Goal: Communication & Community: Participate in discussion

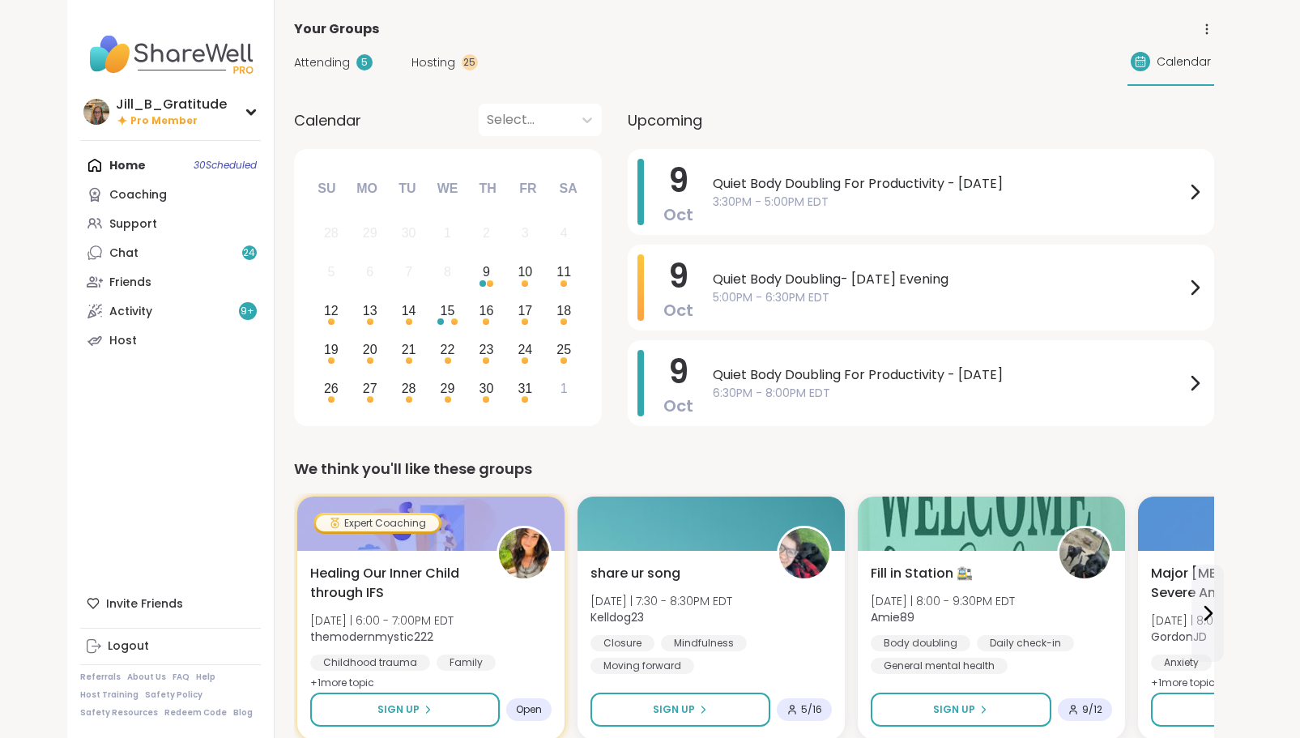
click at [327, 59] on span "Attending" at bounding box center [322, 62] width 56 height 17
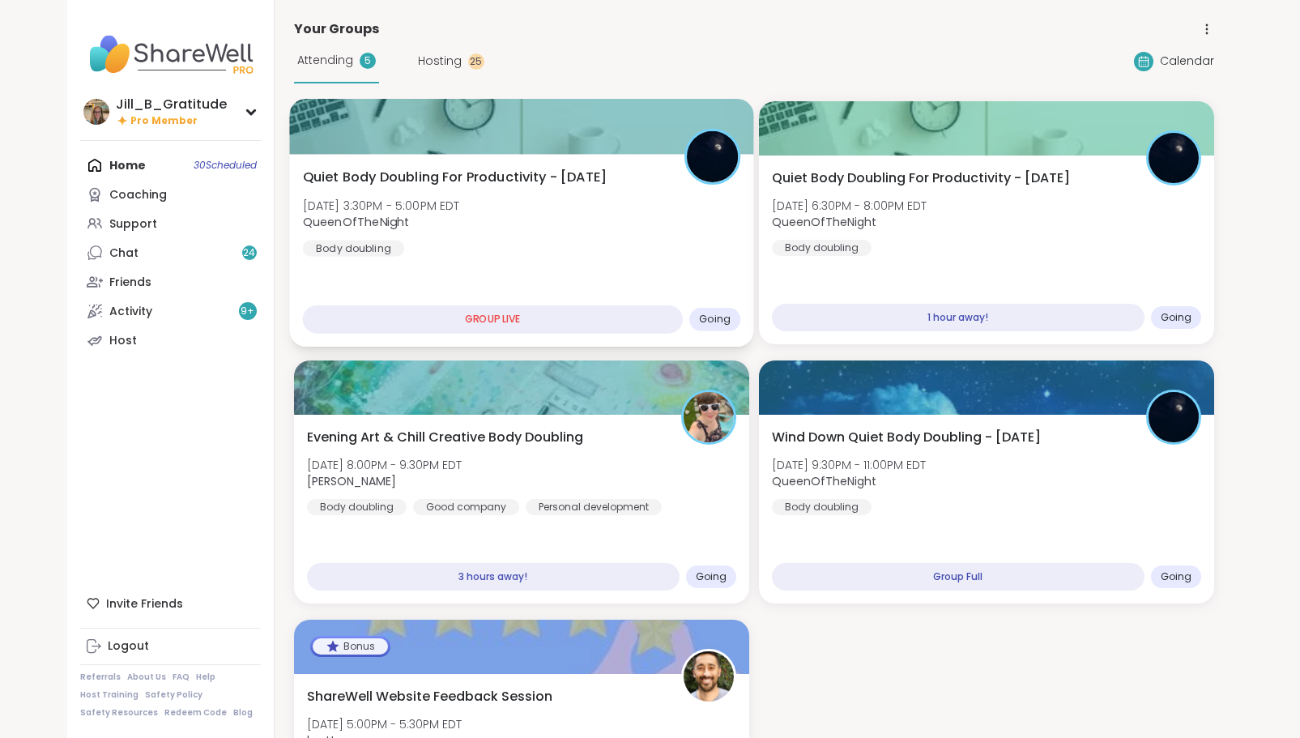
click at [547, 228] on div "Quiet Body Doubling For Productivity - [DATE] [DATE] 3:30PM - 5:00PM EDT QueenO…" at bounding box center [521, 212] width 438 height 89
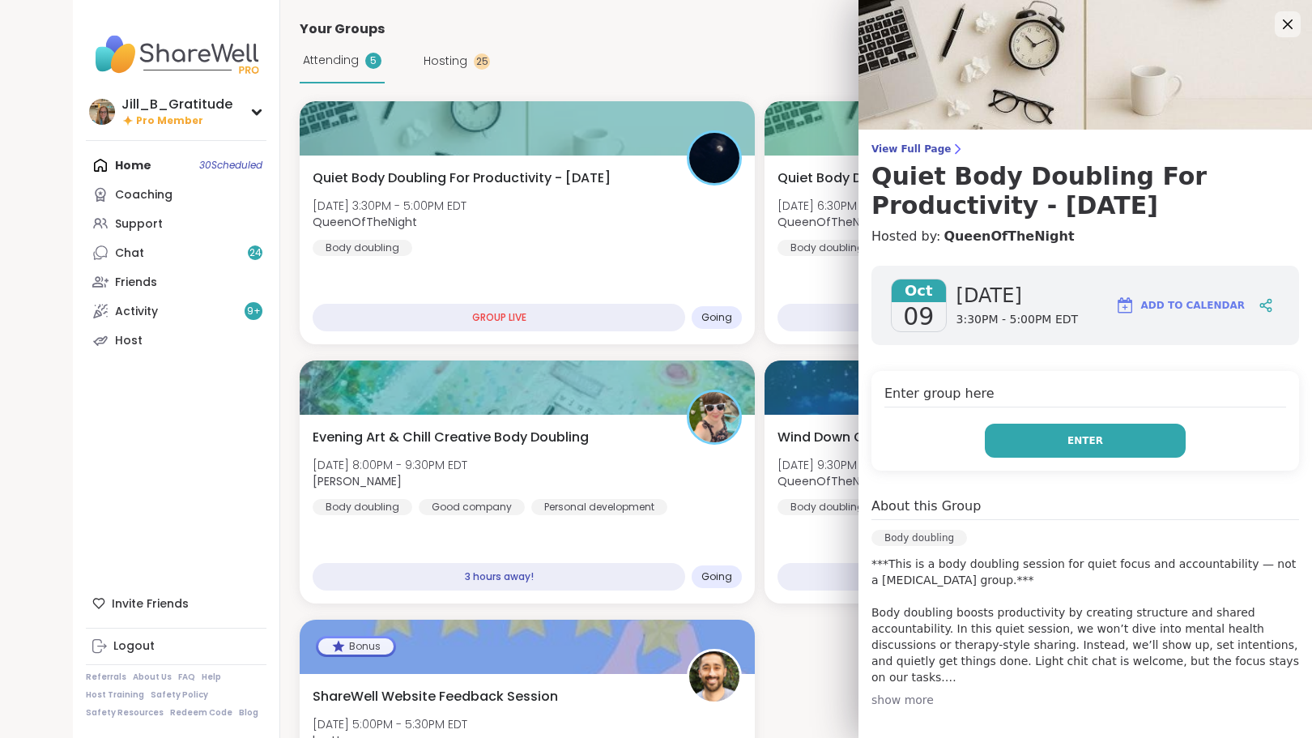
click at [1068, 451] on button "Enter" at bounding box center [1085, 441] width 201 height 34
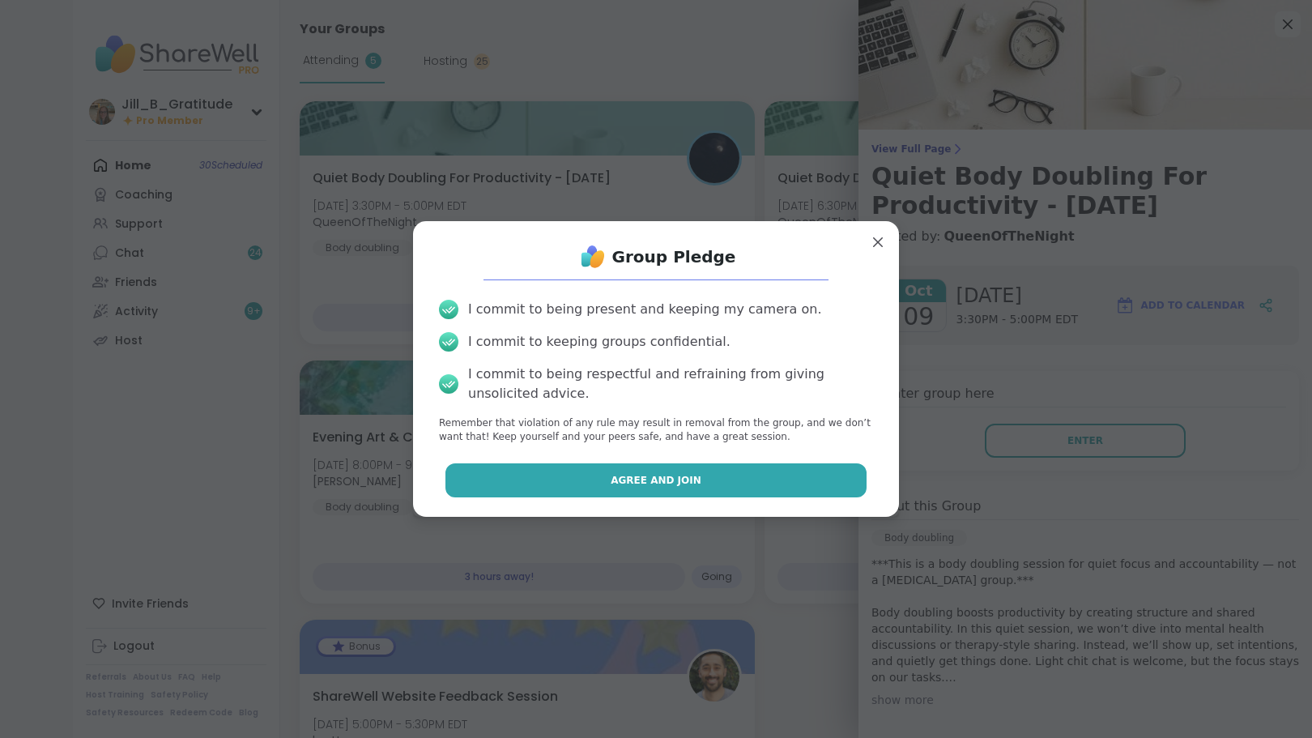
click at [679, 474] on span "Agree and Join" at bounding box center [656, 480] width 91 height 15
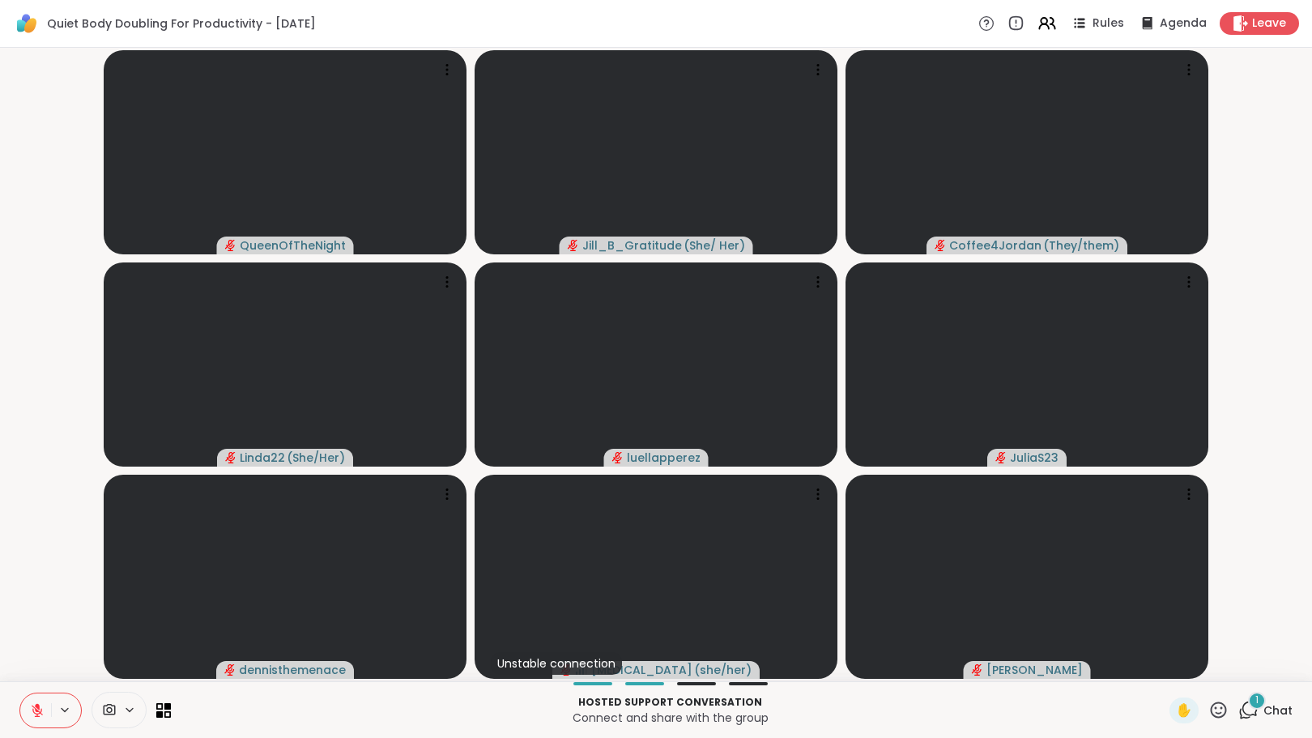
click at [1252, 706] on div "1" at bounding box center [1257, 701] width 18 height 18
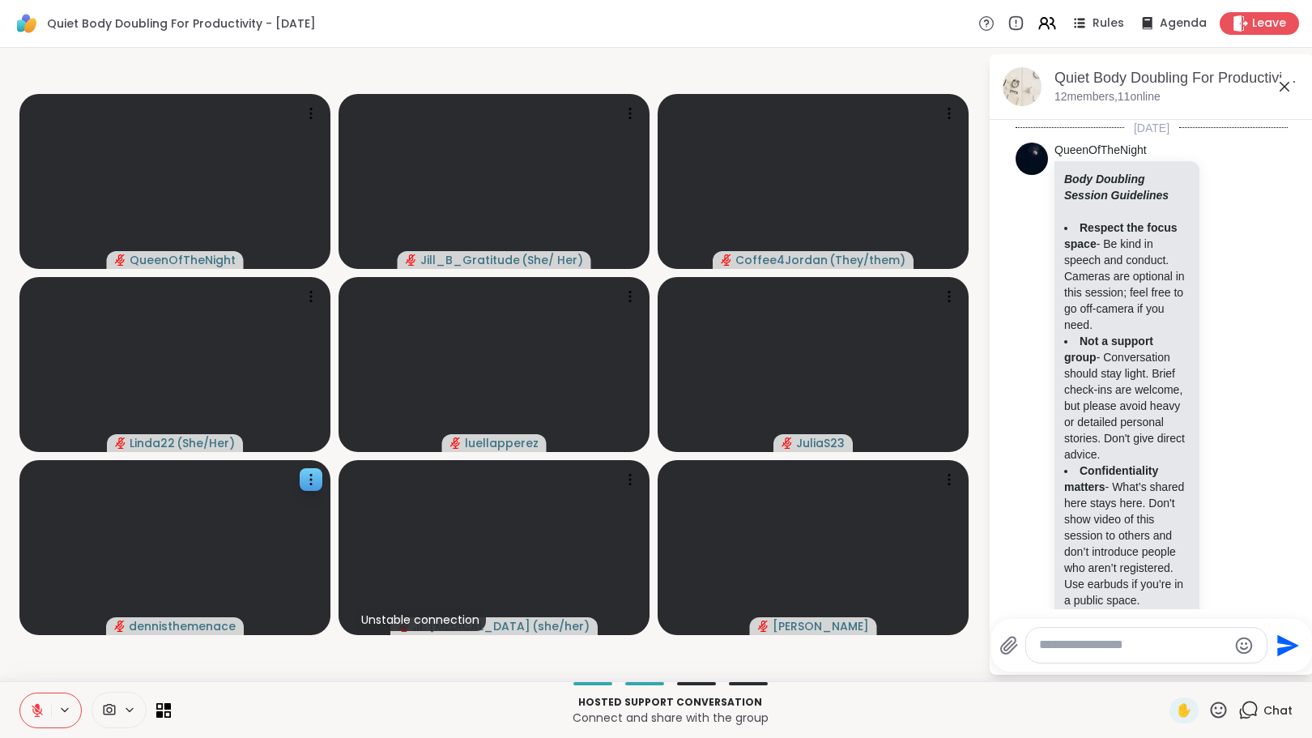
scroll to position [3526, 0]
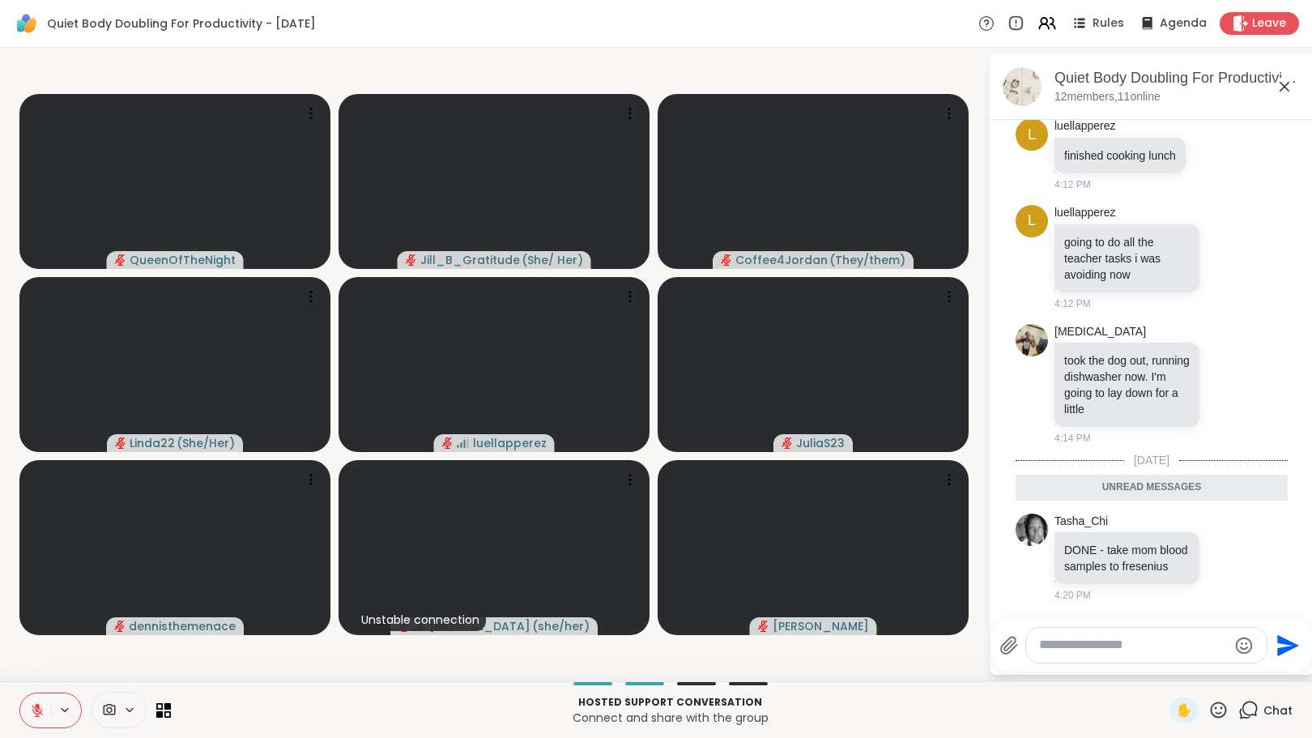
click at [1082, 648] on textarea "Type your message" at bounding box center [1133, 645] width 189 height 17
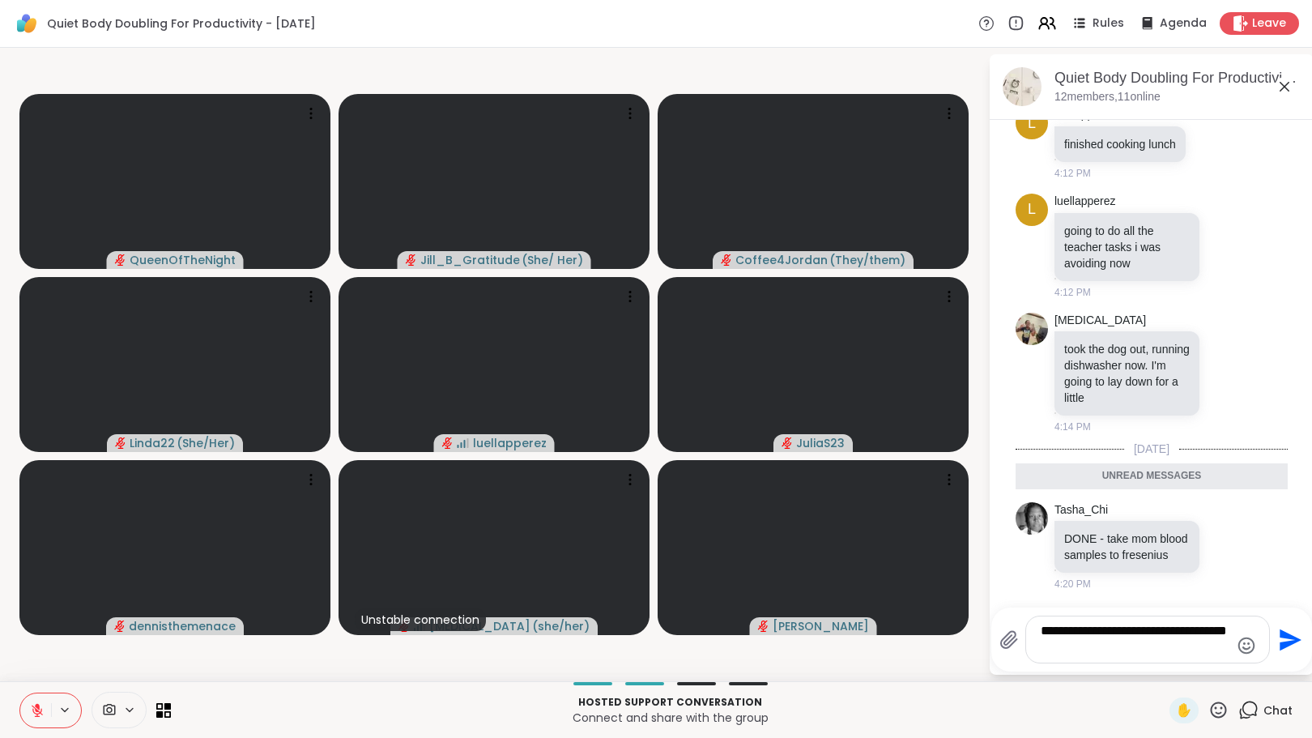
type textarea "**********"
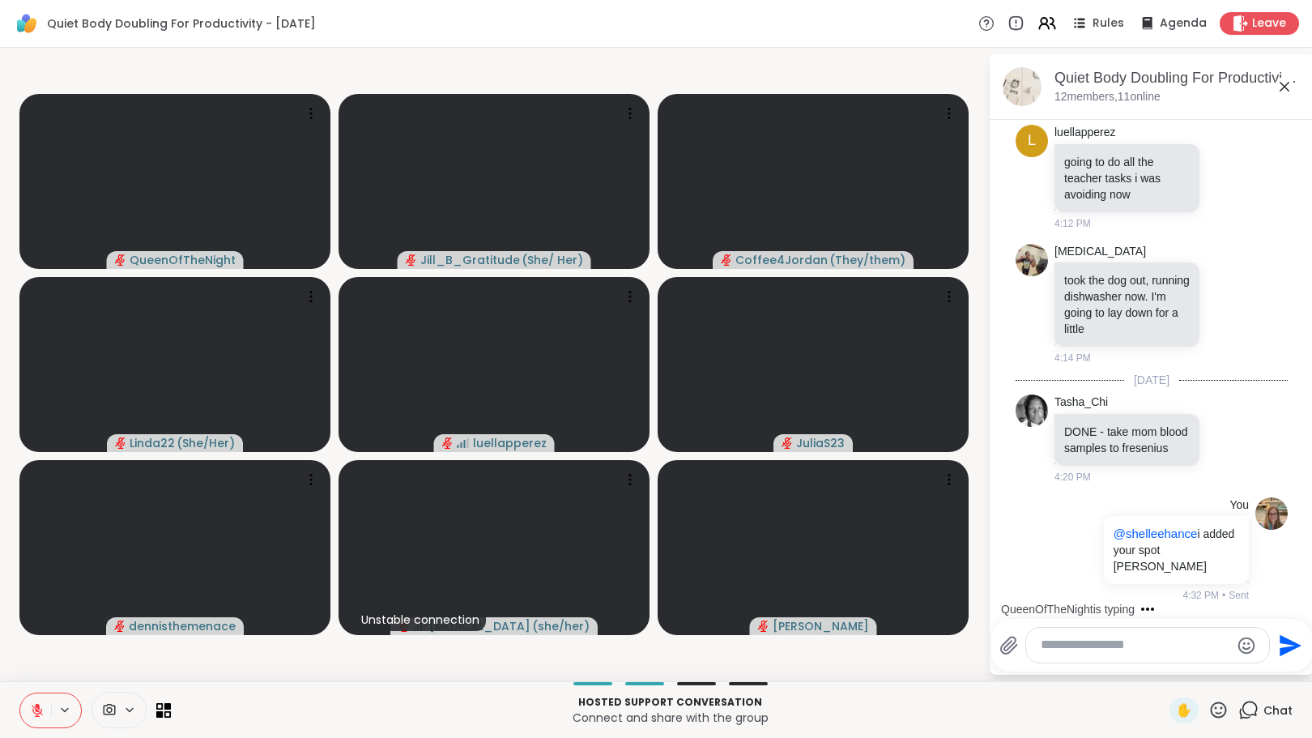
scroll to position [3693, 0]
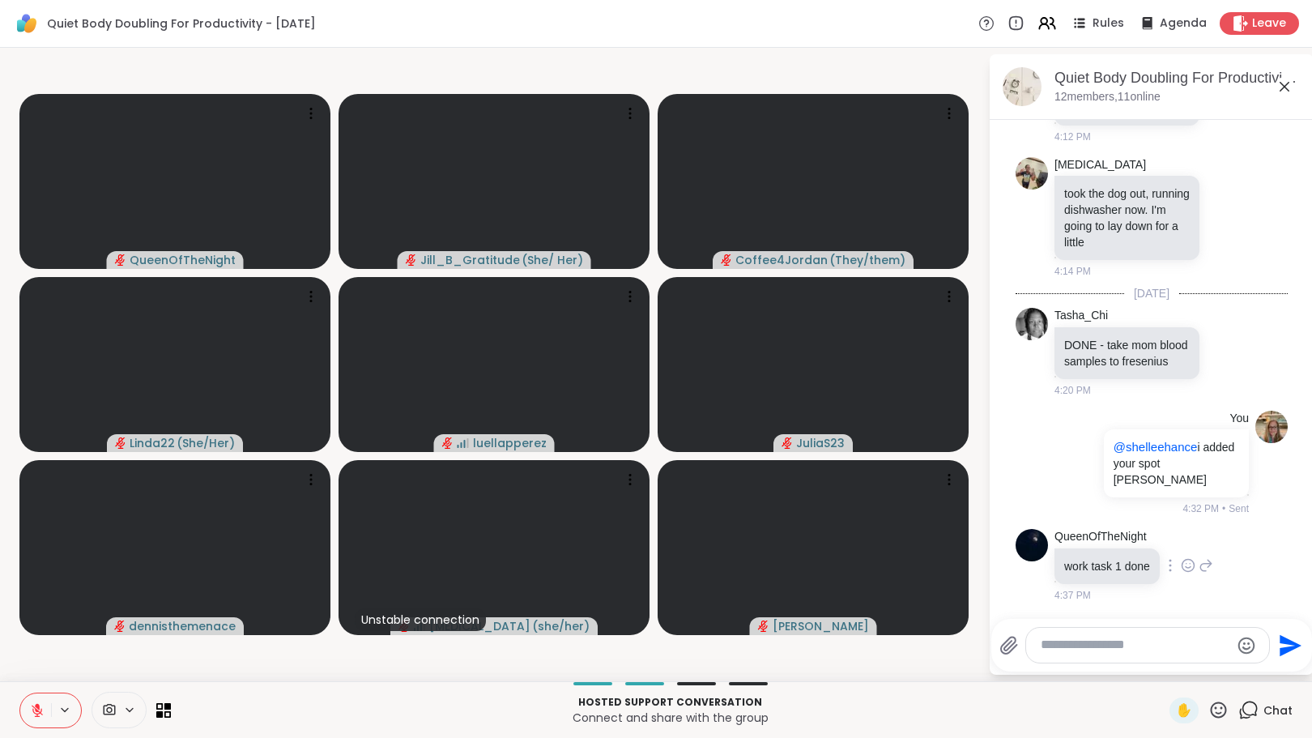
click at [1190, 567] on icon at bounding box center [1188, 565] width 15 height 16
click at [1194, 537] on button "Select Reaction: Heart" at bounding box center [1188, 539] width 32 height 32
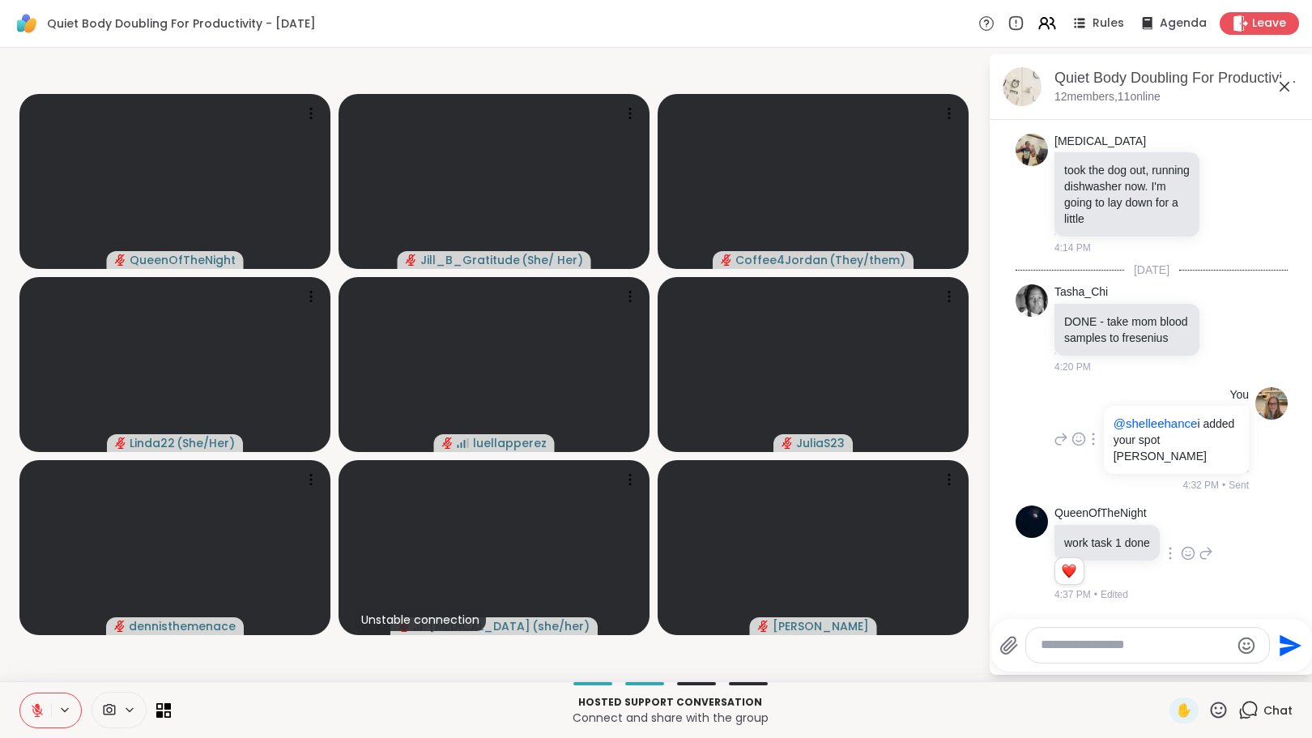
scroll to position [3717, 0]
click at [1220, 320] on icon at bounding box center [1227, 328] width 15 height 16
click at [1220, 297] on div "Select Reaction: Heart" at bounding box center [1227, 302] width 15 height 15
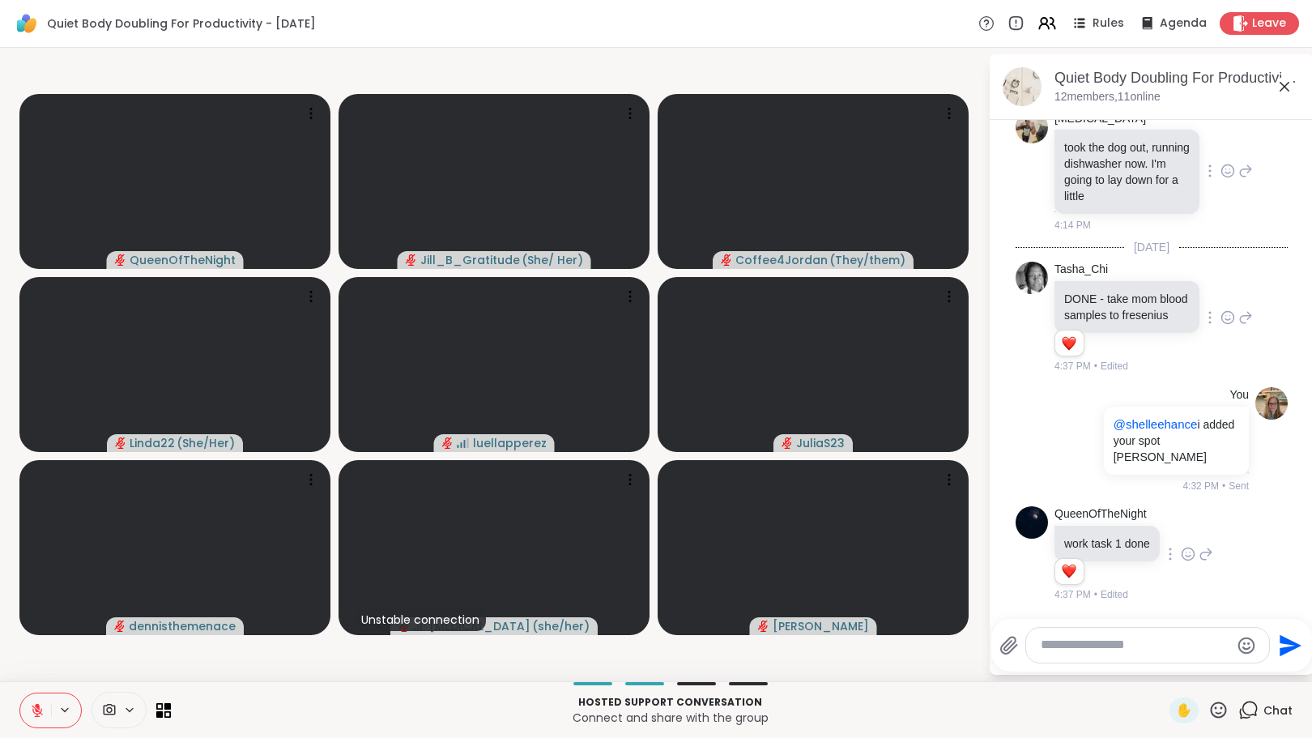
click at [1220, 175] on icon at bounding box center [1227, 171] width 15 height 16
click at [1220, 152] on div "Select Reaction: Heart" at bounding box center [1227, 145] width 15 height 15
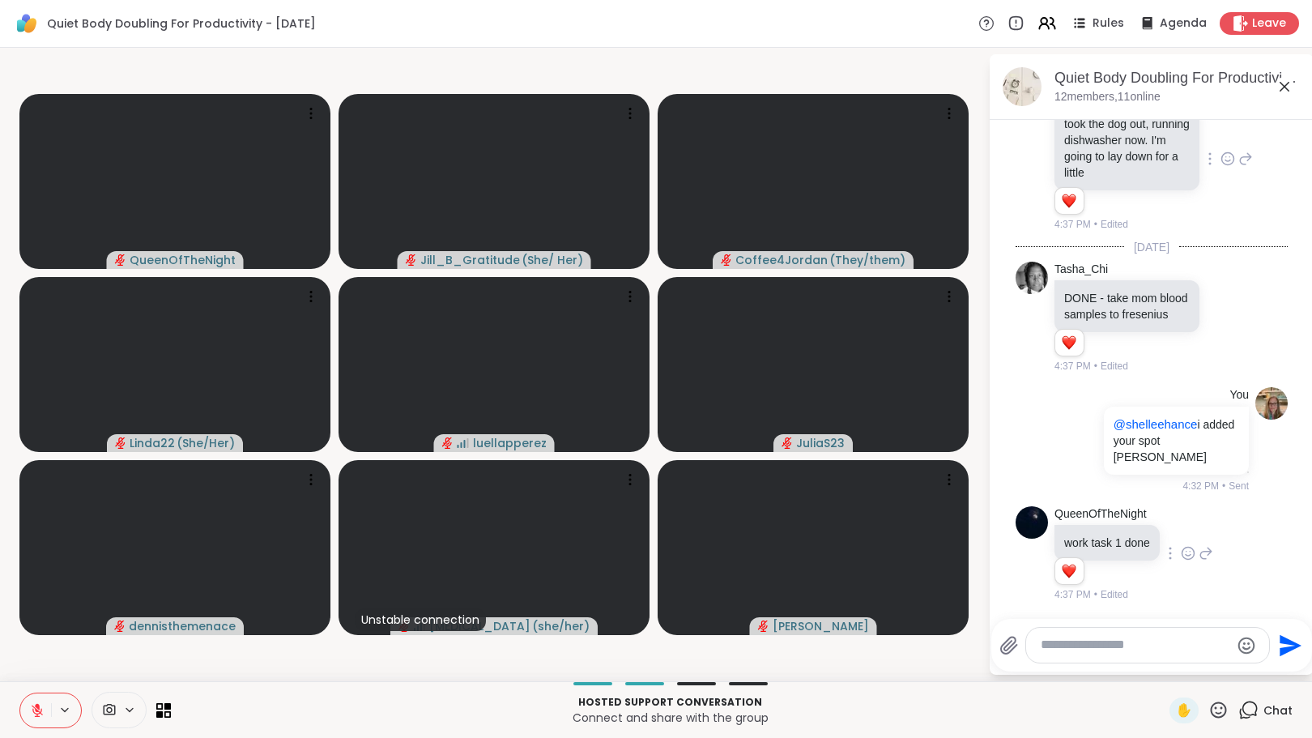
click at [1222, 27] on icon at bounding box center [1228, 21] width 12 height 12
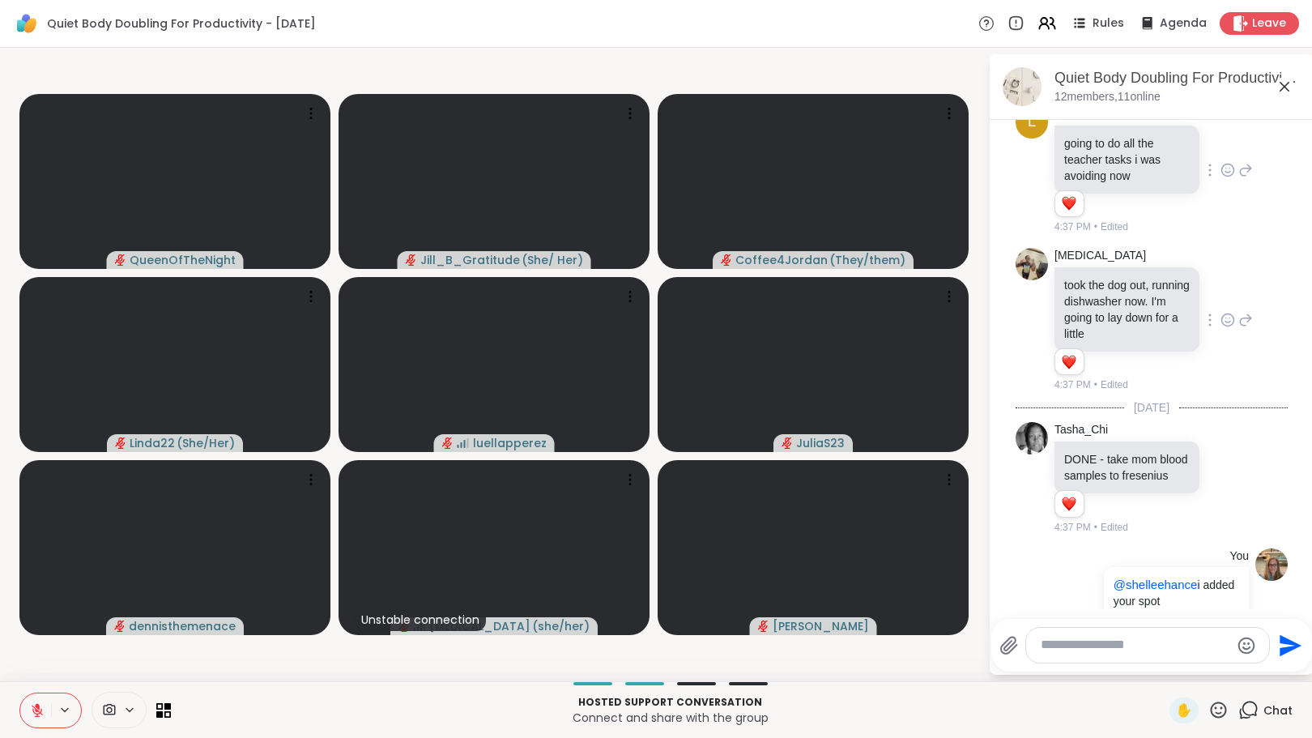
scroll to position [3299, 0]
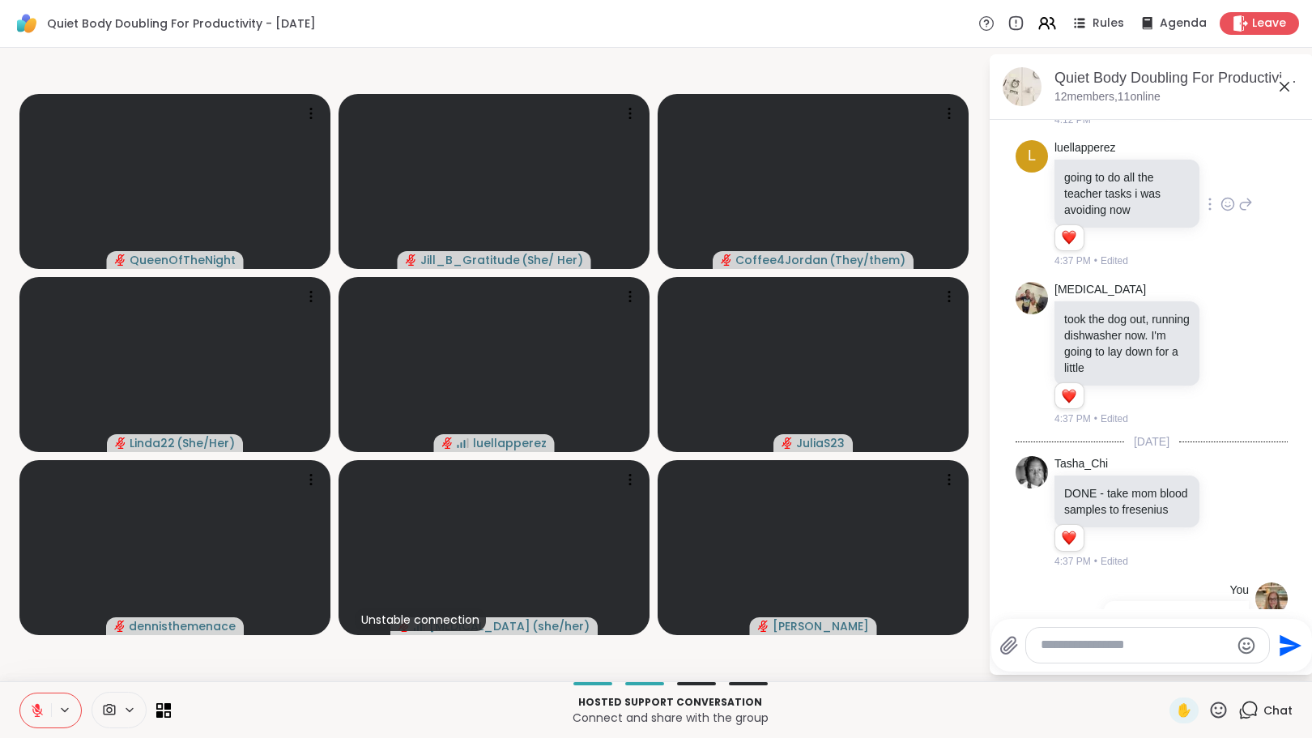
click at [1209, 98] on icon at bounding box center [1214, 90] width 15 height 16
click at [1210, 71] on div "Select Reaction: Heart" at bounding box center [1214, 64] width 15 height 15
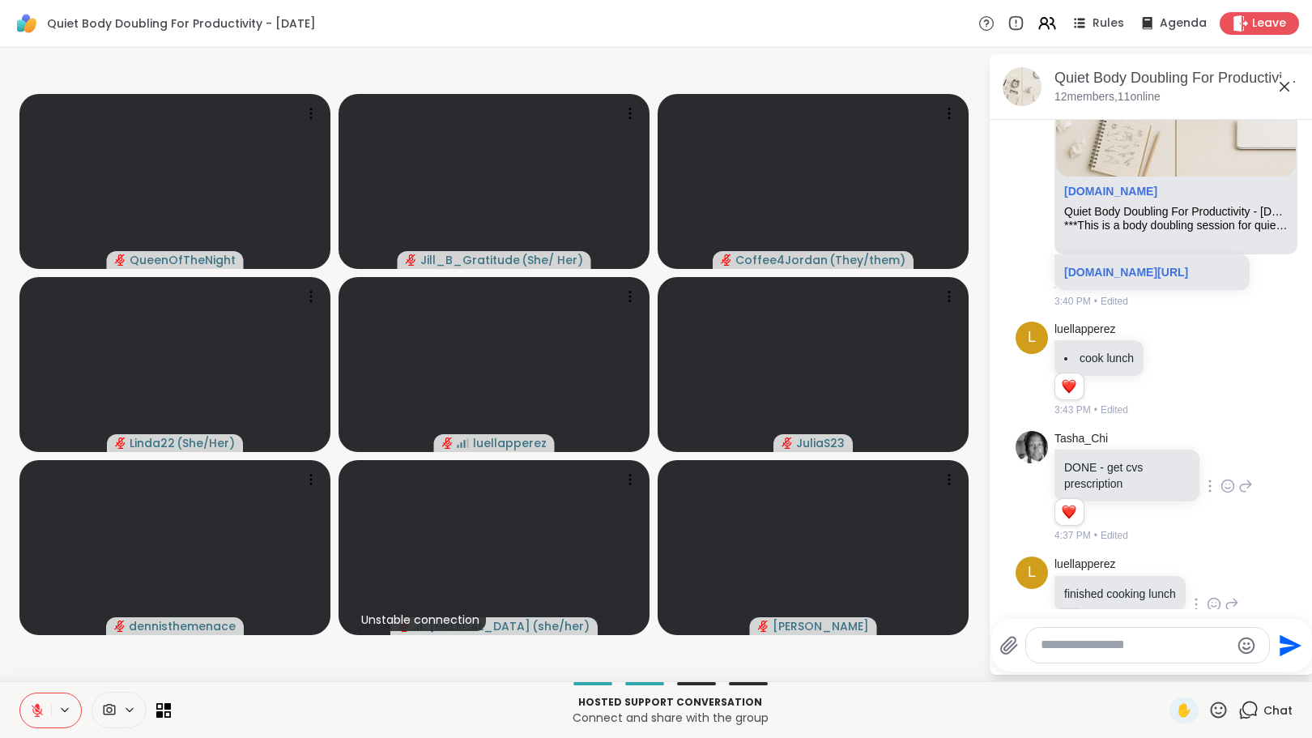
scroll to position [2976, 0]
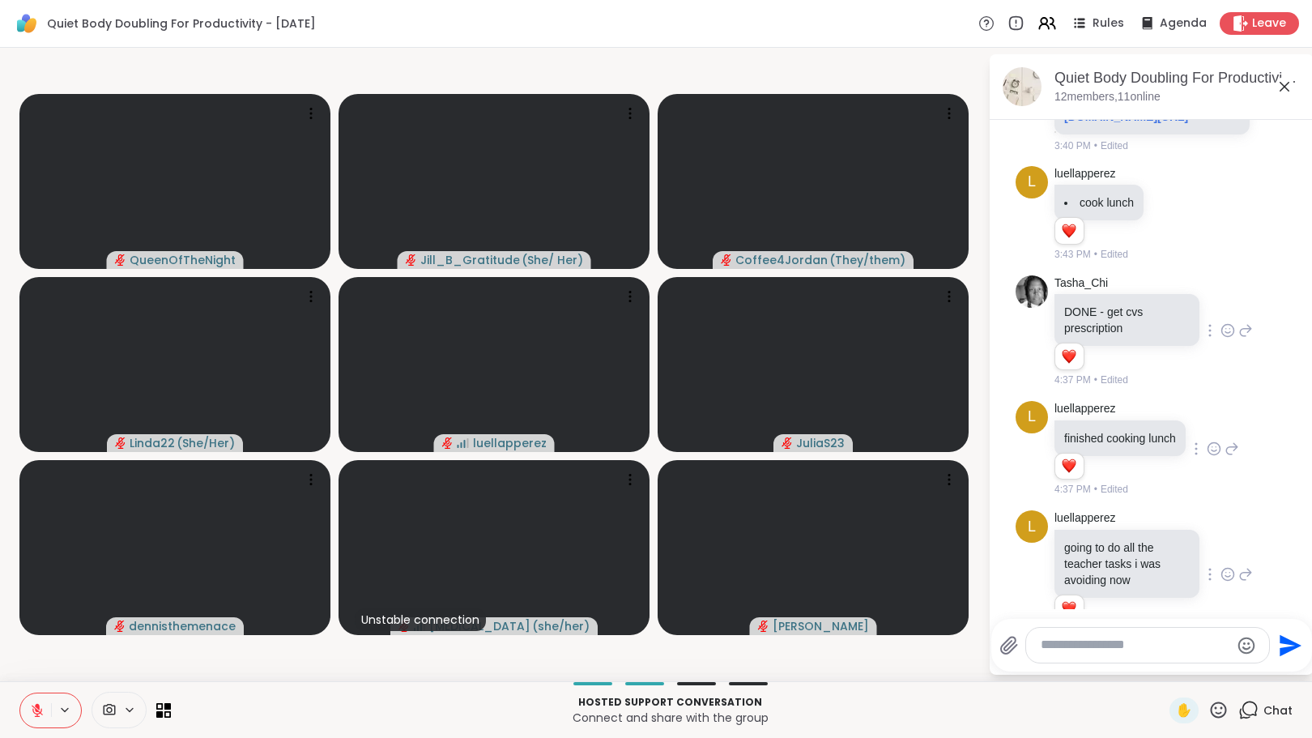
click at [1220, 84] on div "sharewellnow.com Quiet Body Doubling For Productivity - Thursday ***This is a b…" at bounding box center [1176, 52] width 240 height 63
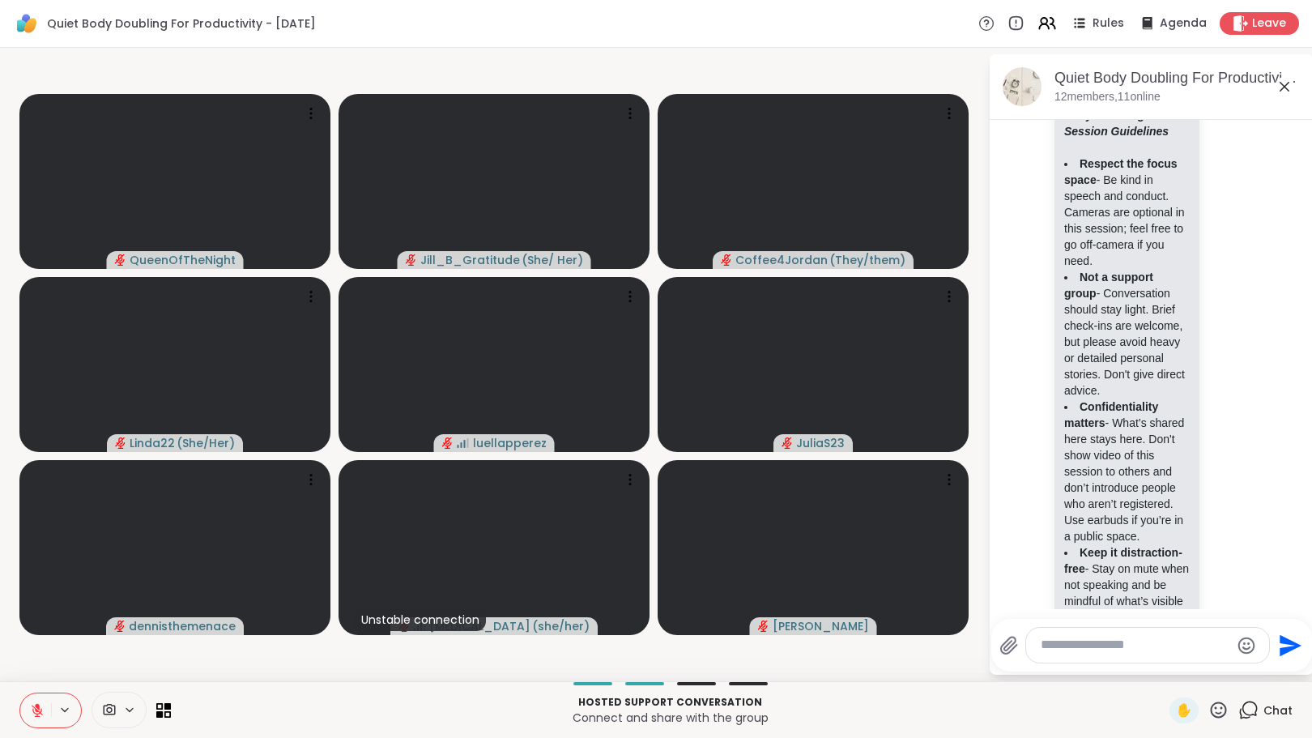
scroll to position [0, 0]
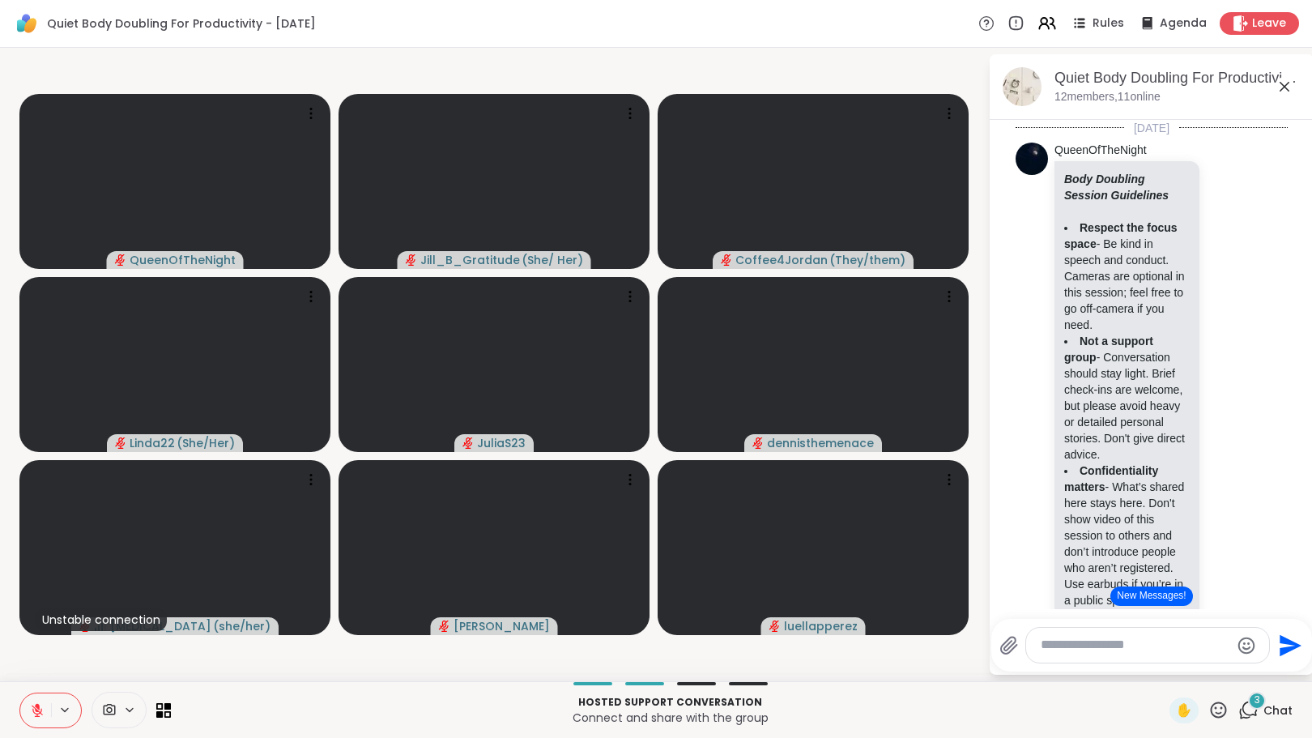
click at [1118, 593] on button "New Messages!" at bounding box center [1151, 595] width 82 height 19
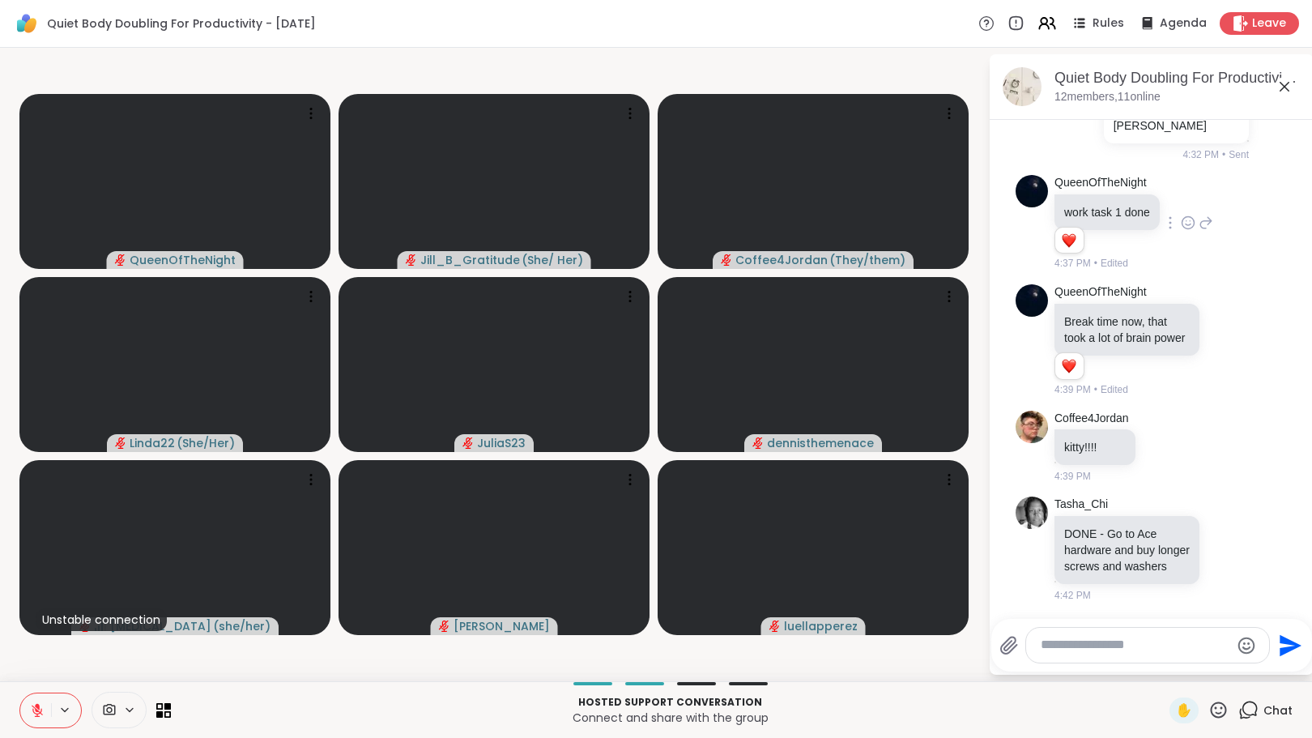
scroll to position [4195, 0]
click at [1163, 438] on icon at bounding box center [1164, 446] width 15 height 16
click at [1161, 413] on div "Select Reaction: Heart" at bounding box center [1164, 420] width 15 height 15
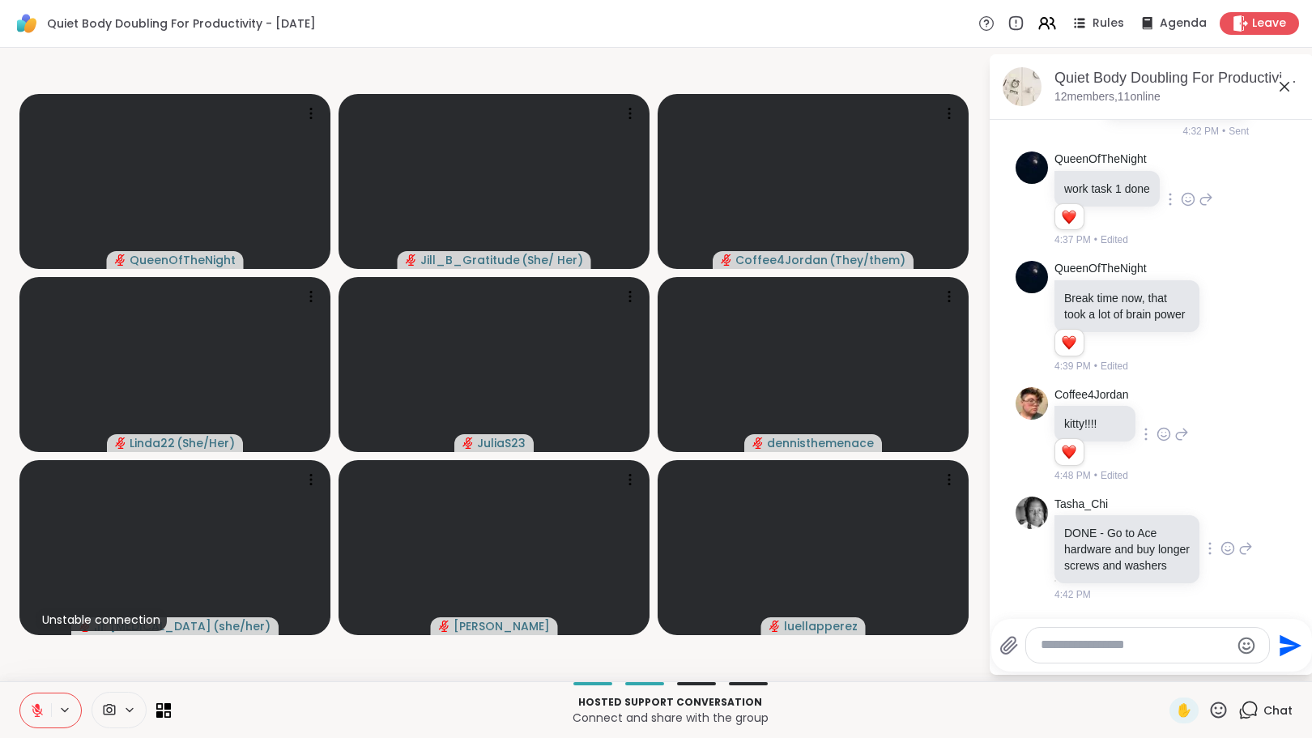
click at [1220, 556] on icon at bounding box center [1227, 548] width 15 height 16
click at [1220, 530] on div "Select Reaction: Heart" at bounding box center [1227, 522] width 15 height 15
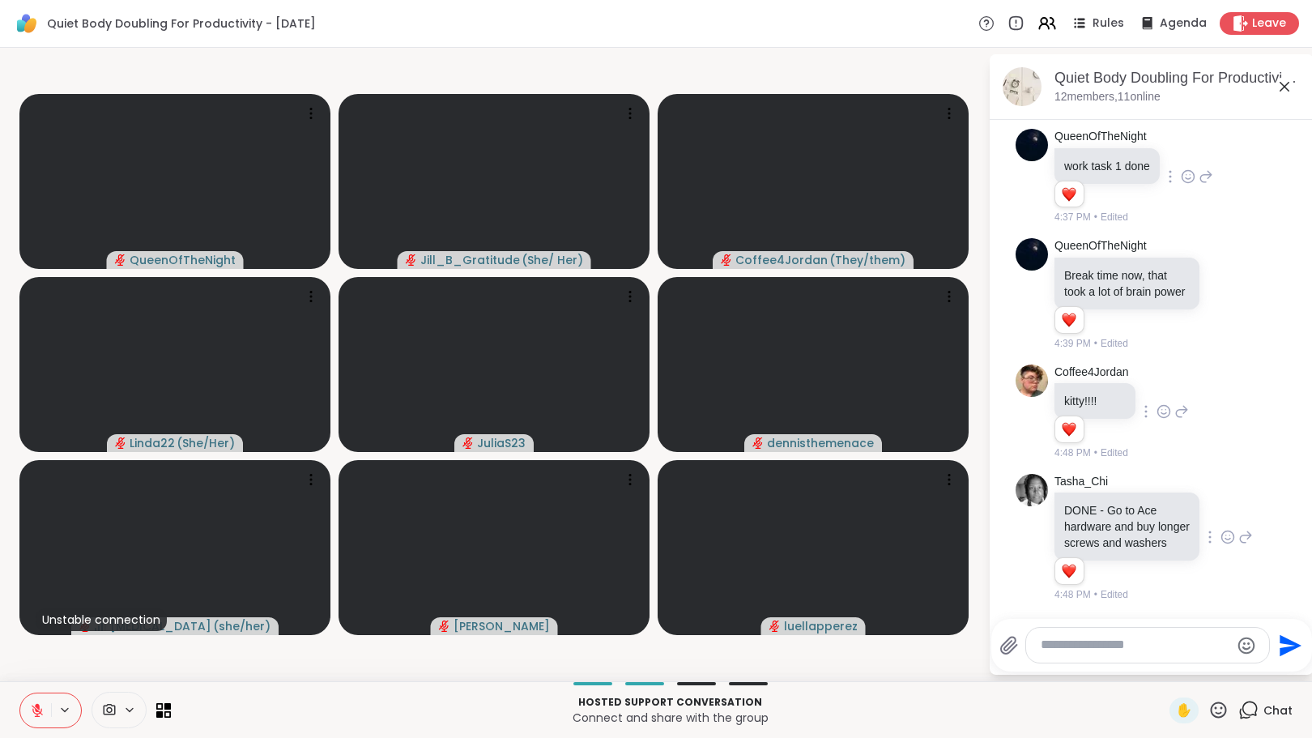
scroll to position [4241, 0]
click at [1106, 650] on textarea "Type your message" at bounding box center [1135, 645] width 189 height 17
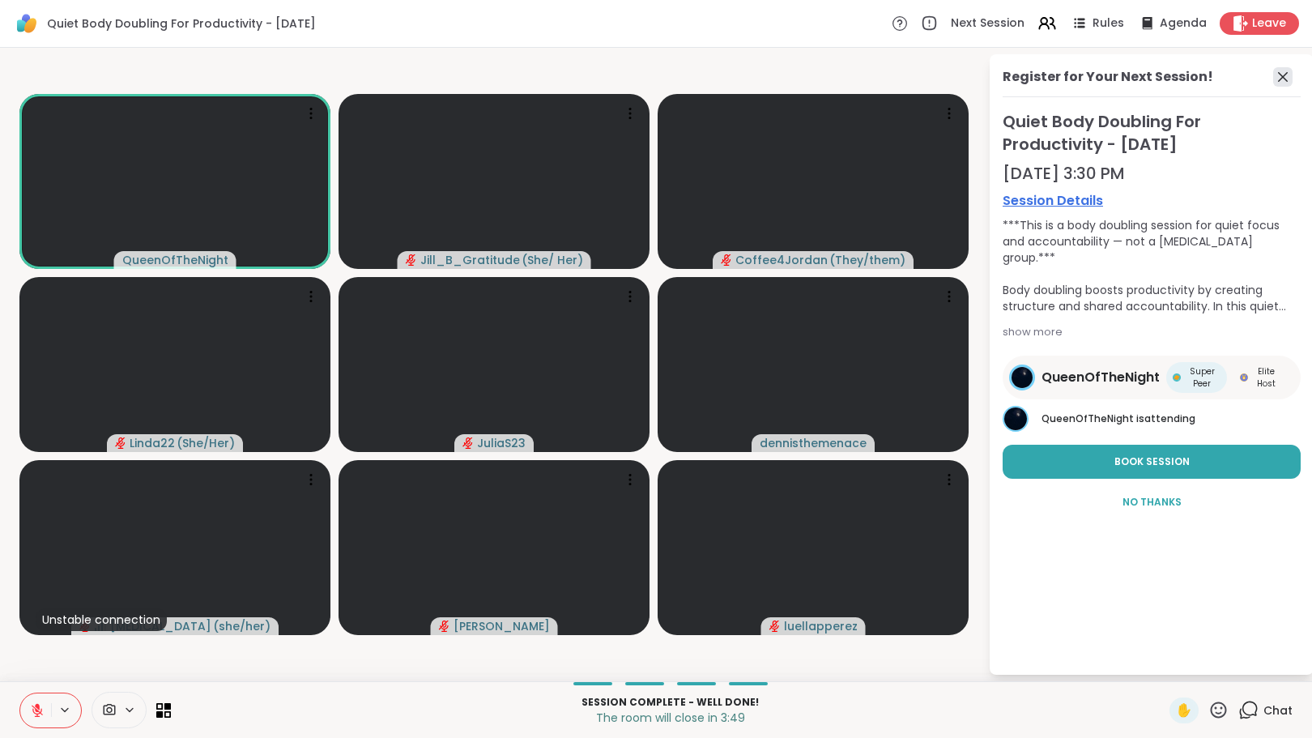
click at [1290, 77] on icon at bounding box center [1282, 76] width 19 height 19
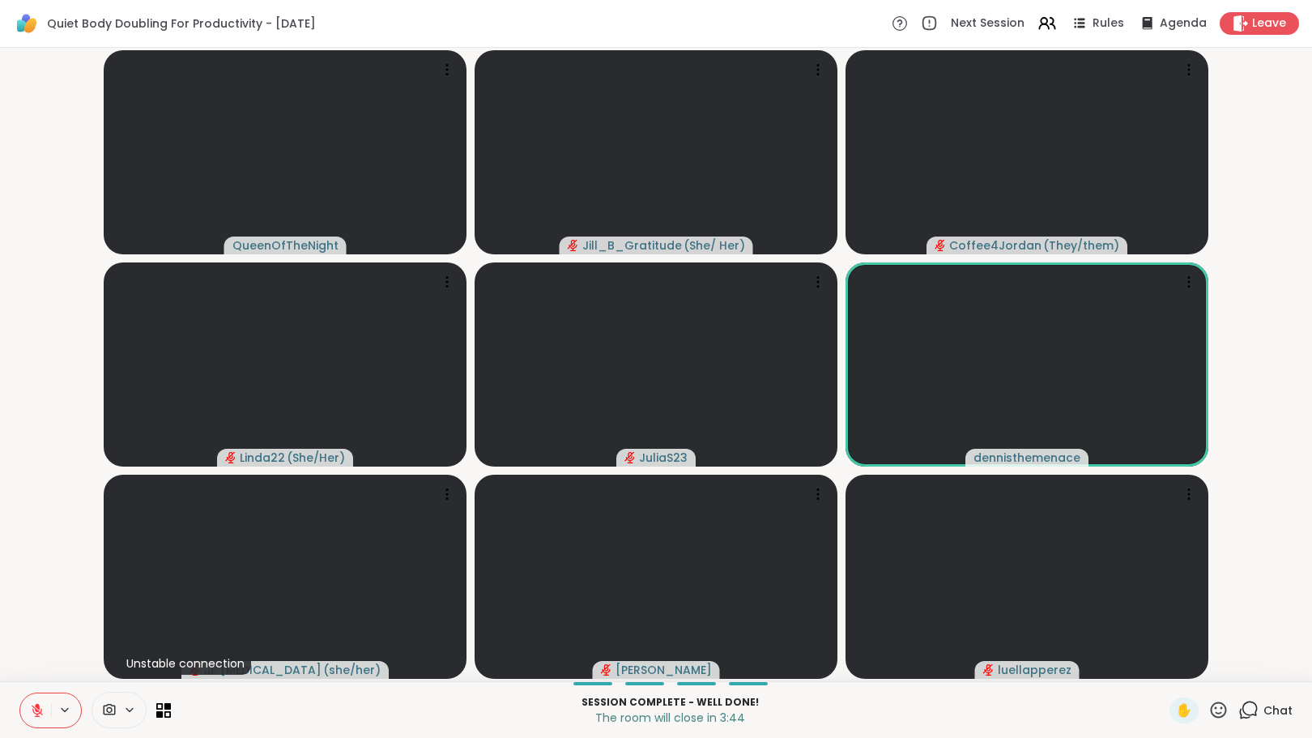
click at [40, 707] on icon at bounding box center [37, 710] width 15 height 15
click at [1238, 710] on icon at bounding box center [1248, 710] width 20 height 20
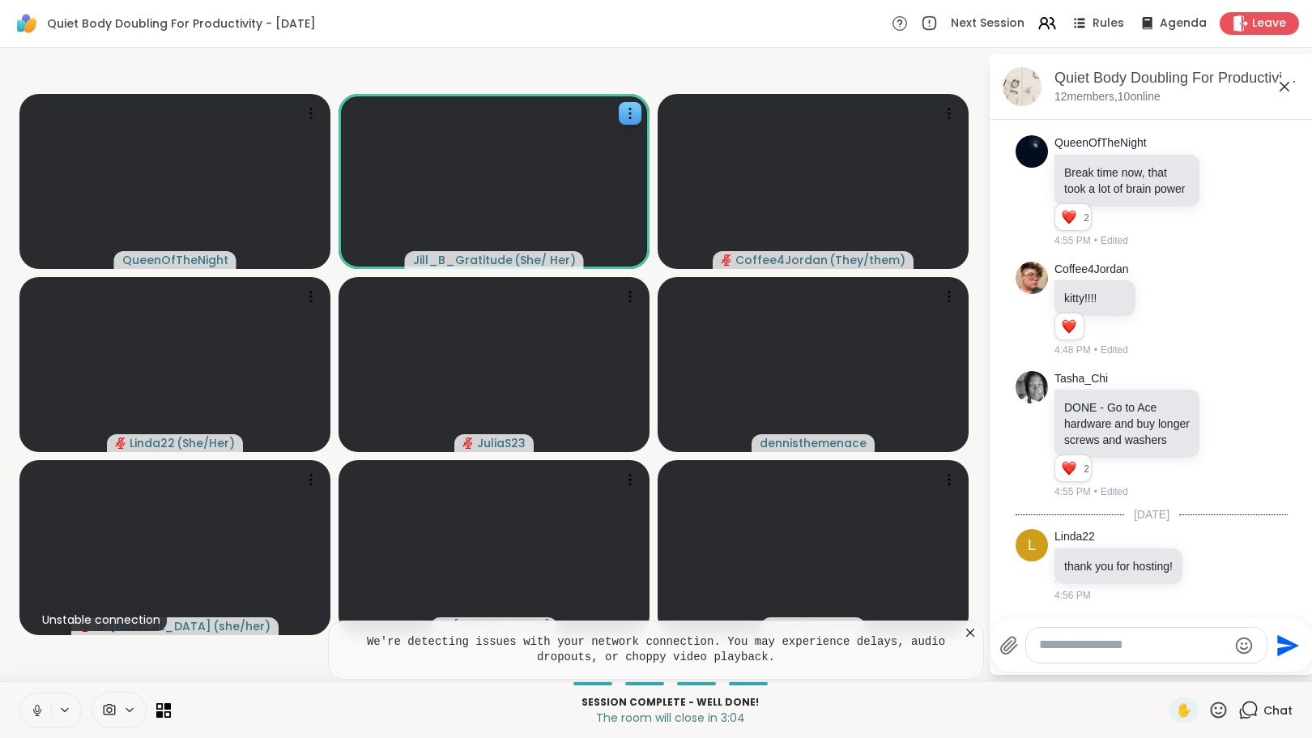
scroll to position [4344, 0]
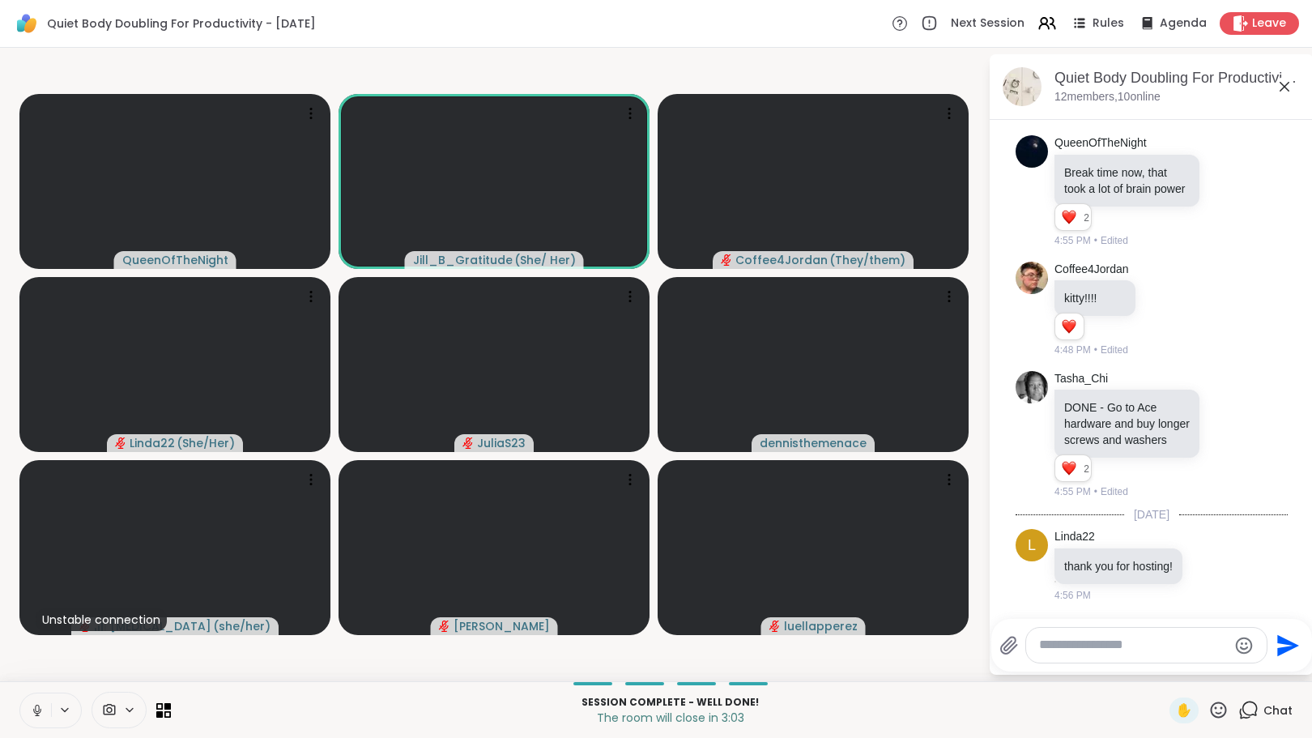
click at [1084, 649] on textarea "Type your message" at bounding box center [1133, 645] width 189 height 17
paste textarea "**********"
type textarea "**********"
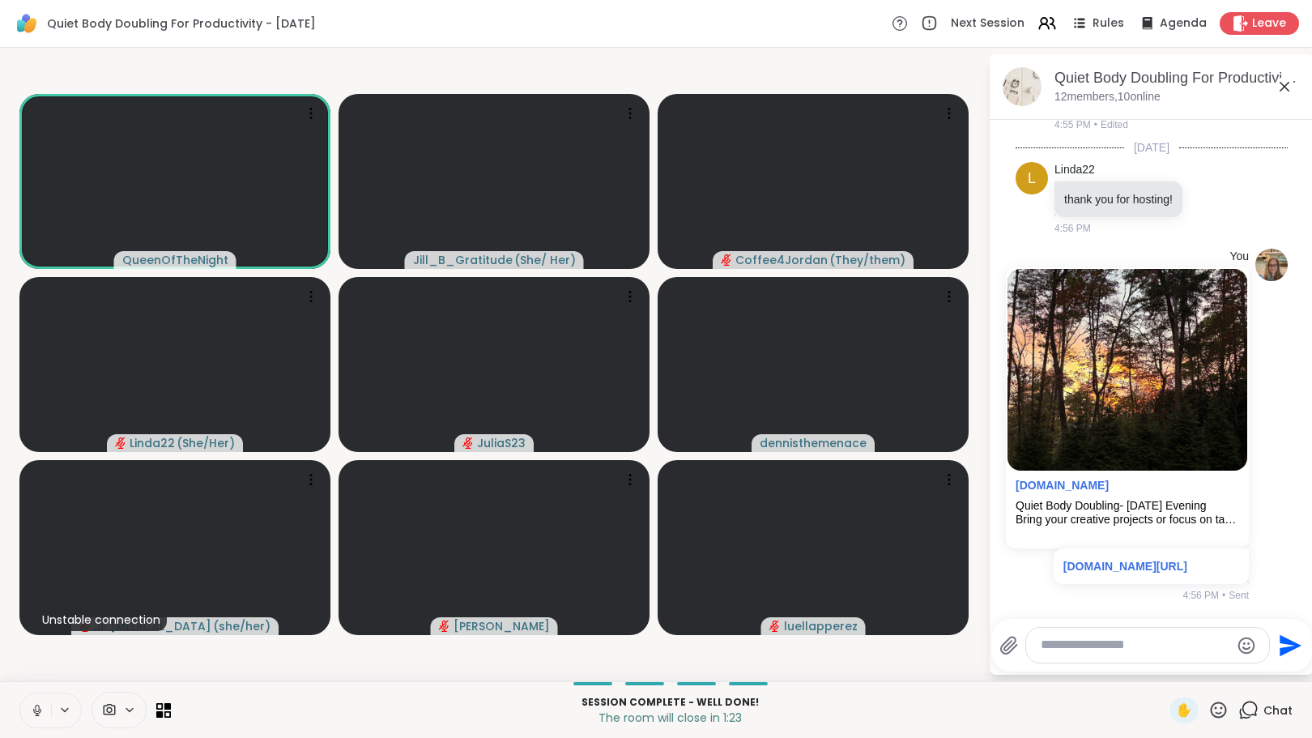
drag, startPoint x: 32, startPoint y: 711, endPoint x: 50, endPoint y: 719, distance: 20.3
click at [32, 711] on icon at bounding box center [37, 710] width 15 height 15
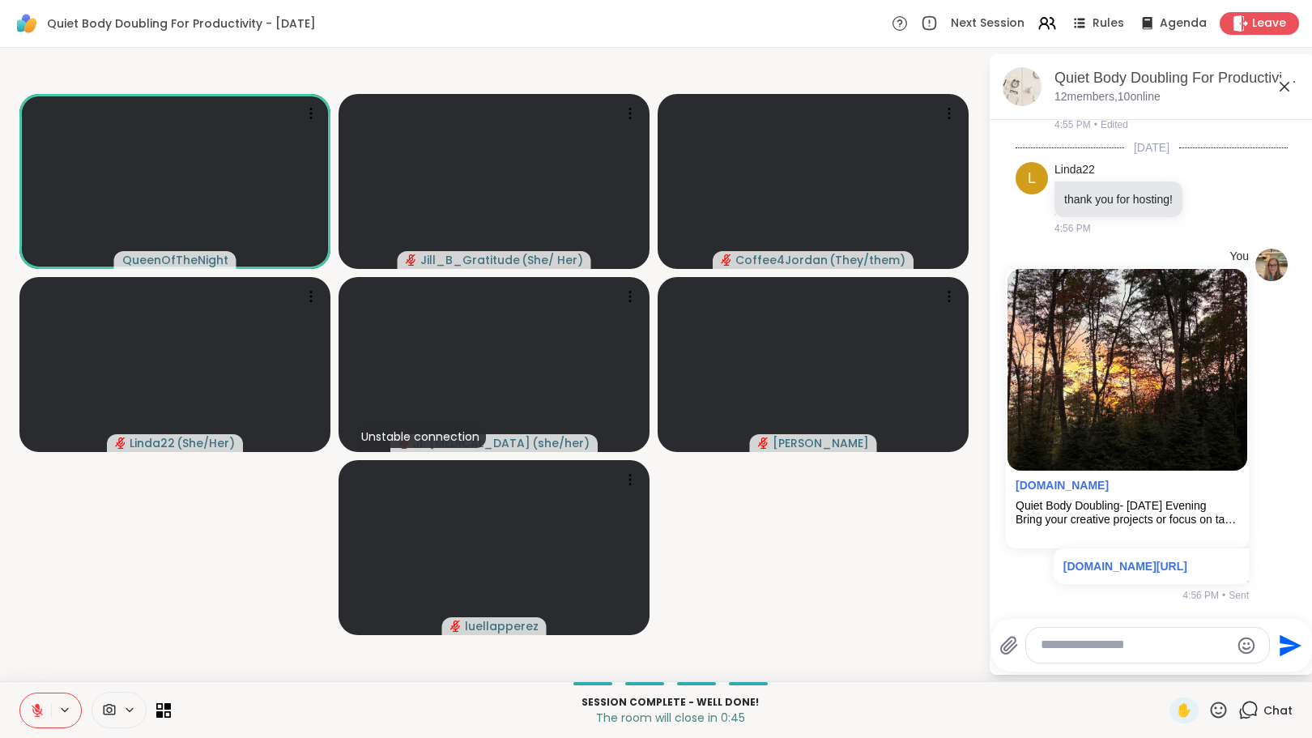
drag, startPoint x: 39, startPoint y: 708, endPoint x: 95, endPoint y: 729, distance: 59.7
click at [39, 708] on icon at bounding box center [37, 706] width 5 height 6
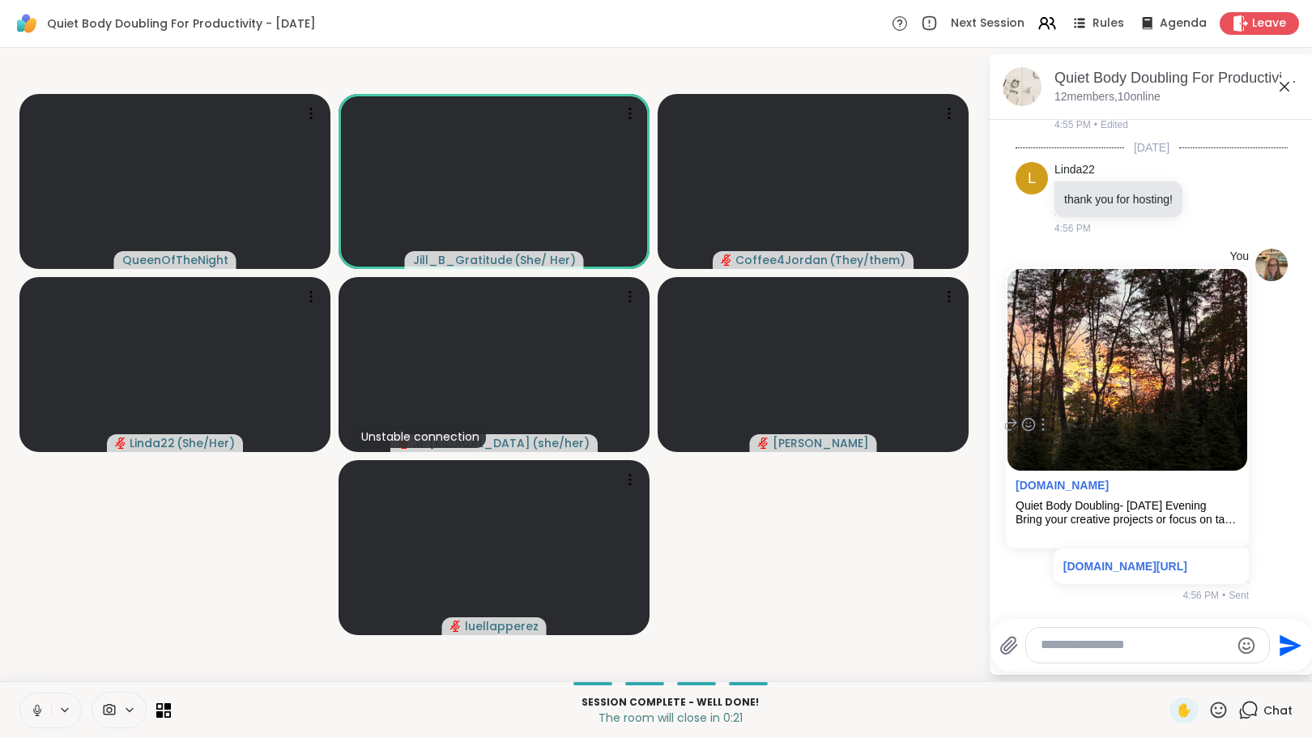
scroll to position [4339, 0]
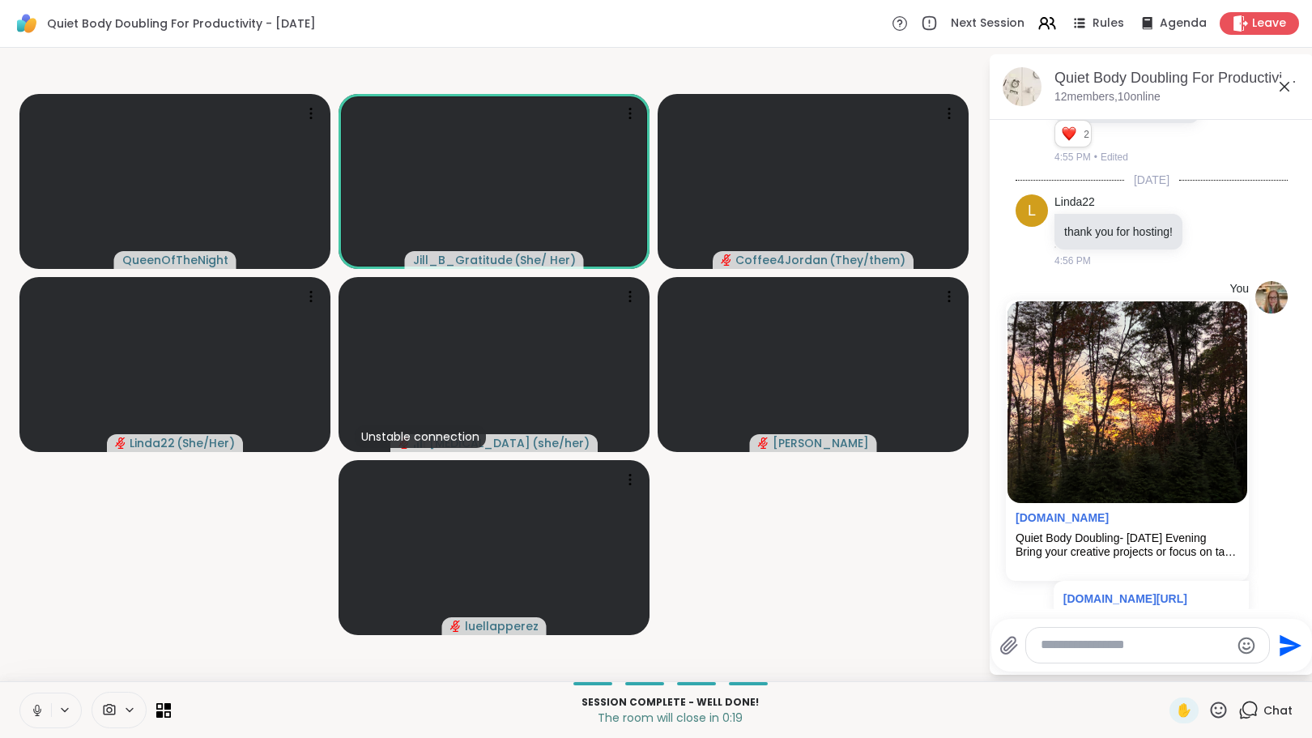
click at [36, 708] on icon at bounding box center [37, 710] width 15 height 15
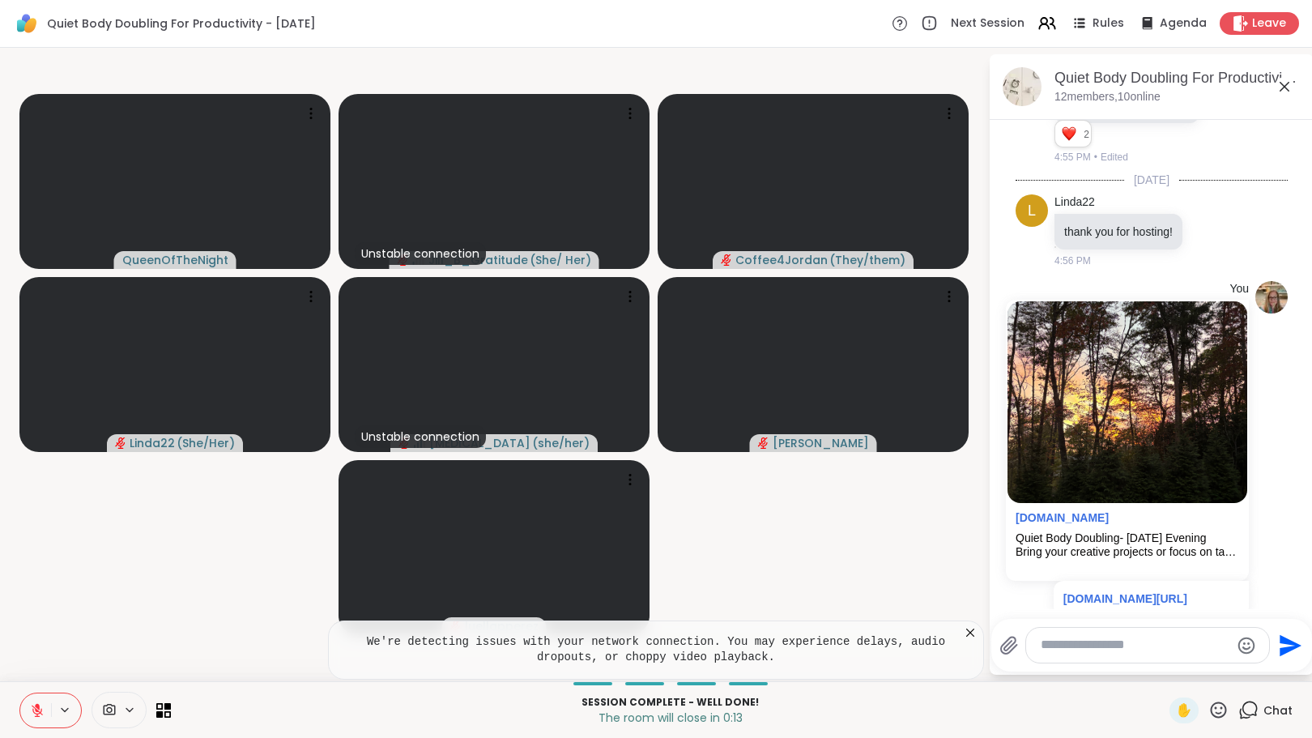
click at [35, 709] on icon at bounding box center [37, 710] width 15 height 15
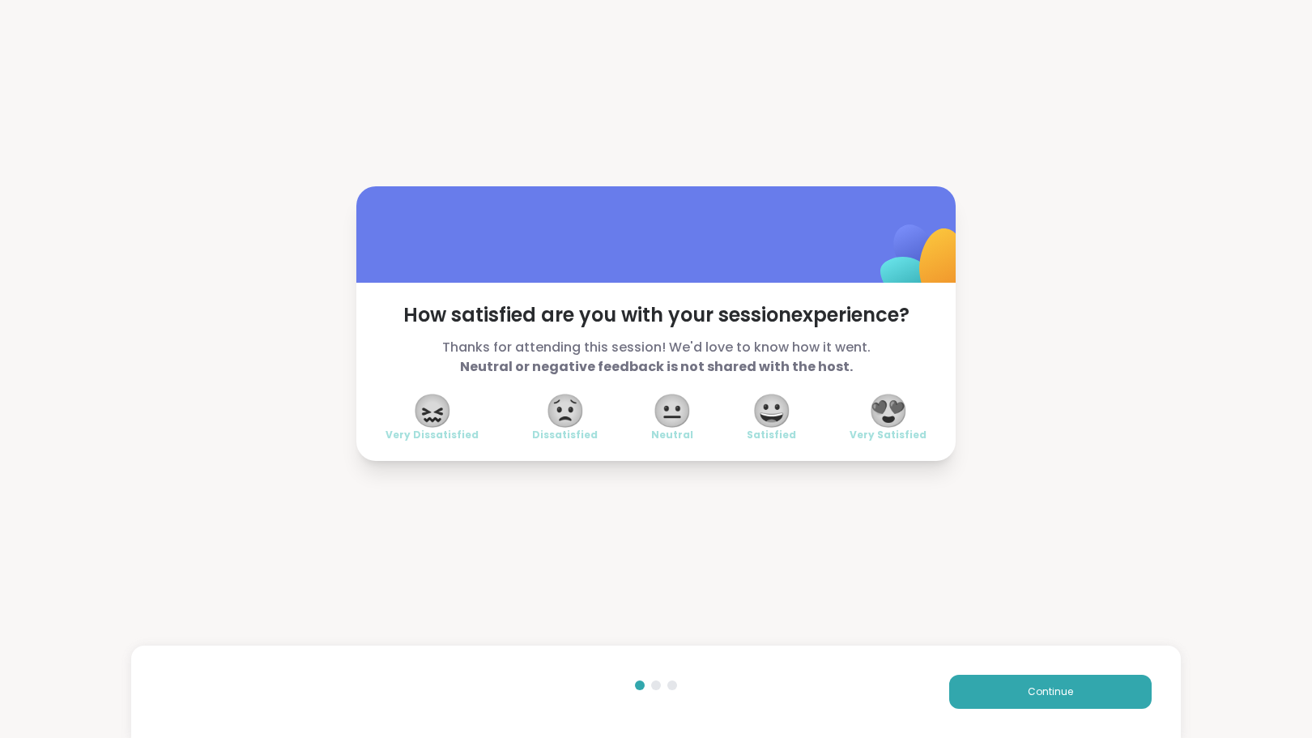
click at [874, 413] on span "😍" at bounding box center [888, 410] width 40 height 29
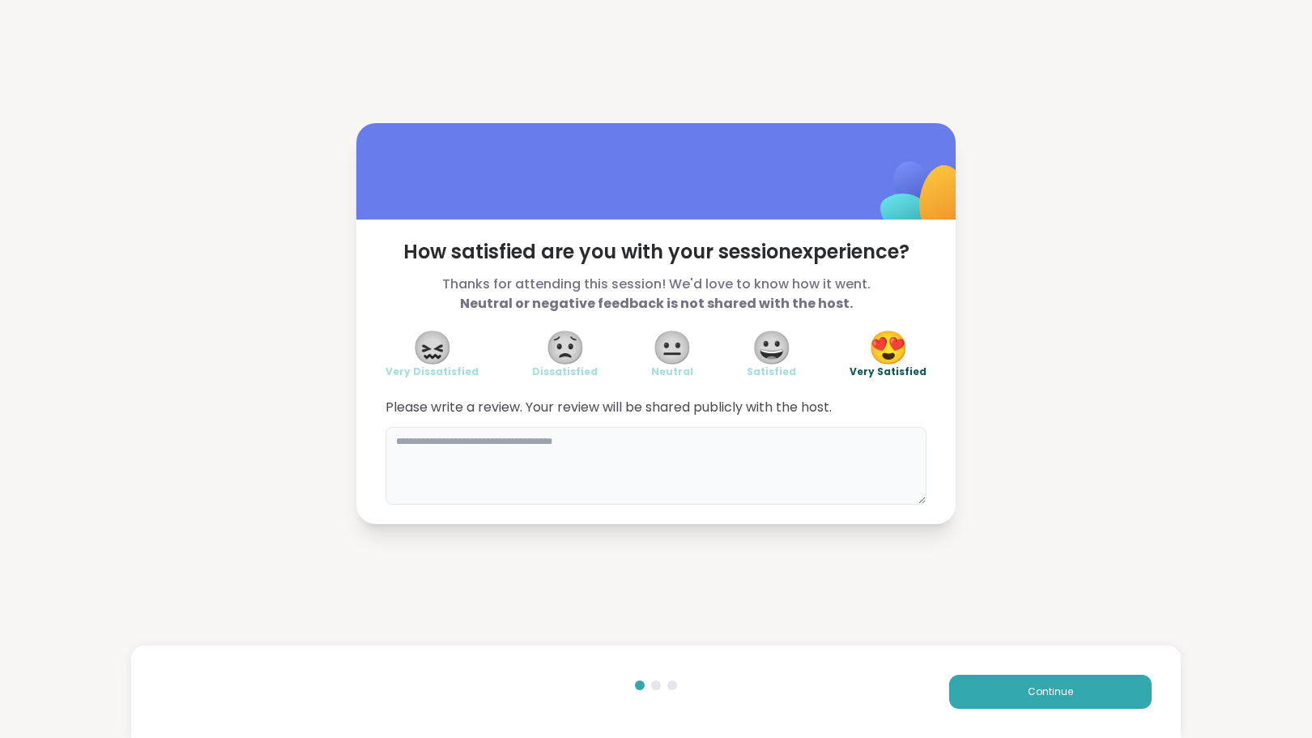
click at [761, 431] on textarea at bounding box center [656, 466] width 541 height 78
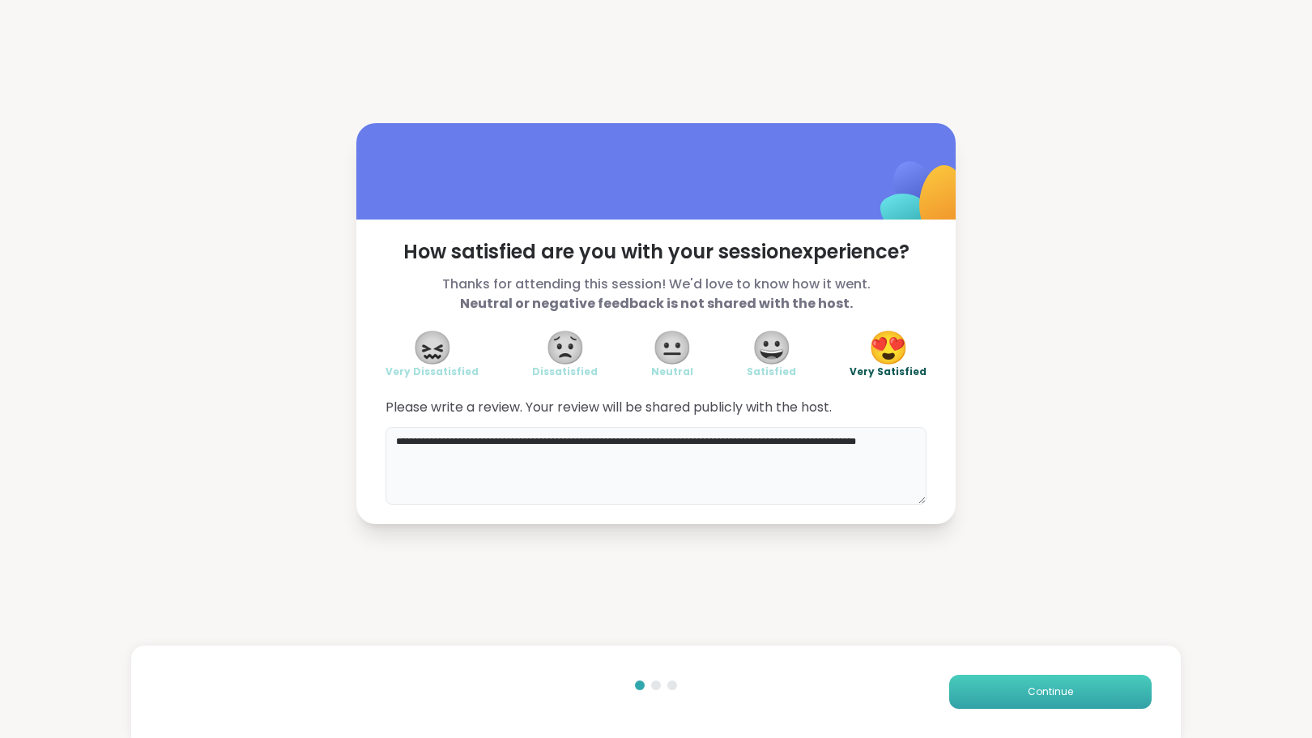
type textarea "**********"
click at [992, 677] on button "Continue" at bounding box center [1050, 692] width 202 height 34
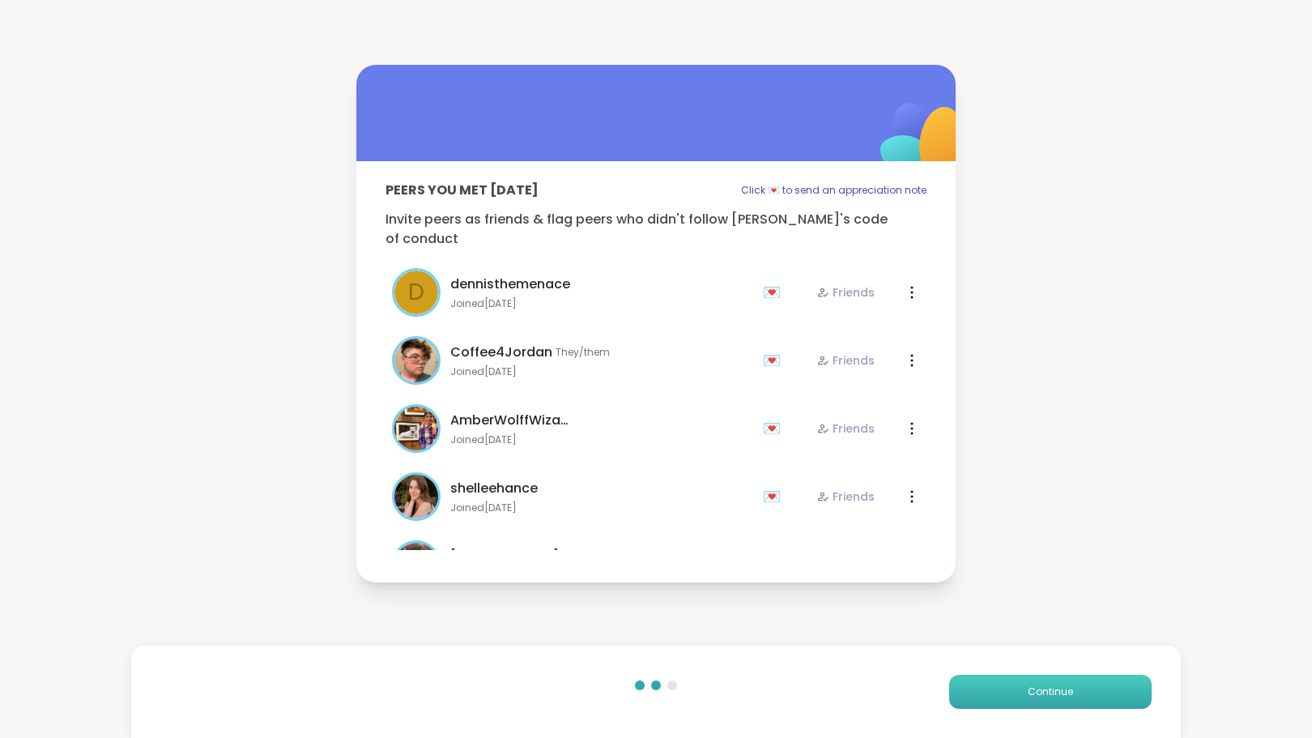
click at [1012, 684] on button "Continue" at bounding box center [1050, 692] width 202 height 34
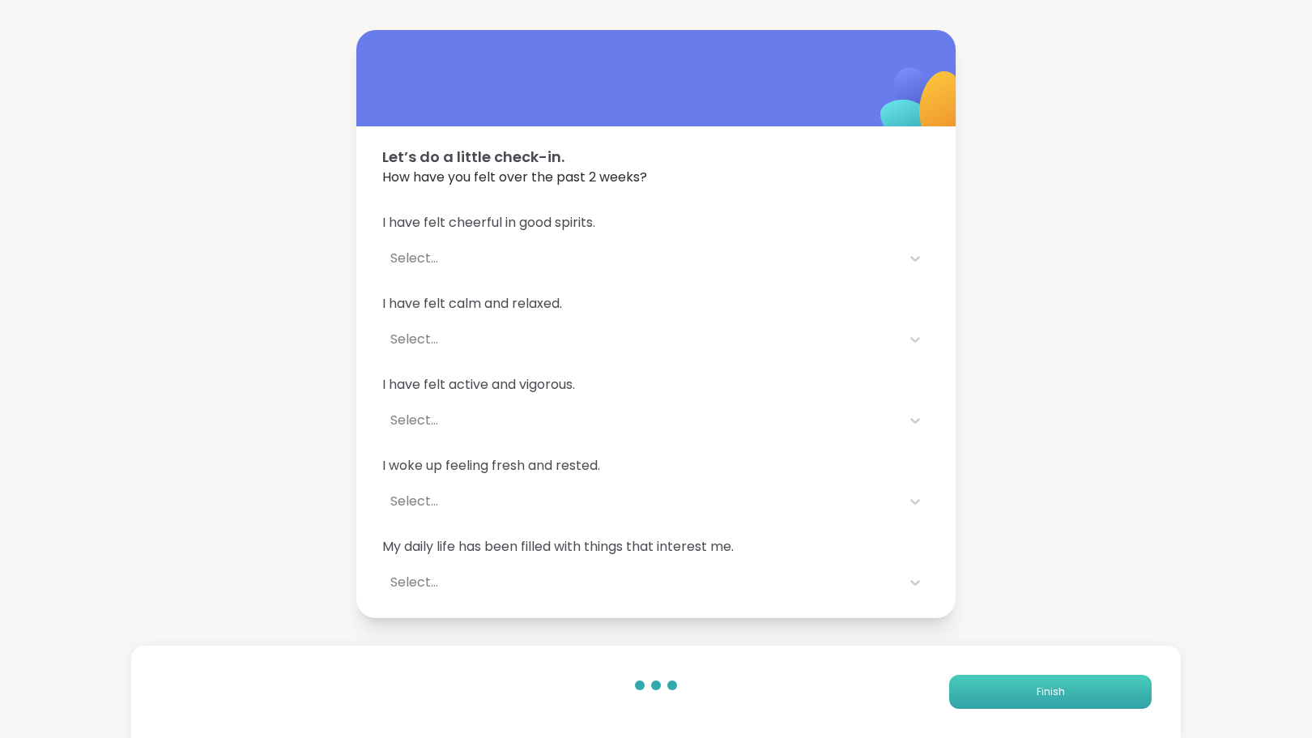
click at [1012, 684] on button "Finish" at bounding box center [1050, 692] width 202 height 34
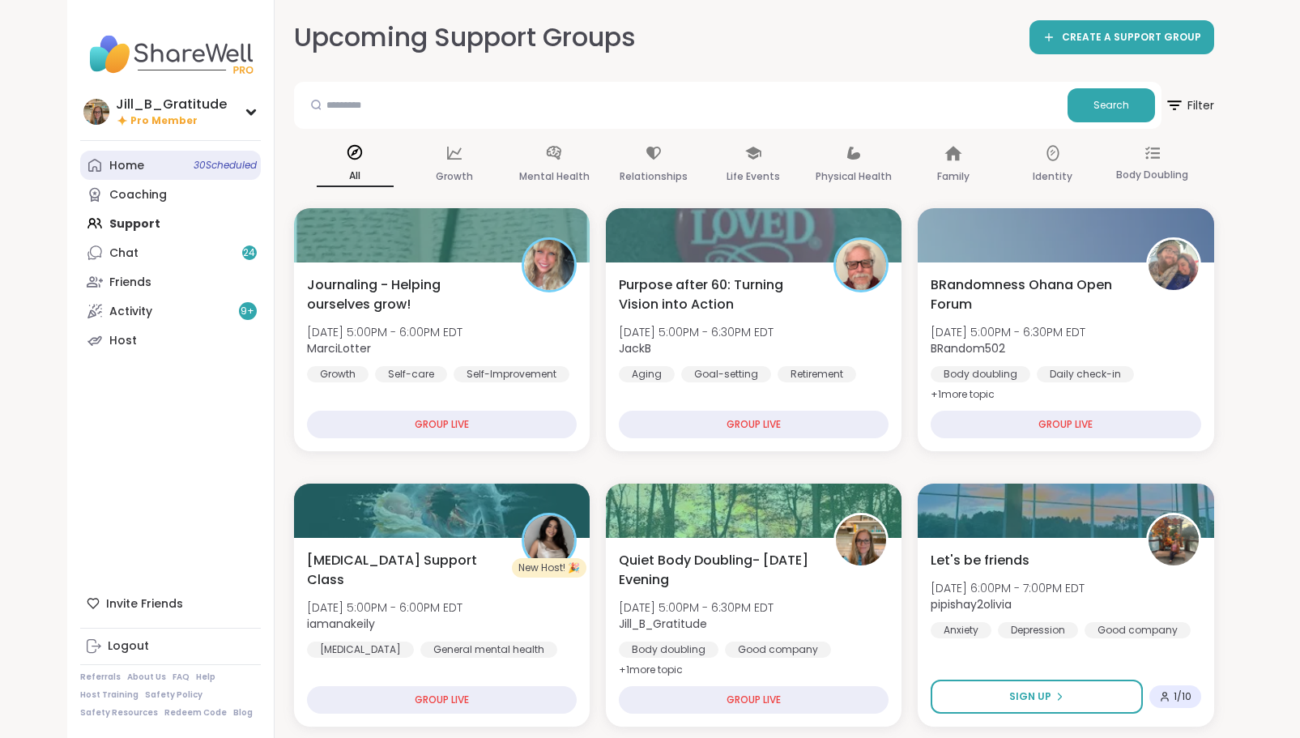
click at [177, 166] on link "Home 30 Scheduled" at bounding box center [170, 165] width 181 height 29
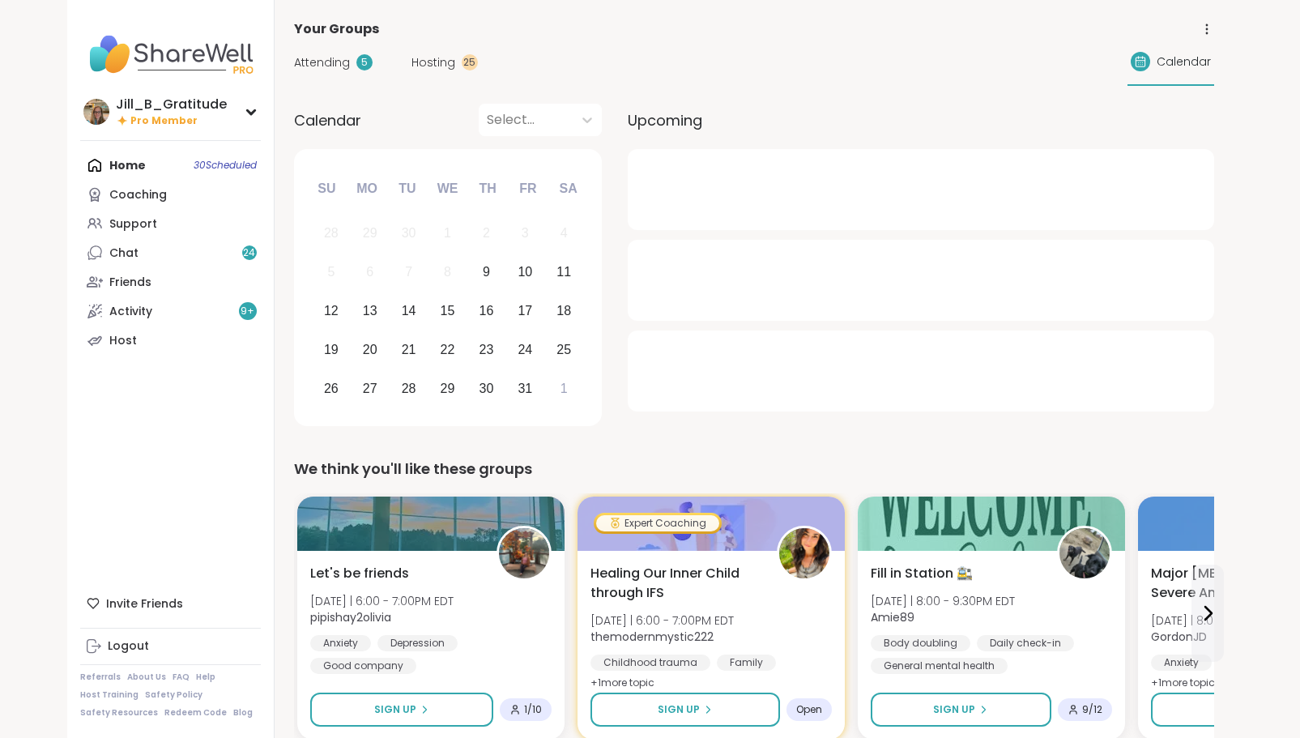
click at [441, 60] on span "Hosting" at bounding box center [433, 62] width 44 height 17
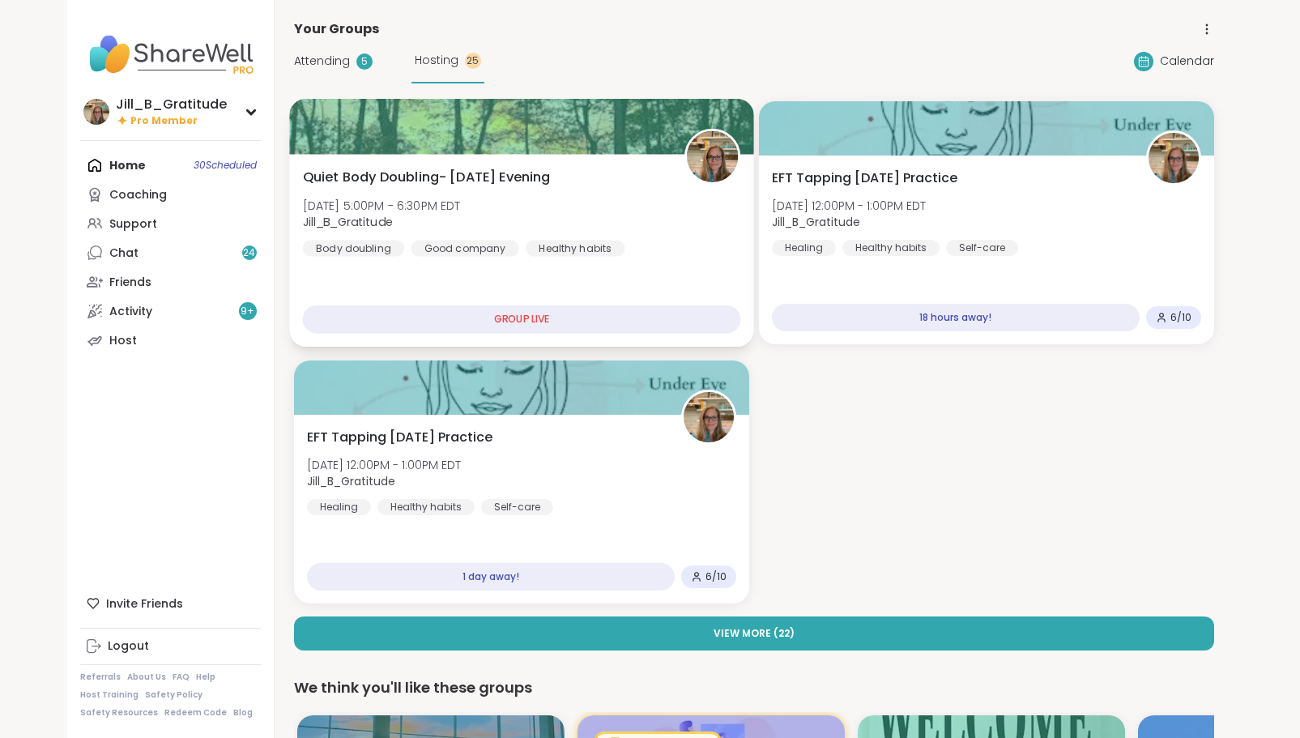
click at [603, 221] on div "Quiet Body Doubling- Thursday Evening Thu, Oct 09 | 5:00PM - 6:30PM EDT Jill_B_…" at bounding box center [521, 212] width 438 height 89
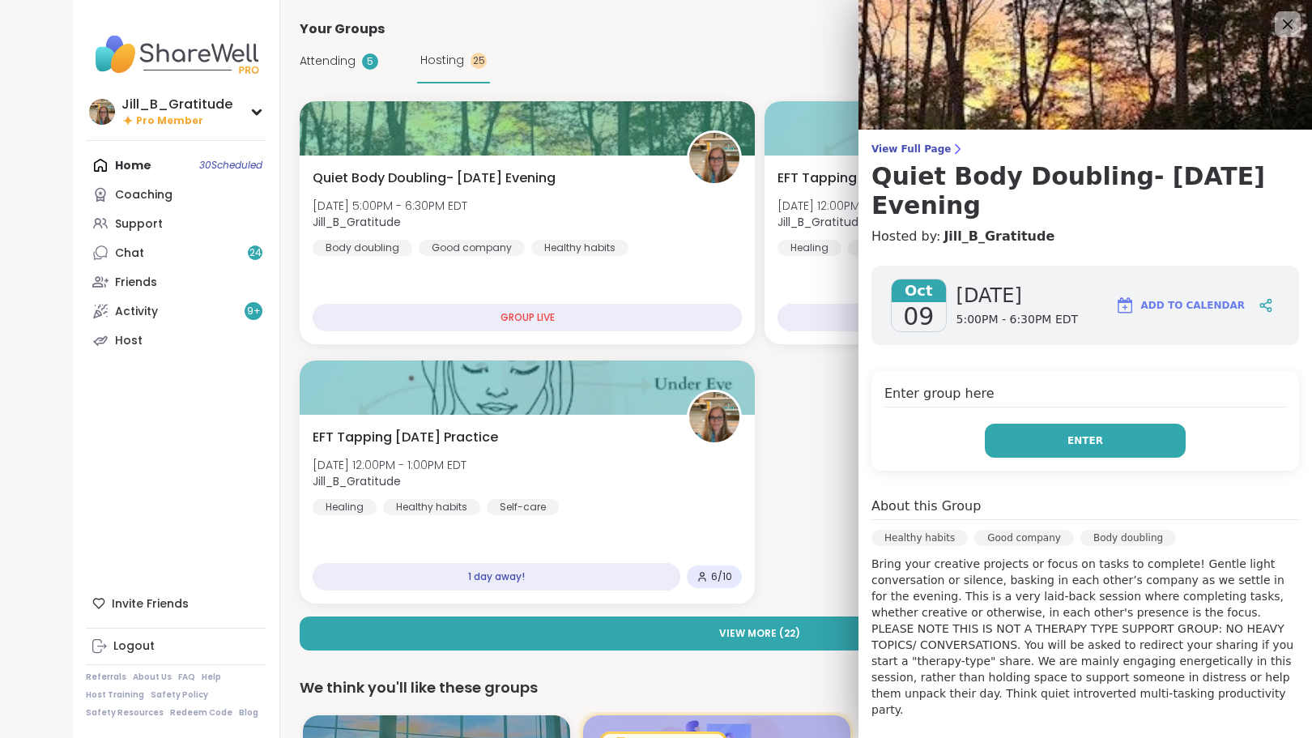
click at [1024, 442] on button "Enter" at bounding box center [1085, 441] width 201 height 34
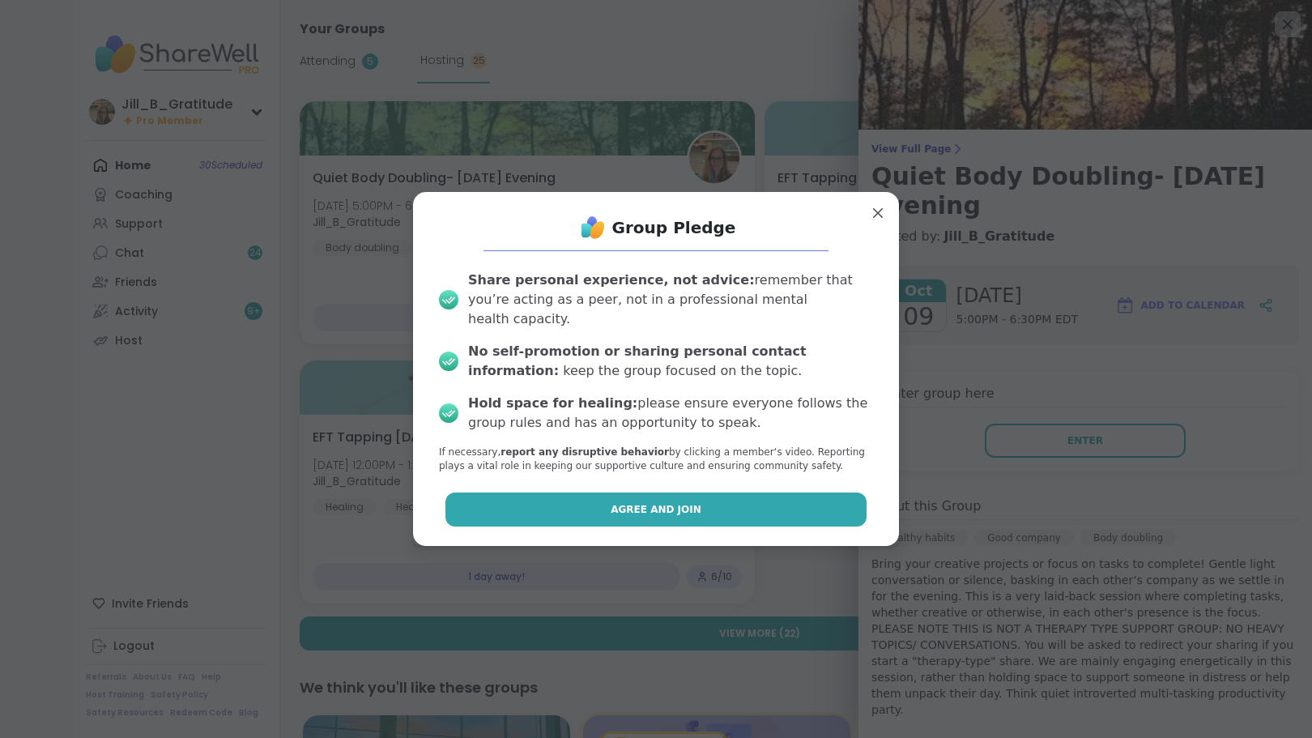
click at [682, 492] on button "Agree and Join" at bounding box center [656, 509] width 422 height 34
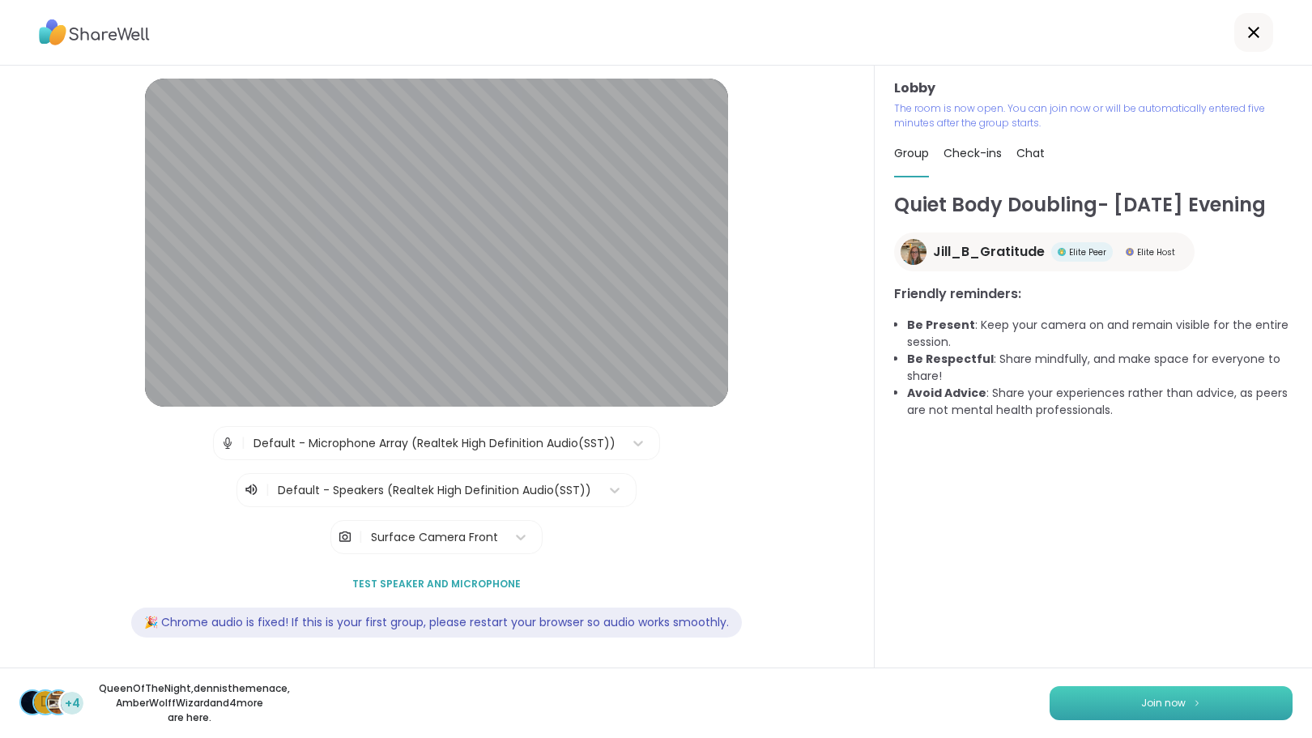
click at [1141, 699] on span "Join now" at bounding box center [1163, 703] width 45 height 15
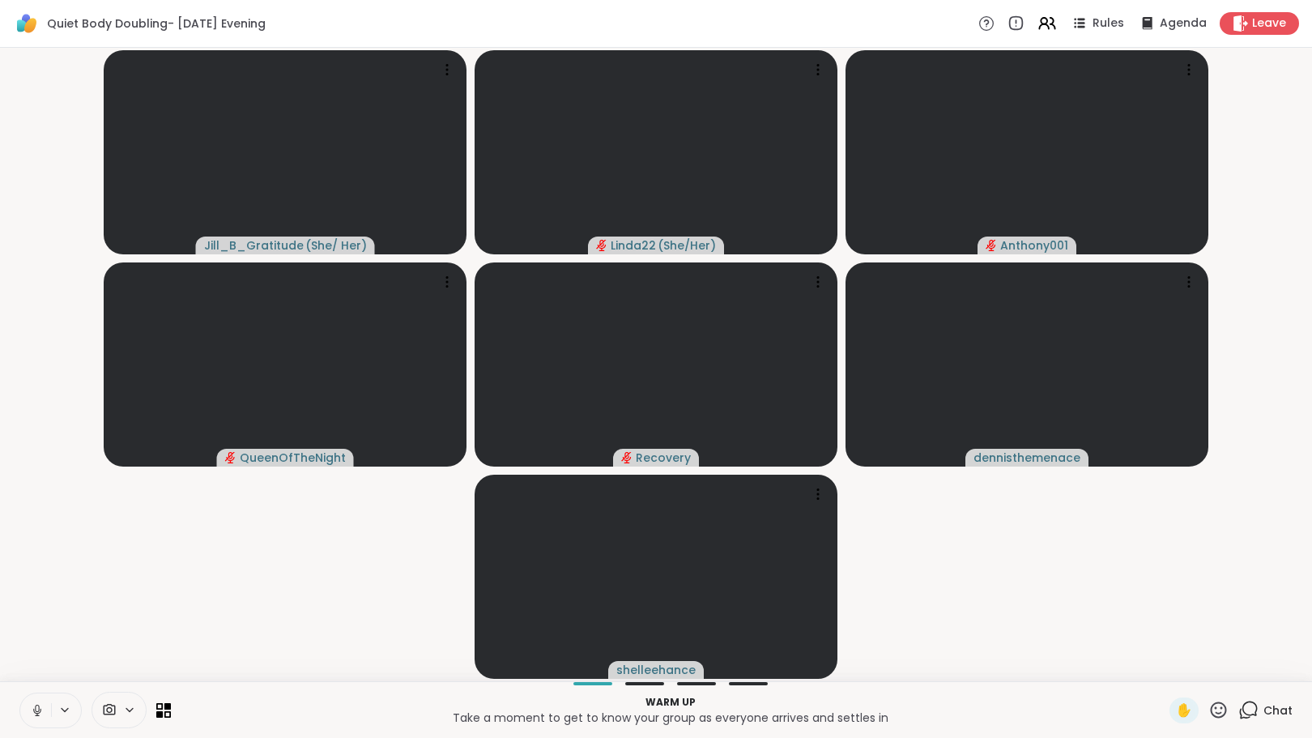
click at [1242, 712] on icon at bounding box center [1248, 710] width 20 height 20
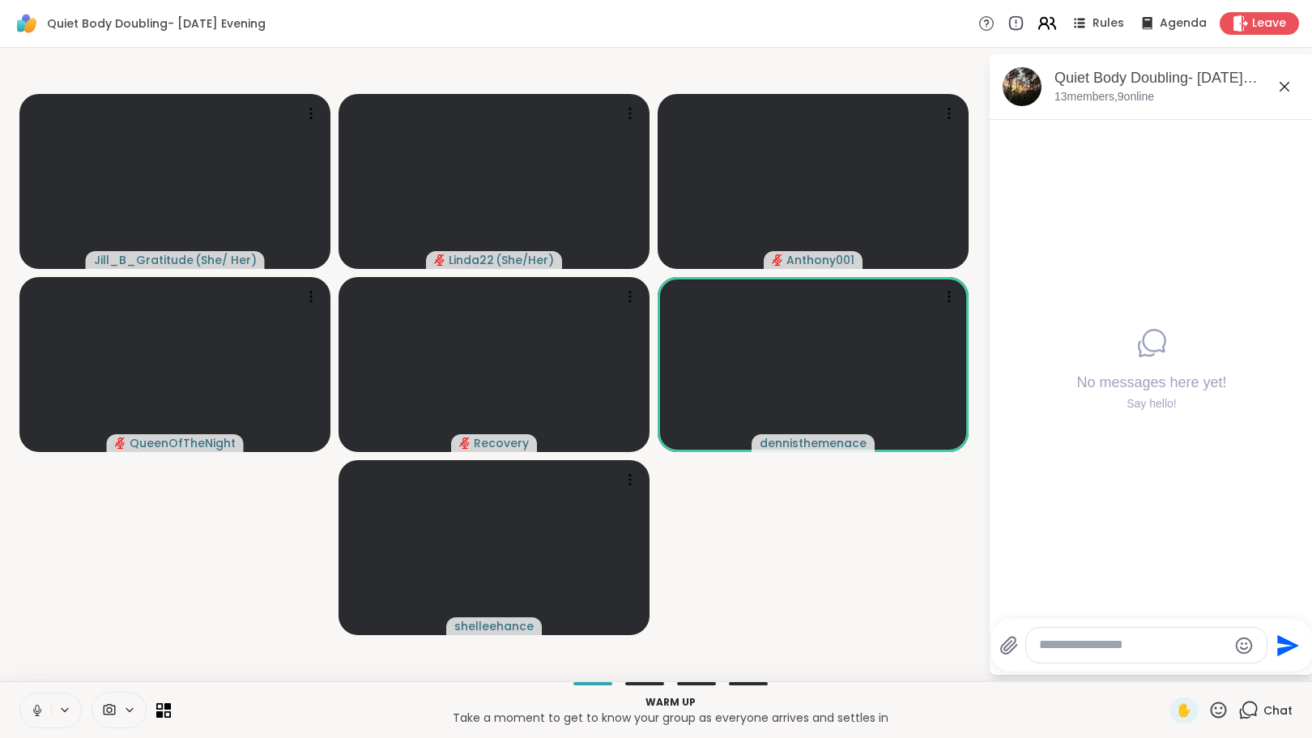
click at [1041, 19] on icon at bounding box center [1044, 21] width 6 height 6
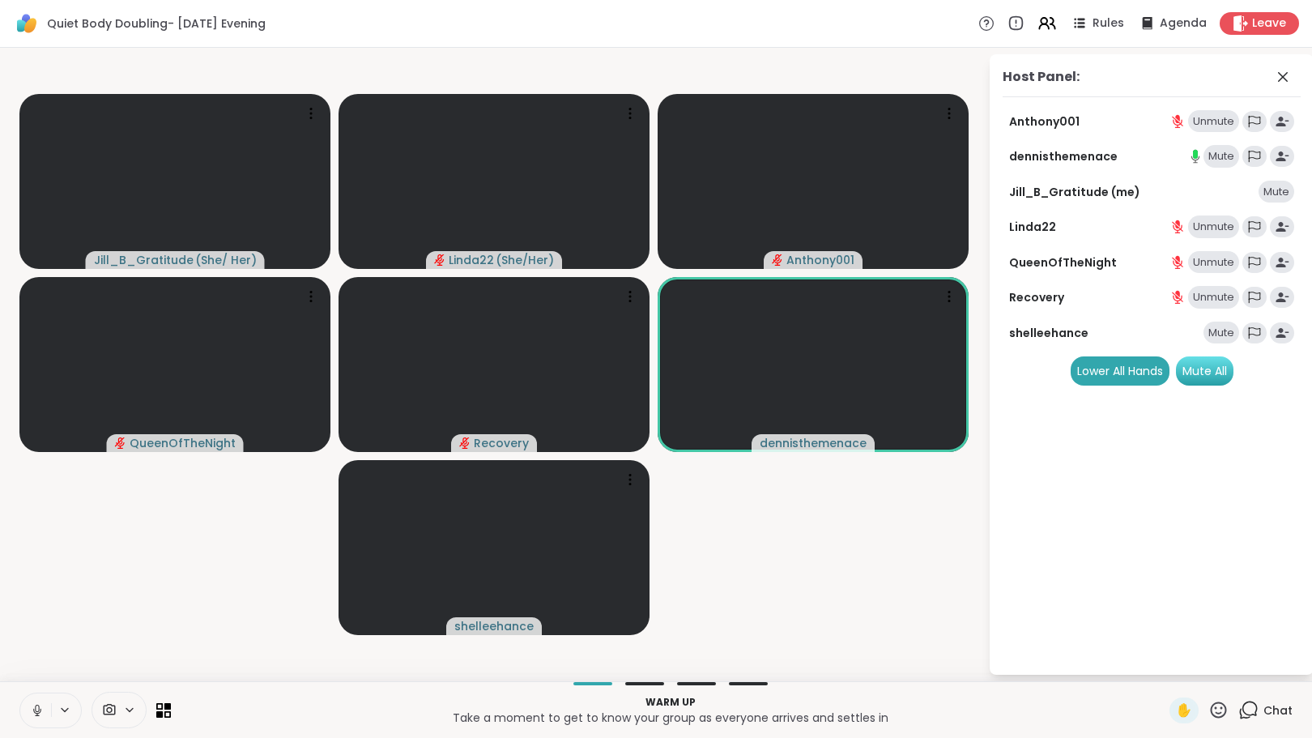
click at [1197, 372] on div "Mute All" at bounding box center [1205, 370] width 58 height 29
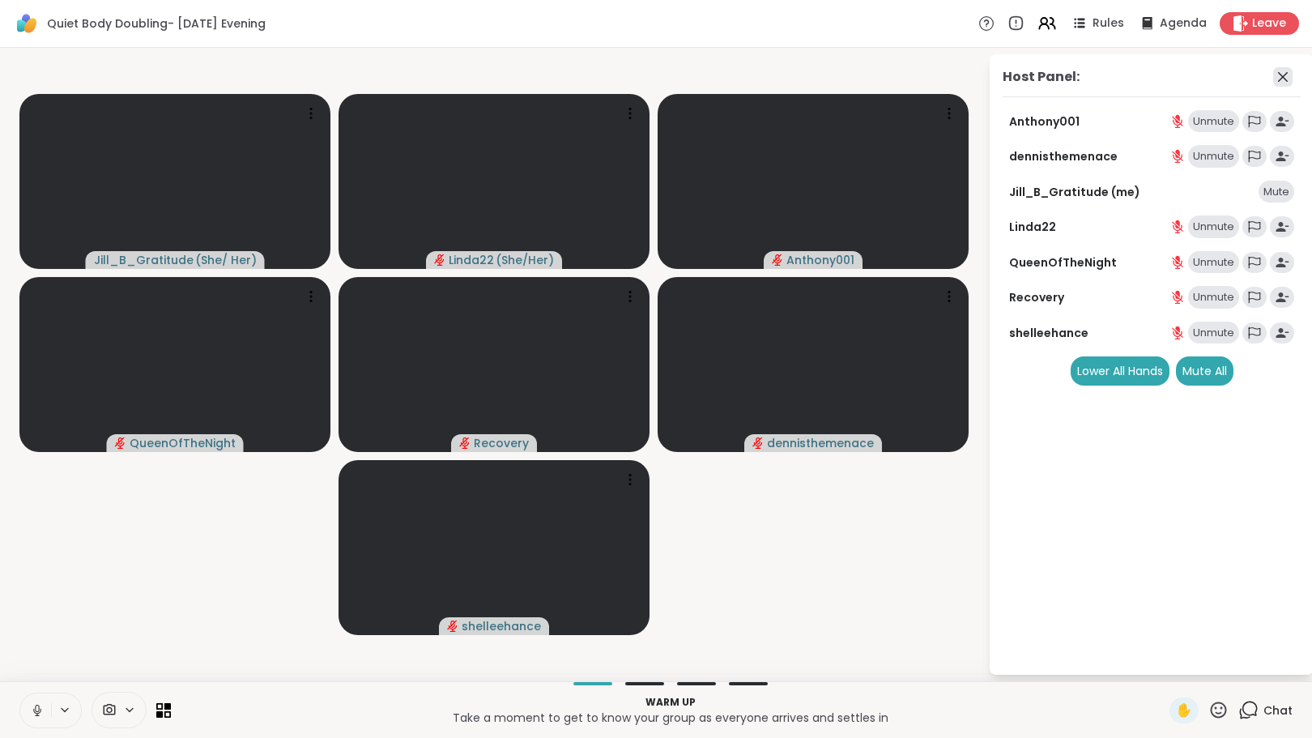
click at [1281, 71] on icon at bounding box center [1282, 76] width 19 height 19
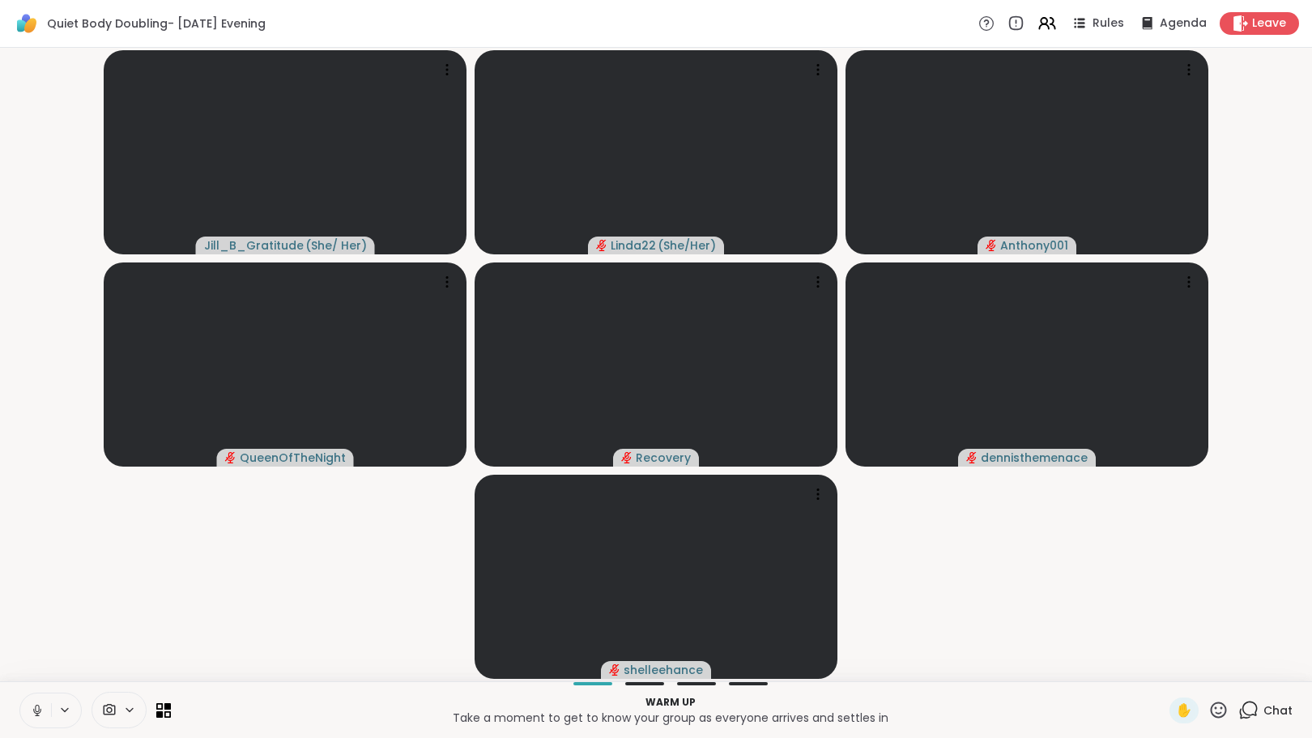
click at [1246, 720] on div "Chat" at bounding box center [1265, 710] width 54 height 26
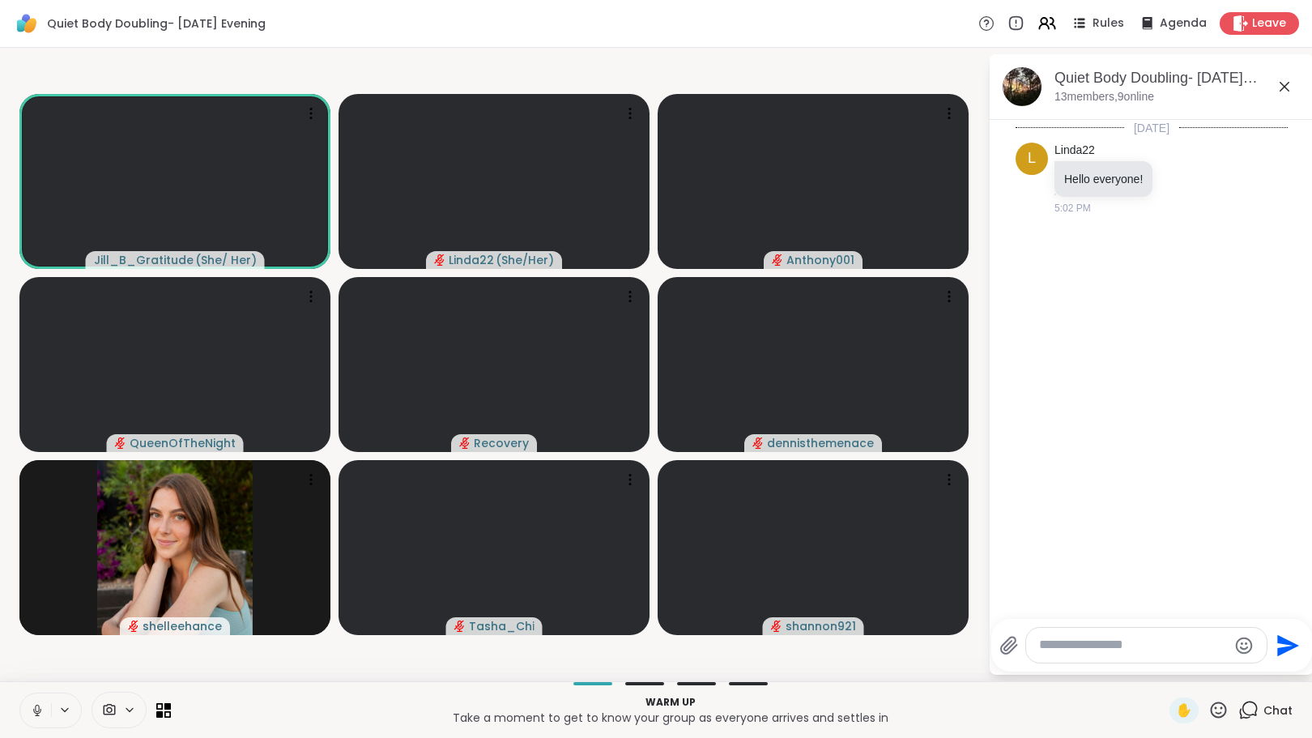
click at [35, 713] on icon at bounding box center [37, 710] width 15 height 15
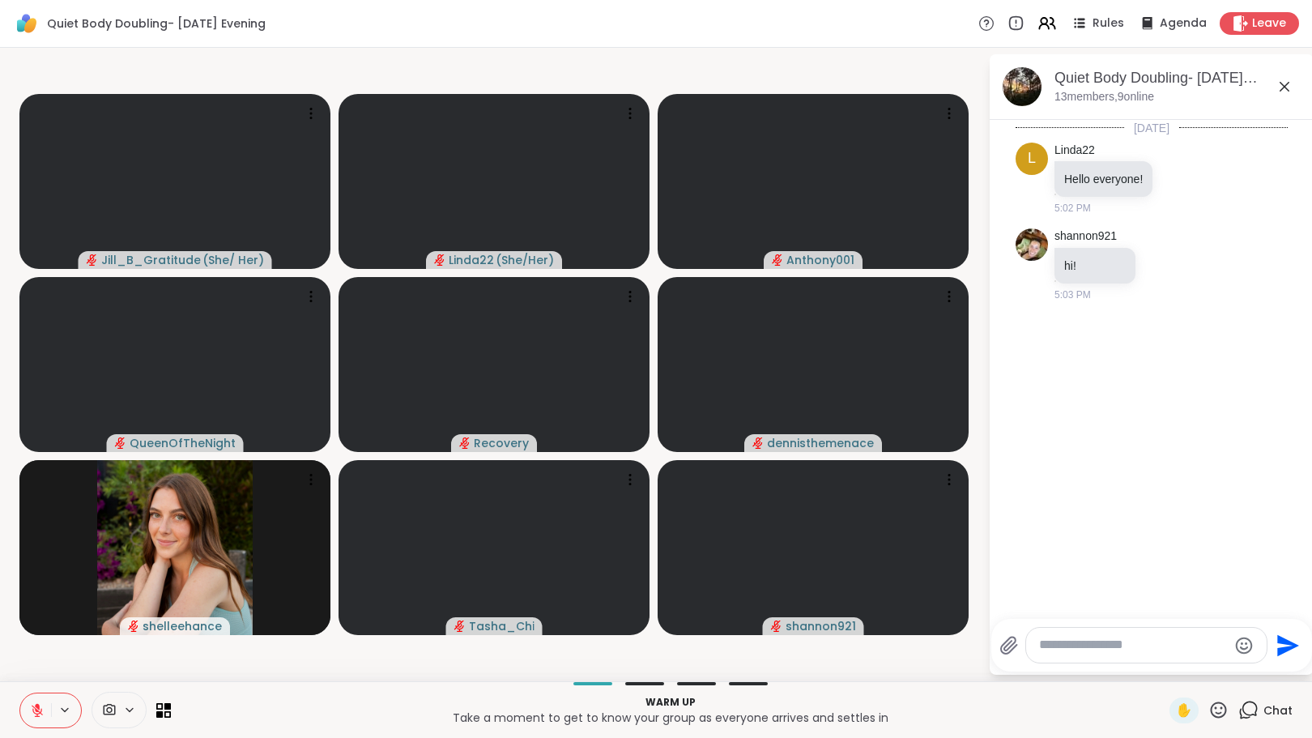
click at [1064, 644] on textarea "Type your message" at bounding box center [1133, 645] width 189 height 17
type textarea "*"
paste textarea "**********"
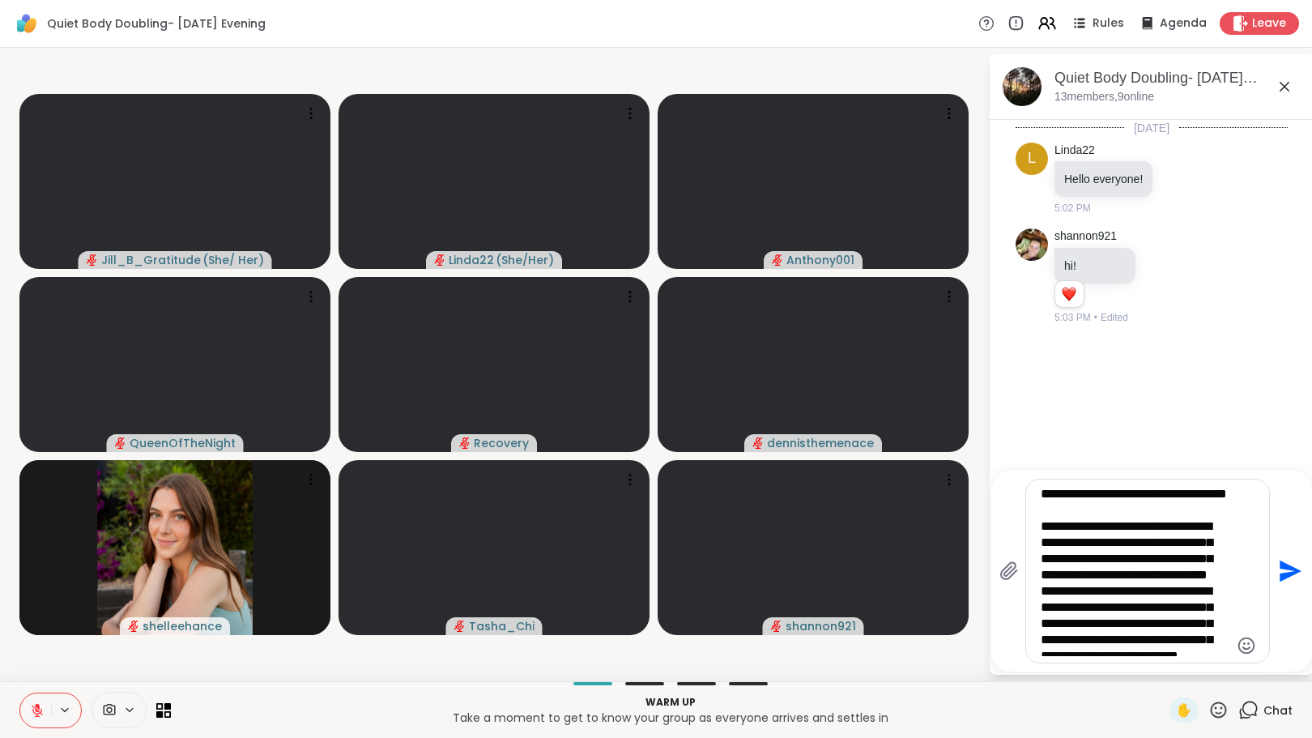
type textarea "**********"
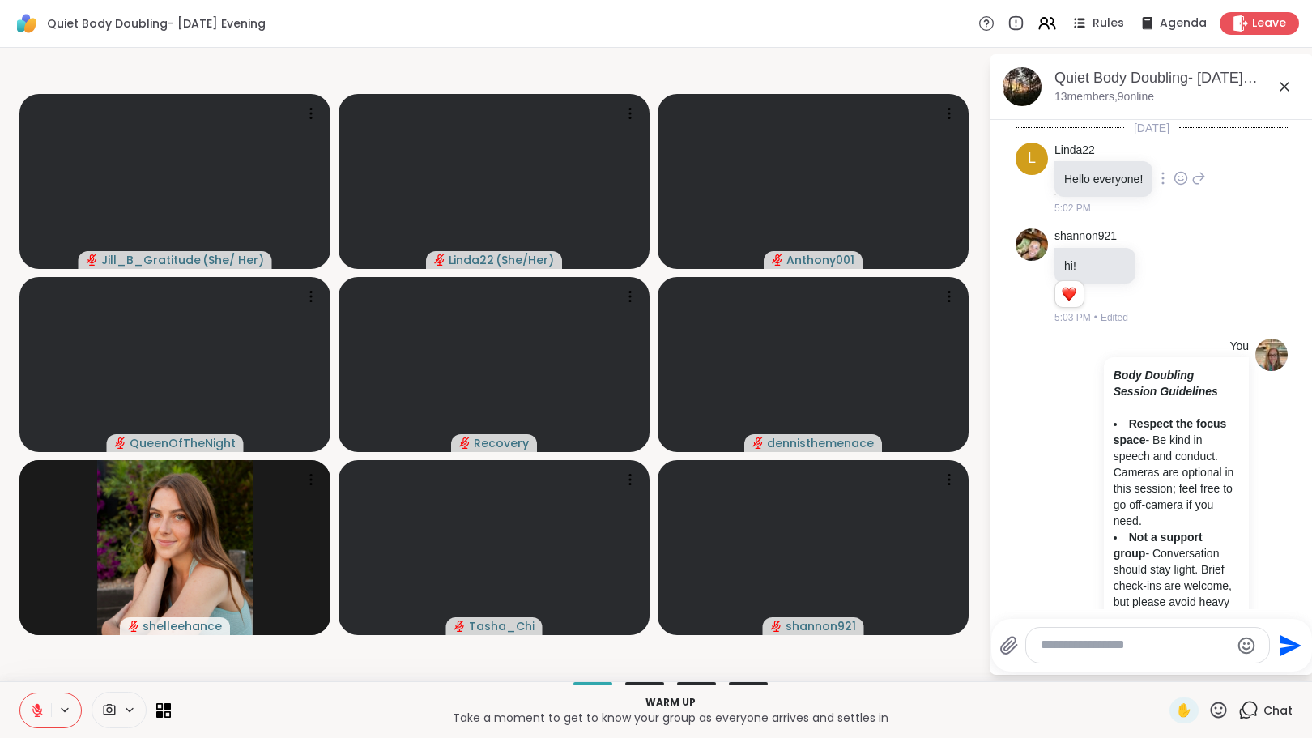
click at [1184, 181] on icon at bounding box center [1181, 178] width 15 height 16
click at [1174, 153] on div "Select Reaction: Heart" at bounding box center [1181, 152] width 15 height 15
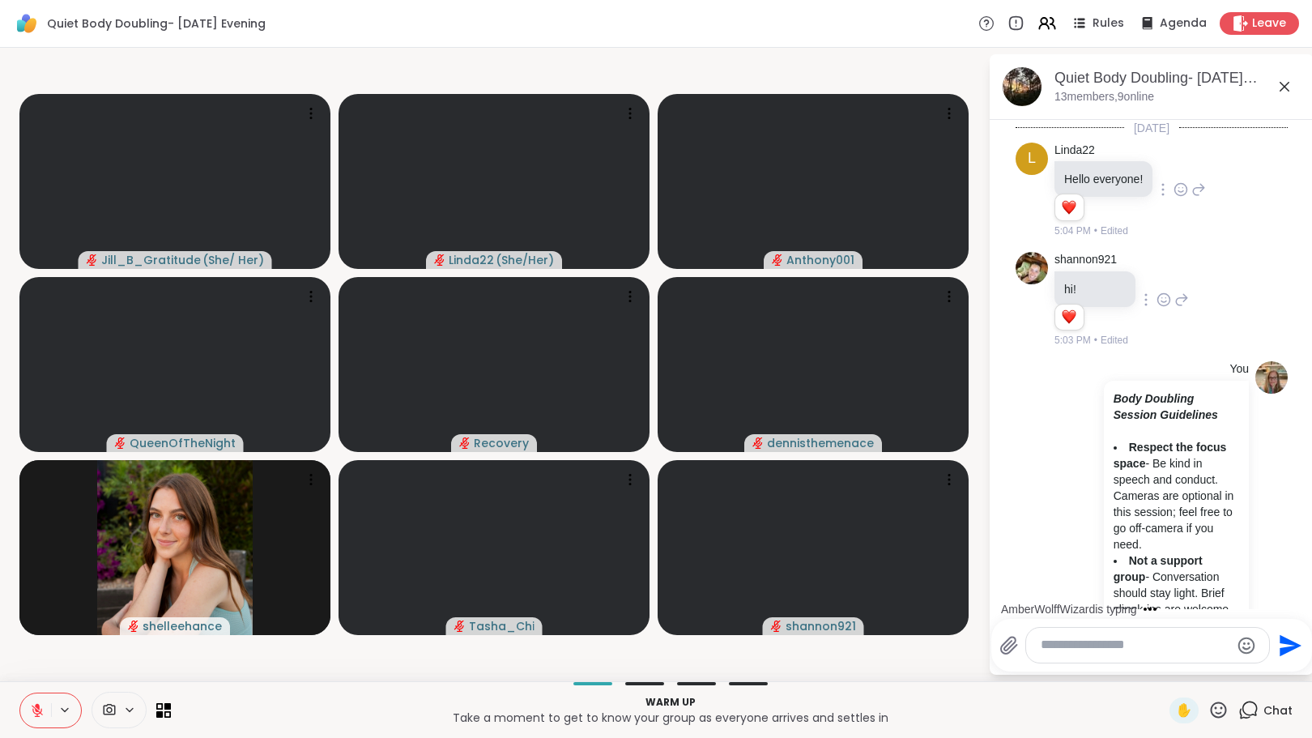
click at [1165, 292] on icon at bounding box center [1164, 300] width 15 height 16
click at [1172, 269] on button "Select Reaction: Heart" at bounding box center [1164, 274] width 32 height 32
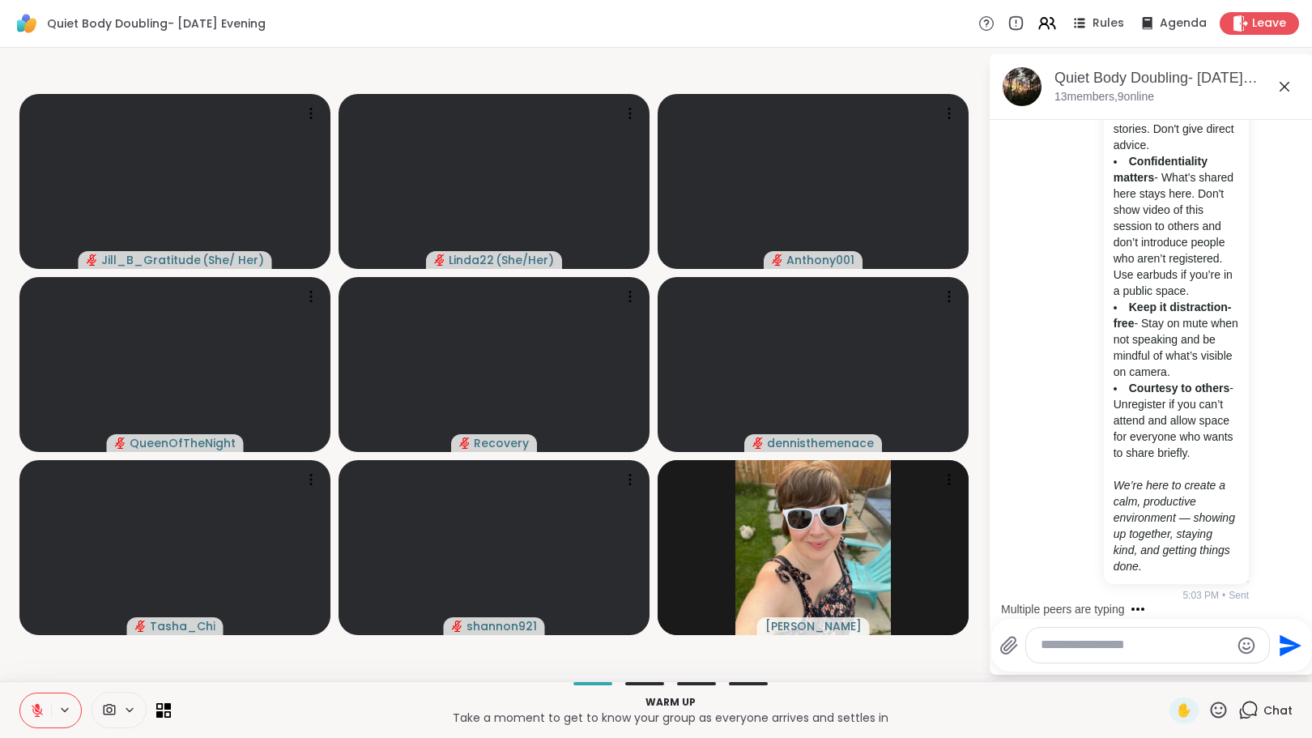
click at [1048, 641] on textarea "Type your message" at bounding box center [1135, 645] width 189 height 17
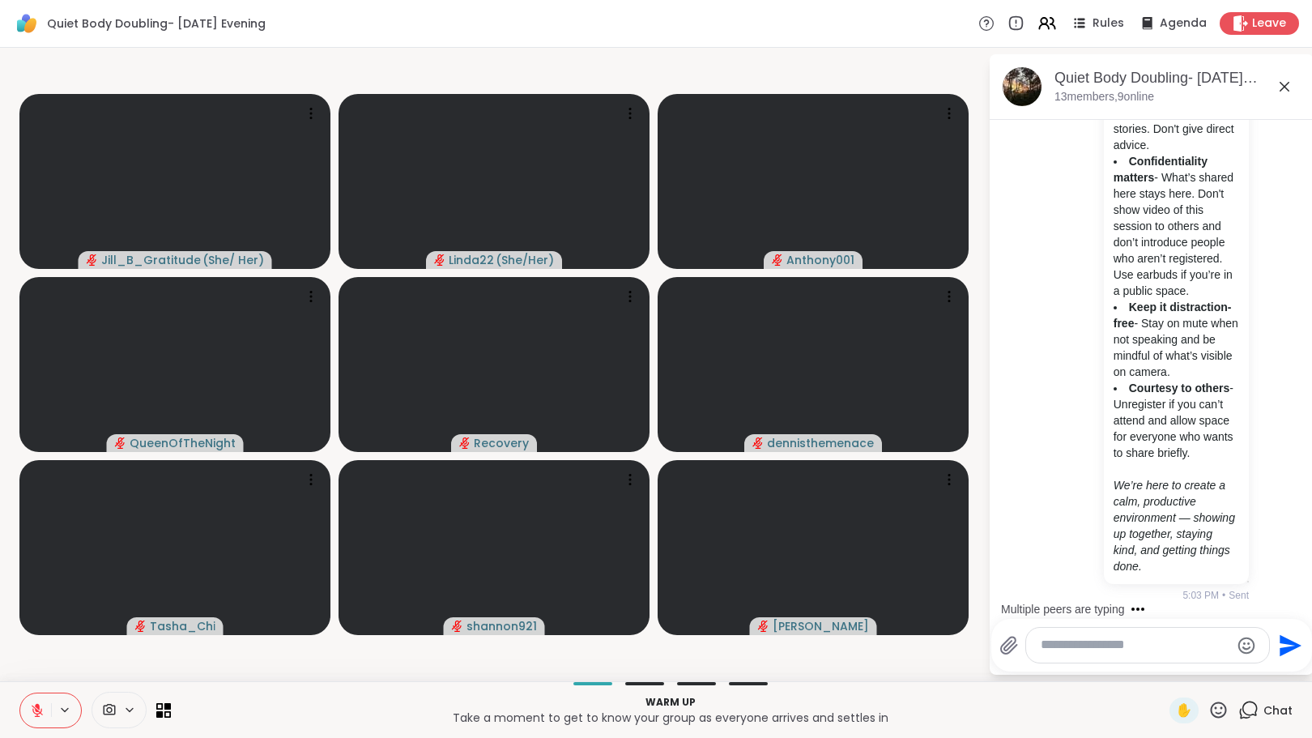
click at [1092, 651] on textarea "Type your message" at bounding box center [1135, 645] width 189 height 17
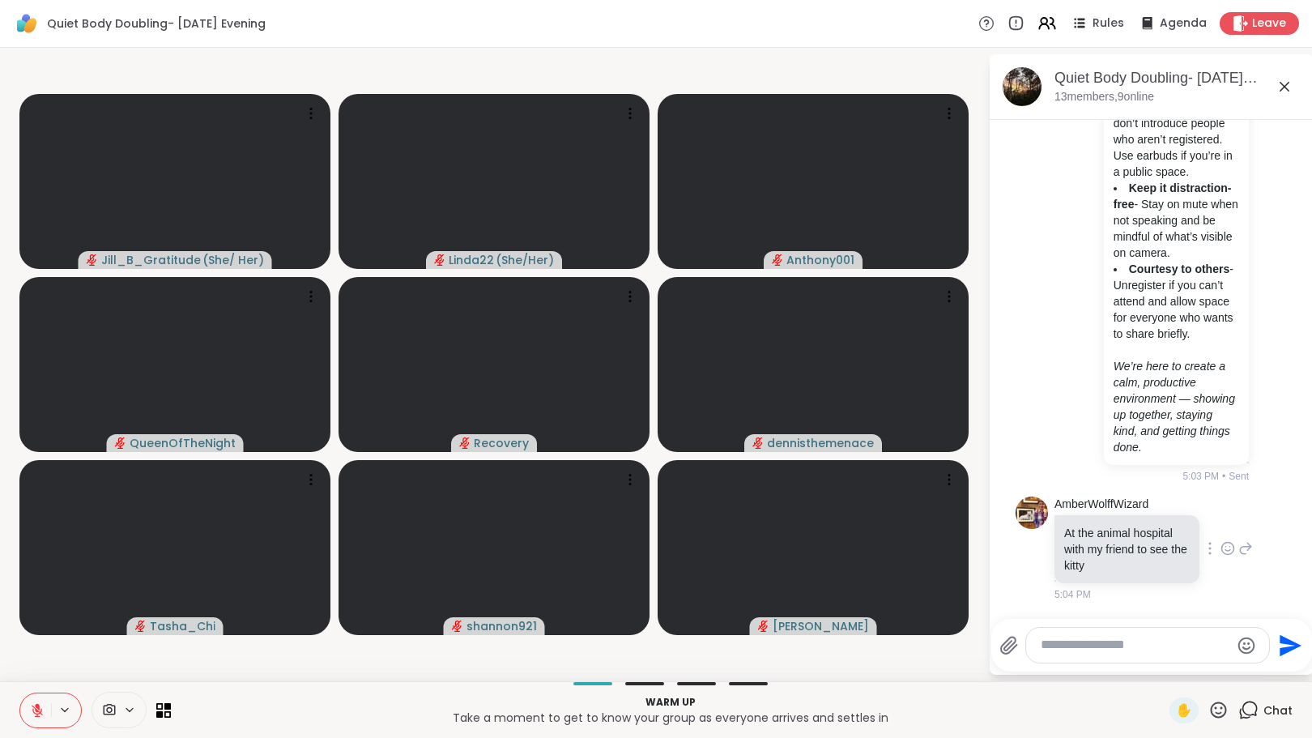
click at [1220, 556] on icon at bounding box center [1227, 548] width 15 height 16
click at [1256, 523] on div "Select Reaction: Sad" at bounding box center [1263, 522] width 15 height 15
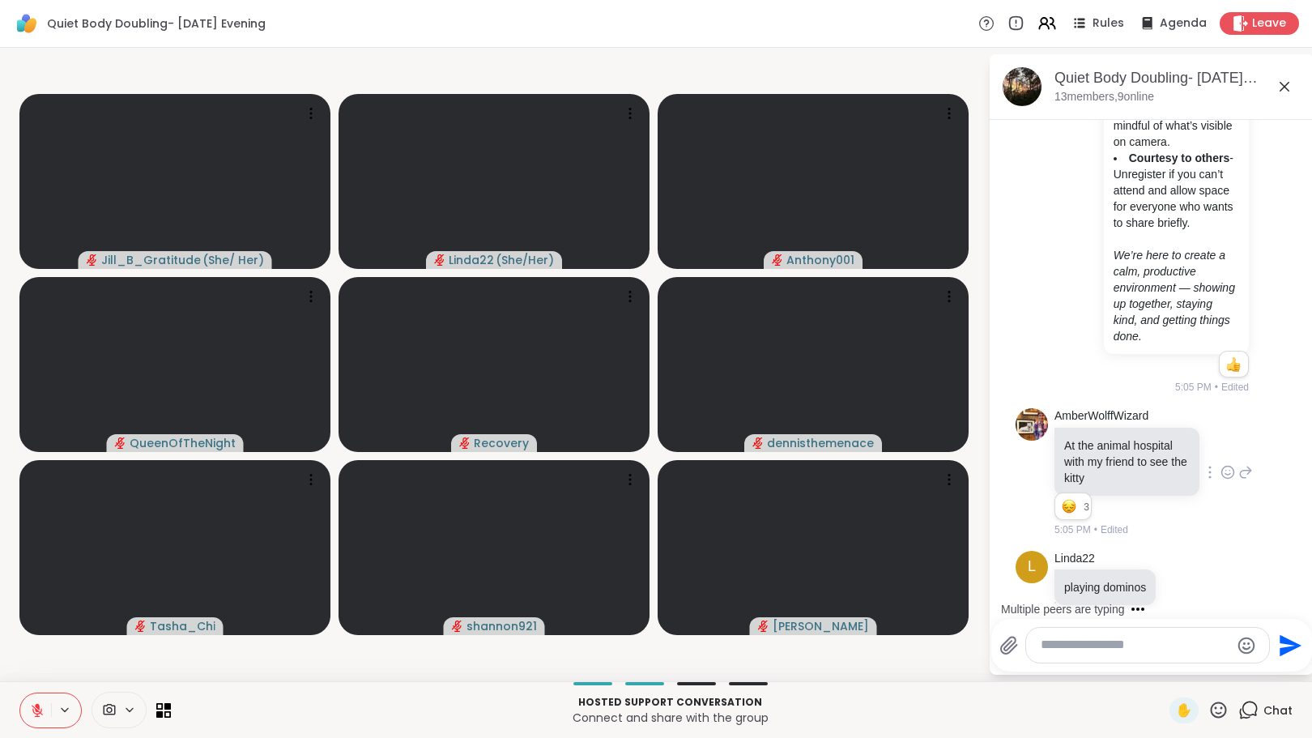
scroll to position [845, 0]
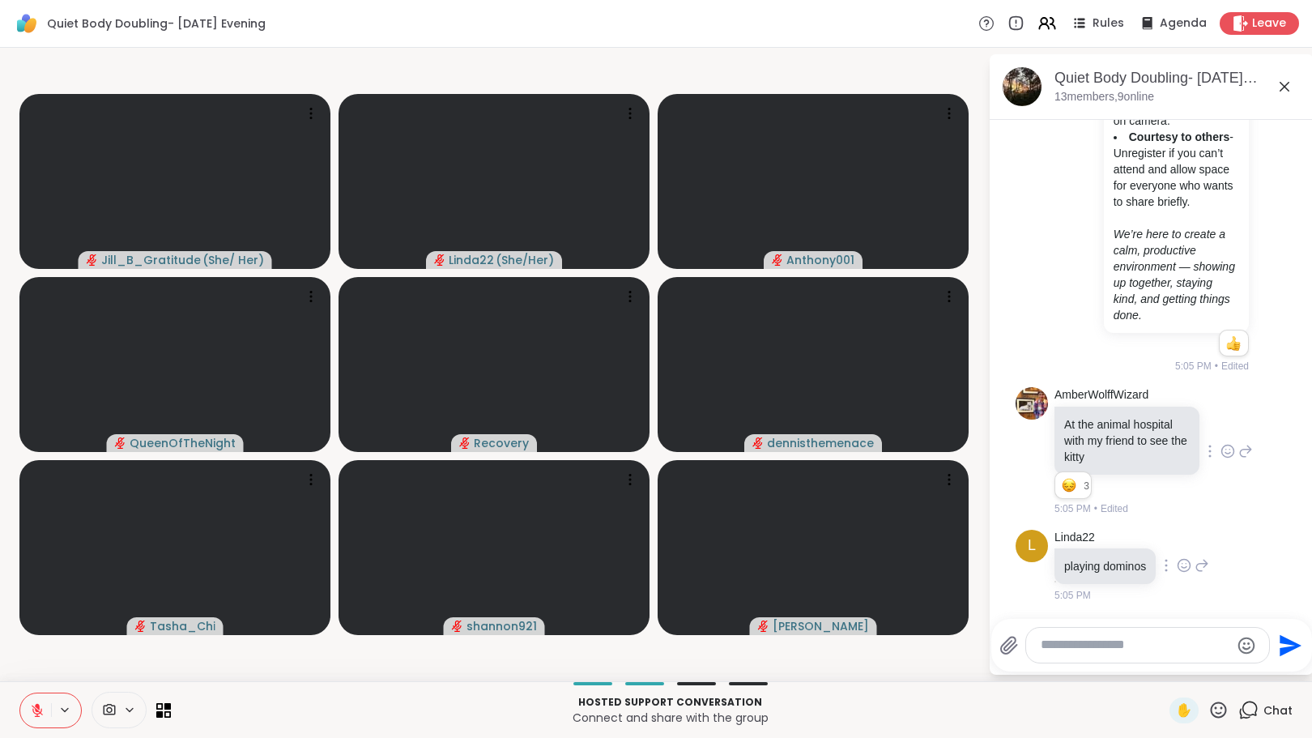
click at [1188, 564] on icon at bounding box center [1184, 565] width 15 height 16
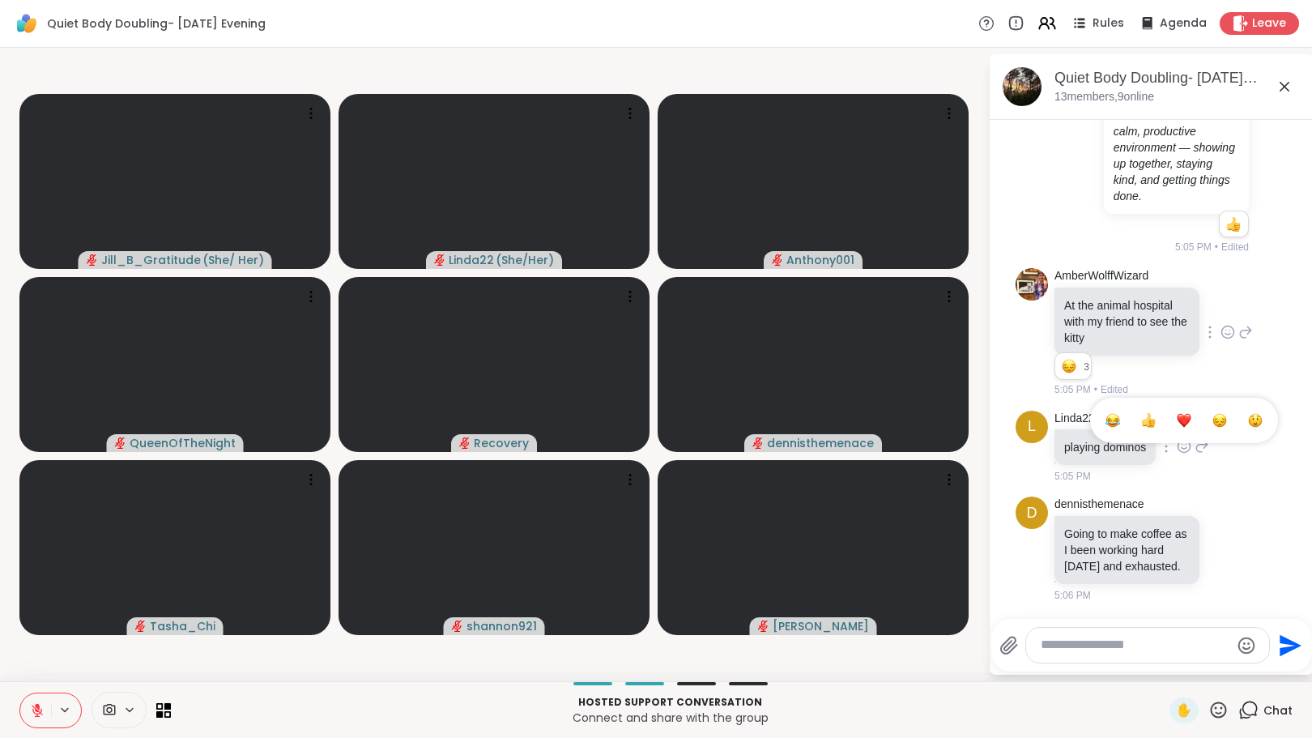
click at [1184, 413] on div "Select Reaction: Heart" at bounding box center [1184, 420] width 15 height 15
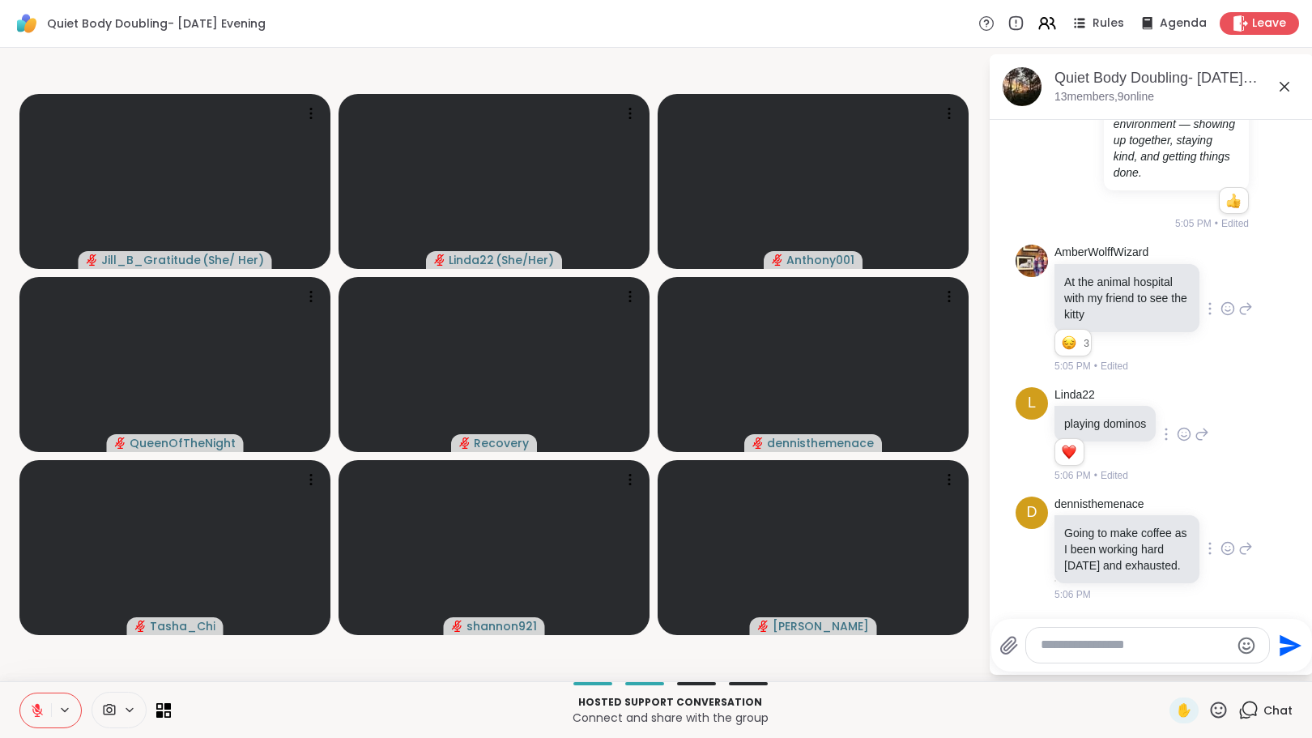
click at [1225, 552] on icon at bounding box center [1227, 551] width 5 height 2
click at [1220, 530] on div "Select Reaction: Heart" at bounding box center [1227, 522] width 15 height 15
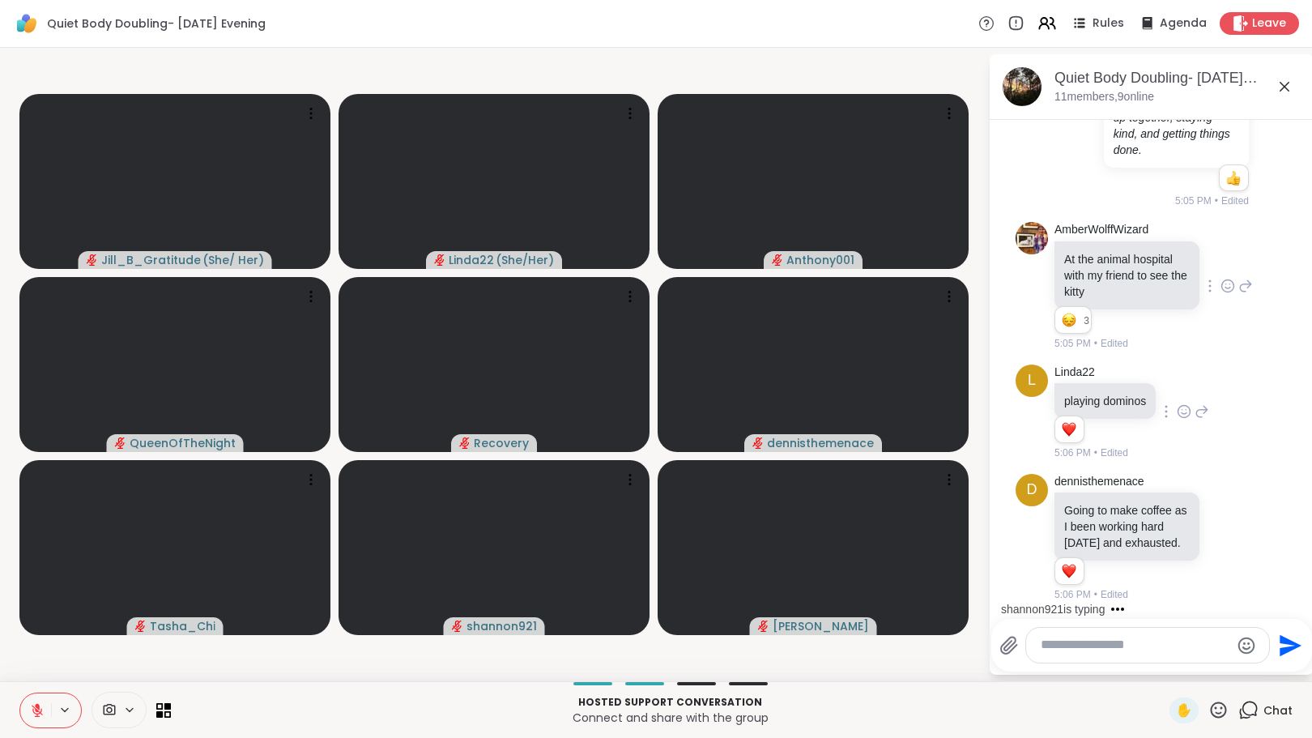
click at [1088, 648] on textarea "Type your message" at bounding box center [1135, 645] width 189 height 17
click at [41, 701] on button at bounding box center [35, 710] width 31 height 34
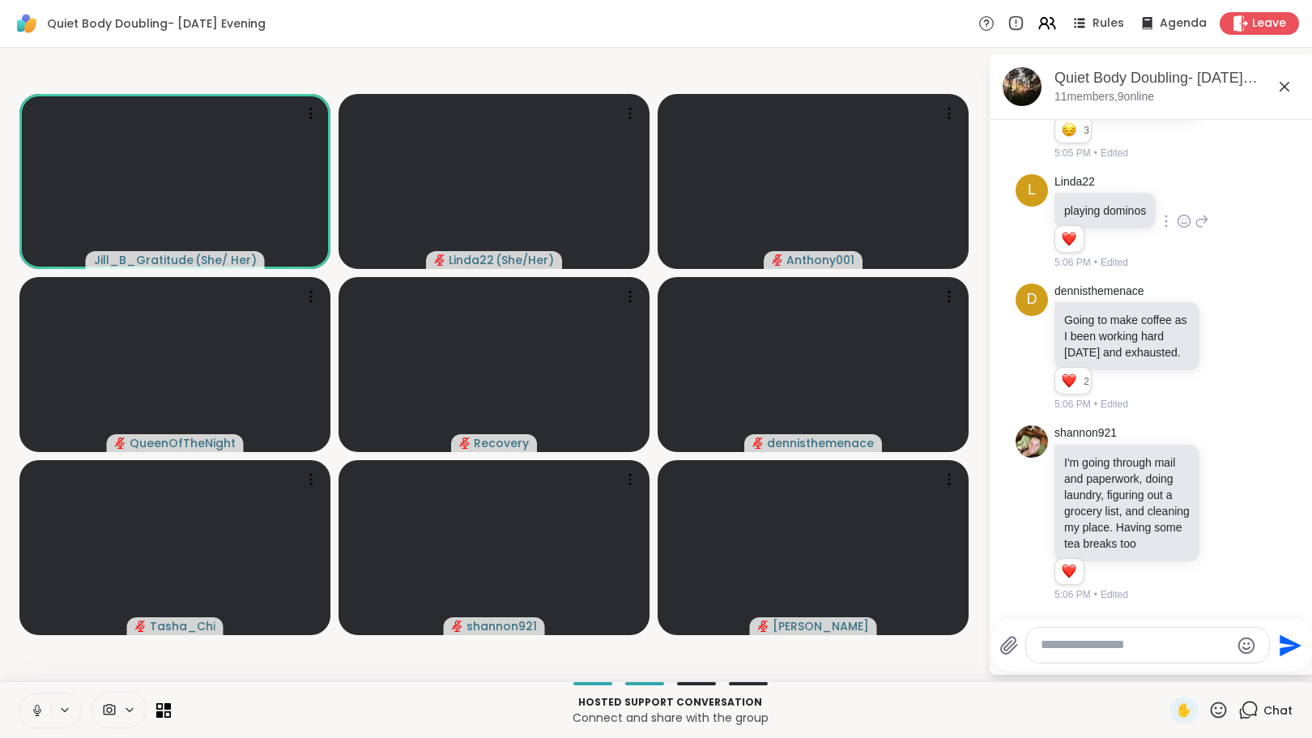
scroll to position [1233, 0]
click at [1082, 640] on textarea "Type your message" at bounding box center [1135, 645] width 189 height 17
click at [1062, 650] on textarea "Type your message" at bounding box center [1135, 645] width 189 height 17
click at [1063, 645] on textarea "Type your message" at bounding box center [1135, 645] width 189 height 17
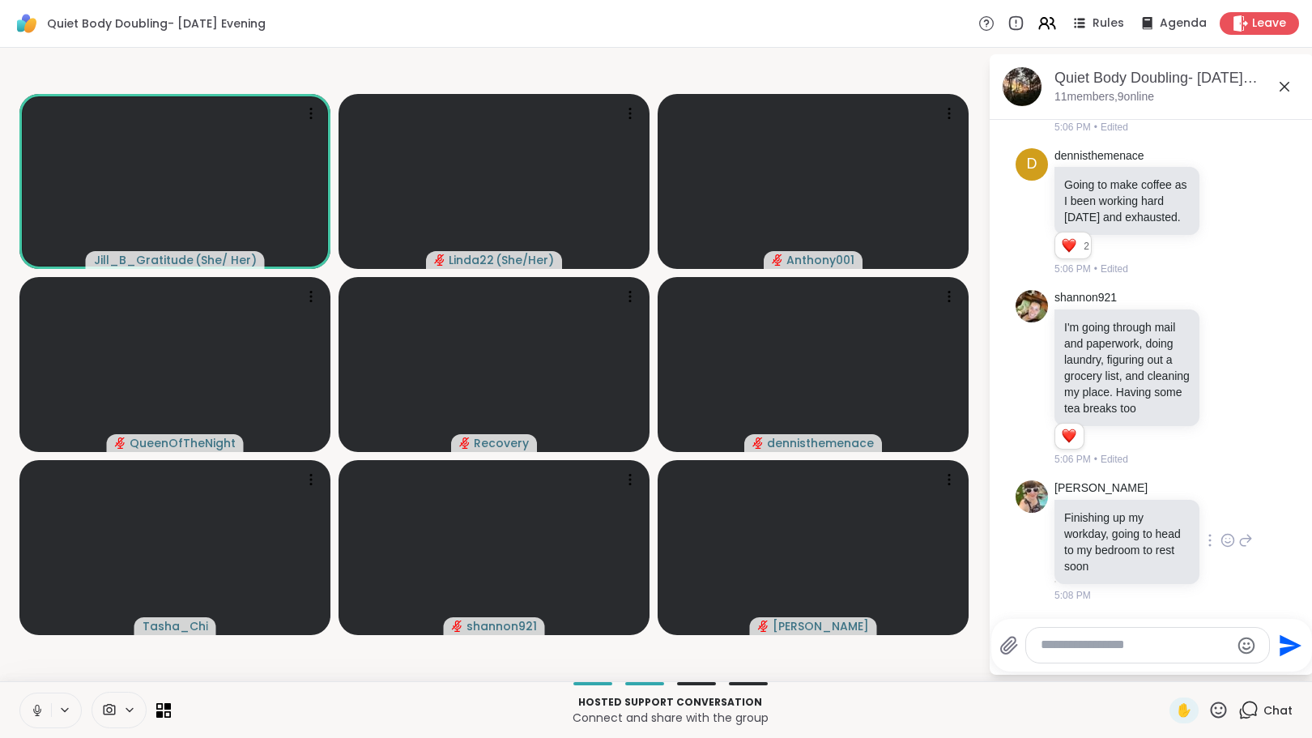
click at [1228, 547] on icon at bounding box center [1227, 540] width 15 height 16
click at [1110, 523] on button "Select Reaction: Heart" at bounding box center [1099, 514] width 32 height 32
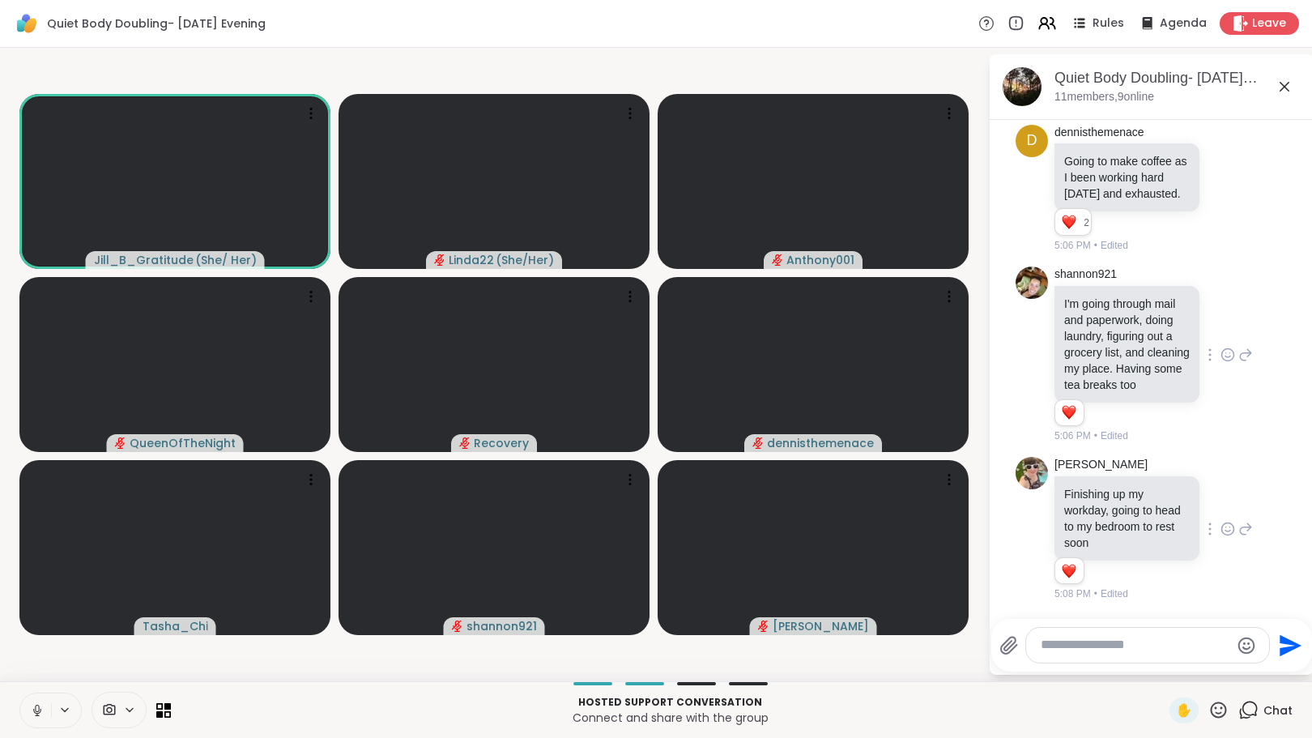
click at [1220, 362] on icon at bounding box center [1227, 355] width 15 height 16
click at [1220, 336] on div "Select Reaction: Heart" at bounding box center [1227, 329] width 15 height 15
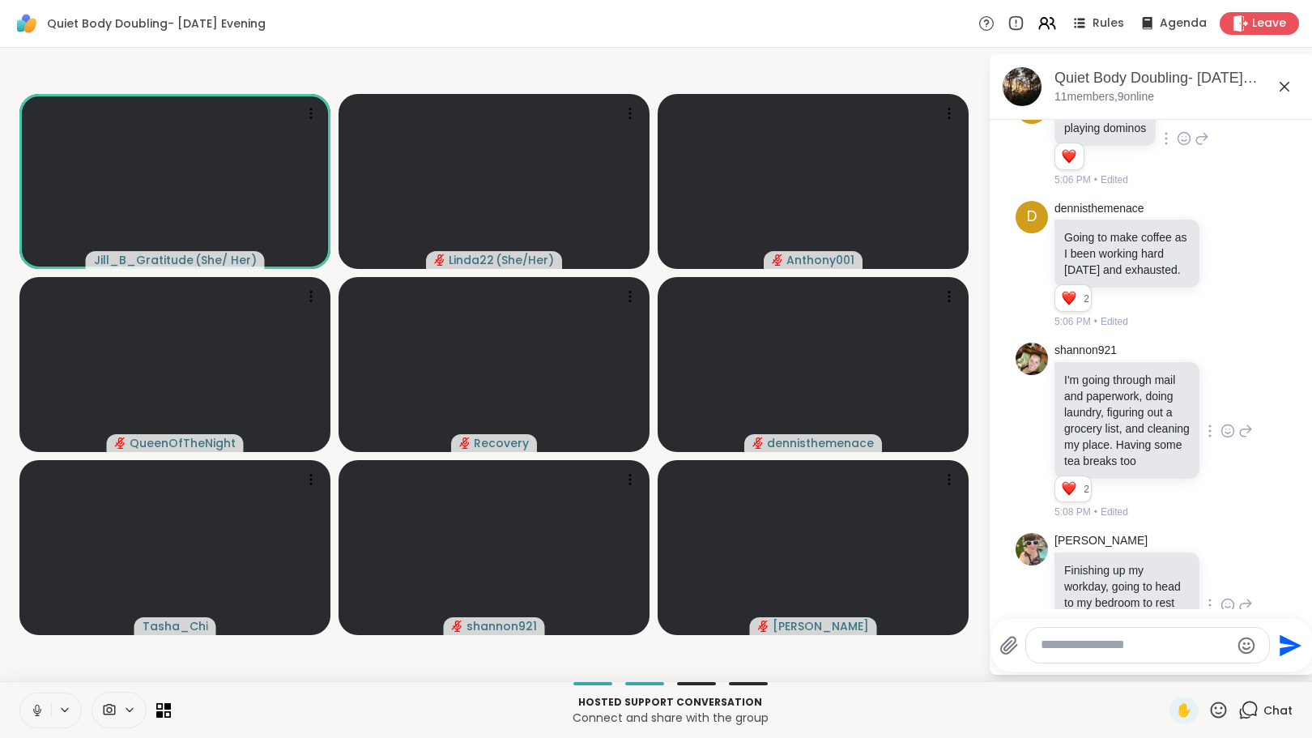
scroll to position [1212, 0]
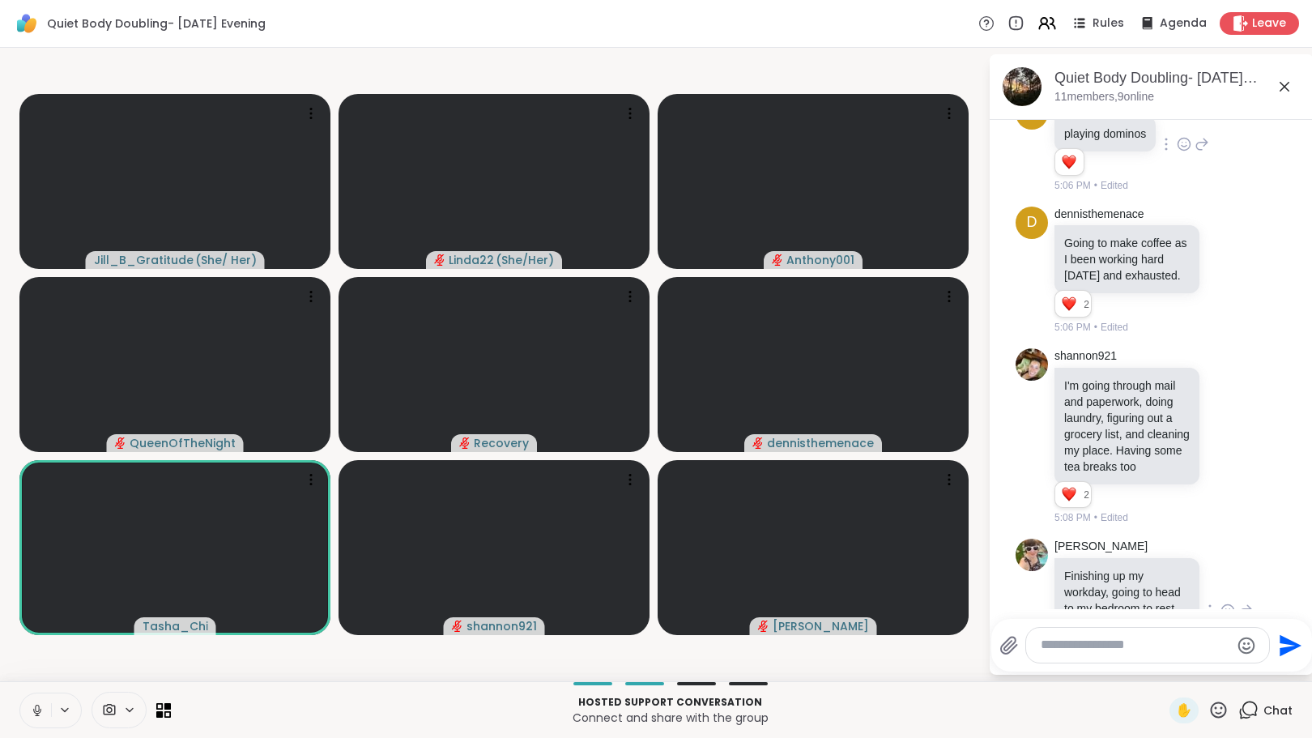
click at [1220, 278] on icon at bounding box center [1227, 270] width 15 height 16
click at [1220, 251] on div "Select Reaction: Heart" at bounding box center [1227, 243] width 15 height 15
click at [1225, 273] on icon at bounding box center [1227, 272] width 5 height 2
click at [1212, 260] on button "Select Reaction: Heart" at bounding box center [1228, 244] width 32 height 32
click at [1175, 154] on div at bounding box center [1184, 143] width 50 height 19
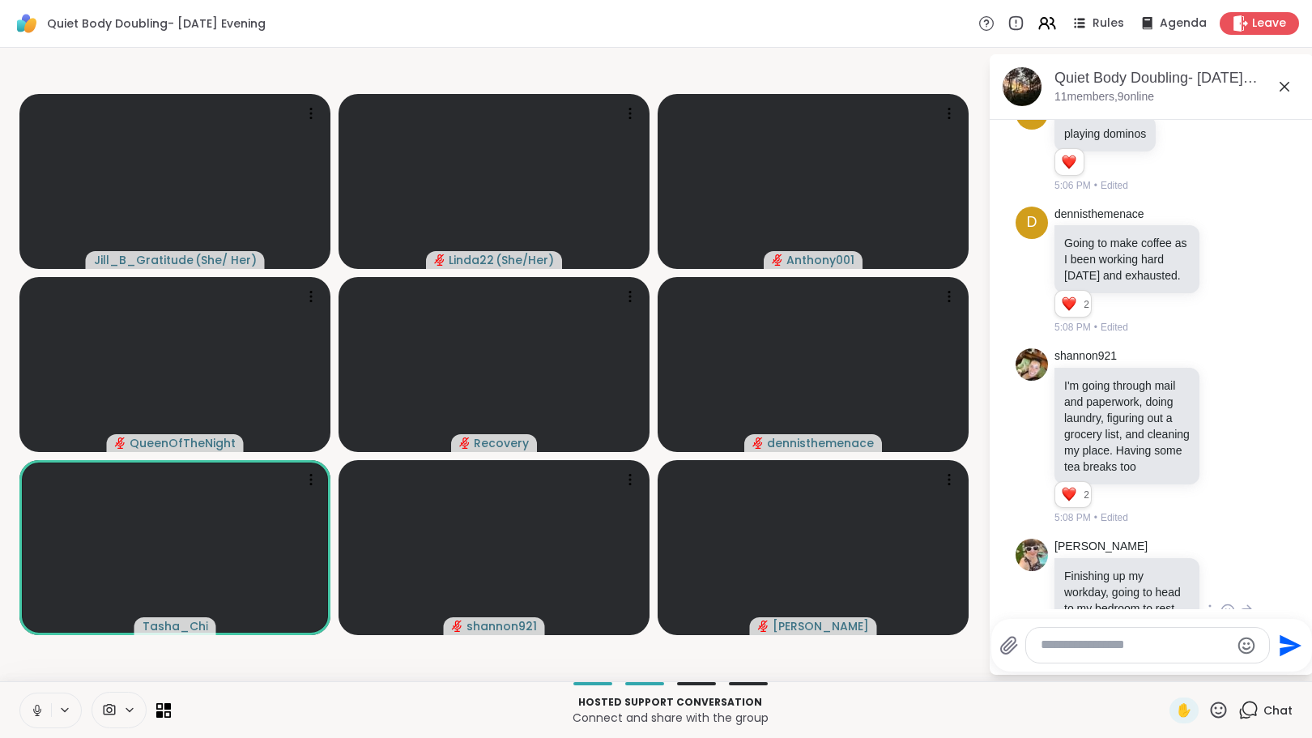
click at [1189, 152] on icon at bounding box center [1184, 144] width 15 height 16
click at [1177, 134] on button "Select Reaction: Heart" at bounding box center [1184, 118] width 32 height 32
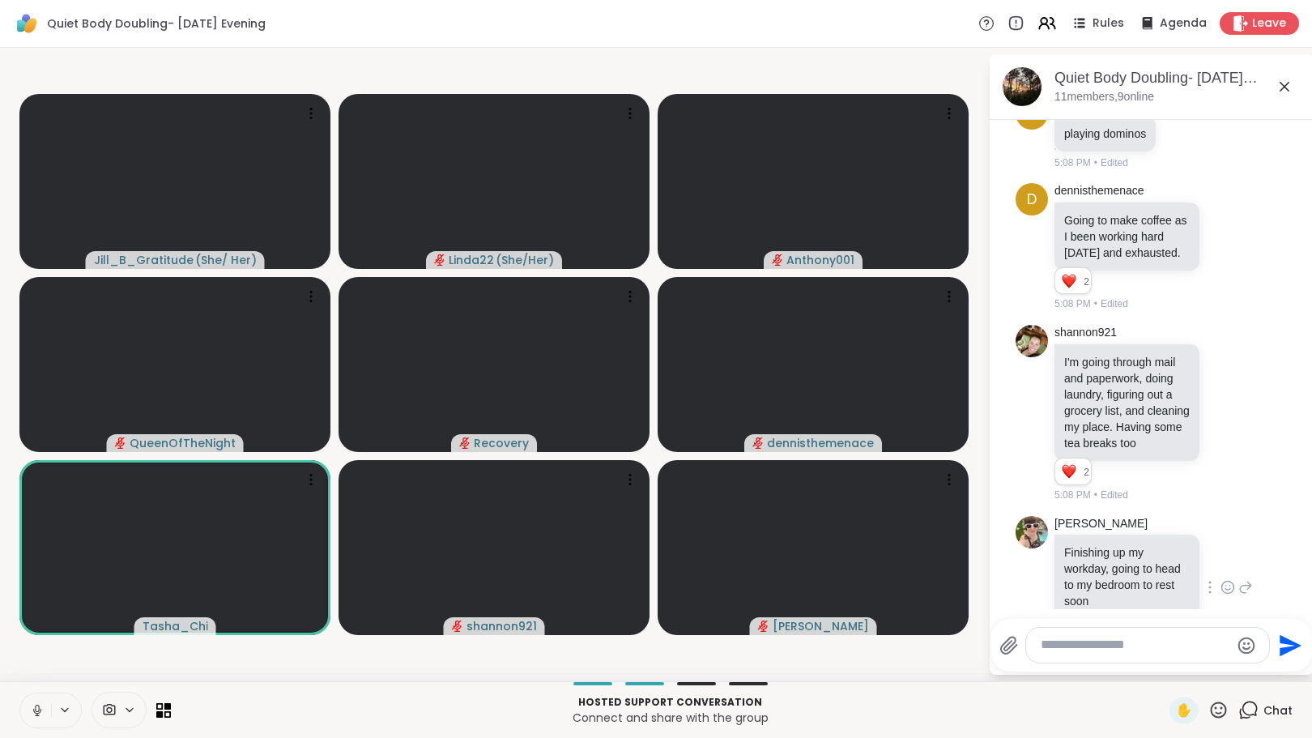
click at [1182, 141] on icon at bounding box center [1184, 133] width 15 height 16
click at [1185, 114] on div "Select Reaction: Heart" at bounding box center [1184, 107] width 15 height 15
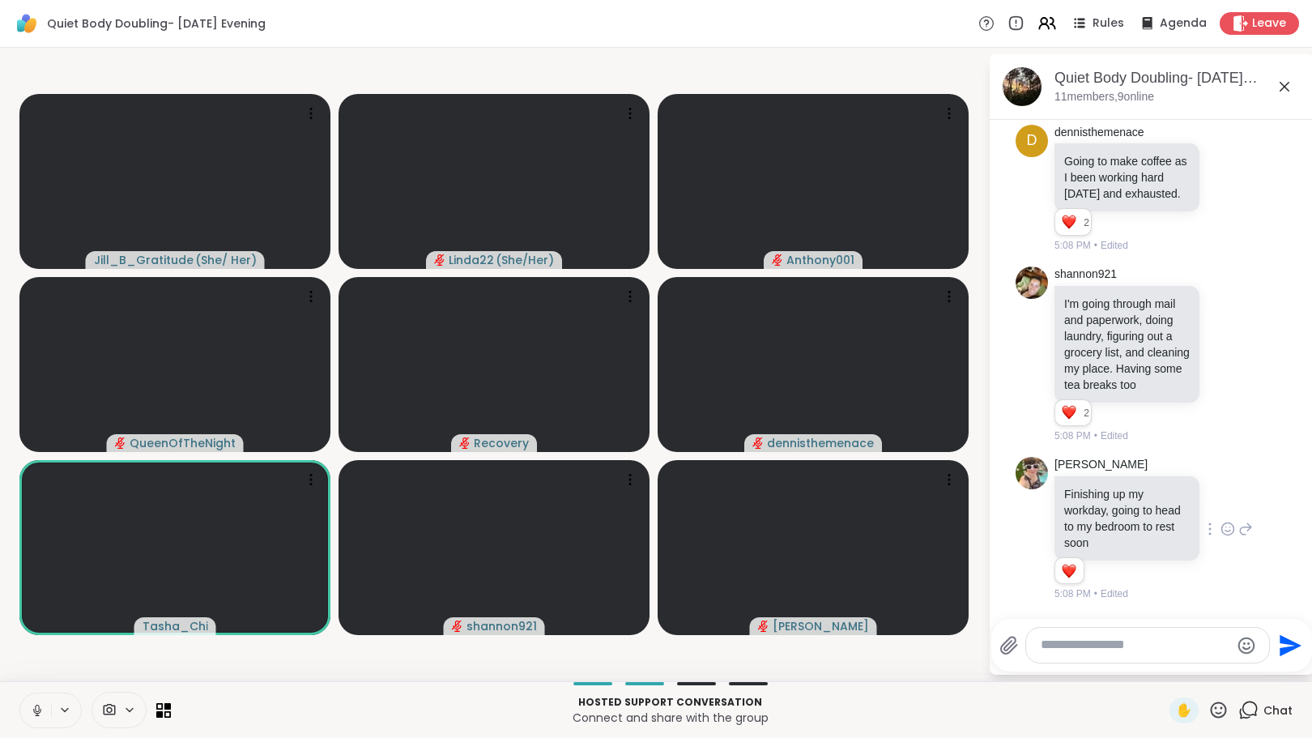
scroll to position [1374, 0]
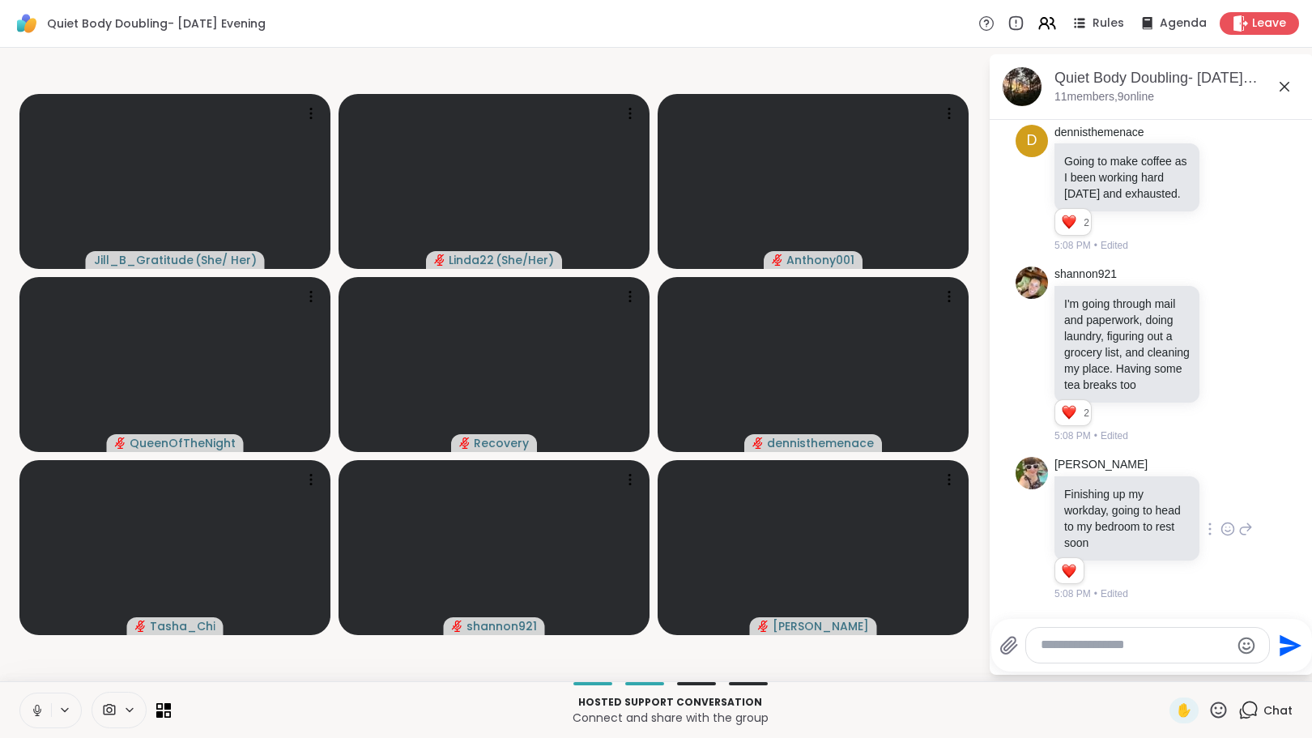
click at [1101, 646] on textarea "Type your message" at bounding box center [1135, 645] width 189 height 17
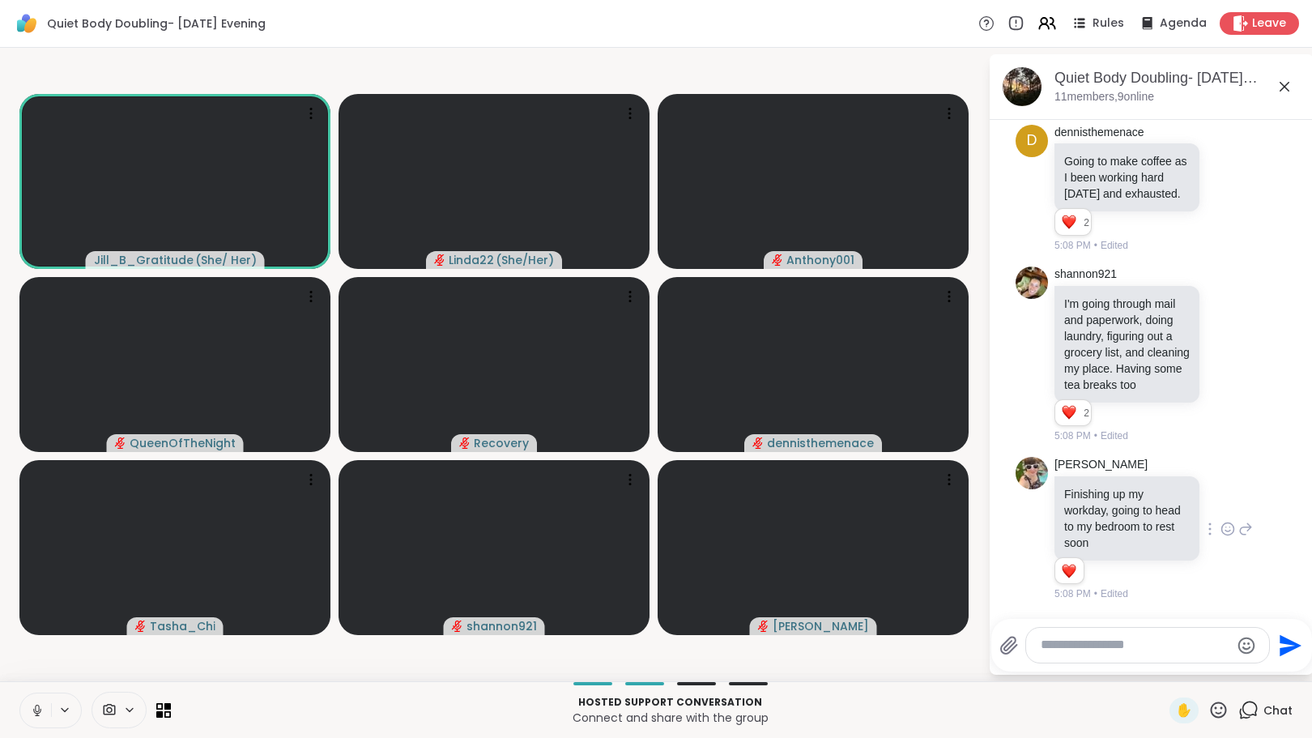
click at [1101, 646] on textarea "Type your message" at bounding box center [1135, 645] width 189 height 17
click at [1114, 633] on div at bounding box center [1147, 645] width 243 height 35
click at [1113, 641] on textarea "Type your message" at bounding box center [1135, 645] width 189 height 17
click at [38, 696] on button at bounding box center [35, 710] width 31 height 34
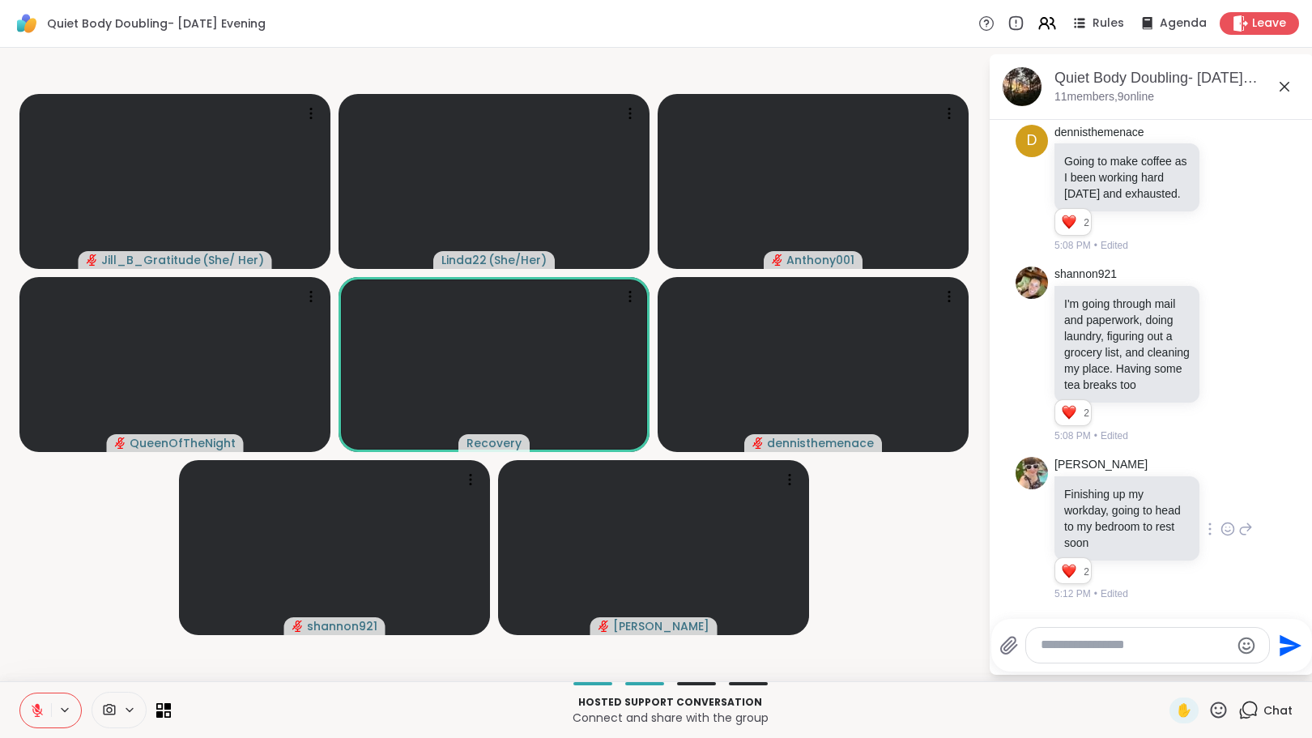
click at [1110, 647] on textarea "Type your message" at bounding box center [1135, 645] width 189 height 17
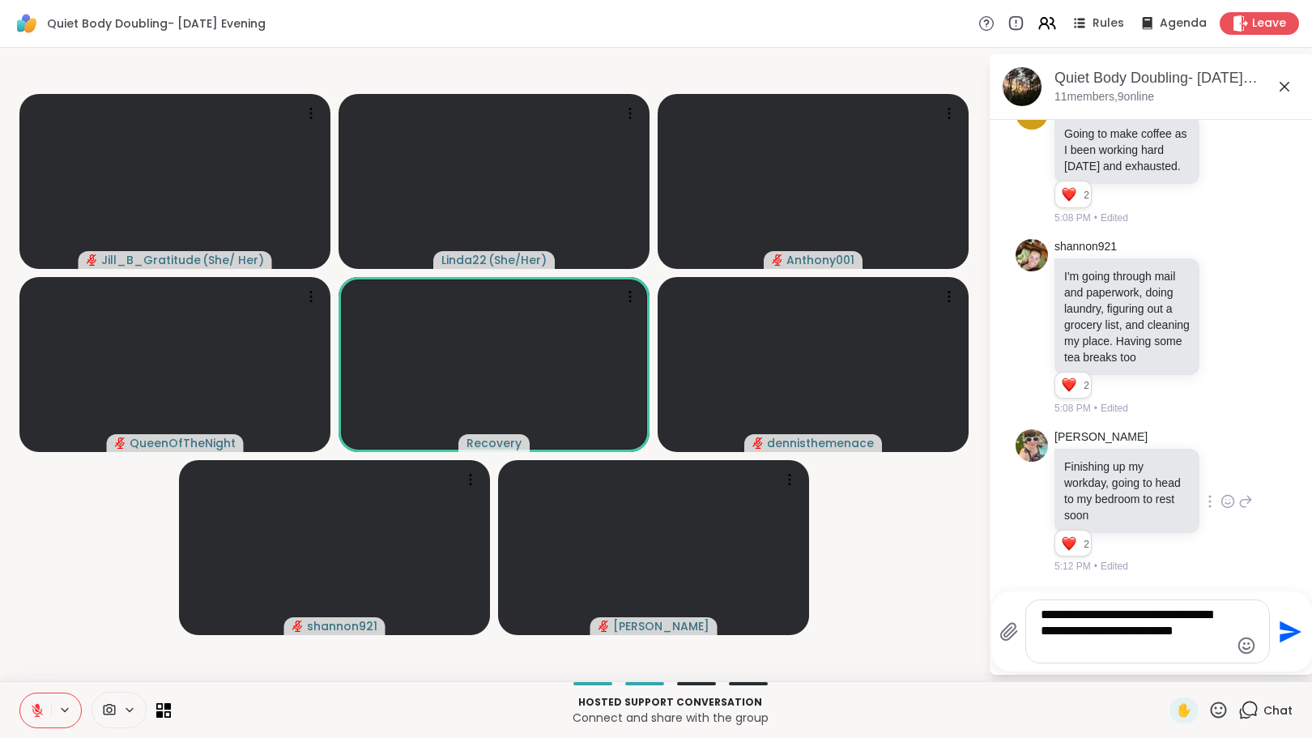
type textarea "**********"
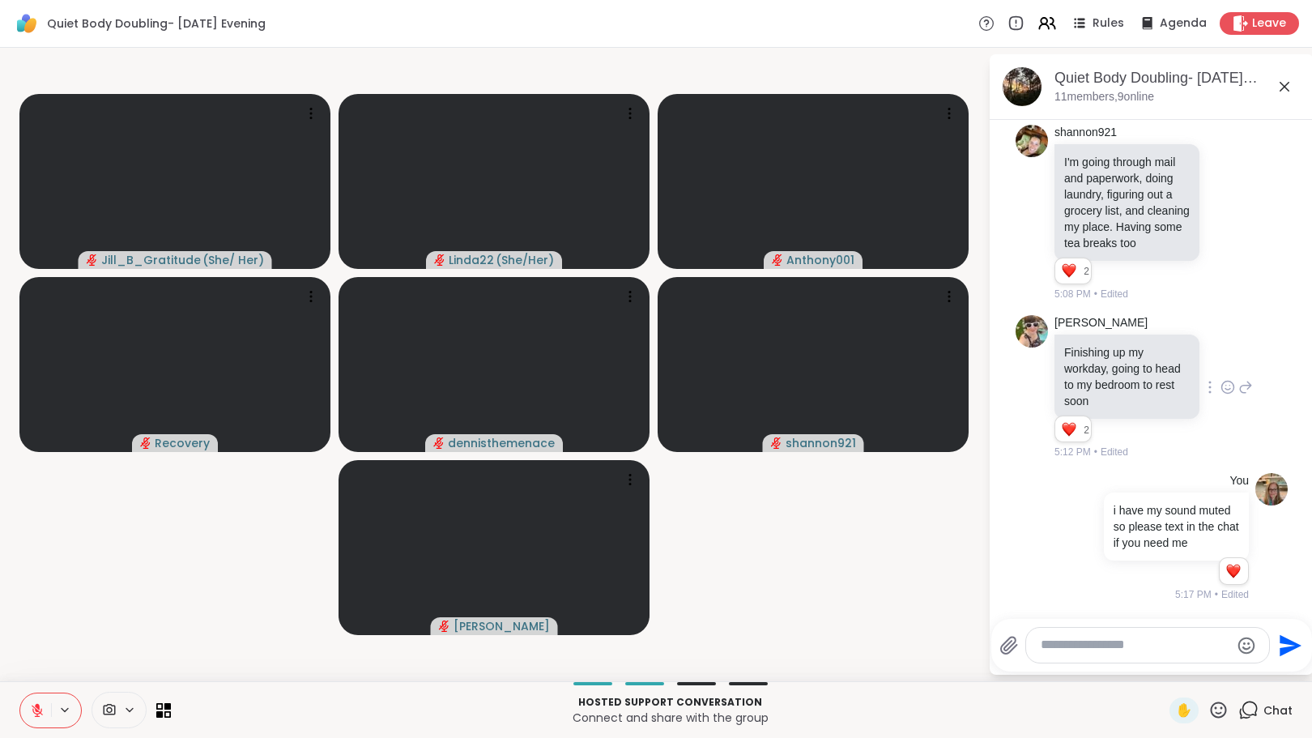
scroll to position [1533, 0]
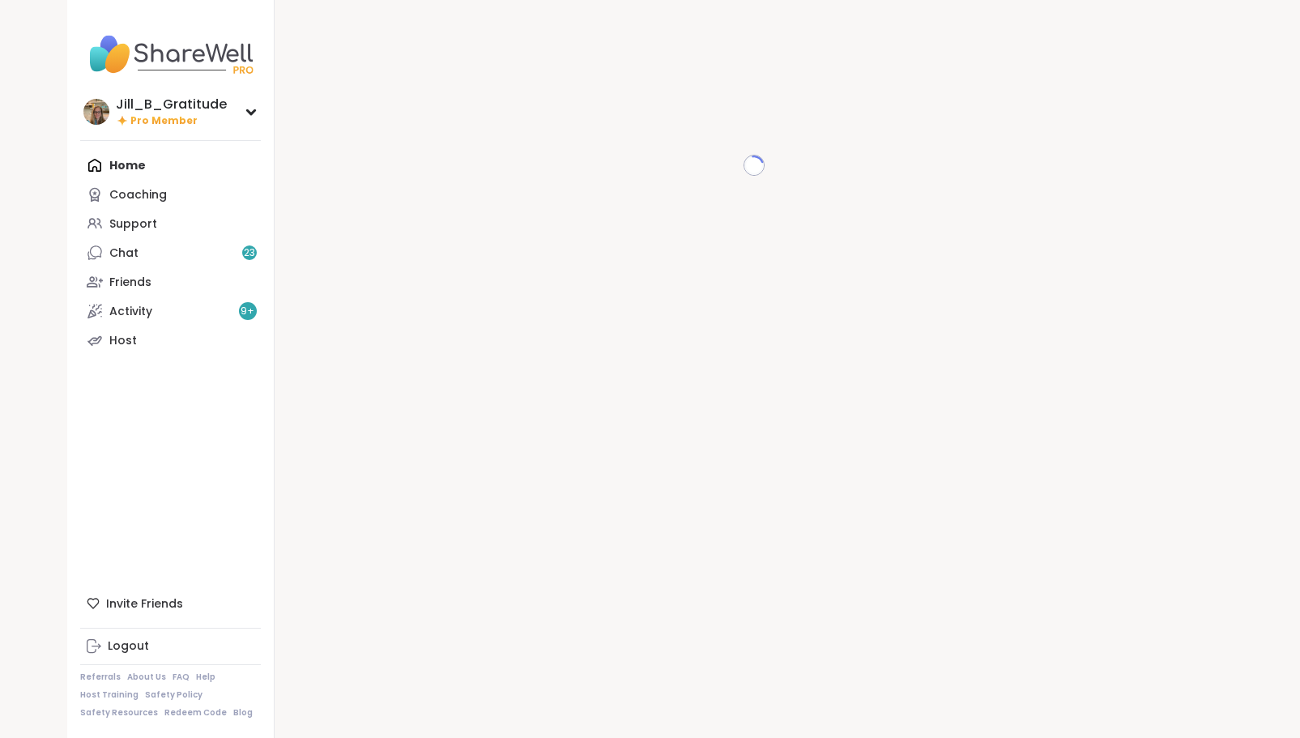
click at [124, 164] on div "Home Coaching Support Chat 23 Friends Activity 9 + Host" at bounding box center [170, 253] width 181 height 204
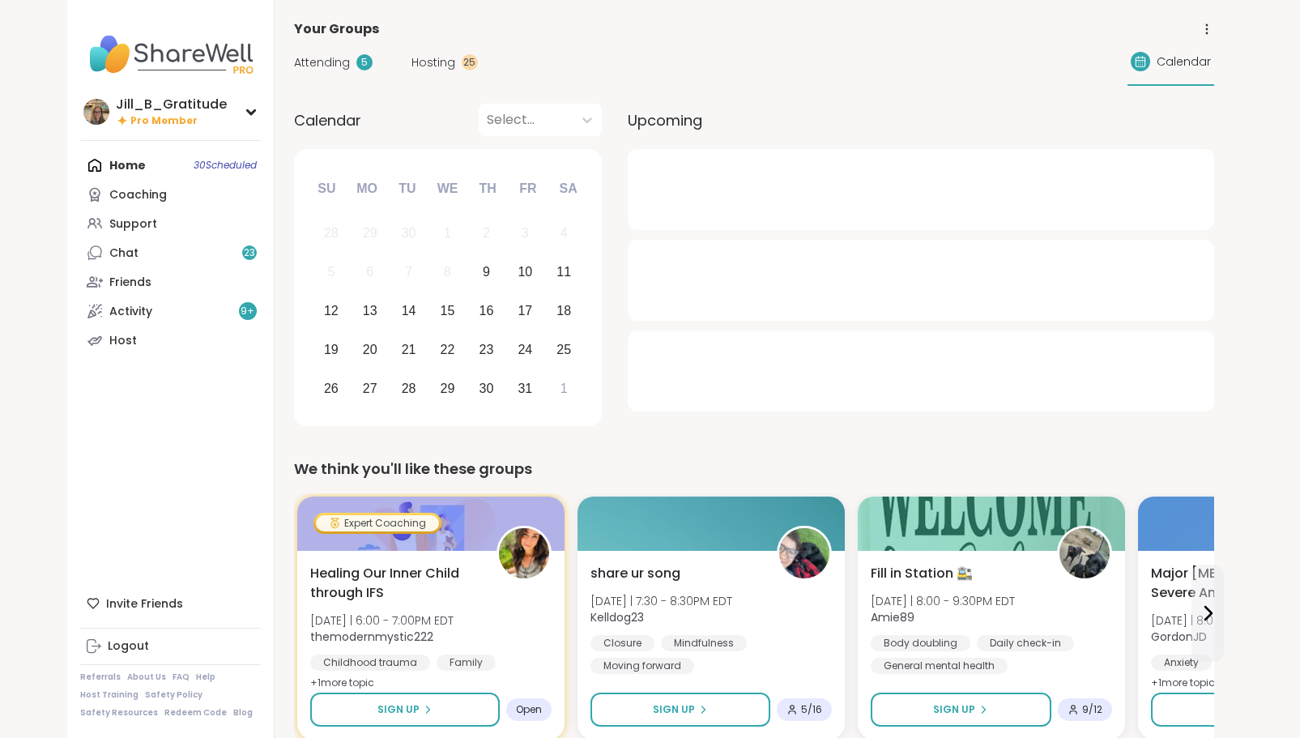
click at [441, 56] on span "Hosting" at bounding box center [433, 62] width 44 height 17
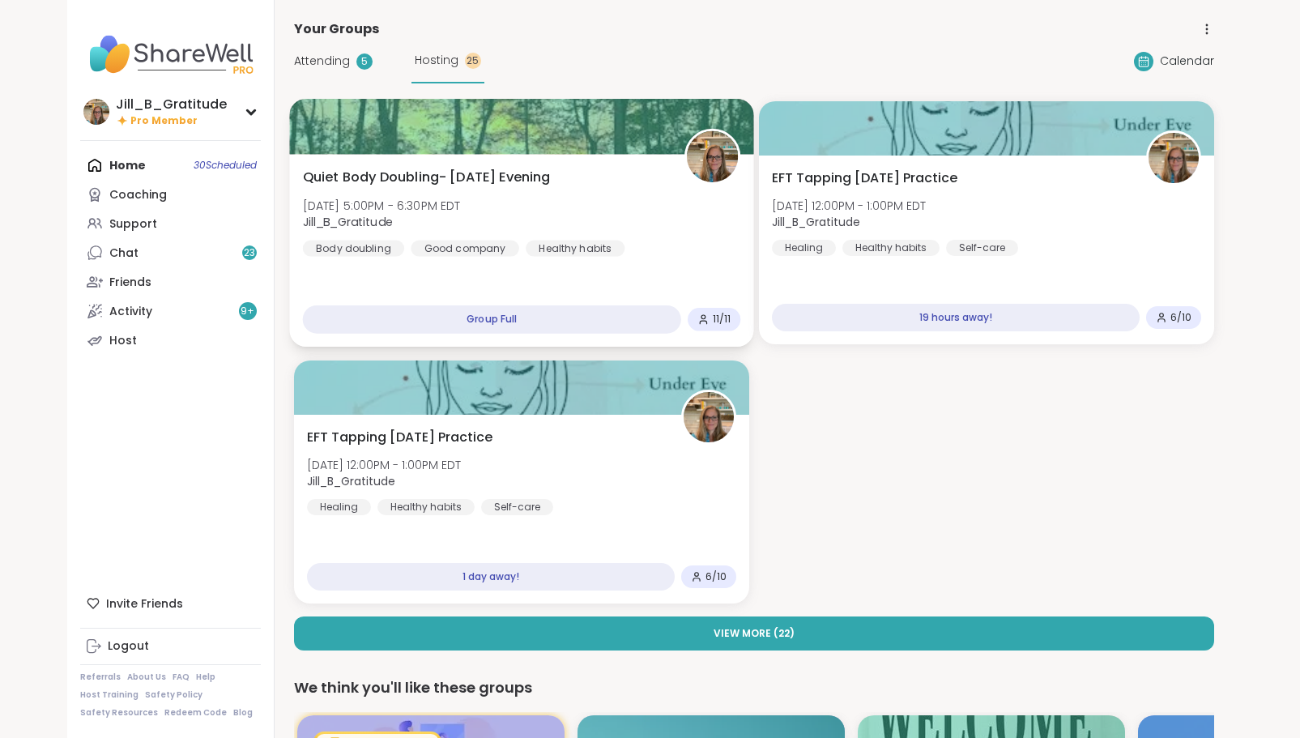
click at [684, 215] on div "Quiet Body Doubling- [DATE] Evening [DATE] 5:00PM - 6:30PM EDT Jill_B_Gratitude…" at bounding box center [521, 212] width 438 height 89
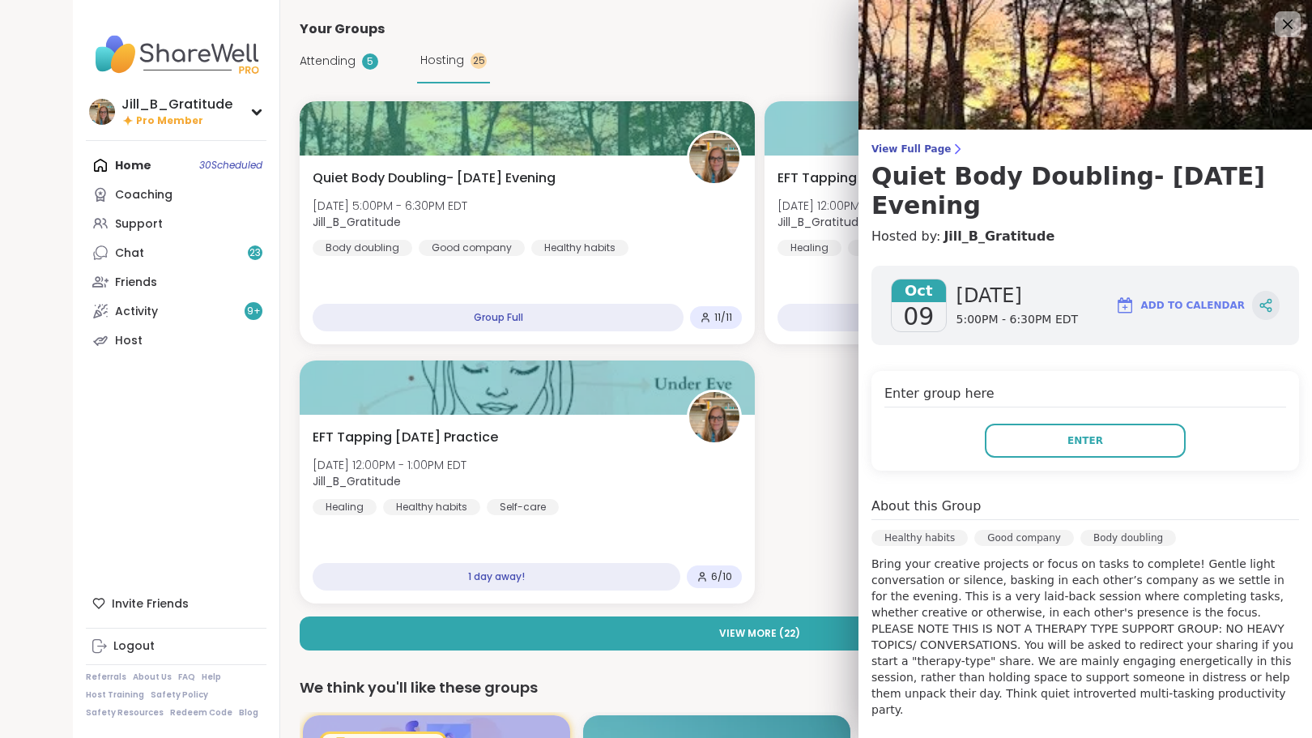
click at [1267, 303] on icon at bounding box center [1269, 302] width 4 height 4
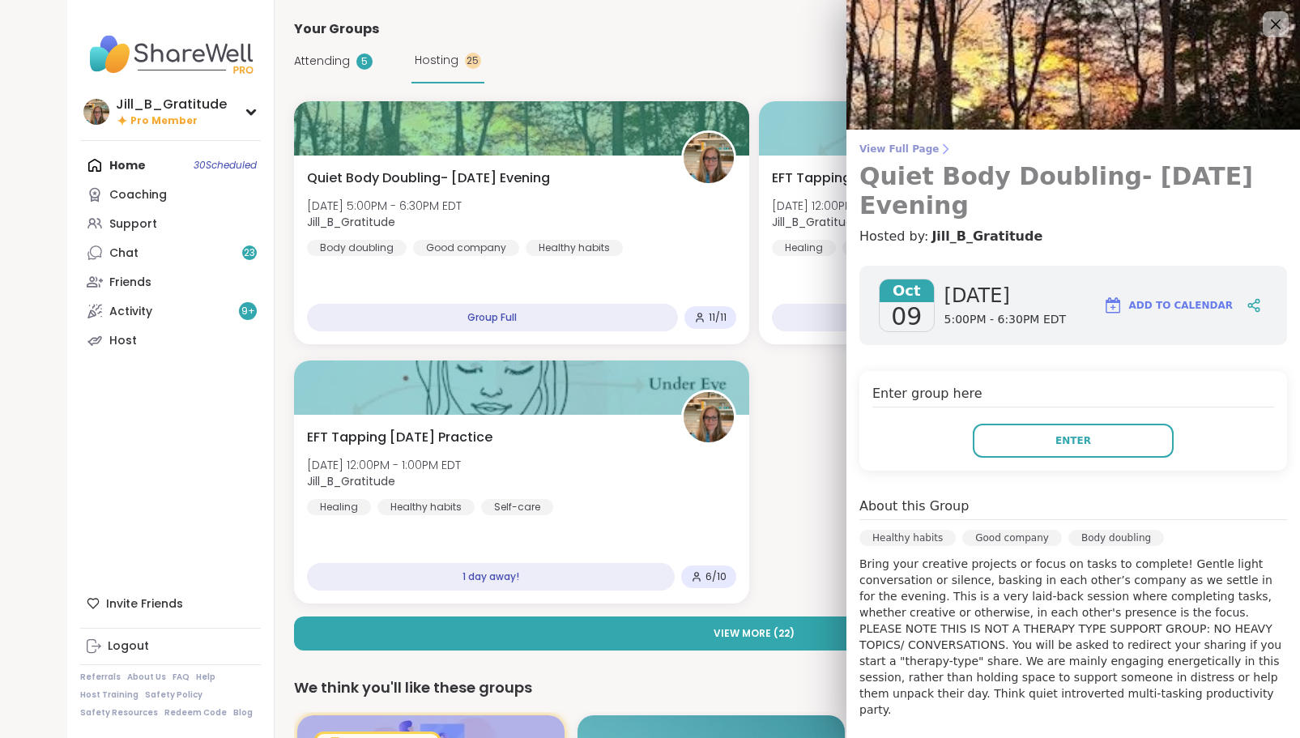
click at [894, 148] on span "View Full Page" at bounding box center [1073, 149] width 428 height 13
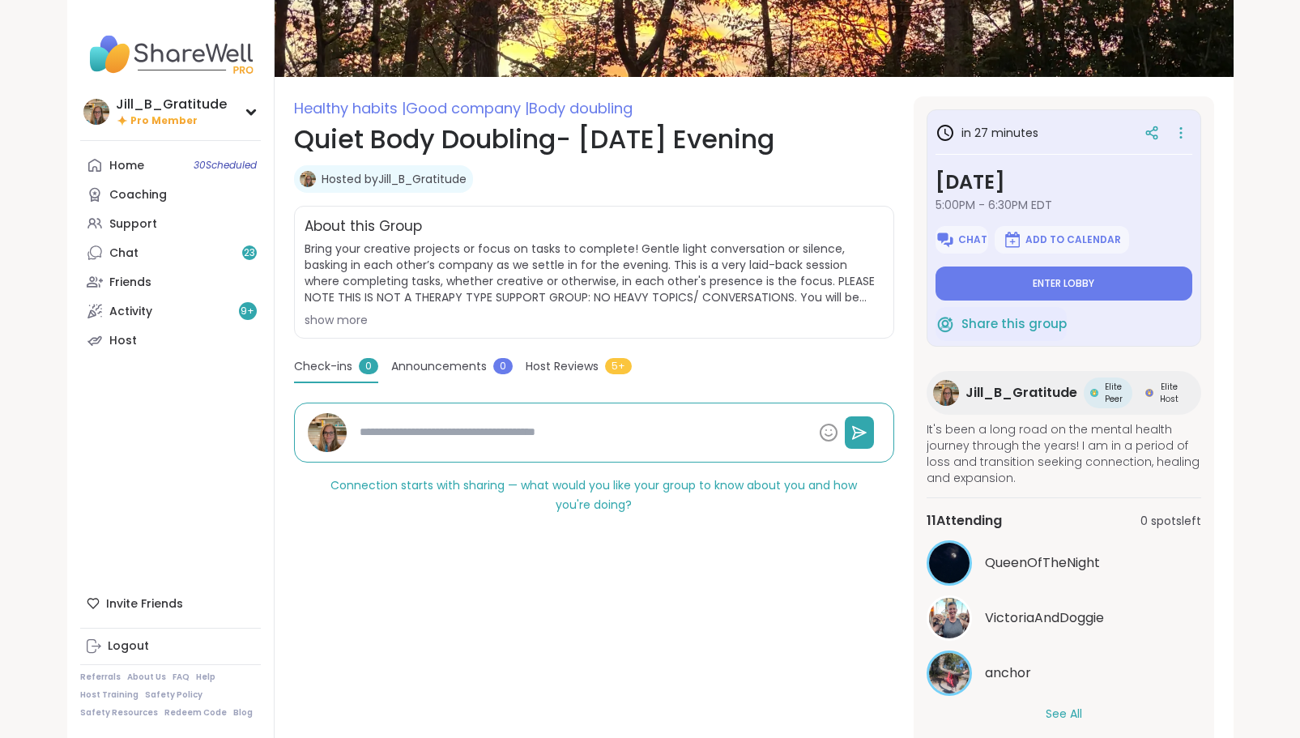
scroll to position [175, 0]
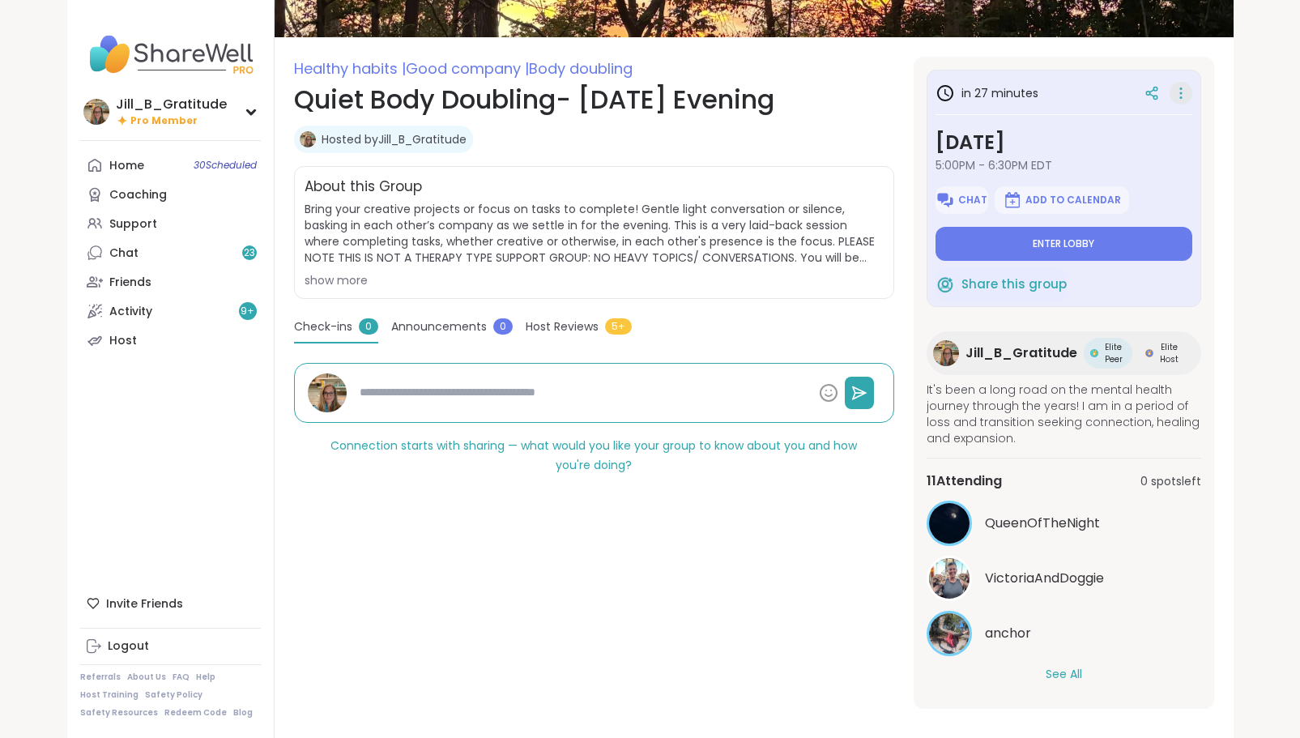
click at [1185, 88] on icon at bounding box center [1181, 93] width 16 height 23
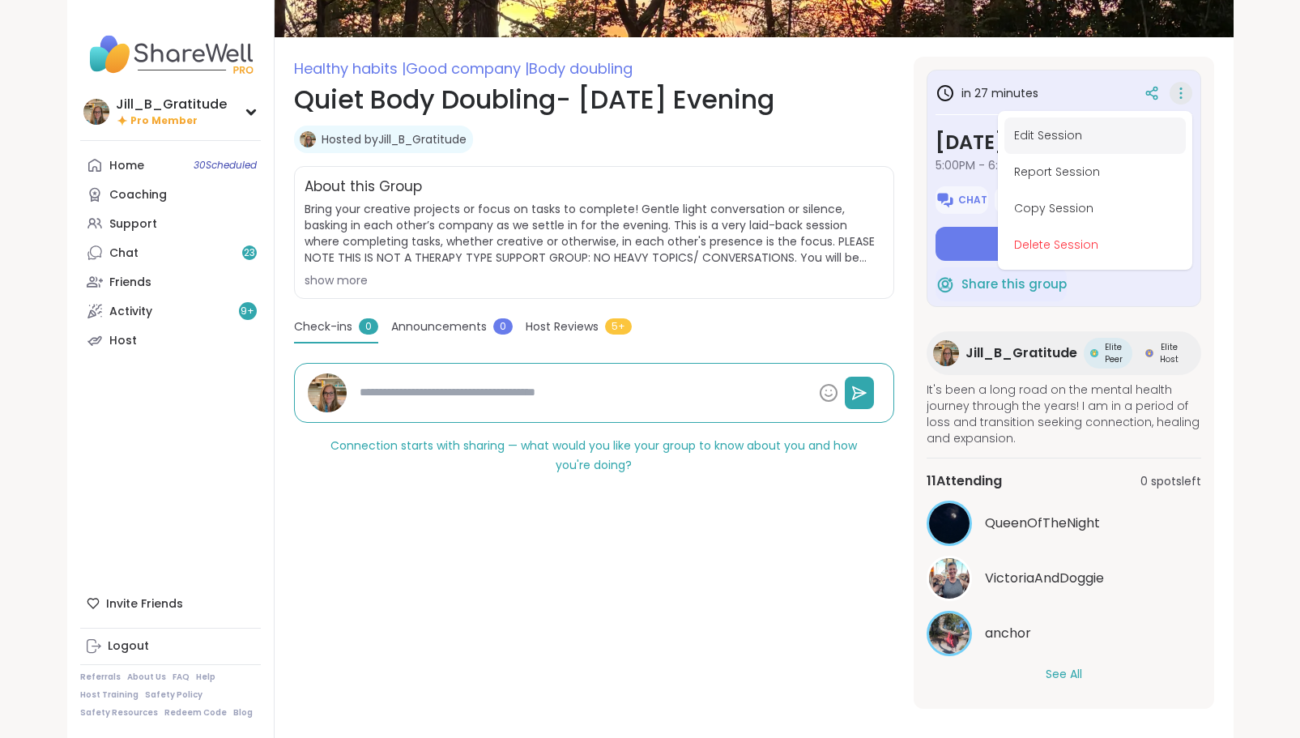
click at [1021, 129] on button "Edit Session" at bounding box center [1094, 135] width 181 height 36
type textarea "*"
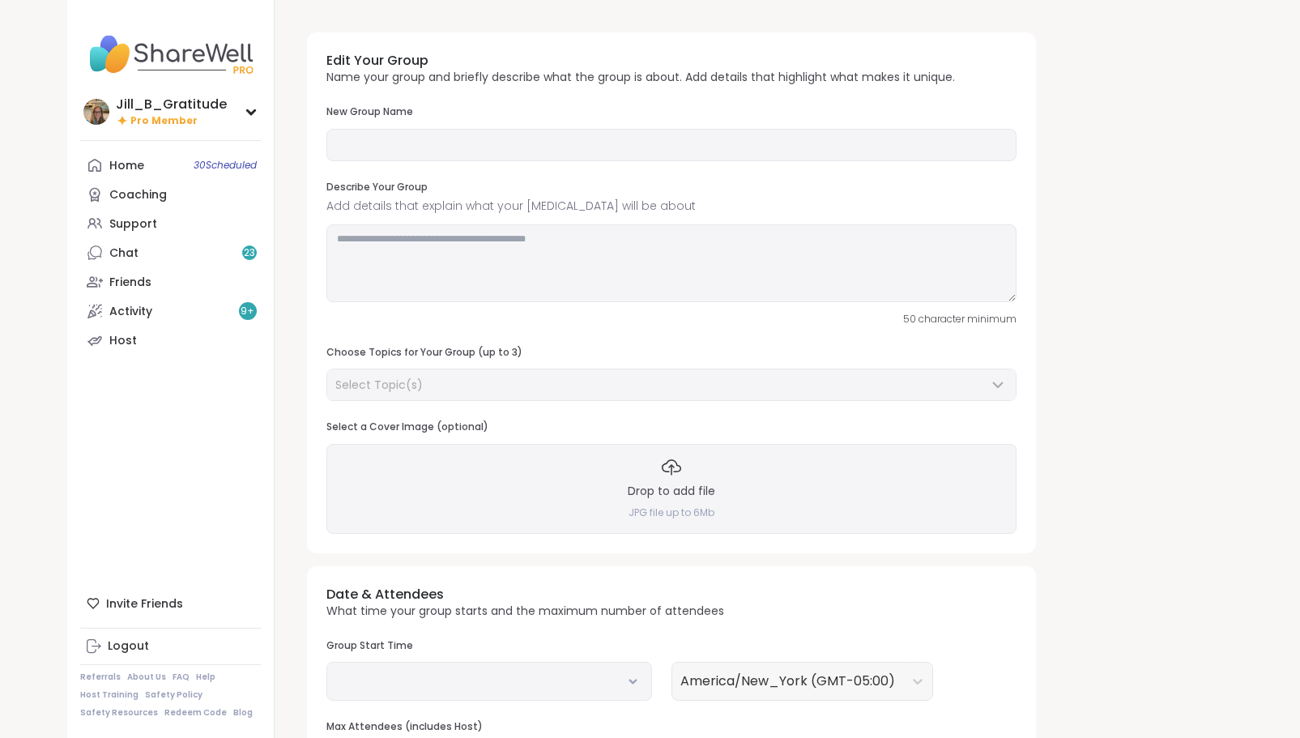
type input "**********"
type textarea "**********"
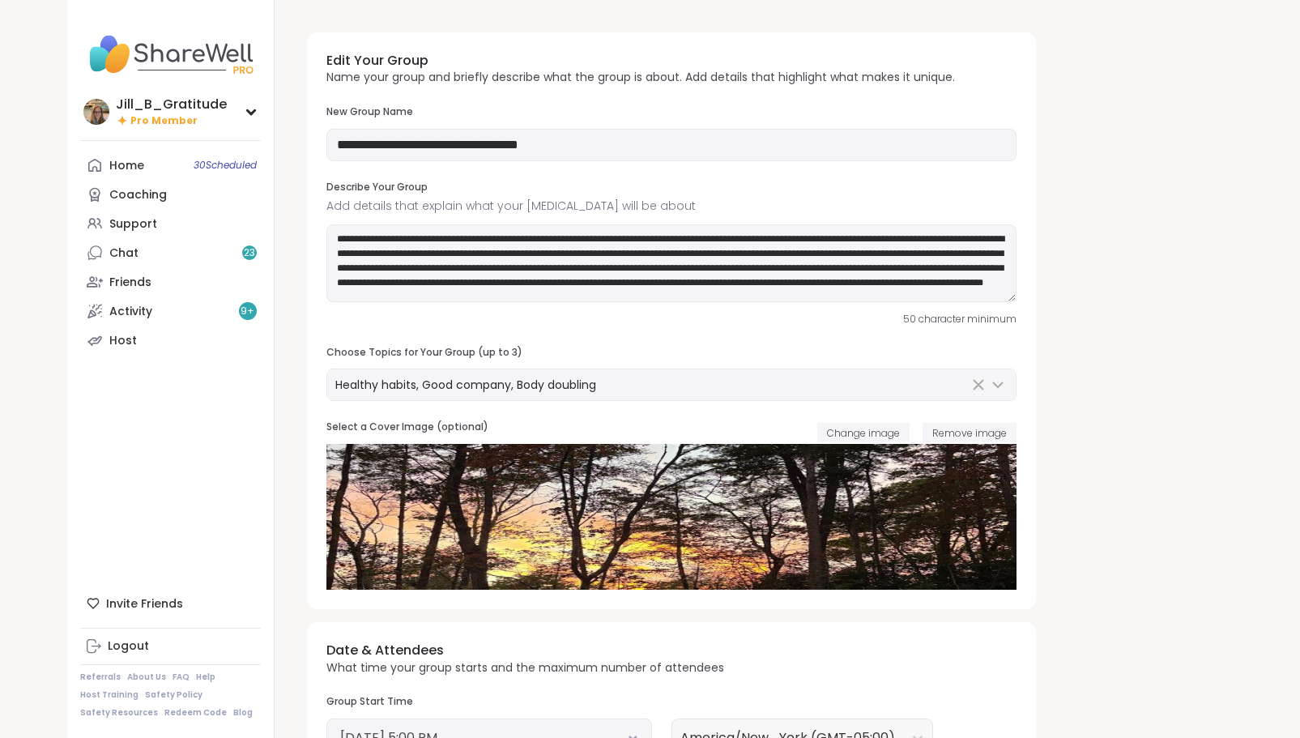
scroll to position [243, 0]
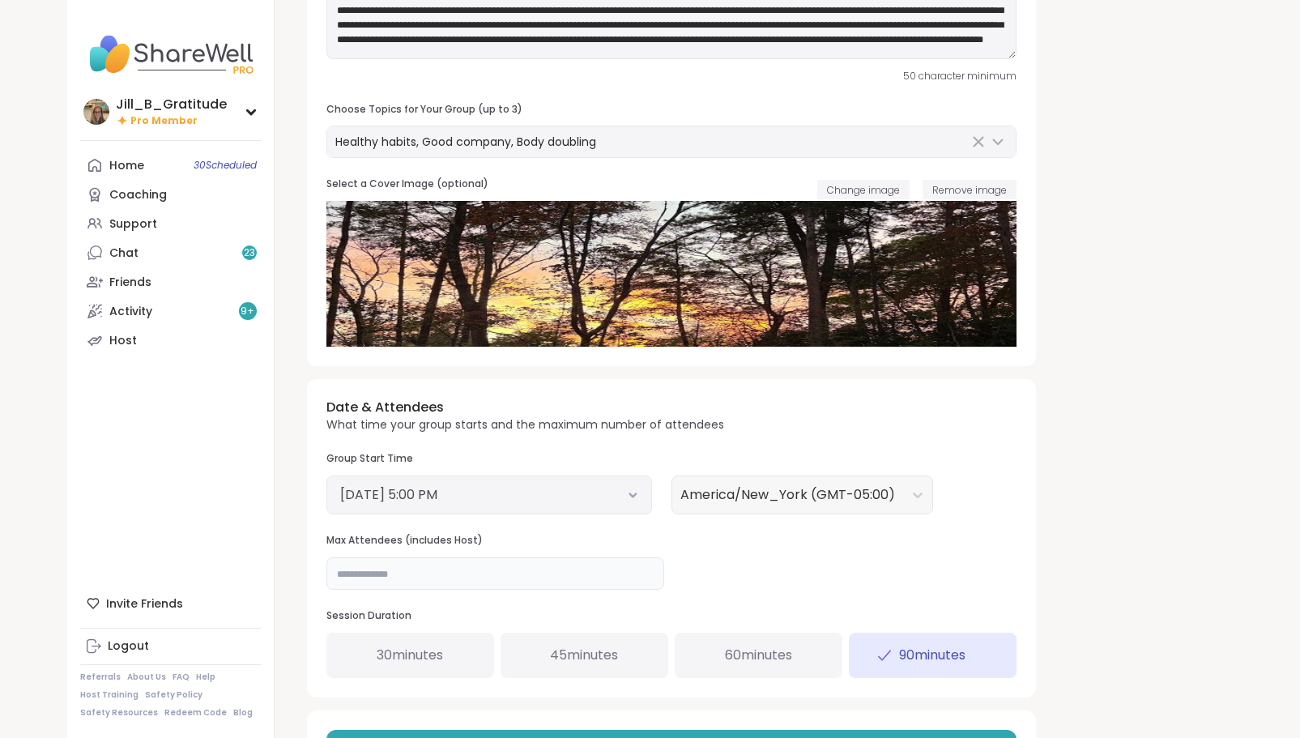
click at [420, 576] on input "**" at bounding box center [495, 573] width 338 height 32
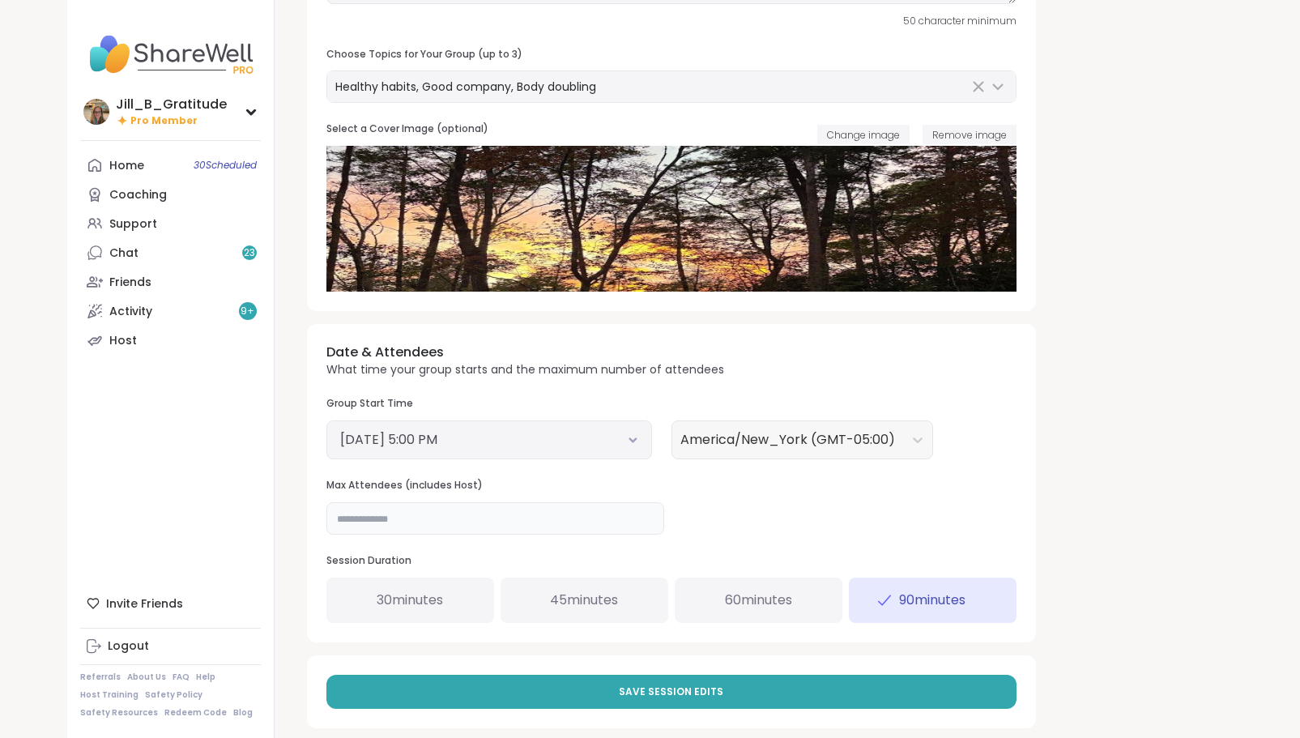
scroll to position [317, 0]
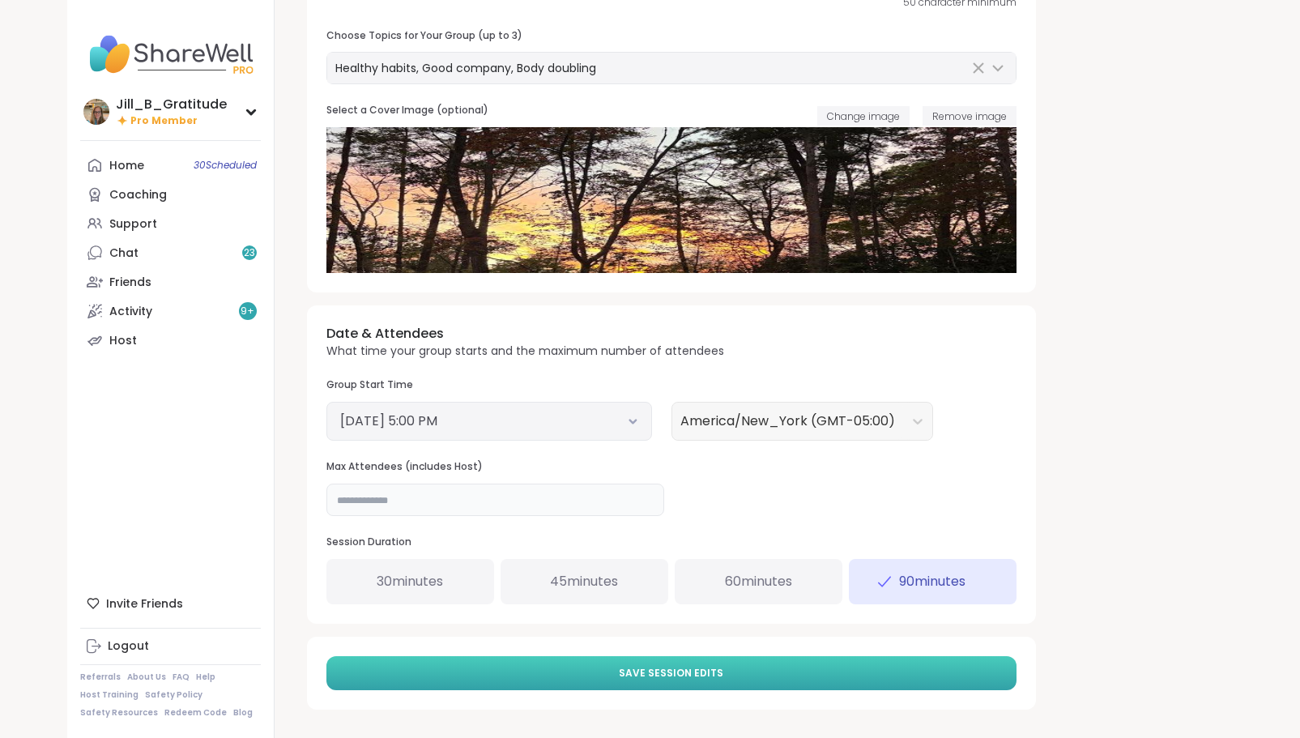
type input "**"
click at [785, 669] on button "Save Session Edits" at bounding box center [671, 673] width 690 height 34
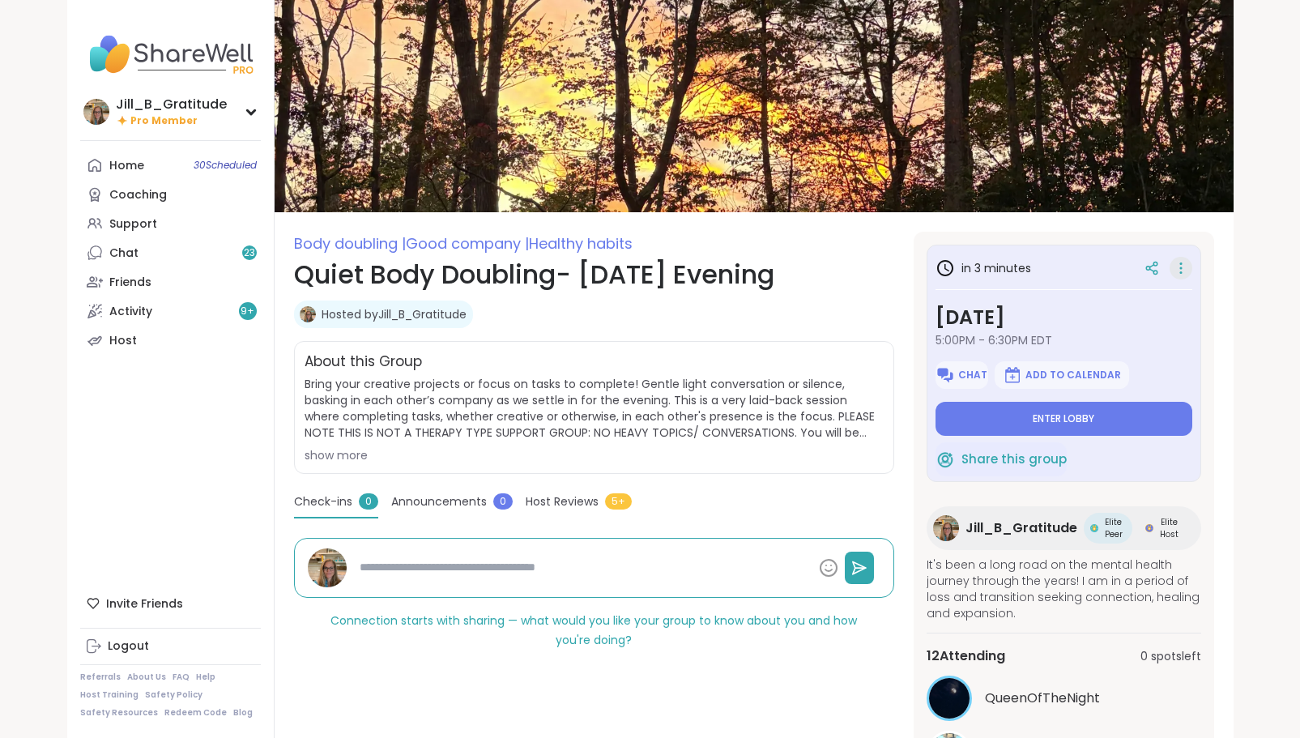
click at [1174, 269] on icon at bounding box center [1181, 268] width 16 height 23
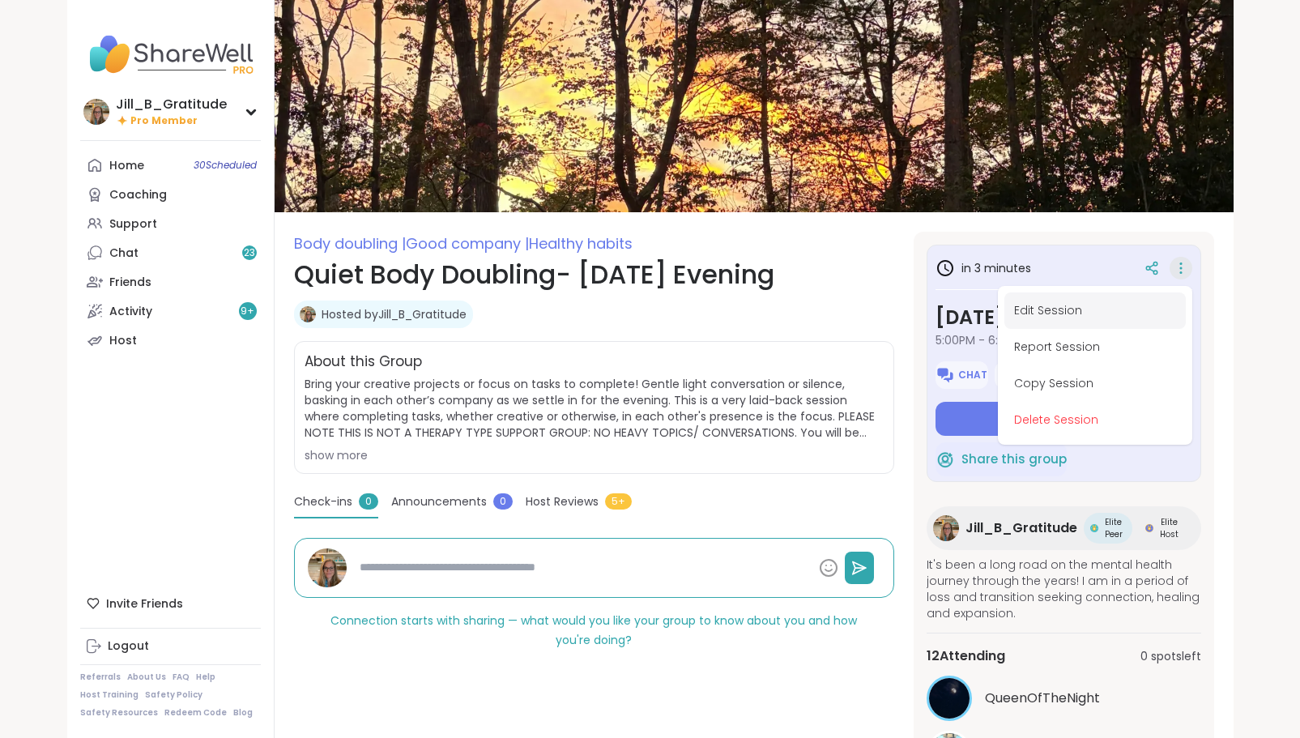
click at [1063, 311] on button "Edit Session" at bounding box center [1094, 310] width 181 height 36
type textarea "*"
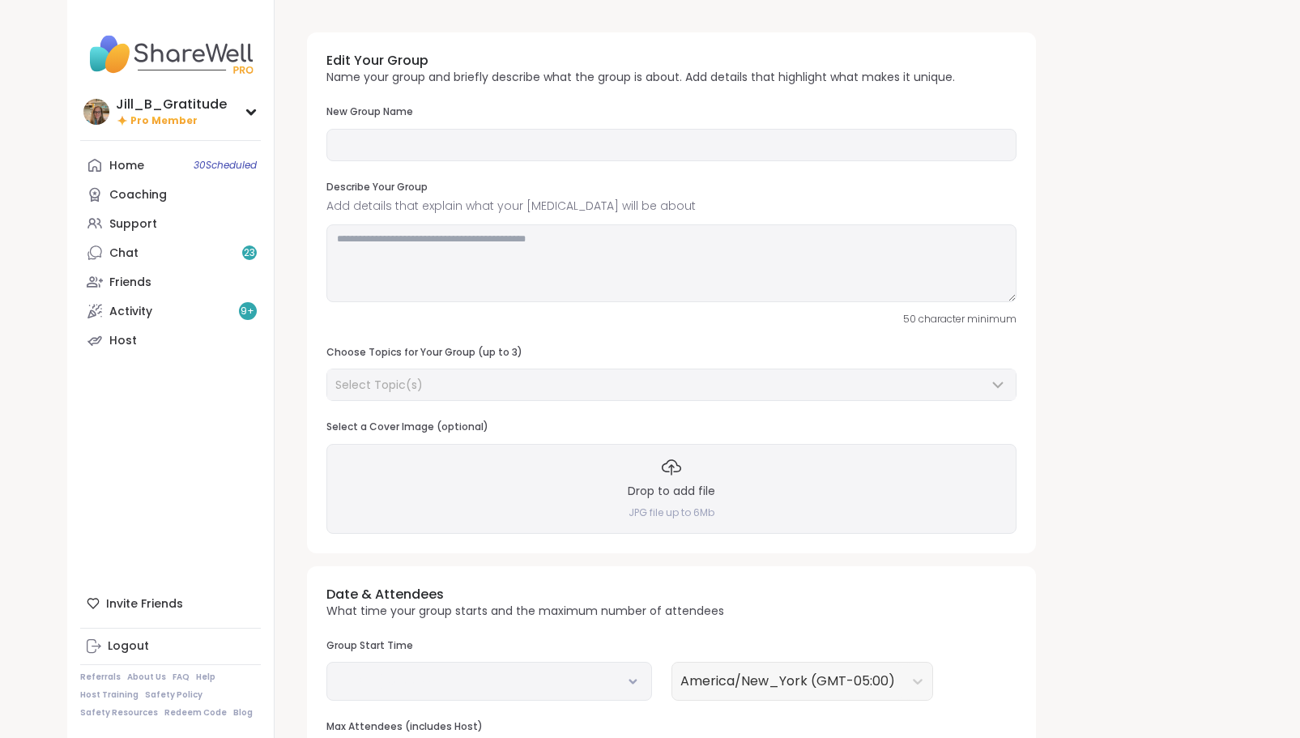
type input "**********"
type textarea "**********"
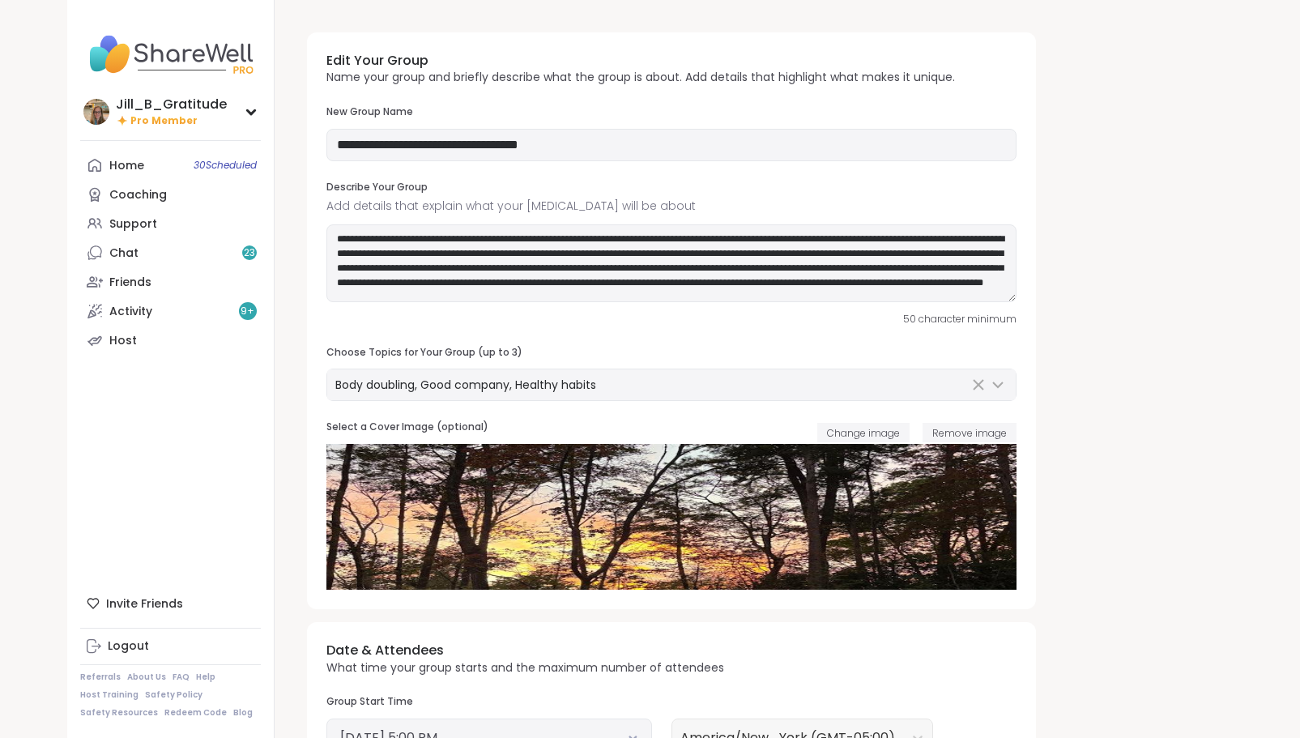
scroll to position [317, 0]
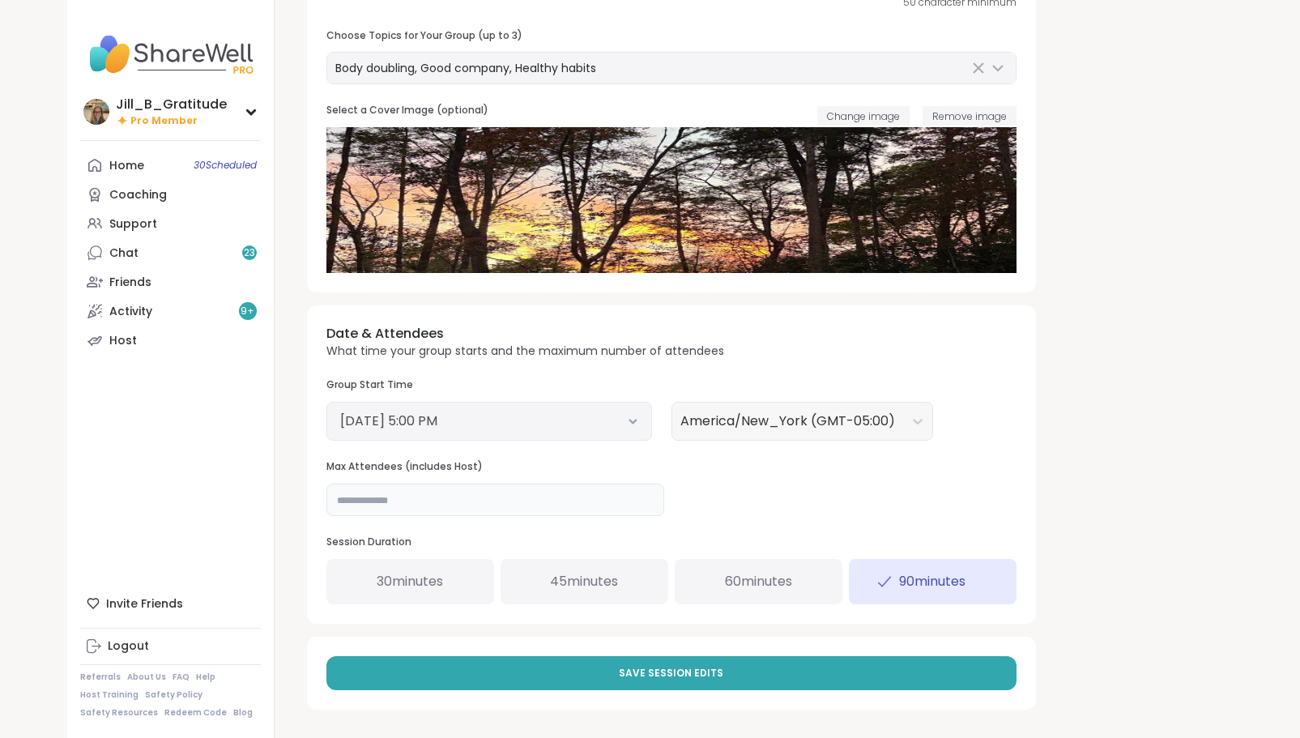
click at [484, 497] on input "**" at bounding box center [495, 499] width 338 height 32
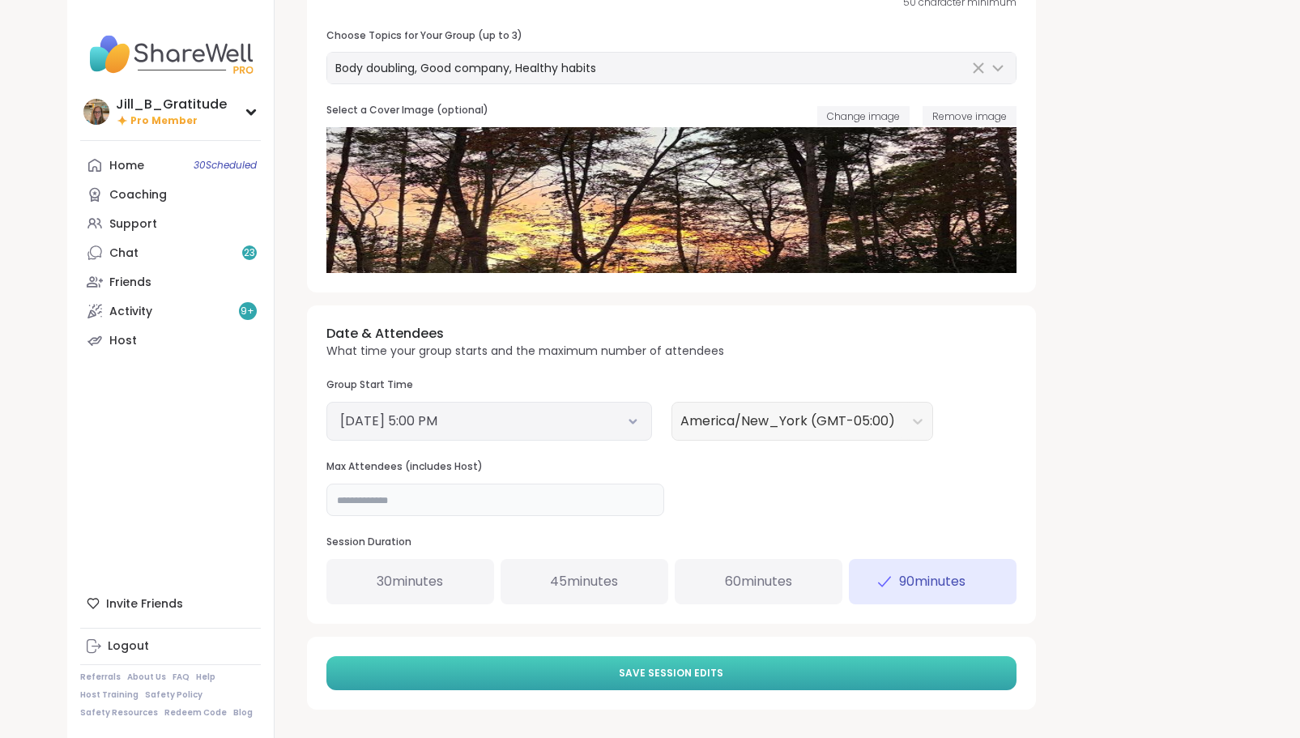
type input "**"
click at [603, 663] on button "Save Session Edits" at bounding box center [671, 673] width 690 height 34
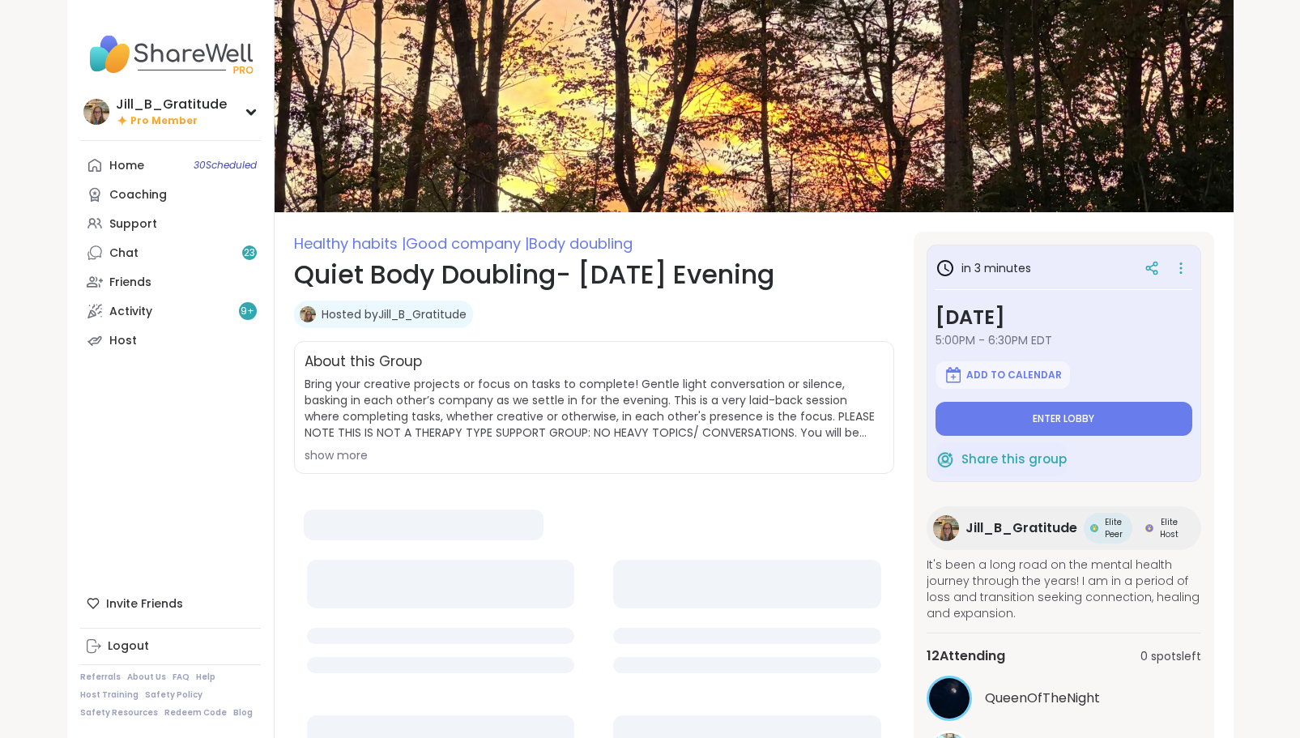
type textarea "*"
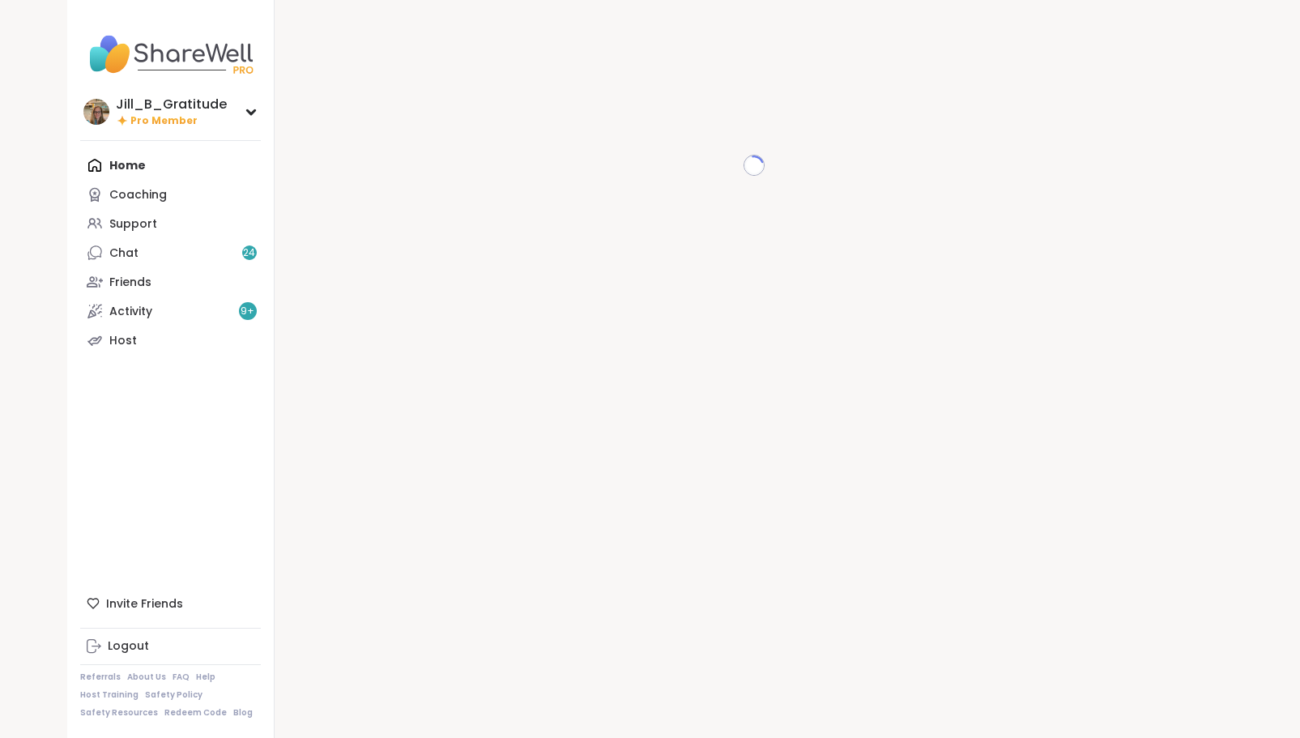
click at [133, 168] on div "Home Coaching Support Chat 24 Friends Activity 9 + Host" at bounding box center [170, 253] width 181 height 204
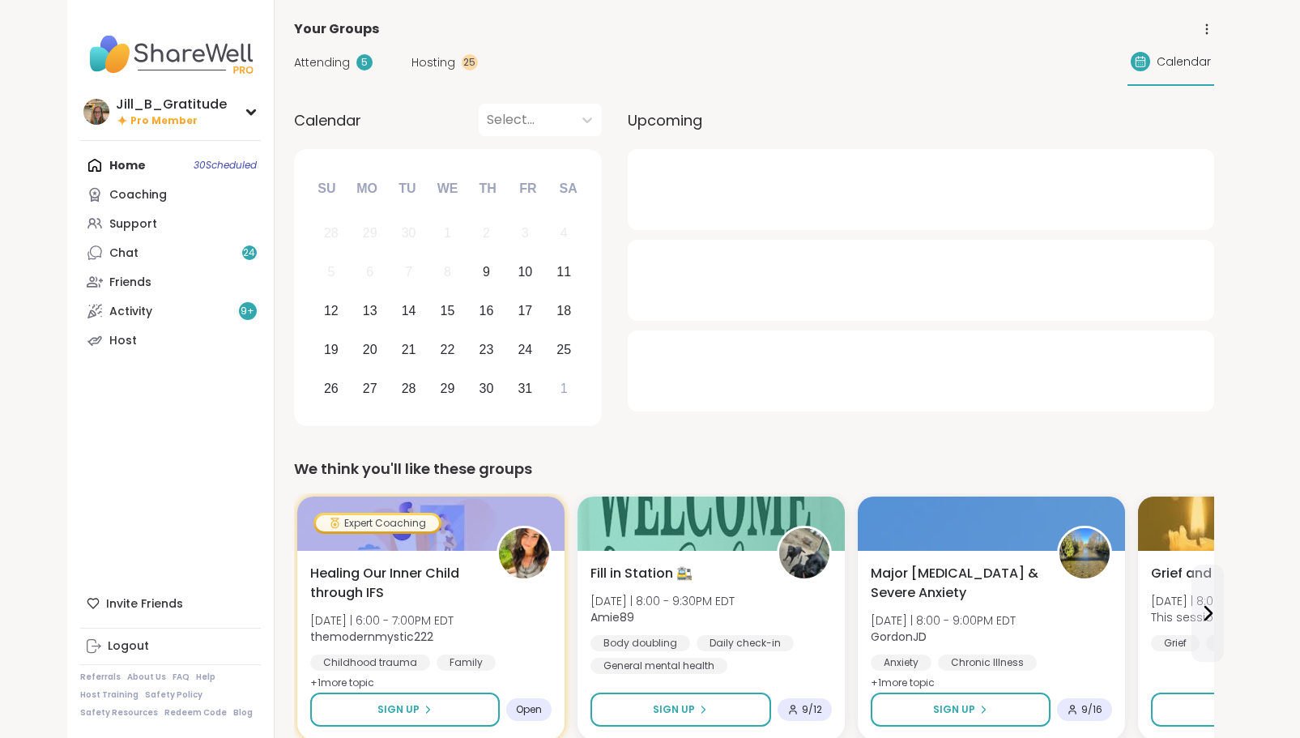
click at [408, 62] on div "Attending 5 Hosting 25" at bounding box center [386, 62] width 184 height 17
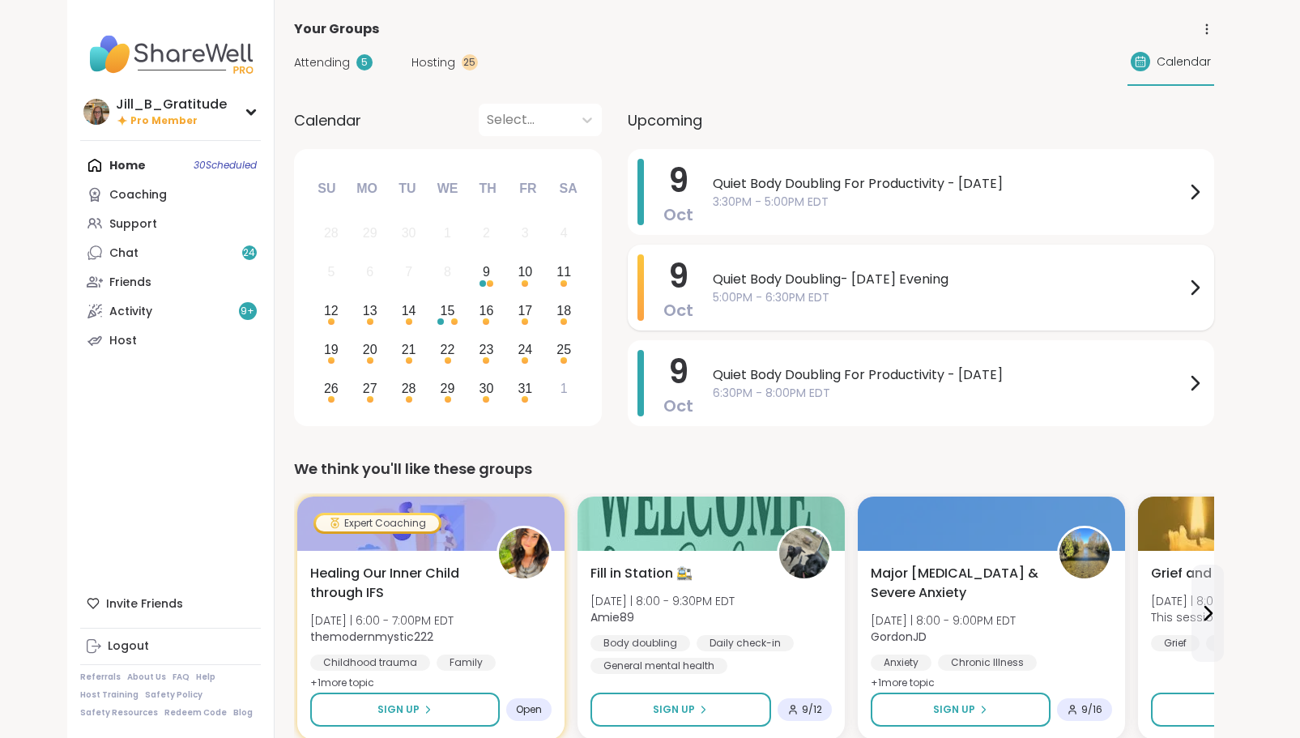
click at [732, 288] on span "Quiet Body Doubling- [DATE] Evening" at bounding box center [949, 279] width 472 height 19
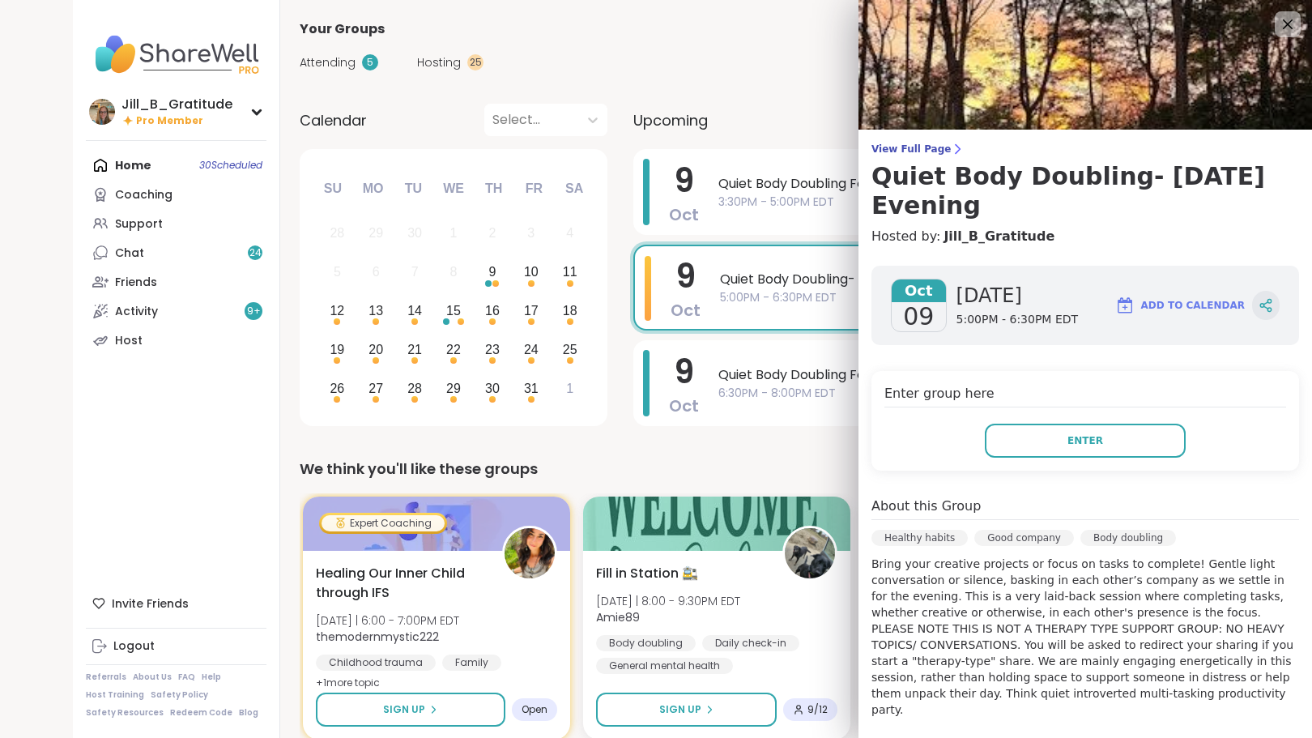
click at [1259, 305] on icon at bounding box center [1266, 305] width 15 height 15
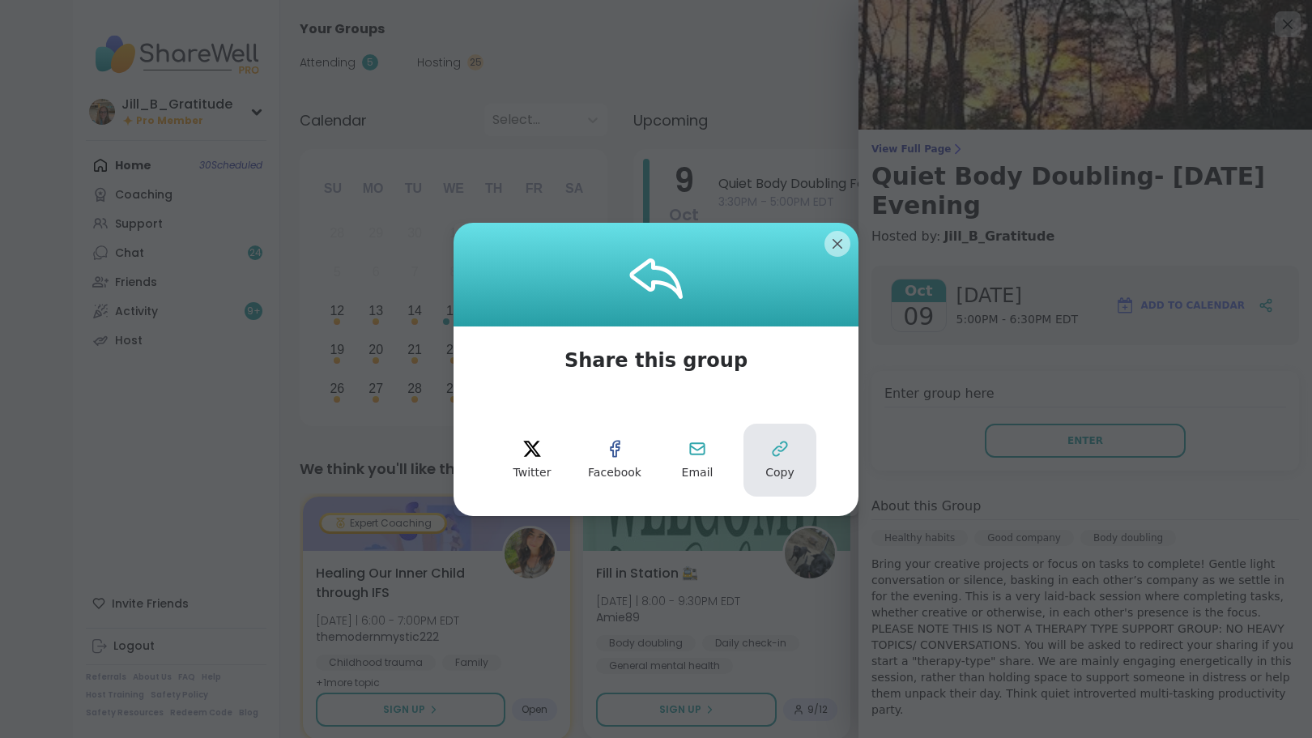
click at [778, 457] on icon at bounding box center [779, 448] width 19 height 19
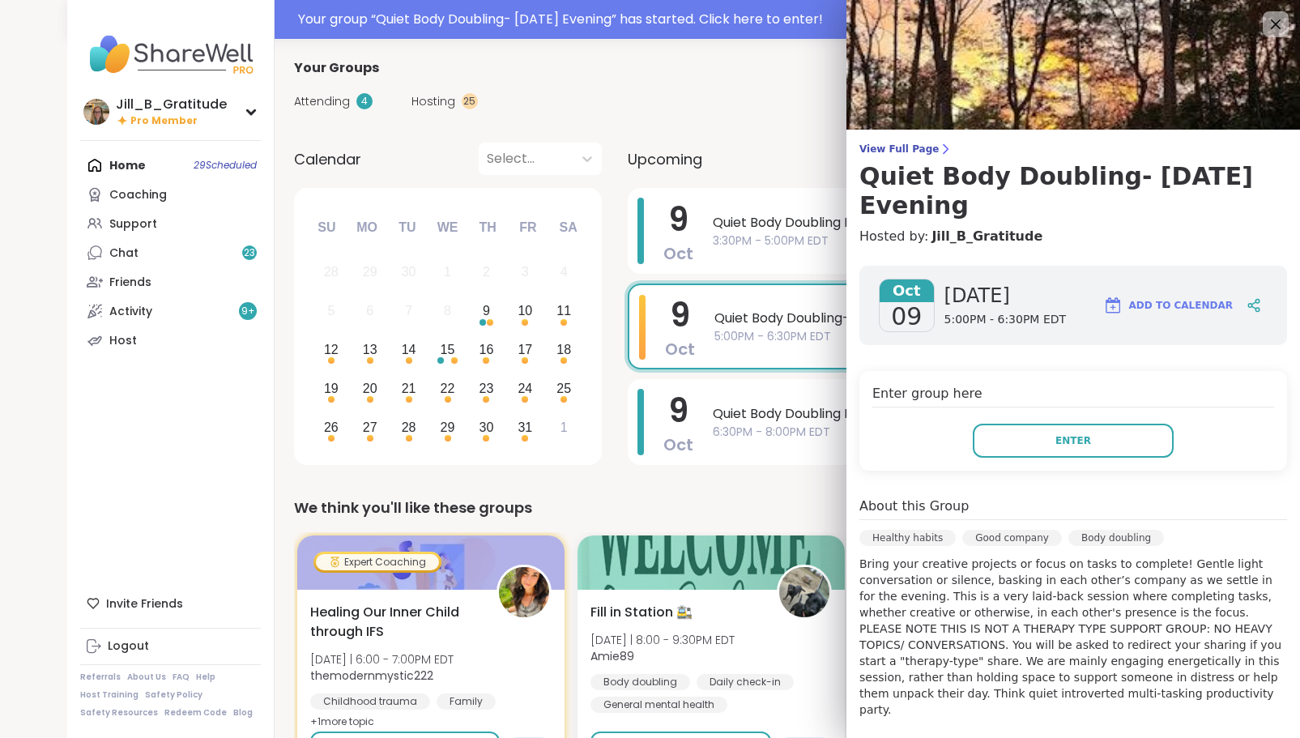
drag, startPoint x: 1272, startPoint y: 23, endPoint x: 1185, endPoint y: 23, distance: 87.5
click at [1271, 23] on icon at bounding box center [1275, 24] width 19 height 19
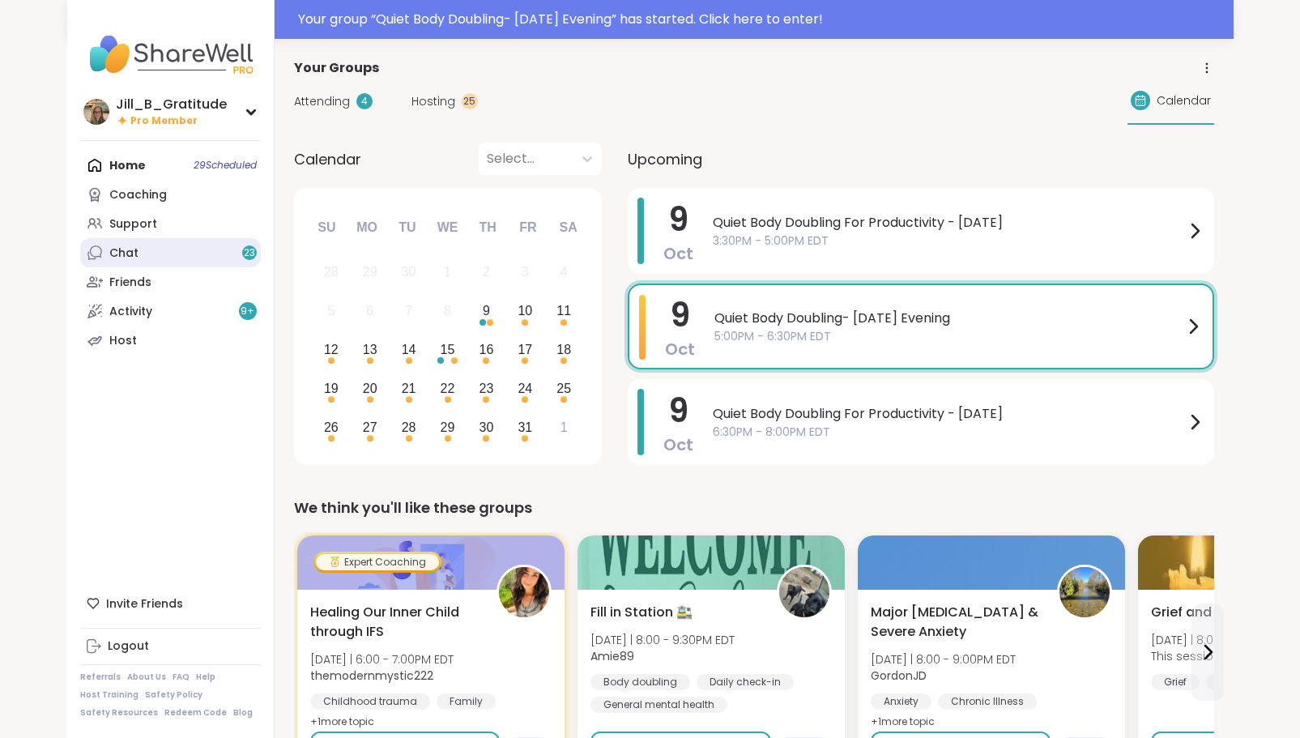
click at [181, 254] on link "Chat 23" at bounding box center [170, 252] width 181 height 29
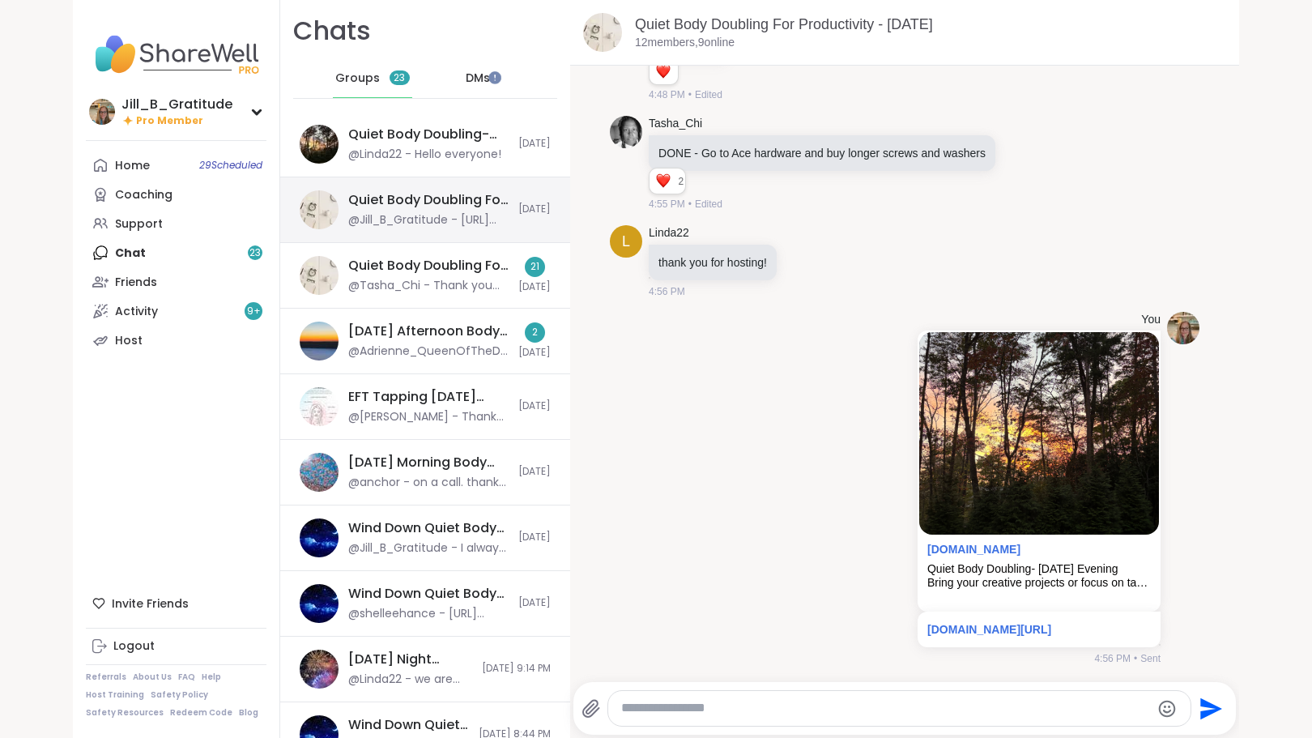
click at [434, 205] on div "Quiet Body Doubling For Productivity - Thursday, Oct 09" at bounding box center [428, 200] width 160 height 18
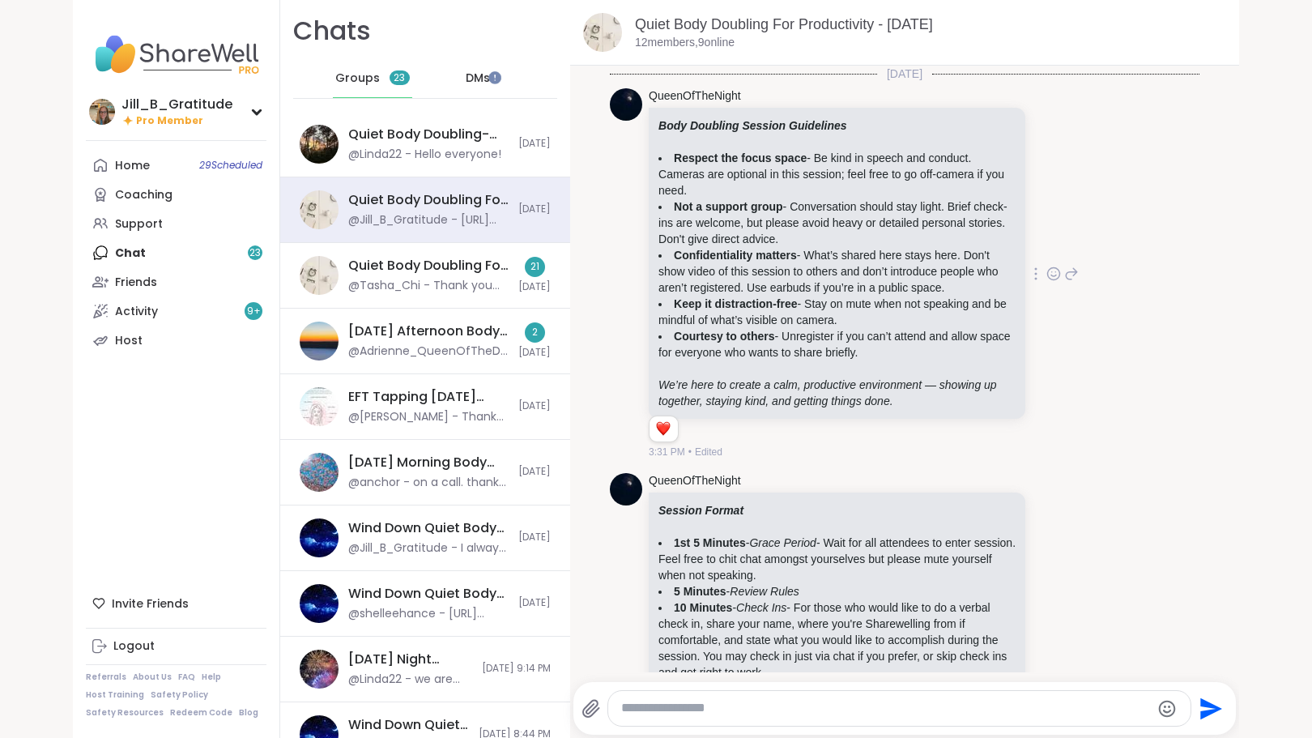
click at [1046, 267] on icon at bounding box center [1053, 274] width 15 height 16
click at [1029, 277] on div at bounding box center [1036, 273] width 15 height 19
click at [1008, 292] on icon at bounding box center [1016, 297] width 16 height 16
click at [119, 162] on div "Home 29 Scheduled" at bounding box center [132, 166] width 35 height 16
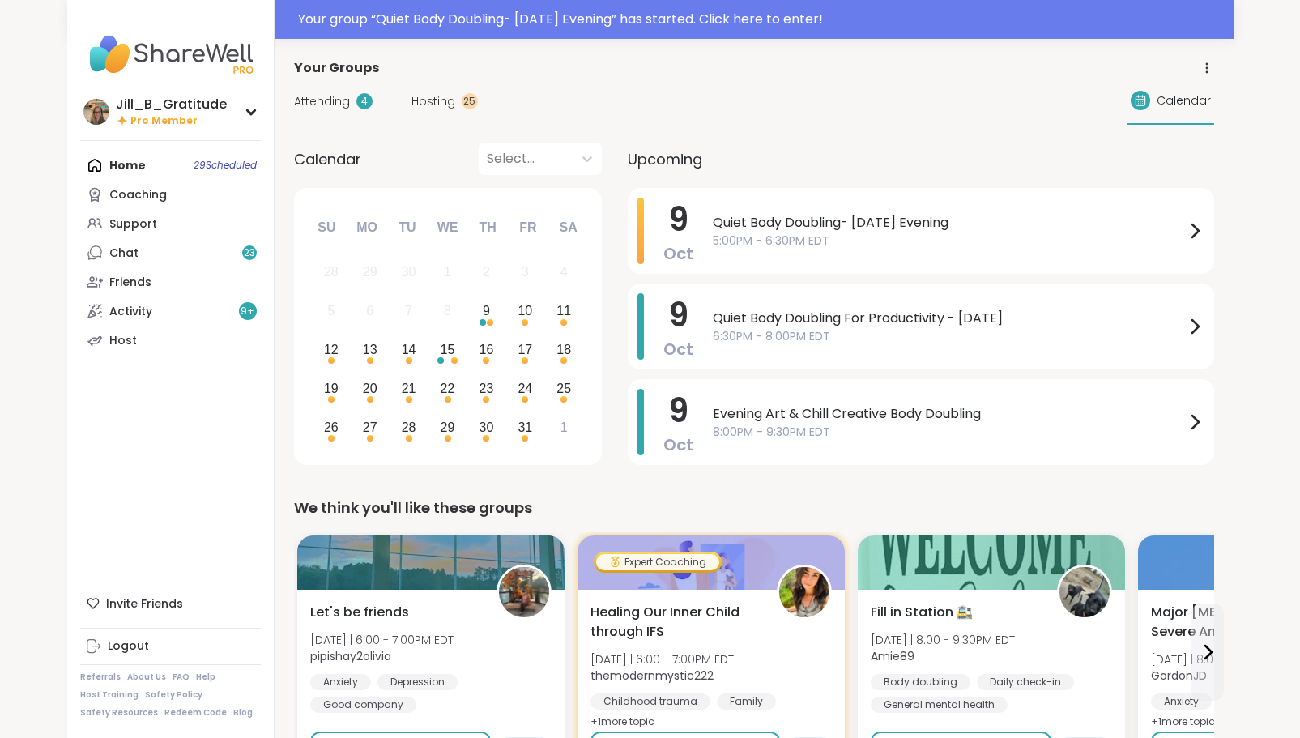
click at [435, 105] on span "Hosting" at bounding box center [433, 101] width 44 height 17
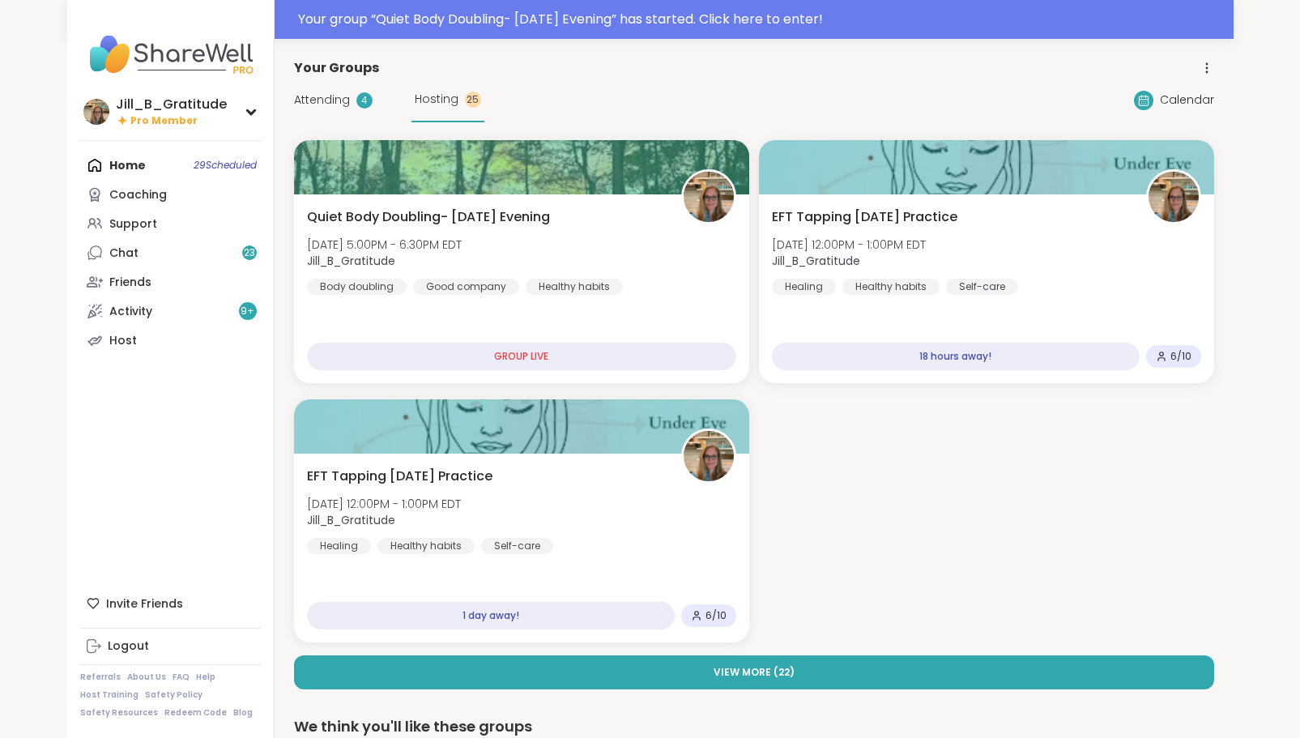
click at [370, 101] on div "4" at bounding box center [364, 100] width 16 height 16
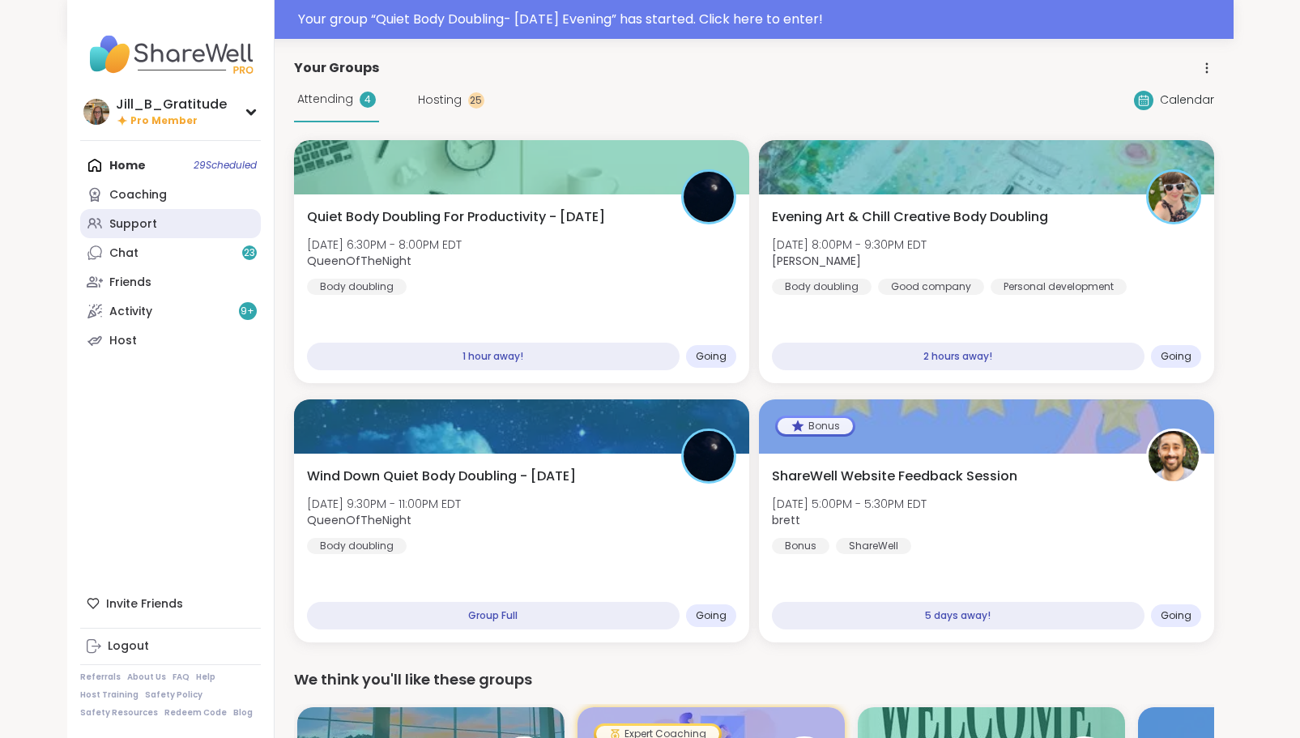
click at [231, 226] on link "Support" at bounding box center [170, 223] width 181 height 29
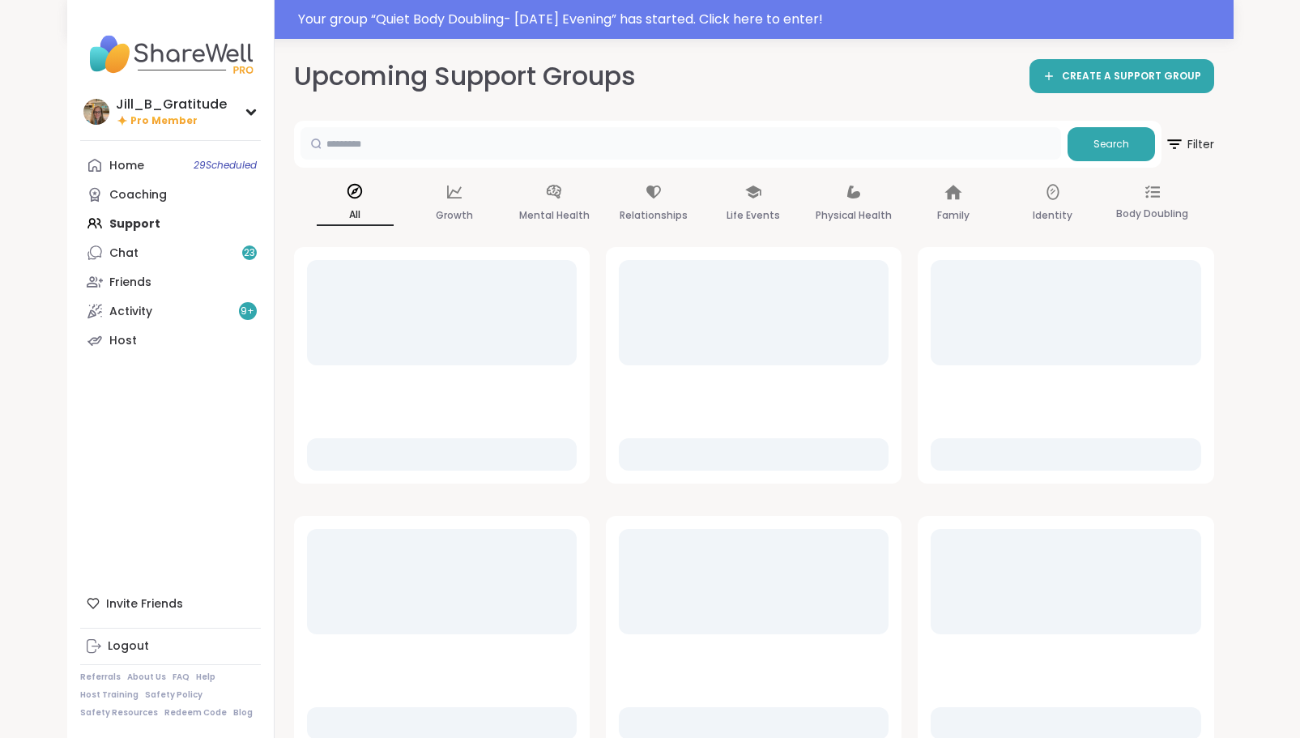
click at [471, 155] on input "text" at bounding box center [680, 143] width 760 height 32
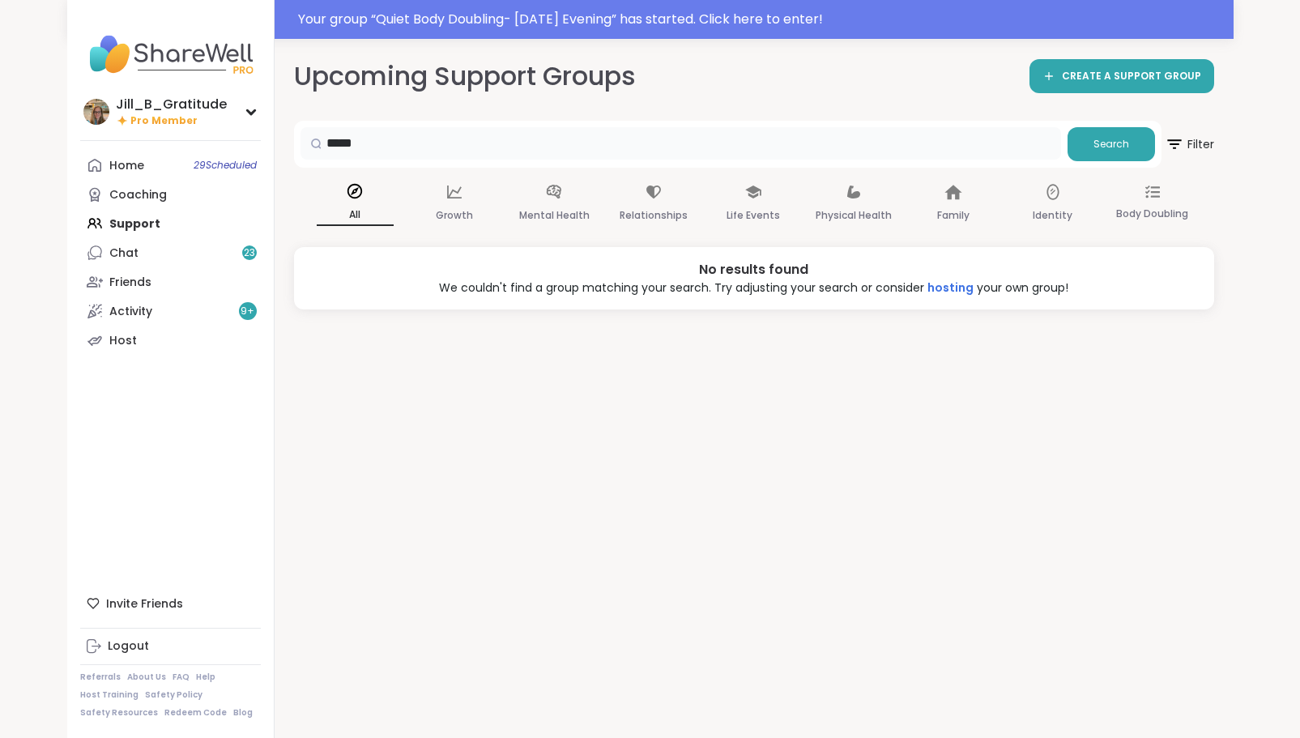
drag, startPoint x: 475, startPoint y: 134, endPoint x: 253, endPoint y: 131, distance: 221.1
click at [257, 132] on div "Jill_B_Gratitude Pro Member Profile Membership Settings Help Home 29 Scheduled …" at bounding box center [650, 408] width 1166 height 738
drag, startPoint x: 401, startPoint y: 146, endPoint x: 294, endPoint y: 146, distance: 106.9
click at [294, 146] on div "***** Search" at bounding box center [727, 144] width 867 height 47
type input "*****"
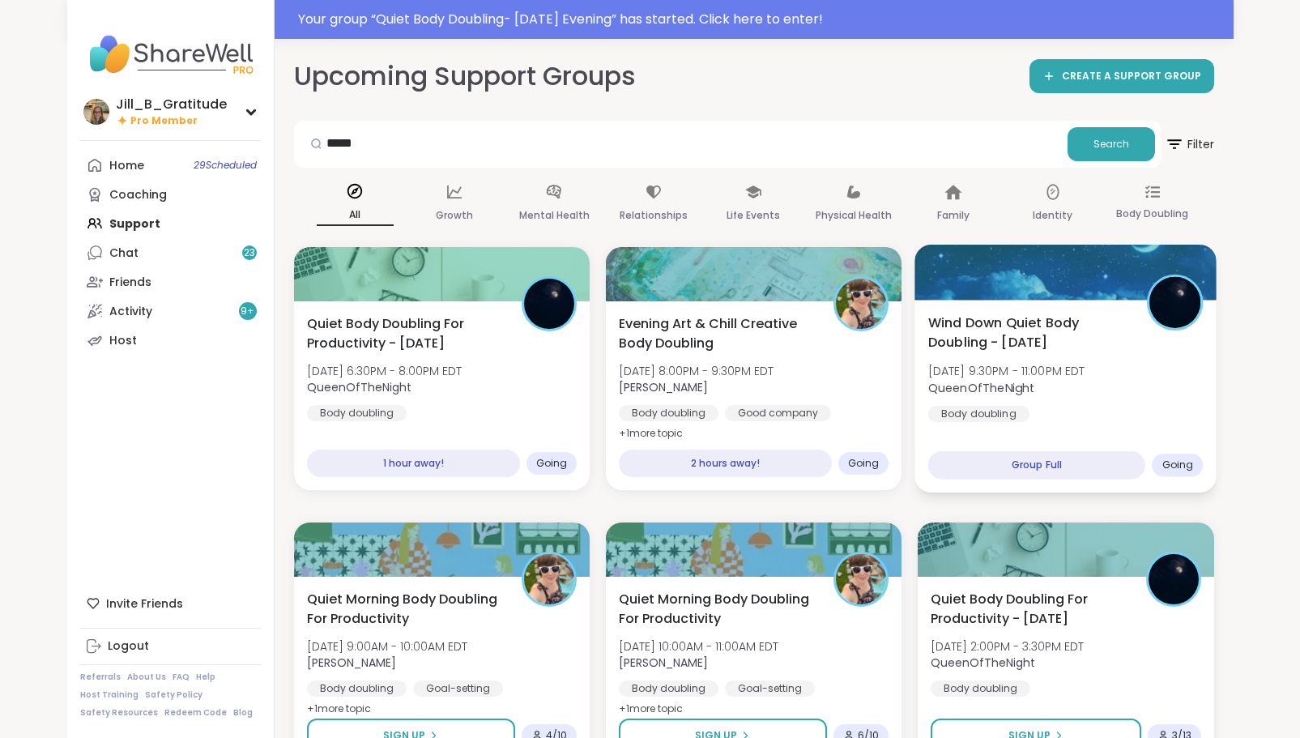
click at [1066, 409] on div "Wind Down Quiet Body Doubling - [DATE] [DATE] 9:30PM - 11:00PM EDT QueenOfTheNi…" at bounding box center [1065, 367] width 275 height 109
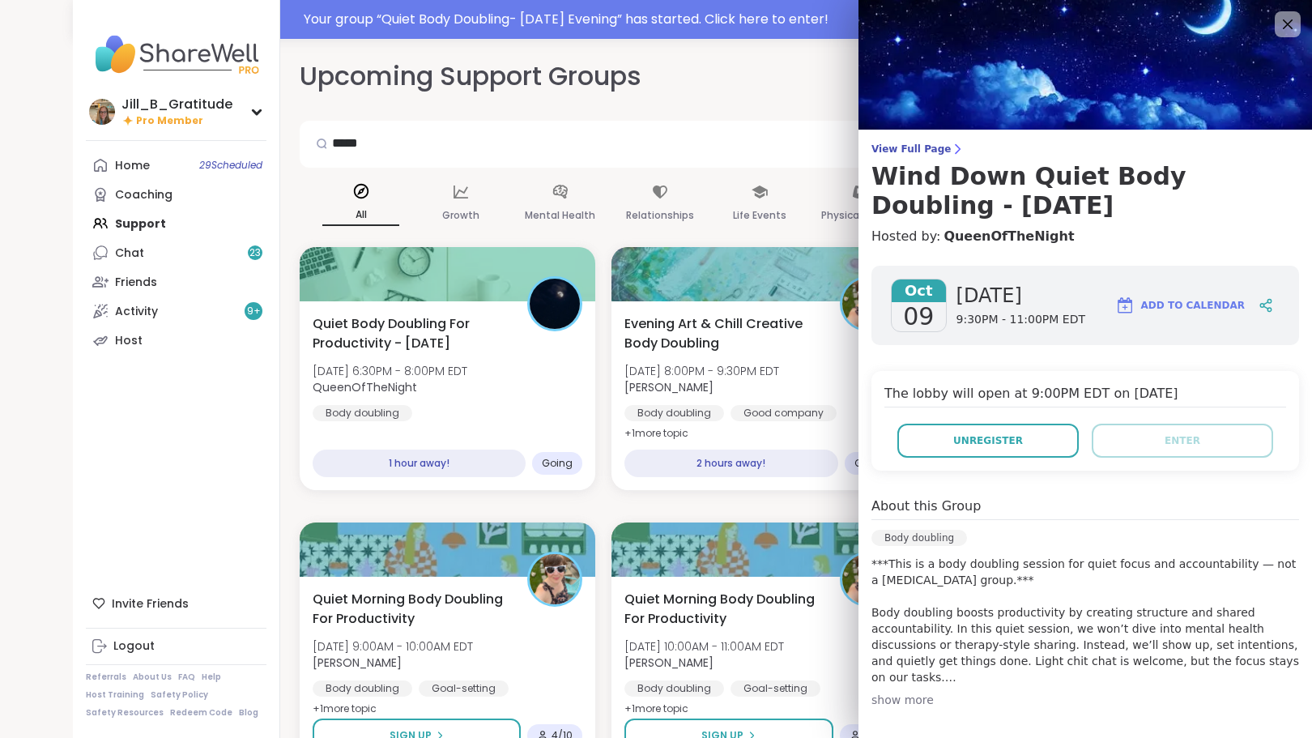
click at [1147, 308] on span "Add to Calendar" at bounding box center [1193, 305] width 104 height 15
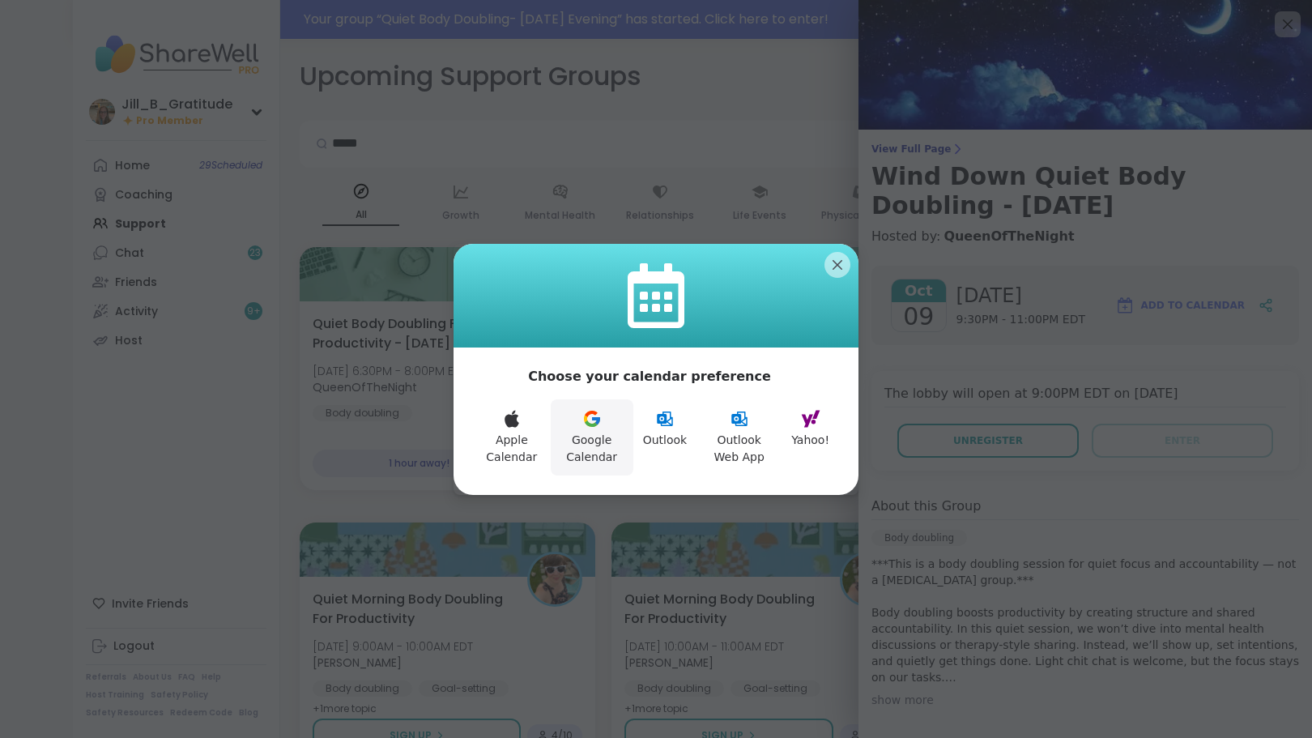
click at [592, 424] on icon at bounding box center [591, 423] width 13 height 6
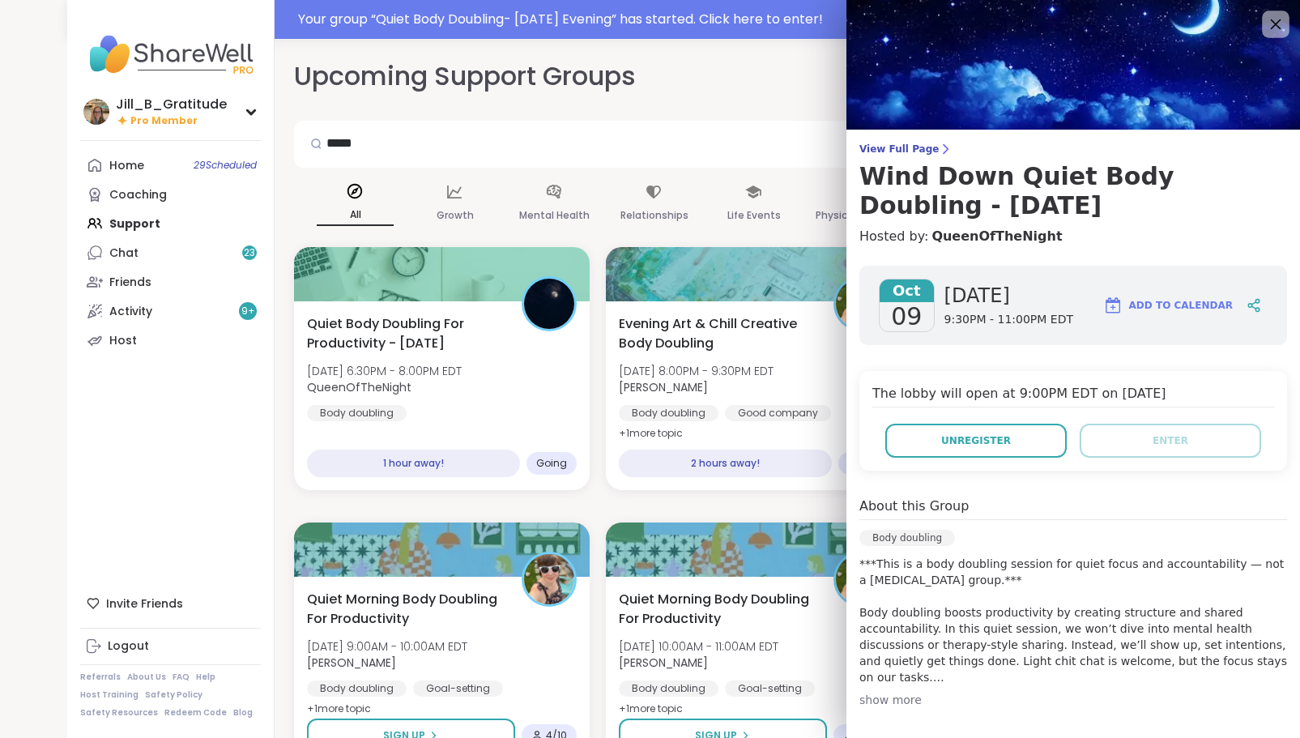
click at [1269, 26] on icon at bounding box center [1275, 24] width 20 height 20
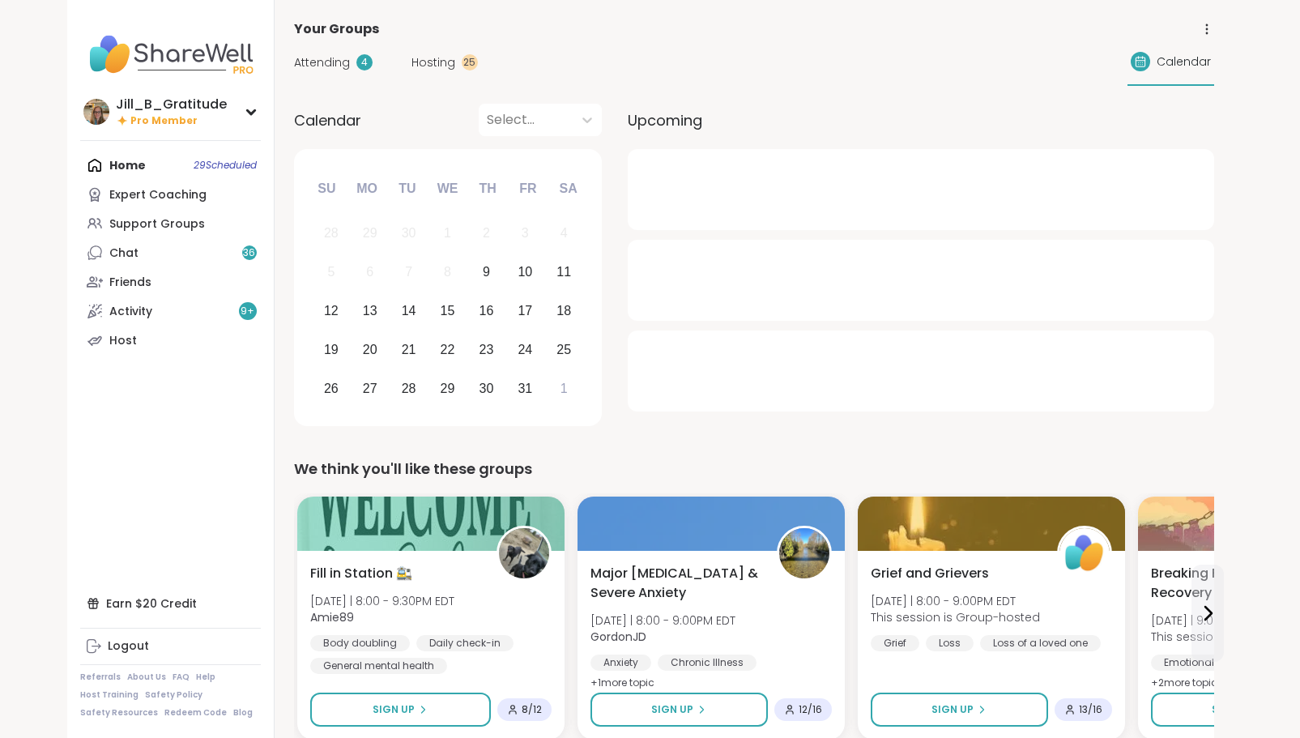
click at [417, 64] on span "Hosting" at bounding box center [433, 62] width 44 height 17
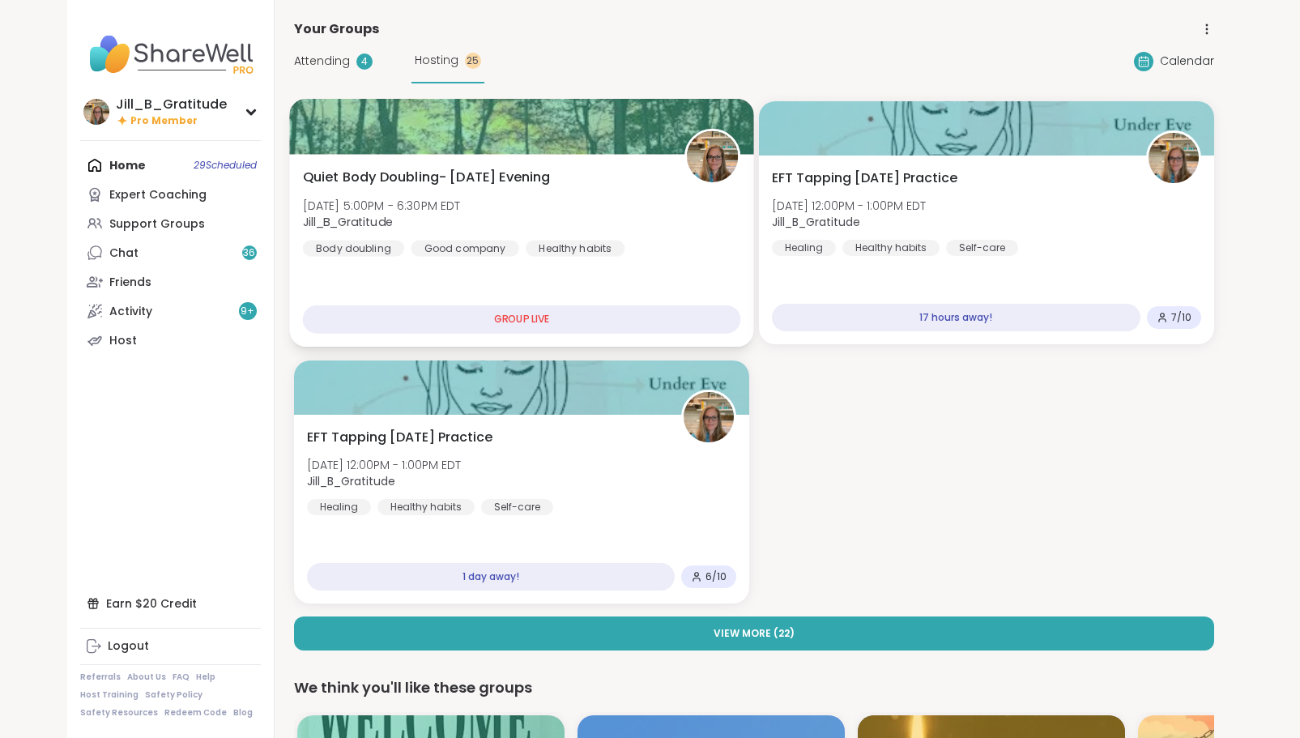
click at [559, 262] on div "Quiet Body Doubling- Thursday Evening Thu, Oct 09 | 5:00PM - 6:30PM EDT Jill_B_…" at bounding box center [521, 250] width 464 height 193
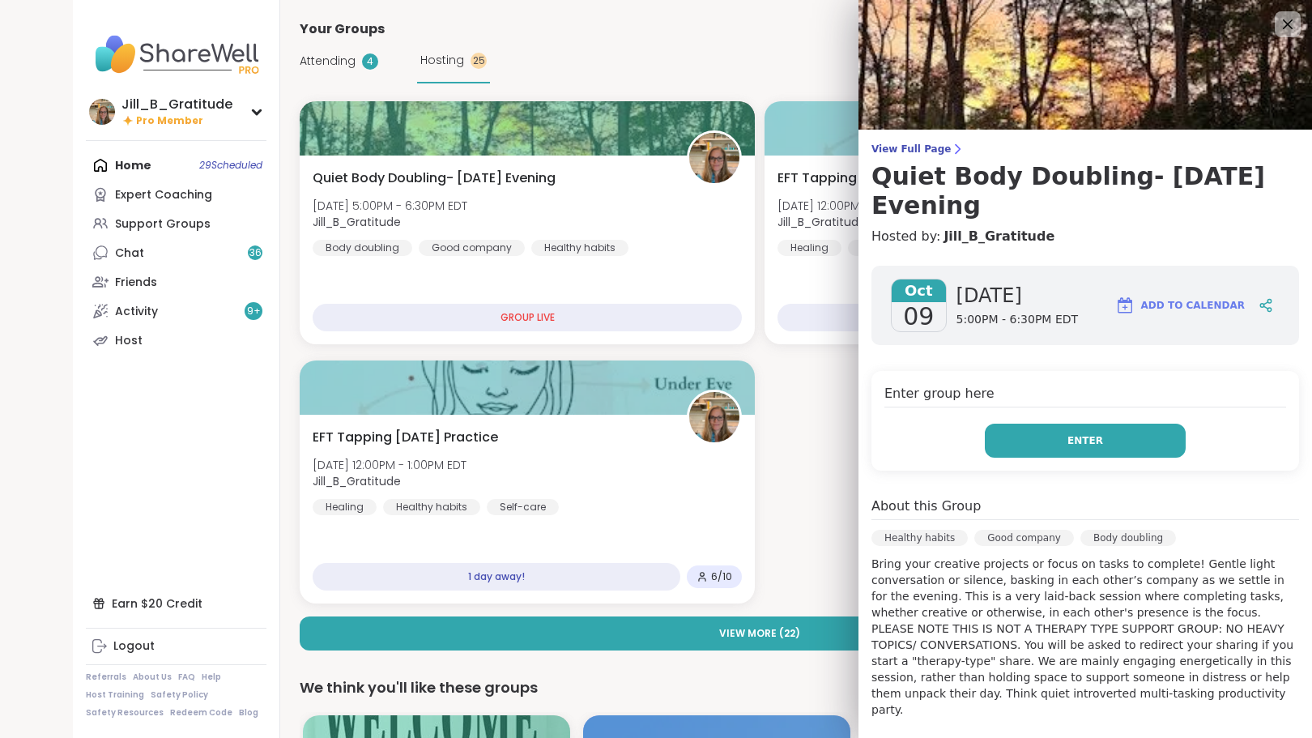
click at [1027, 435] on button "Enter" at bounding box center [1085, 441] width 201 height 34
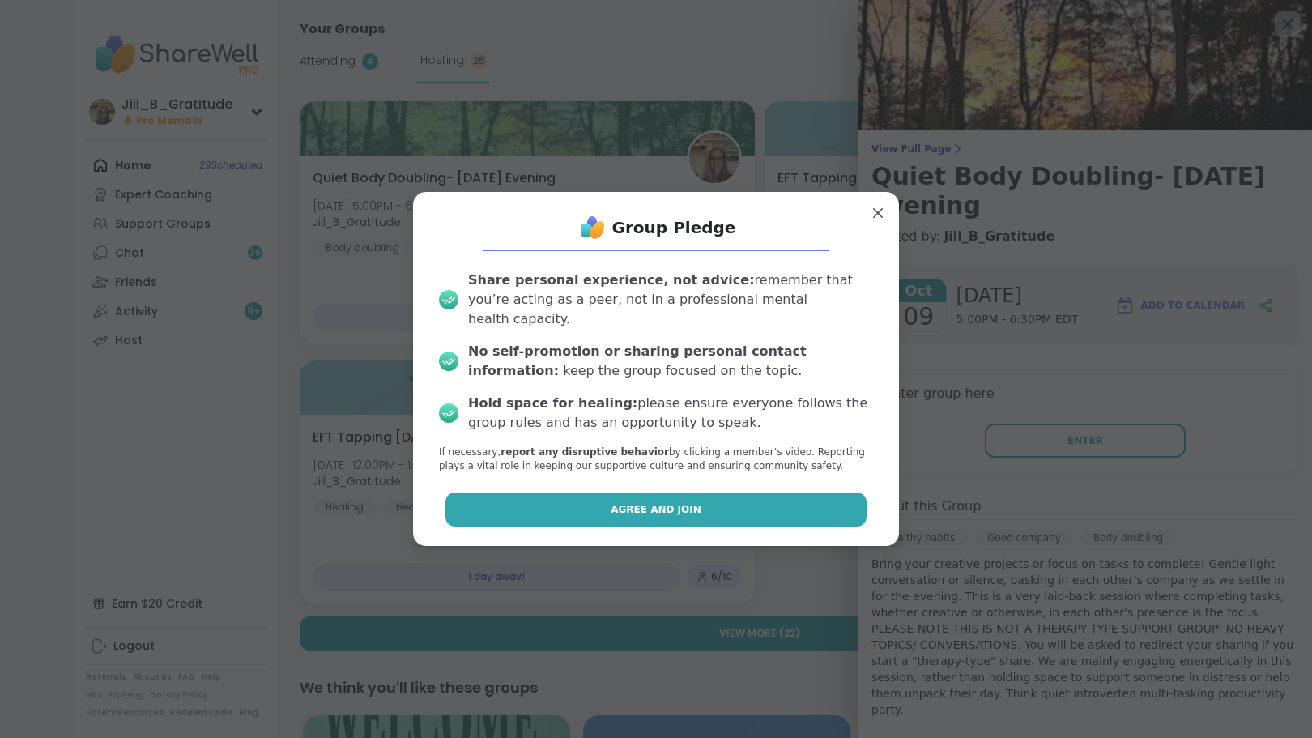
click at [780, 502] on button "Agree and Join" at bounding box center [656, 509] width 422 height 34
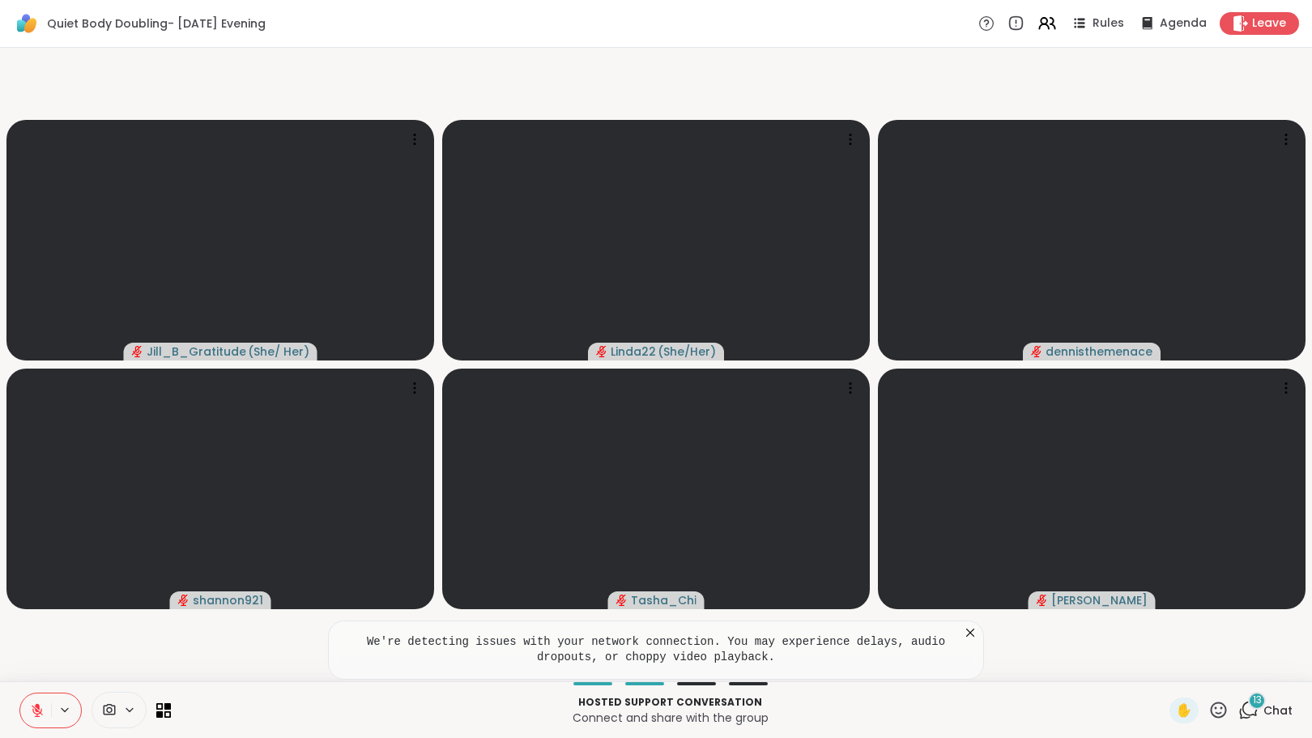
click at [1248, 701] on div "13" at bounding box center [1257, 701] width 18 height 18
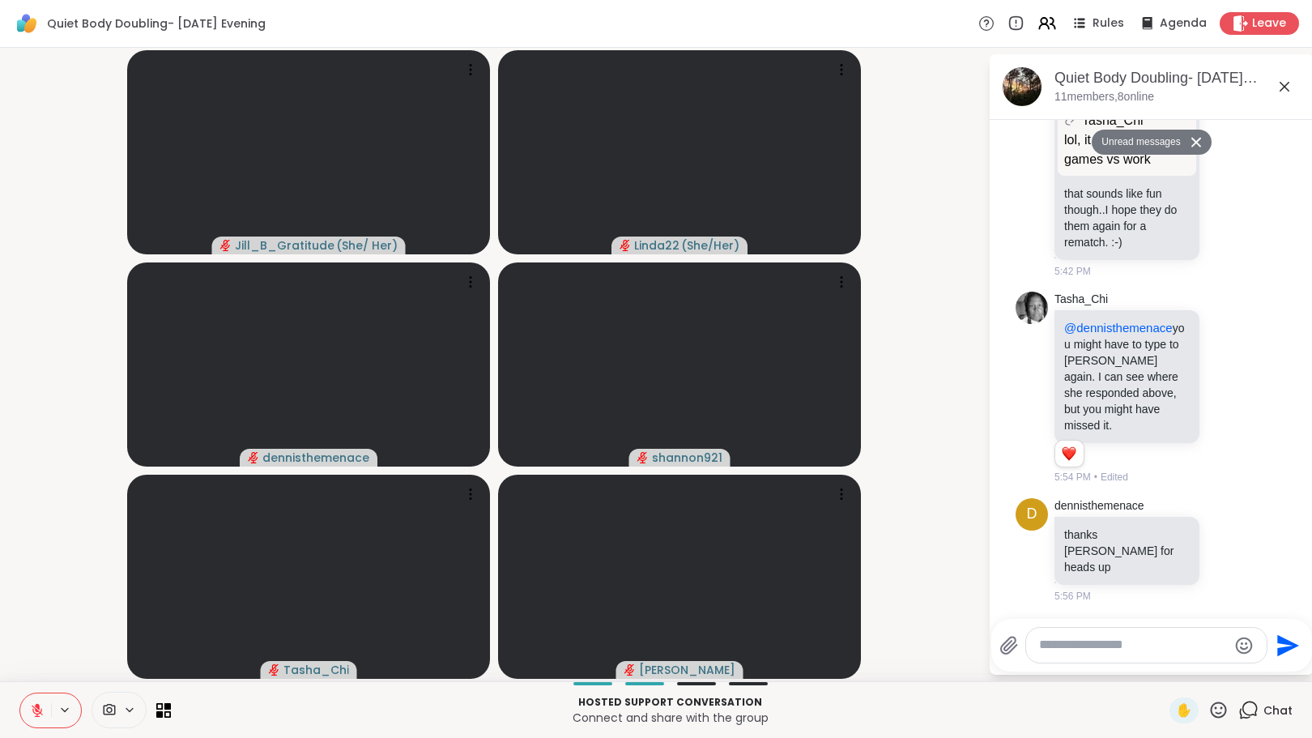
scroll to position [3873, 0]
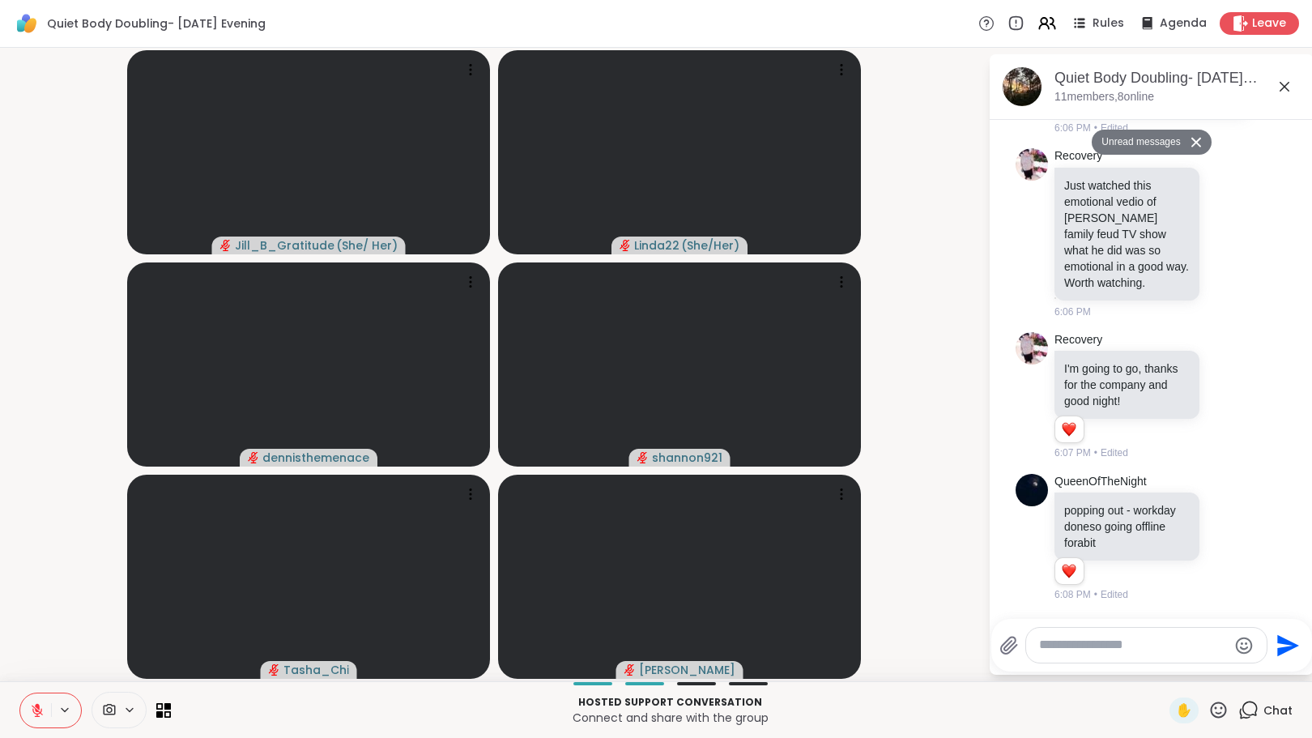
click at [1080, 650] on textarea "Type your message" at bounding box center [1133, 645] width 189 height 17
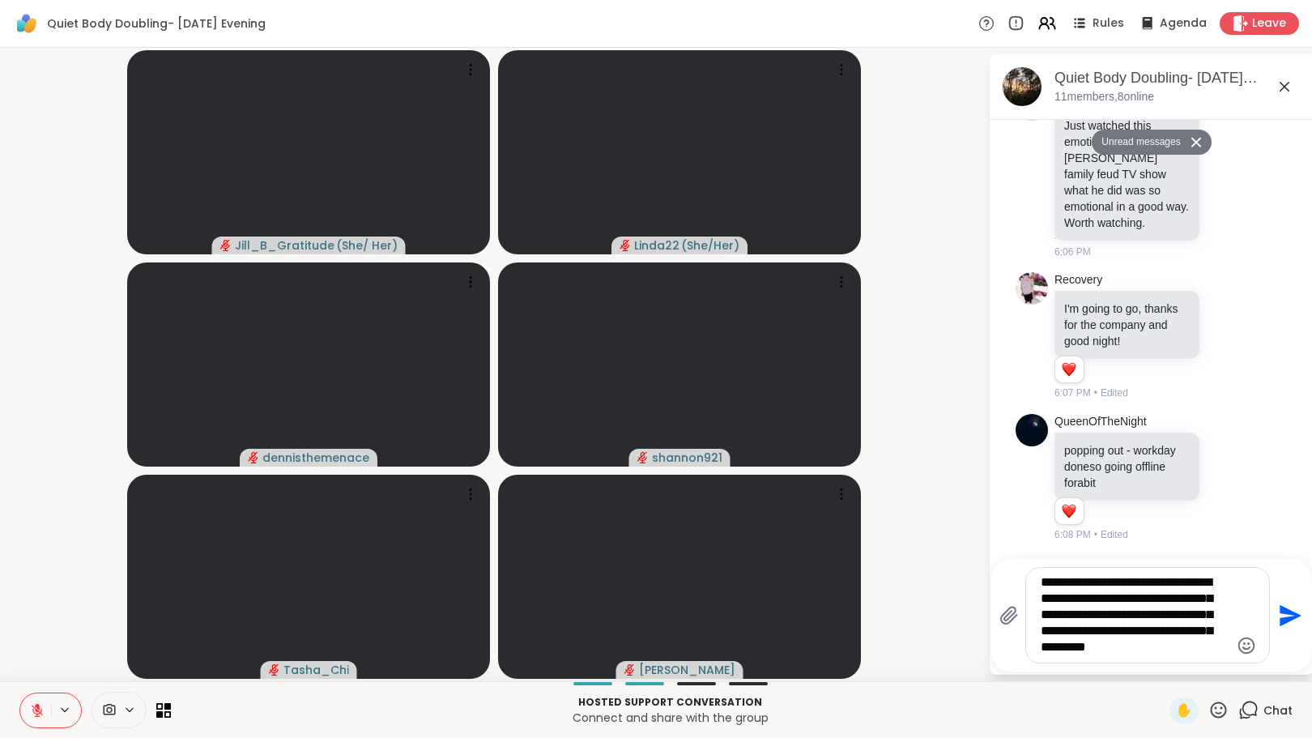
type textarea "**********"
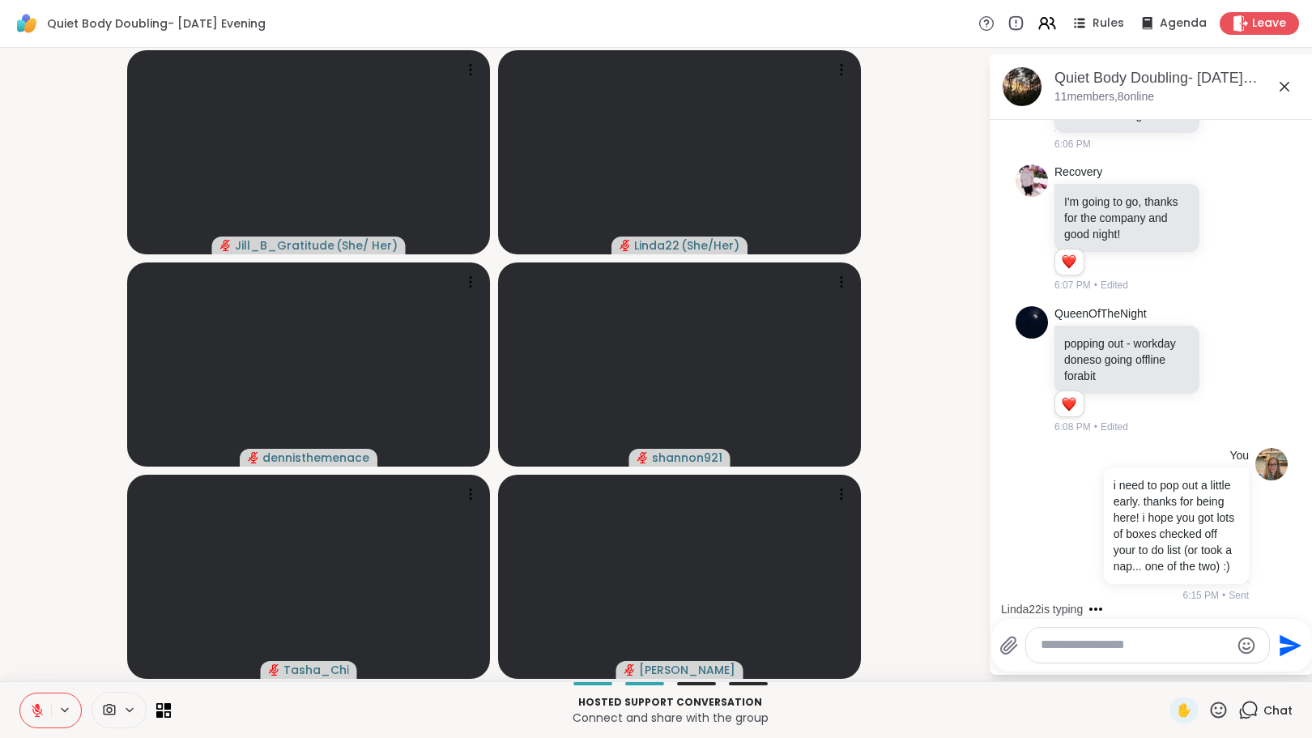
scroll to position [4137, 0]
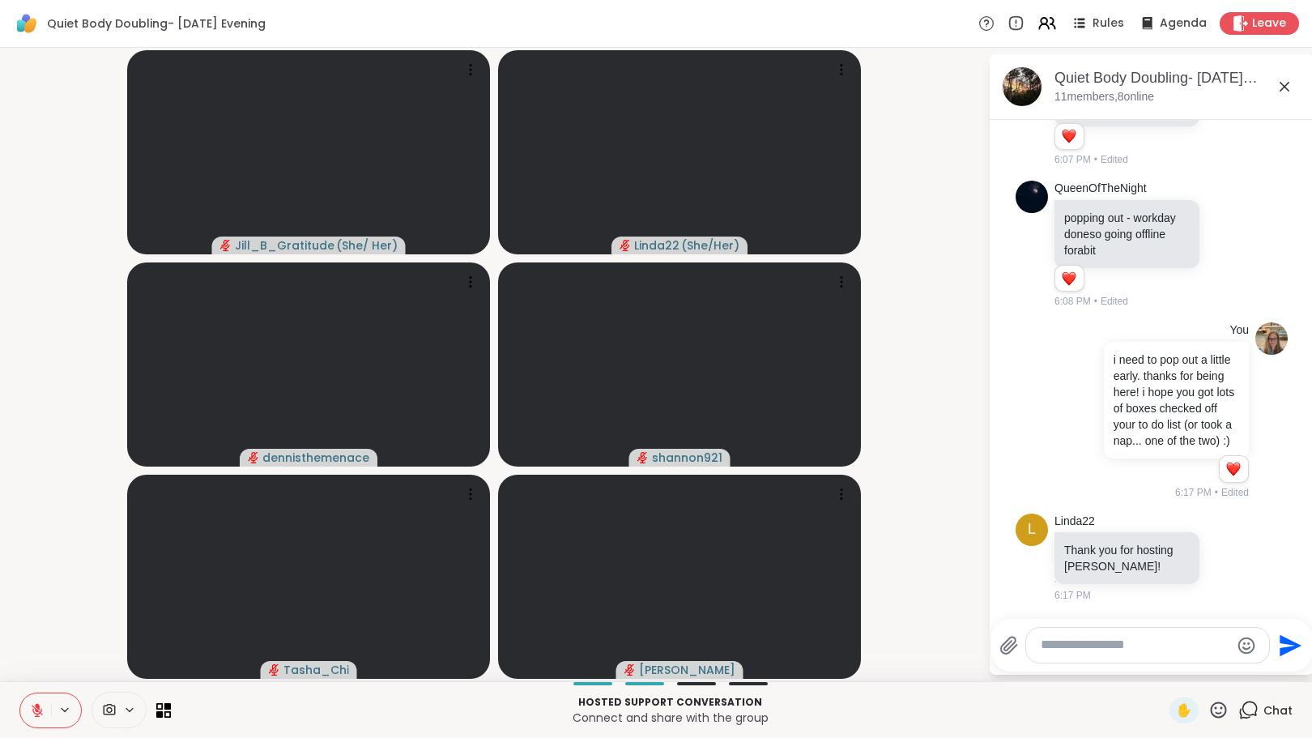
click at [1062, 650] on textarea "Type your message" at bounding box center [1135, 645] width 189 height 17
type textarea "**********"
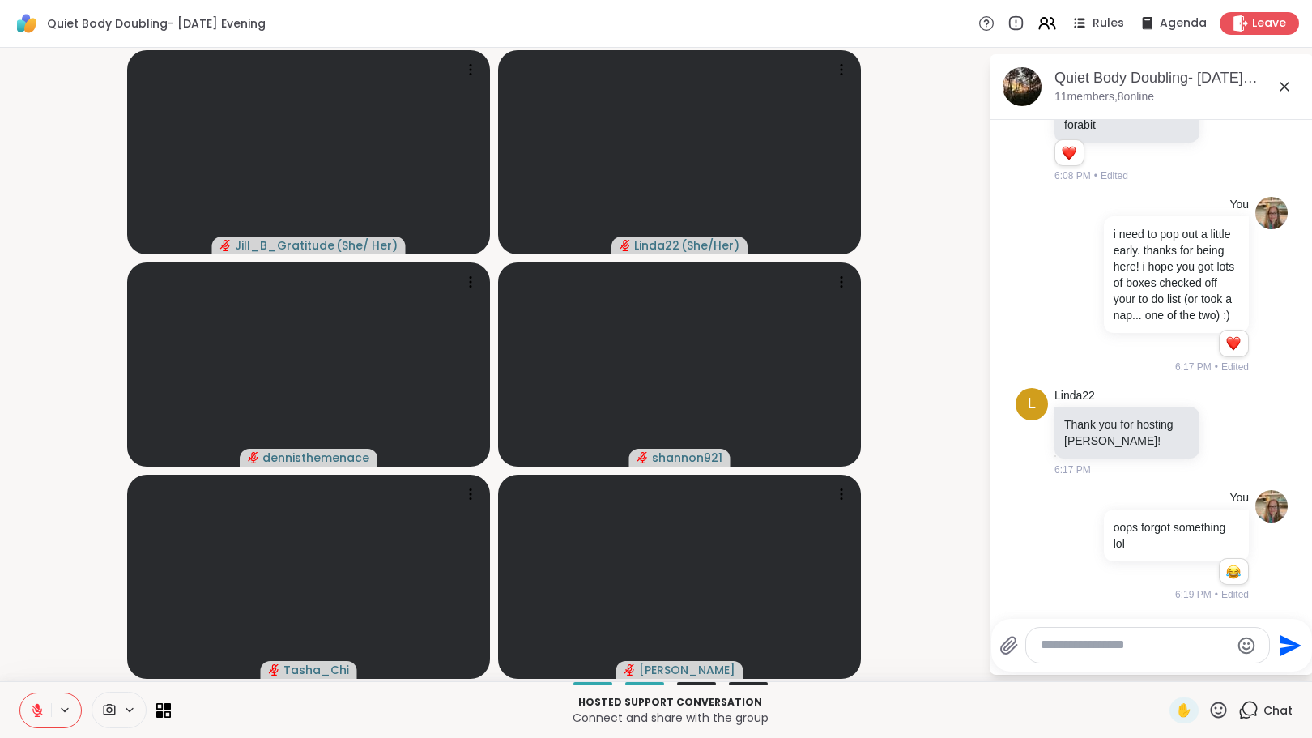
scroll to position [4285, 0]
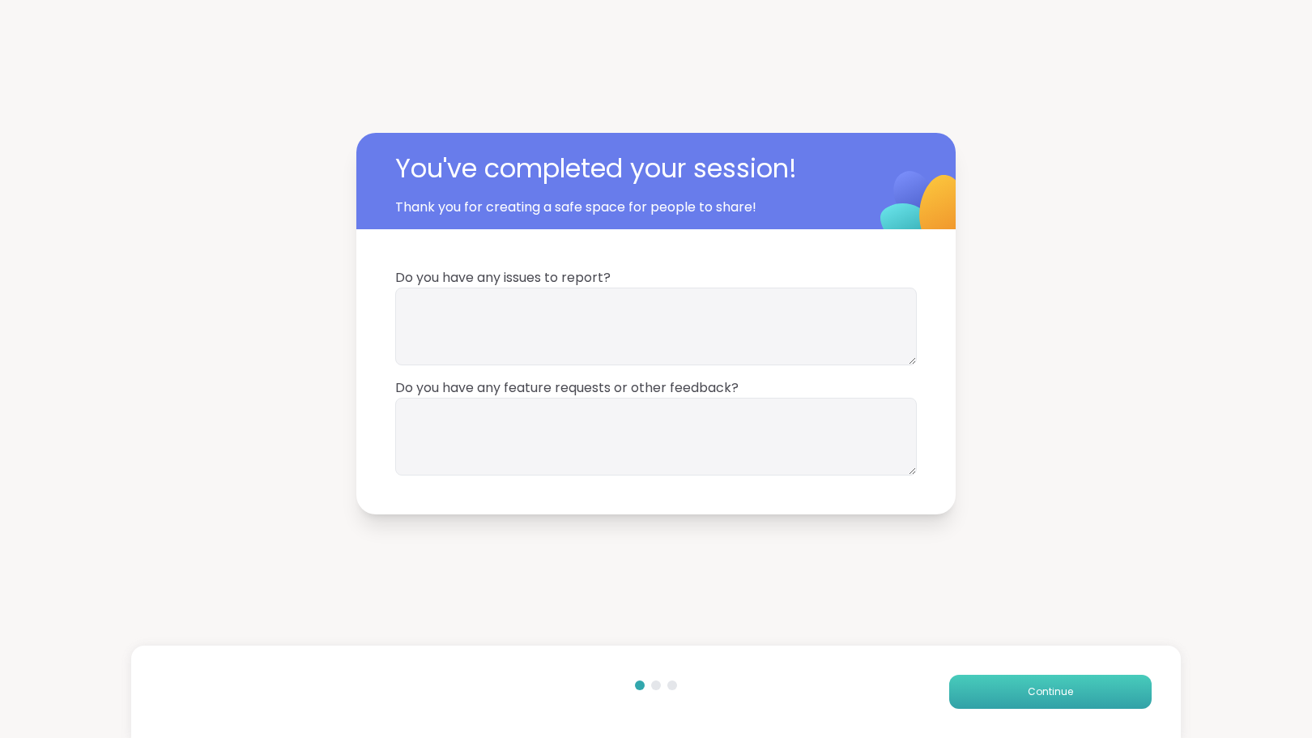
drag, startPoint x: 1054, startPoint y: 696, endPoint x: 1042, endPoint y: 692, distance: 12.0
click at [1054, 696] on span "Continue" at bounding box center [1050, 691] width 45 height 15
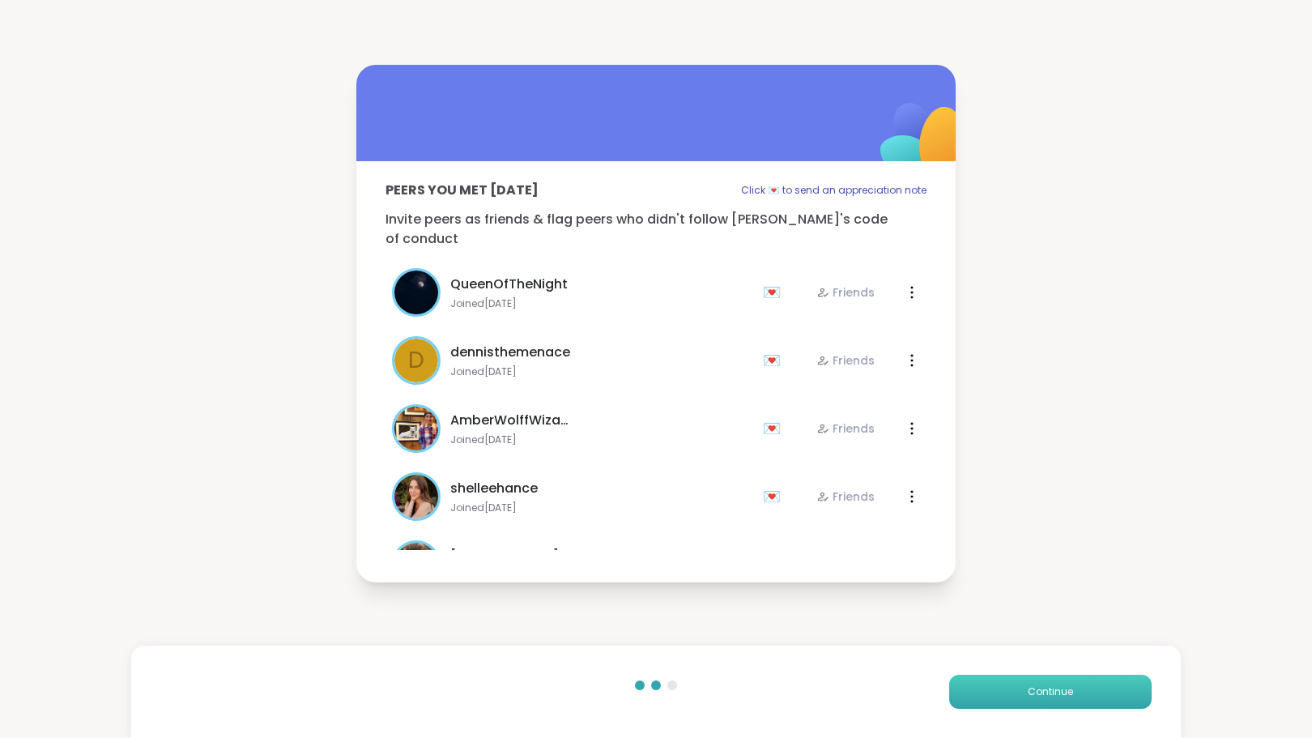
click at [1001, 692] on button "Continue" at bounding box center [1050, 692] width 202 height 34
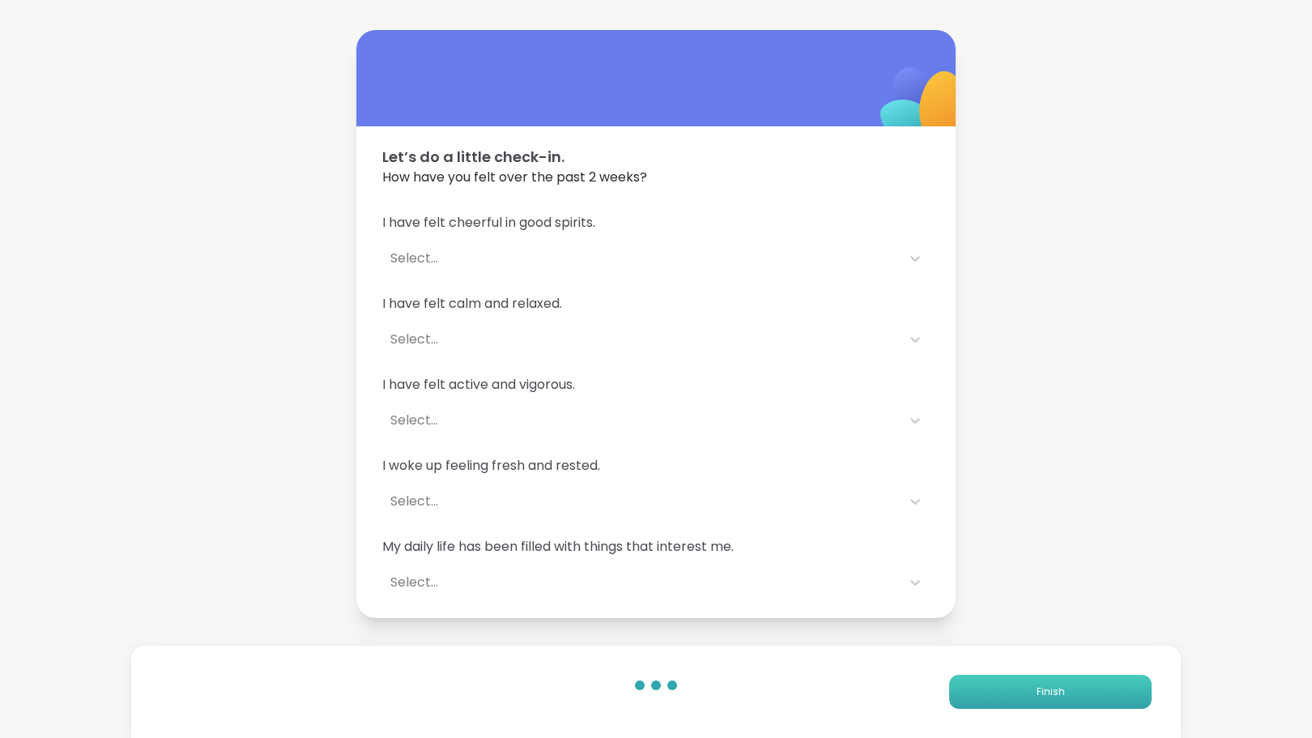
click at [999, 688] on button "Finish" at bounding box center [1050, 692] width 202 height 34
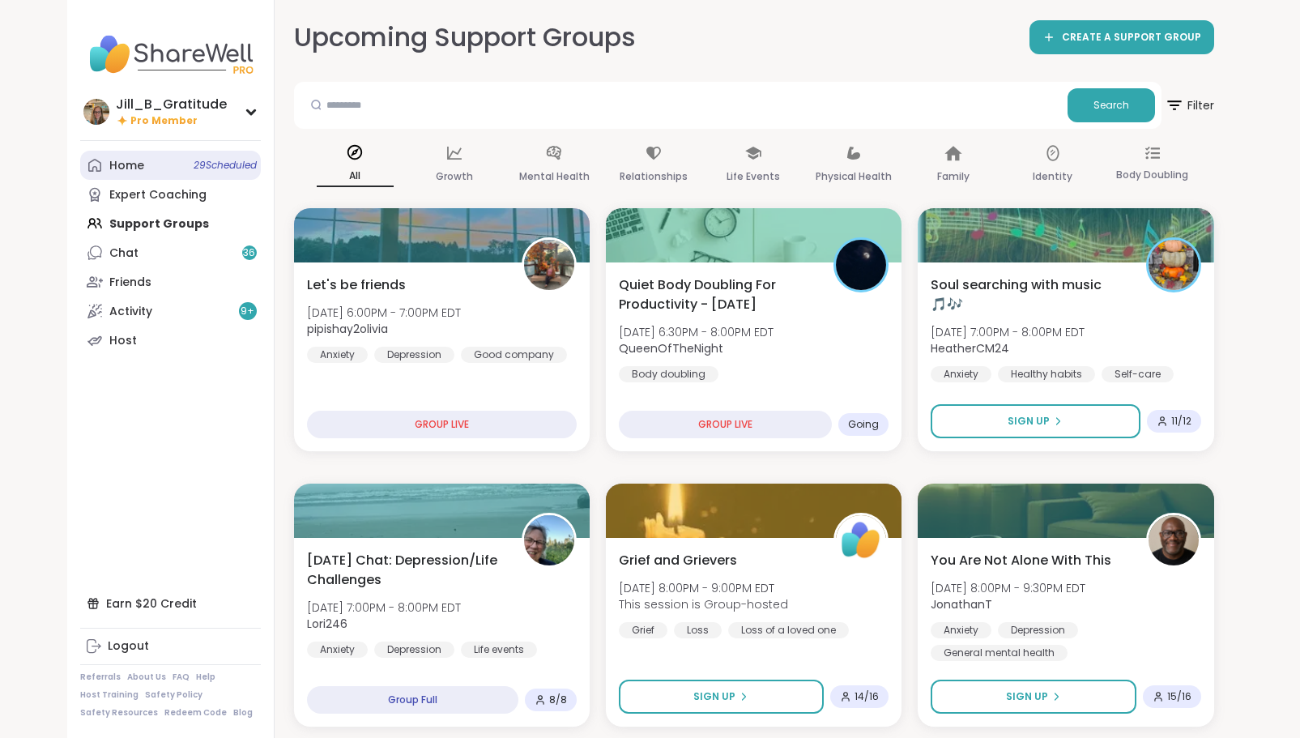
click at [173, 172] on link "Home 29 Scheduled" at bounding box center [170, 165] width 181 height 29
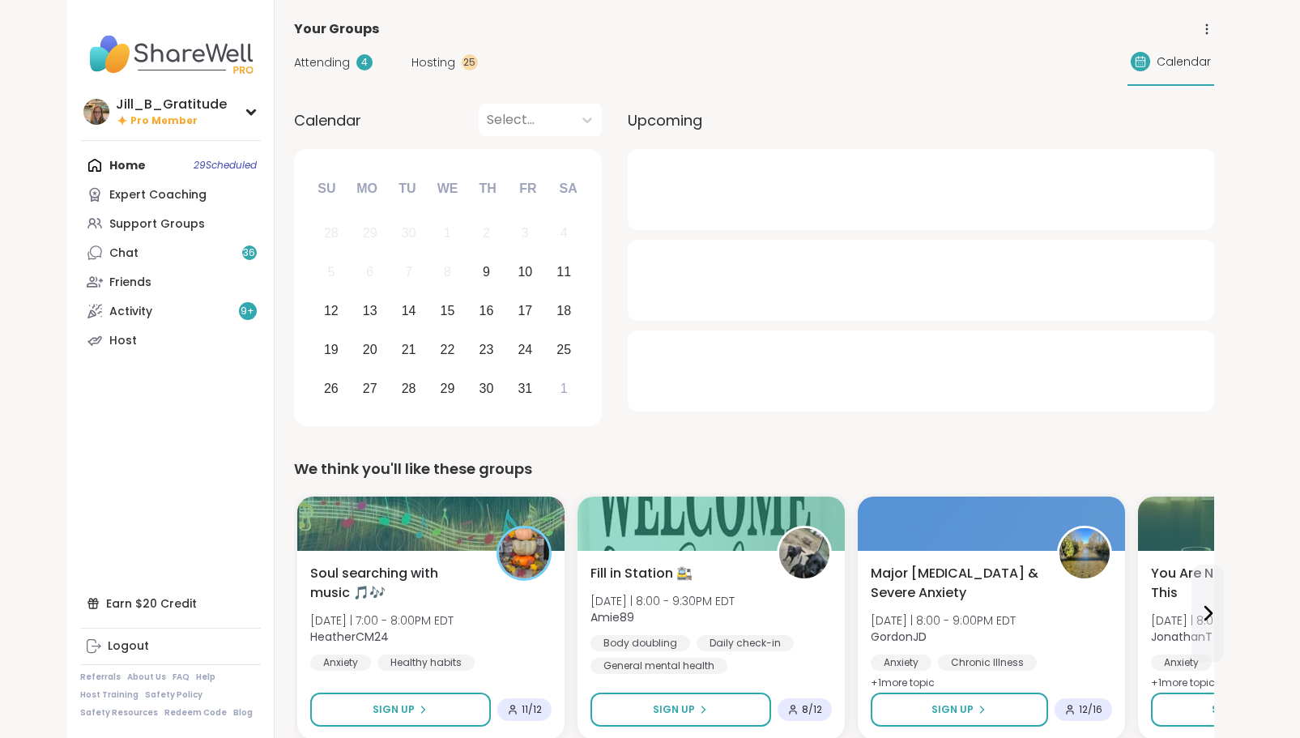
click at [458, 62] on div "Hosting 25" at bounding box center [444, 62] width 66 height 17
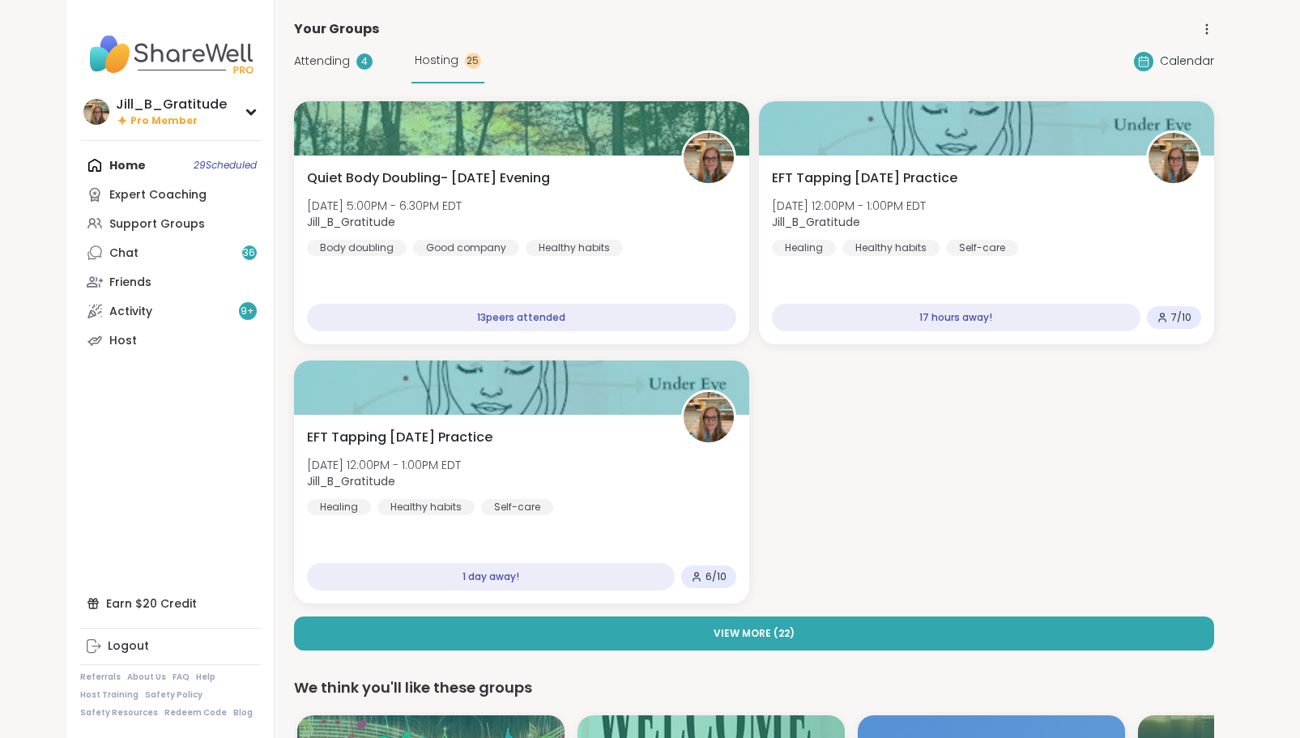
drag, startPoint x: 332, startPoint y: 61, endPoint x: 403, endPoint y: 93, distance: 77.6
click at [333, 61] on span "Attending" at bounding box center [322, 61] width 56 height 17
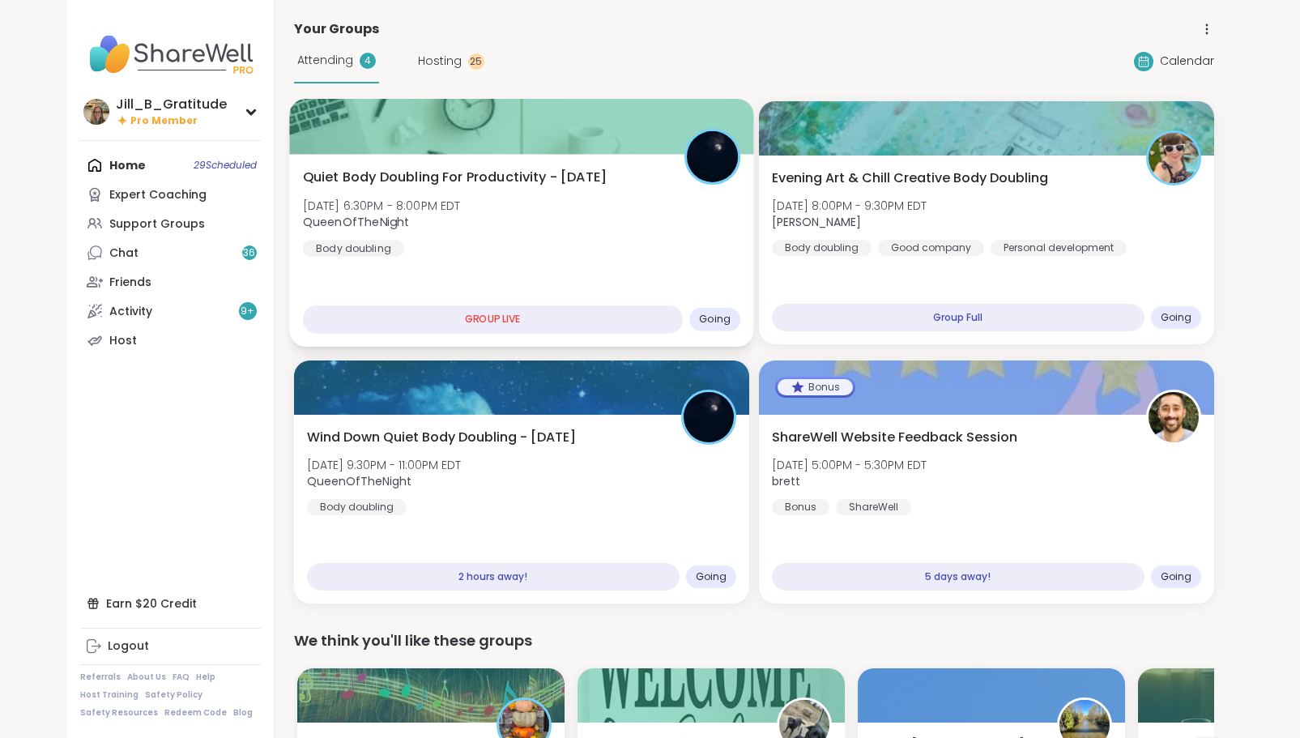
click at [600, 204] on div "Quiet Body Doubling For Productivity - Thursday Thu, Oct 09 | 6:30PM - 8:00PM E…" at bounding box center [521, 212] width 438 height 89
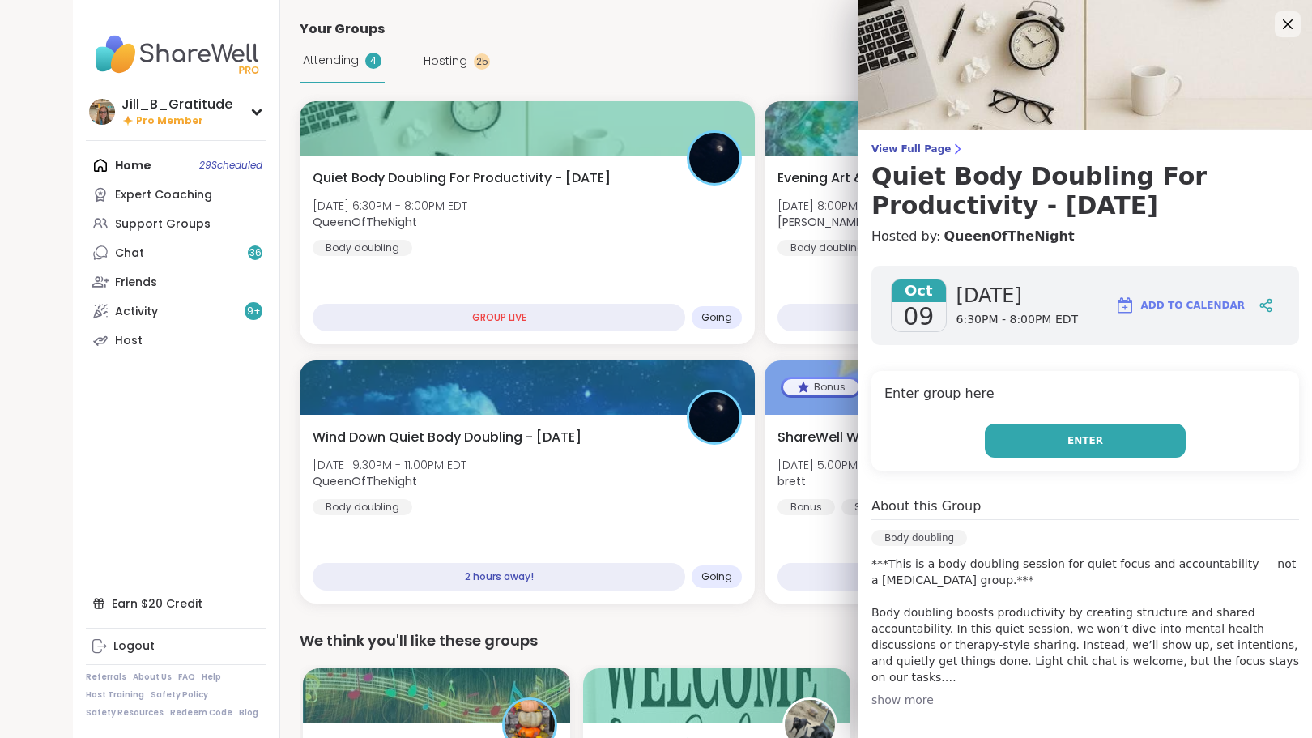
click at [1079, 435] on span "Enter" at bounding box center [1085, 440] width 36 height 15
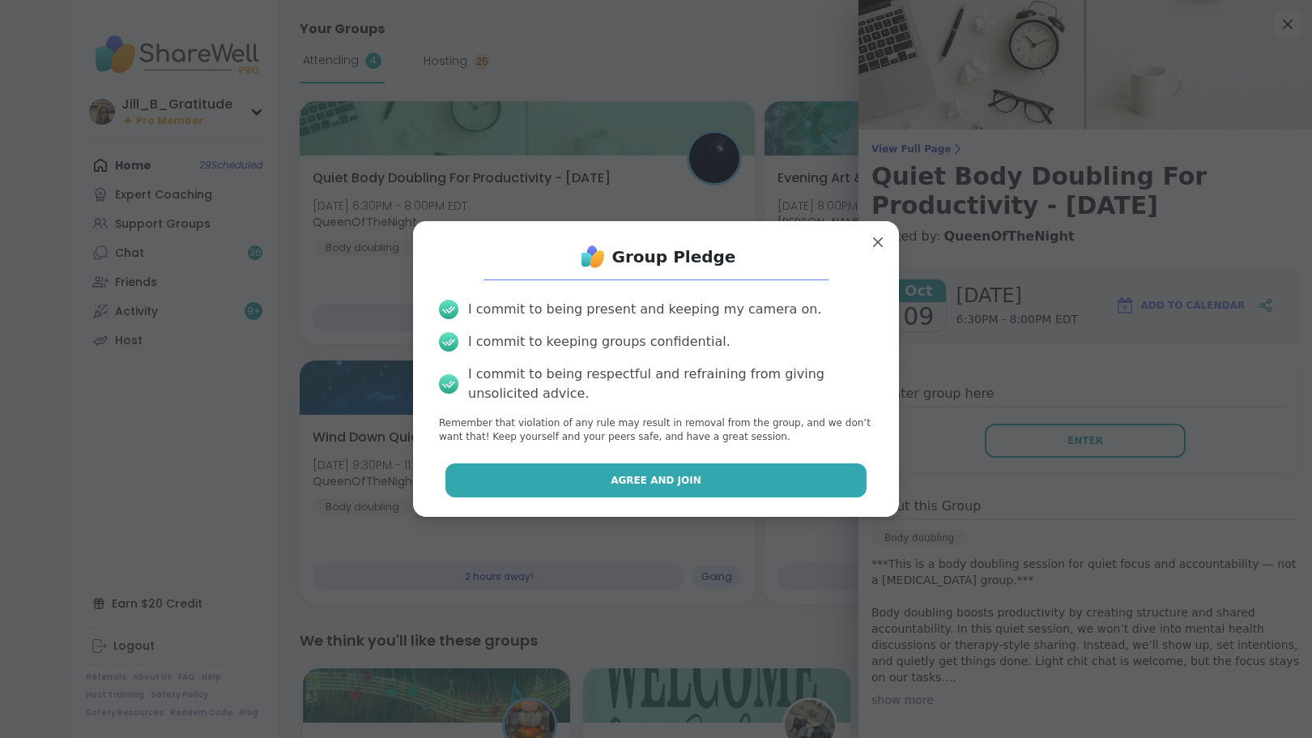
click at [737, 485] on button "Agree and Join" at bounding box center [656, 480] width 422 height 34
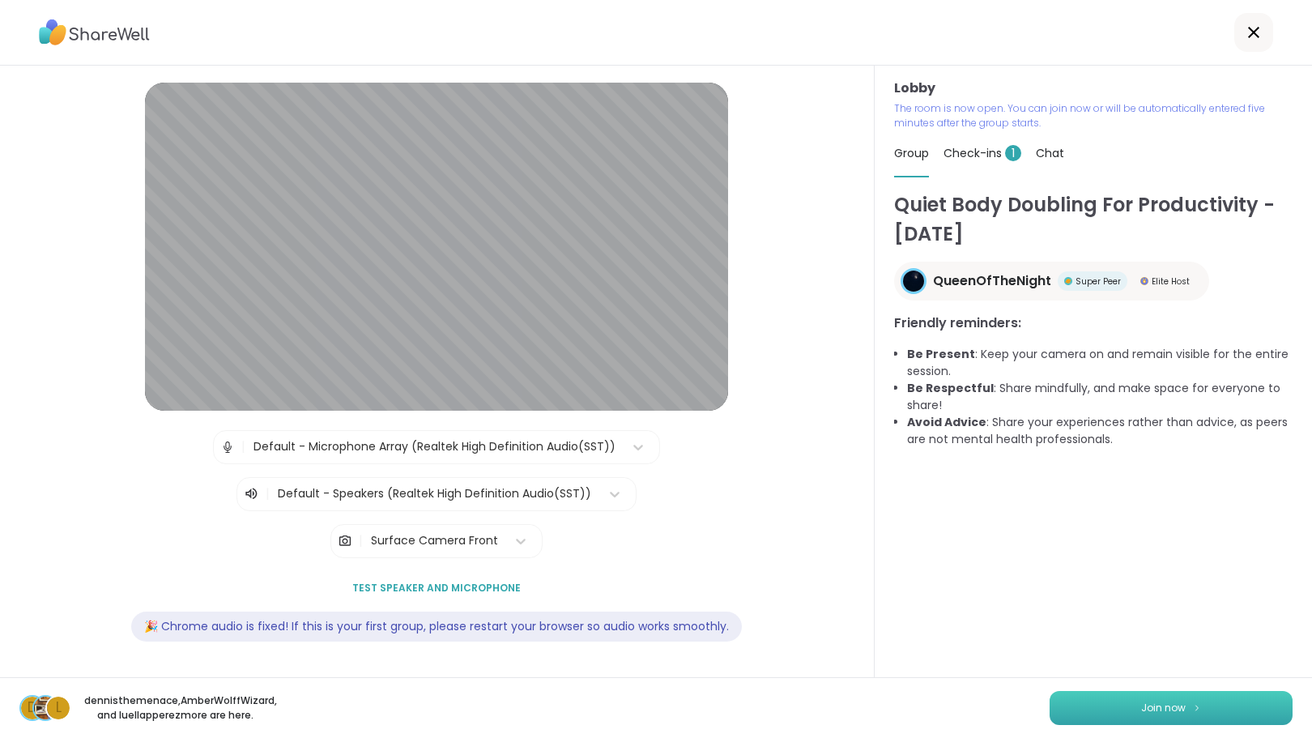
click at [1149, 705] on span "Join now" at bounding box center [1163, 708] width 45 height 15
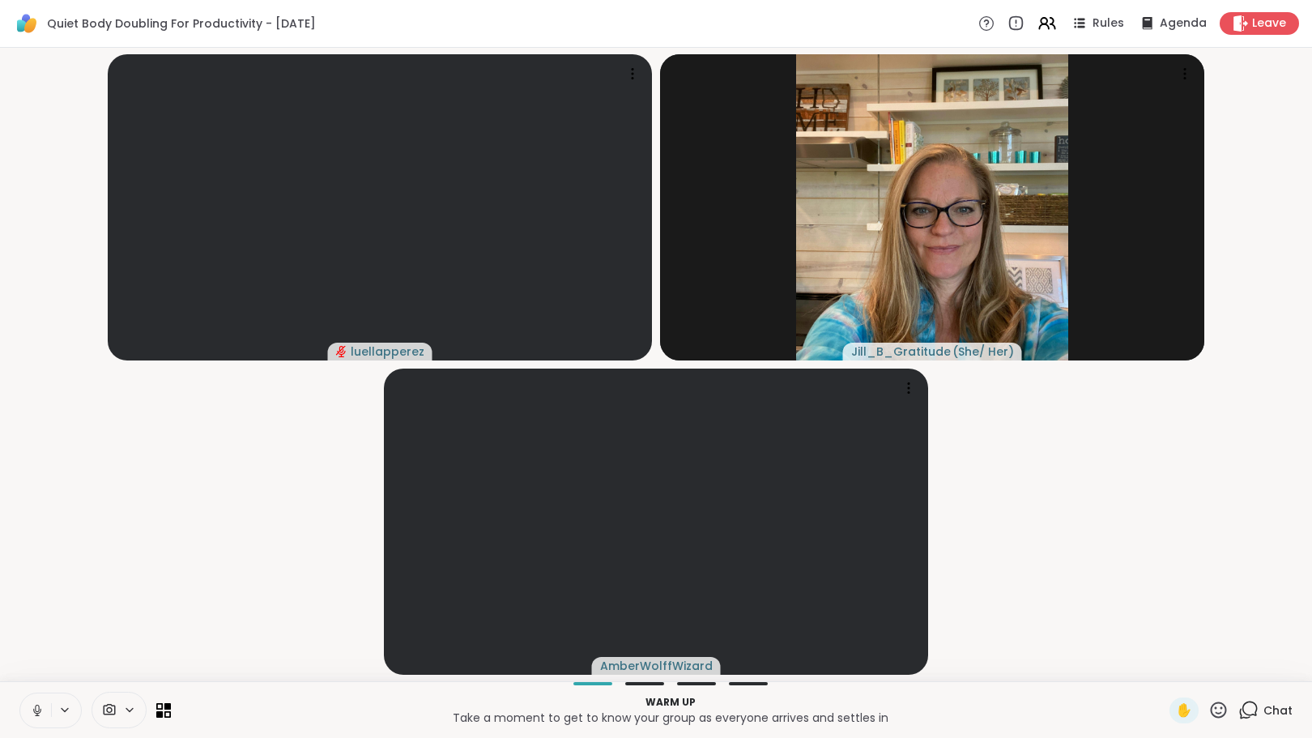
click at [1238, 703] on icon at bounding box center [1248, 710] width 20 height 20
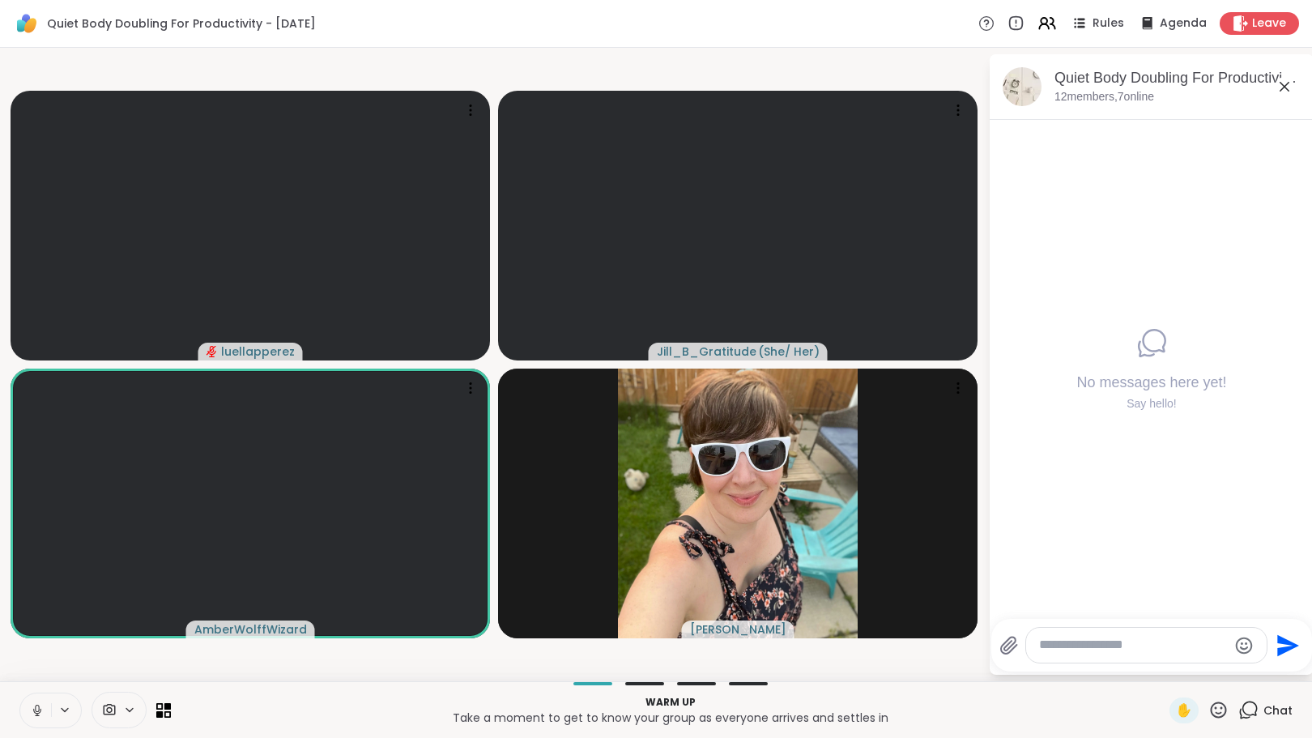
click at [37, 705] on icon at bounding box center [37, 710] width 15 height 15
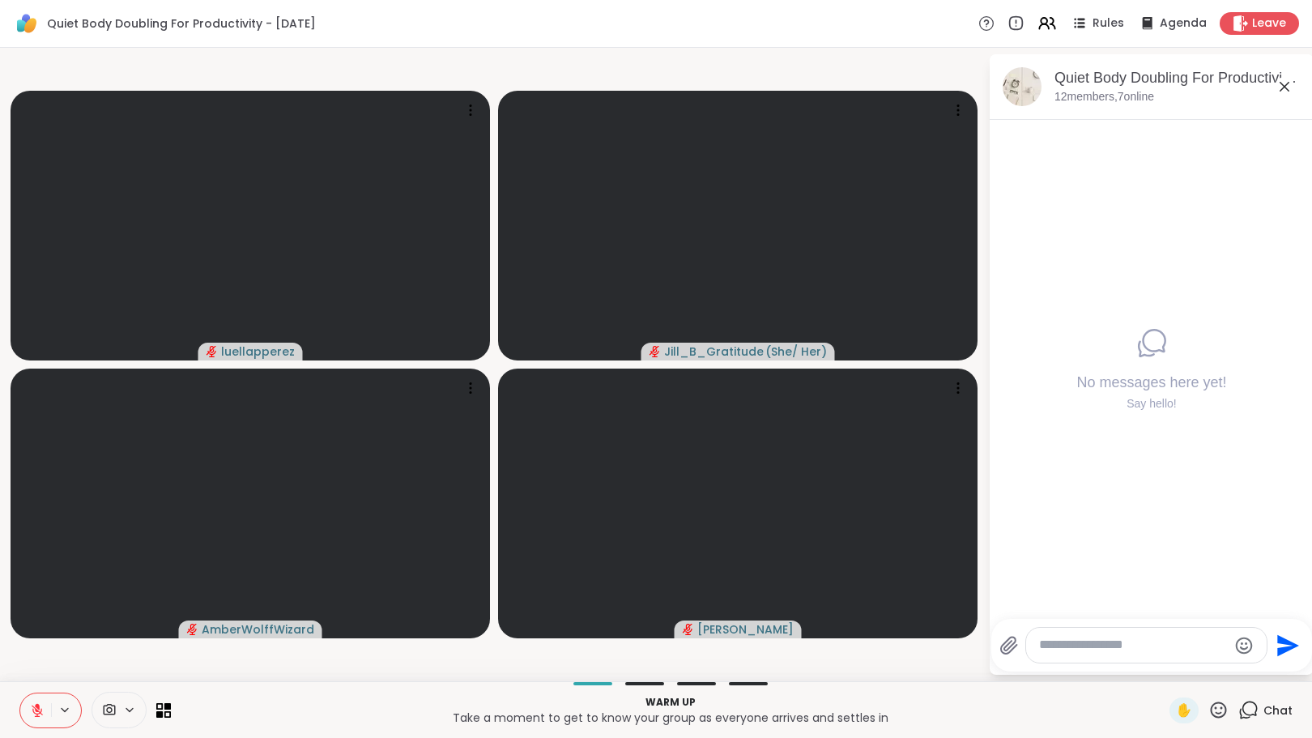
click at [1114, 645] on textarea "Type your message" at bounding box center [1133, 645] width 189 height 17
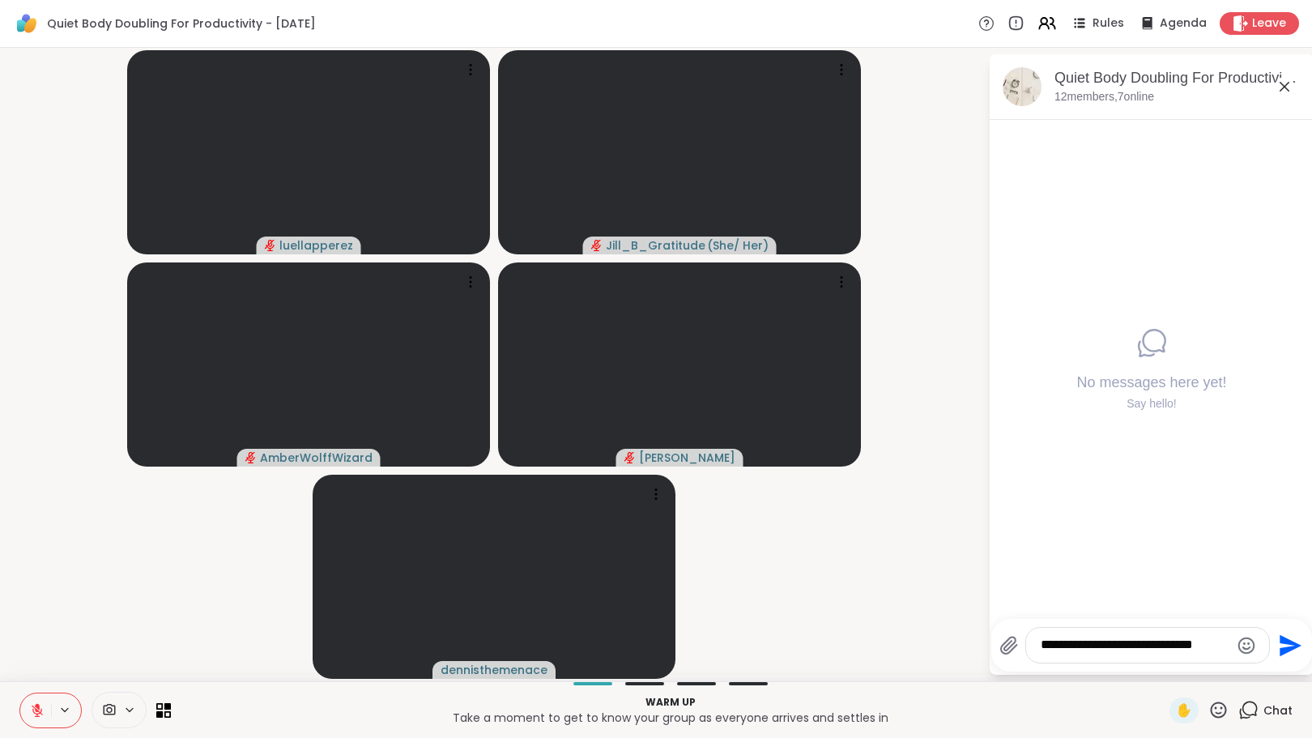
type textarea "**********"
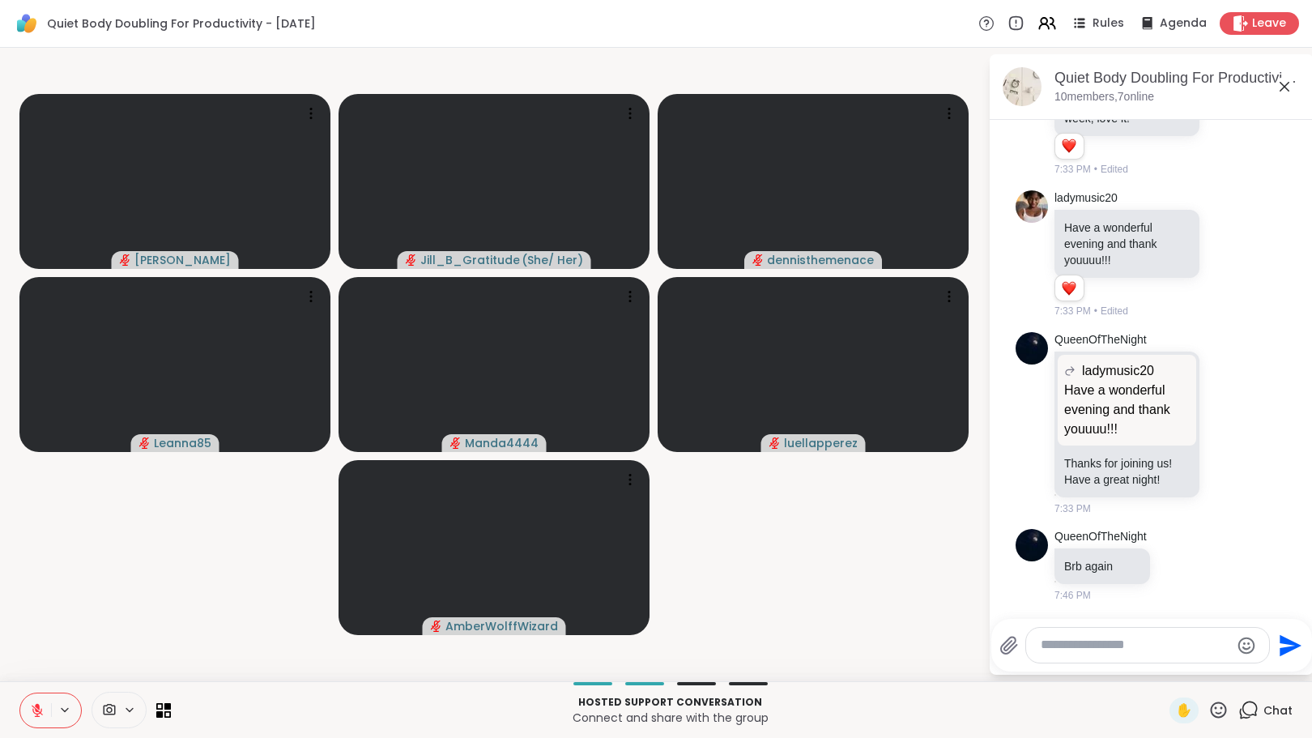
scroll to position [4984, 0]
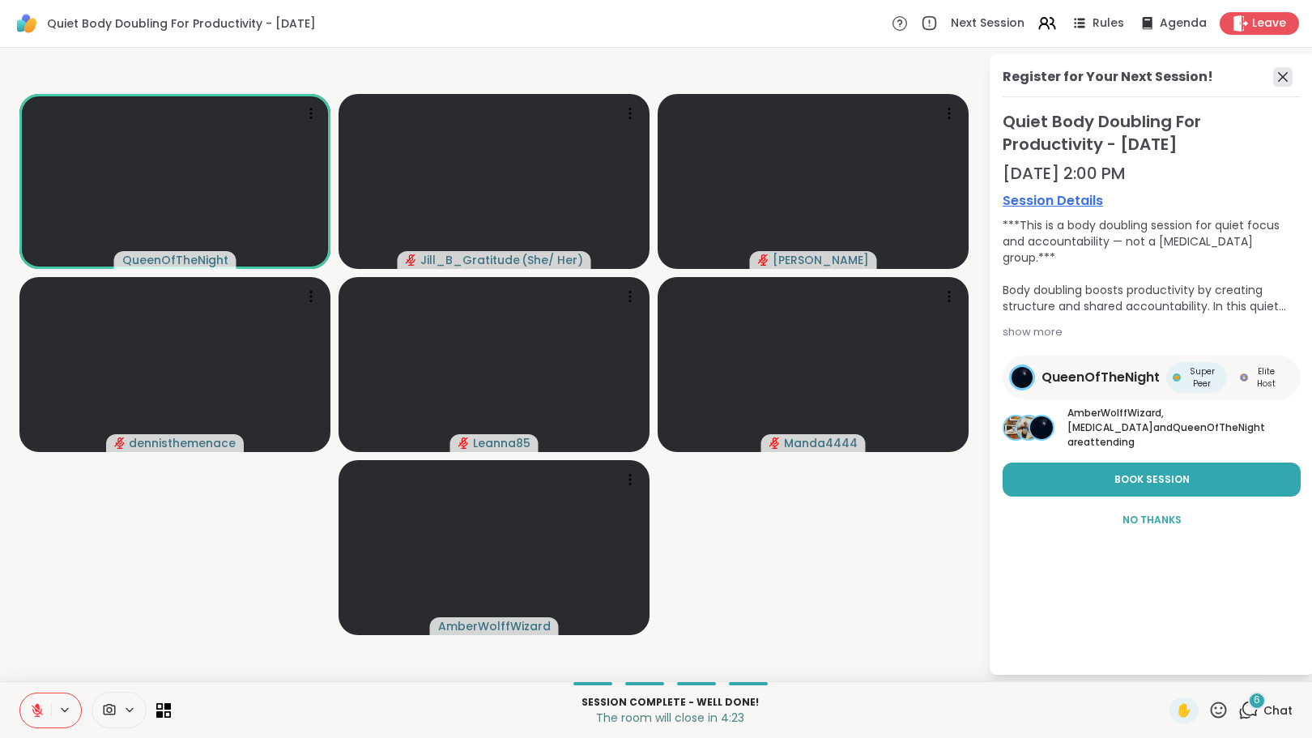
click at [1285, 79] on icon at bounding box center [1283, 77] width 10 height 10
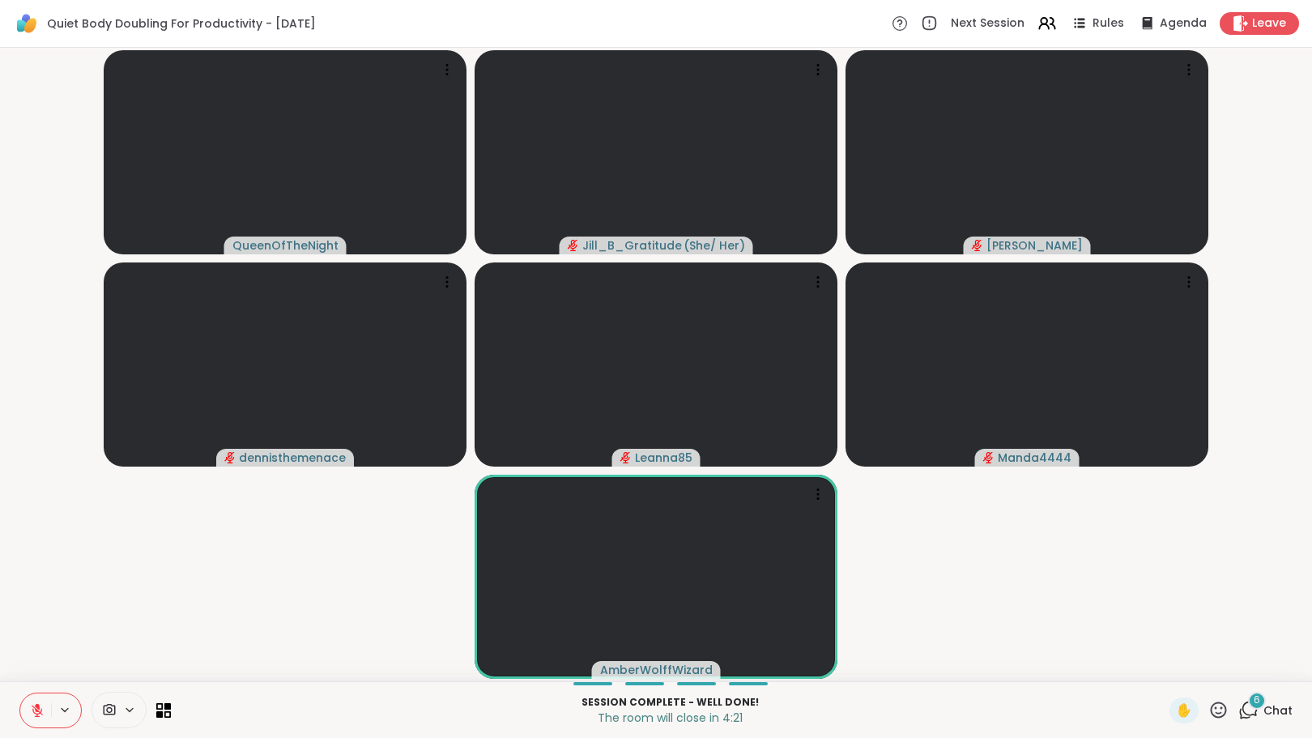
click at [1238, 701] on icon at bounding box center [1248, 710] width 20 height 20
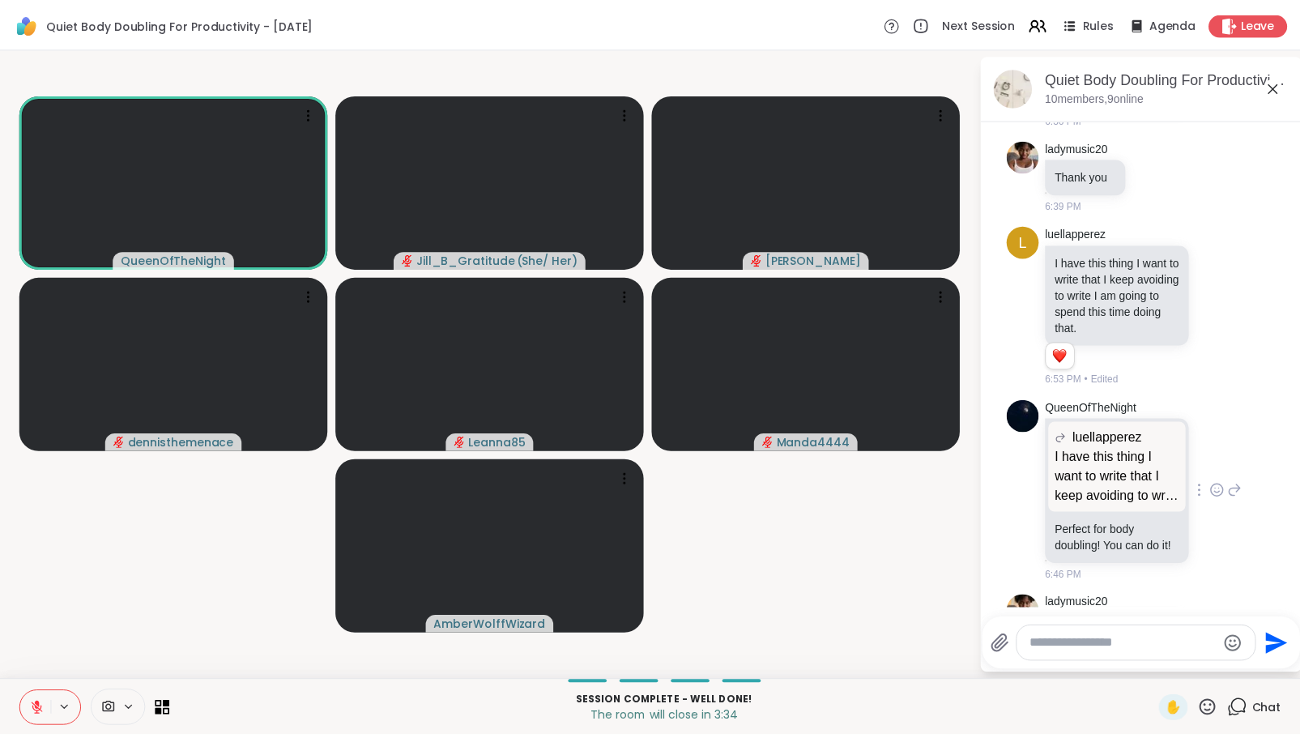
scroll to position [2414, 0]
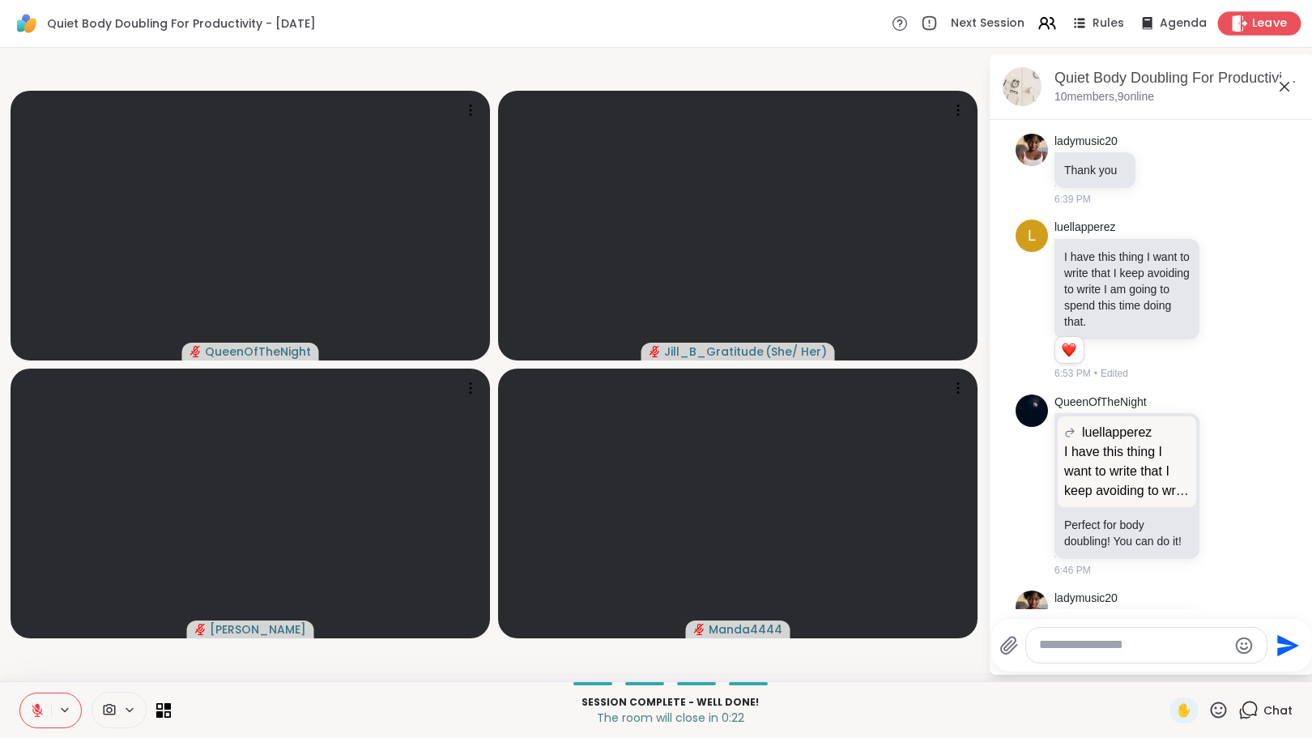
click at [1233, 26] on icon at bounding box center [1240, 23] width 15 height 17
click at [1239, 18] on div "Leave" at bounding box center [1259, 22] width 83 height 23
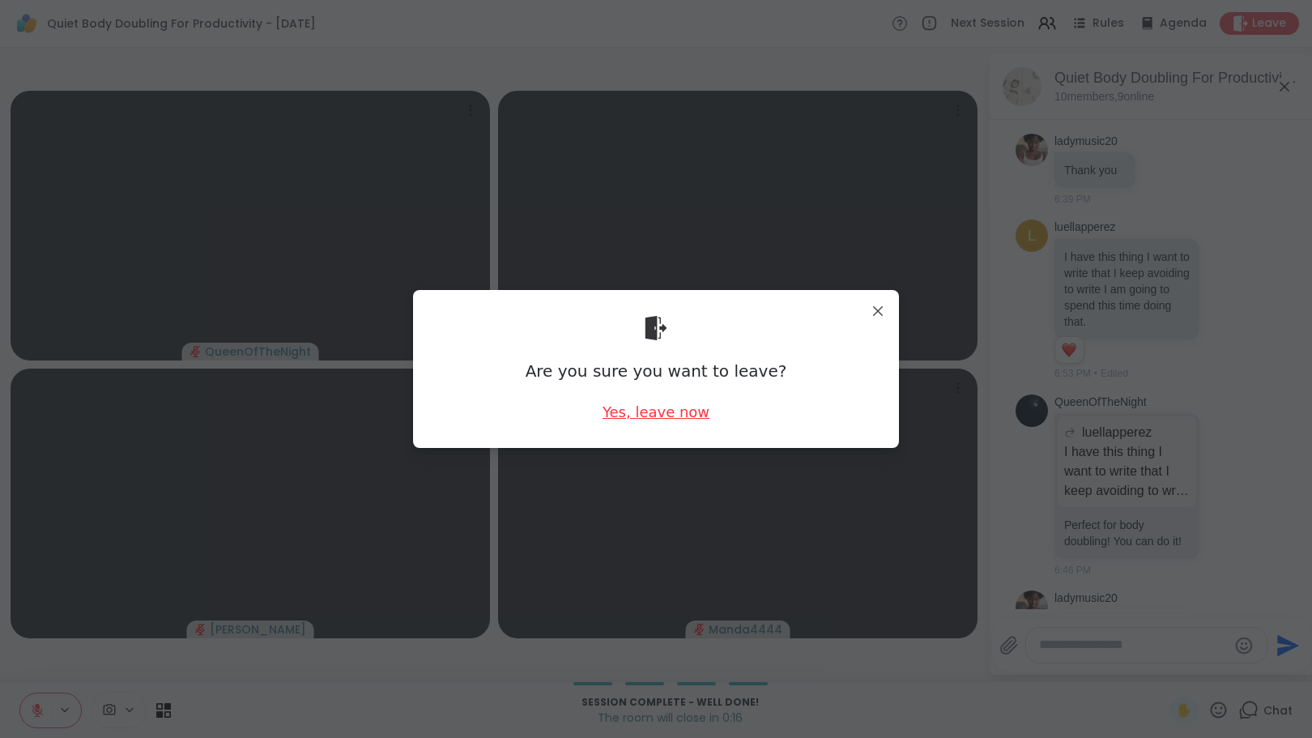
click at [667, 412] on div "Yes, leave now" at bounding box center [656, 412] width 107 height 20
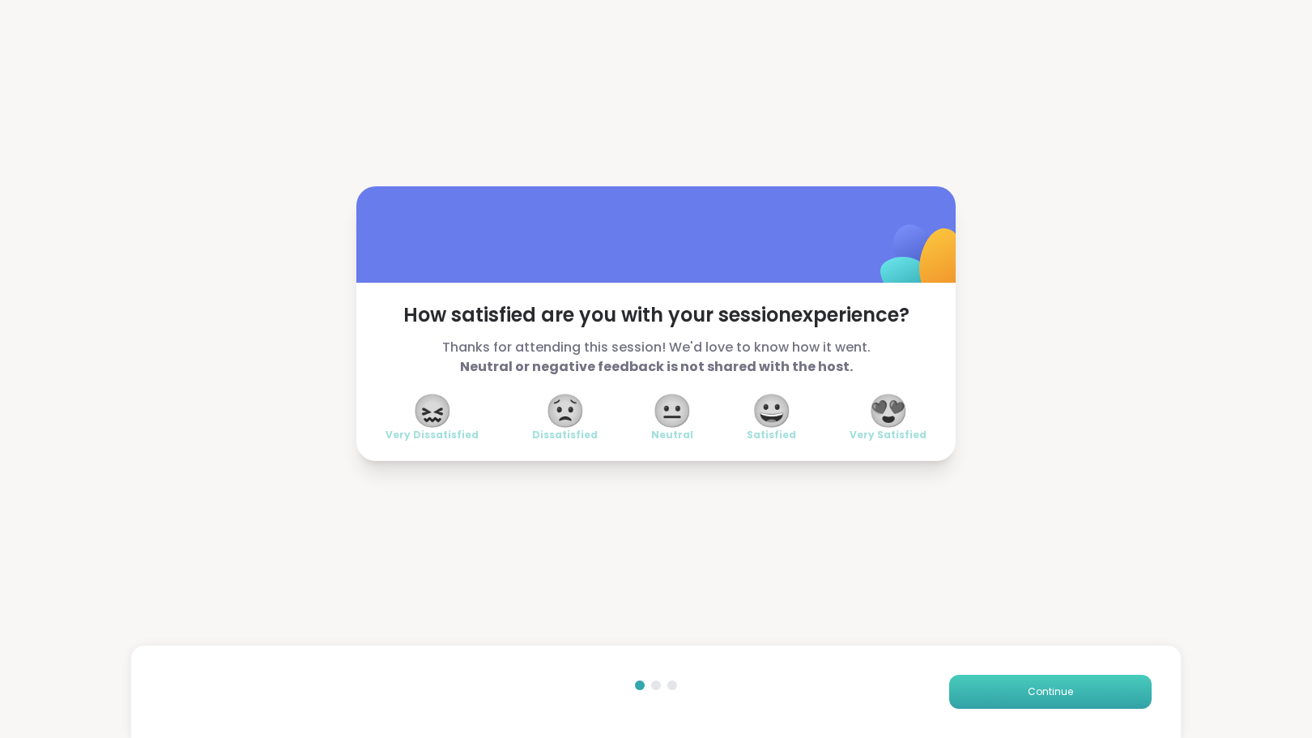
click at [1032, 690] on span "Continue" at bounding box center [1050, 691] width 45 height 15
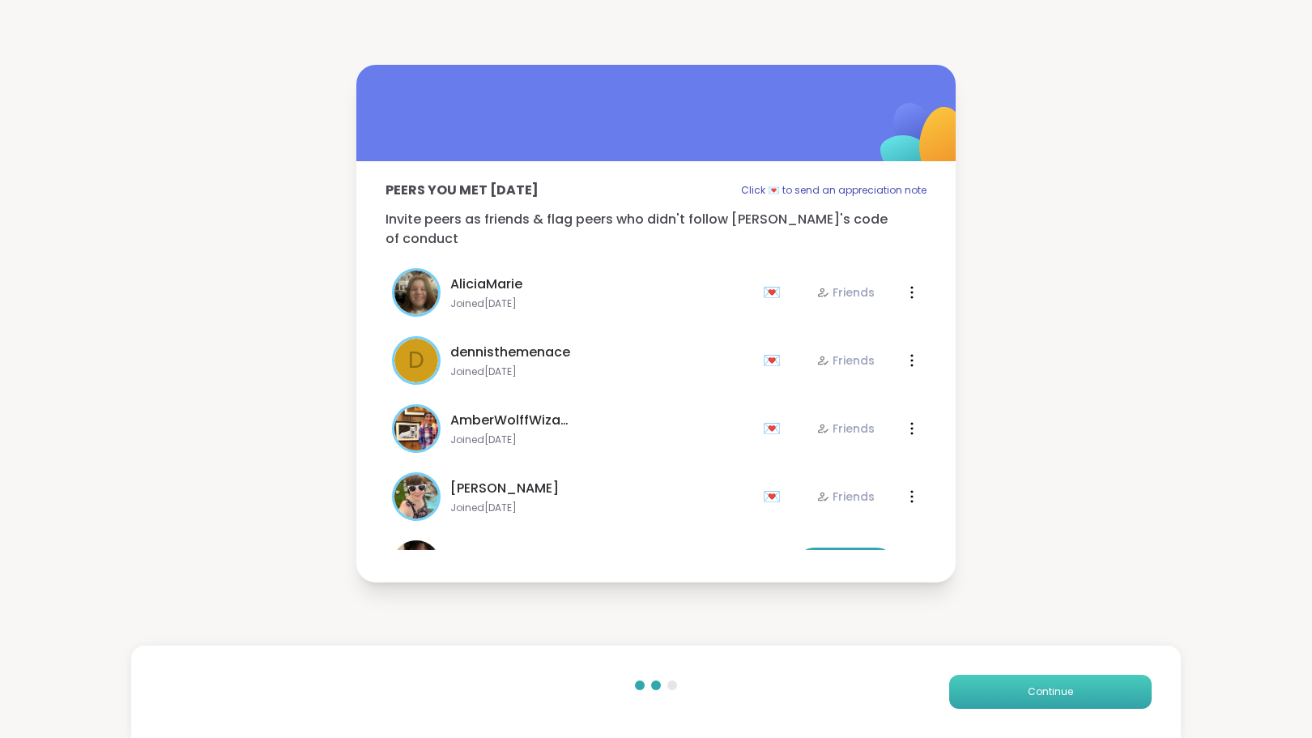
click at [1032, 690] on span "Continue" at bounding box center [1050, 691] width 45 height 15
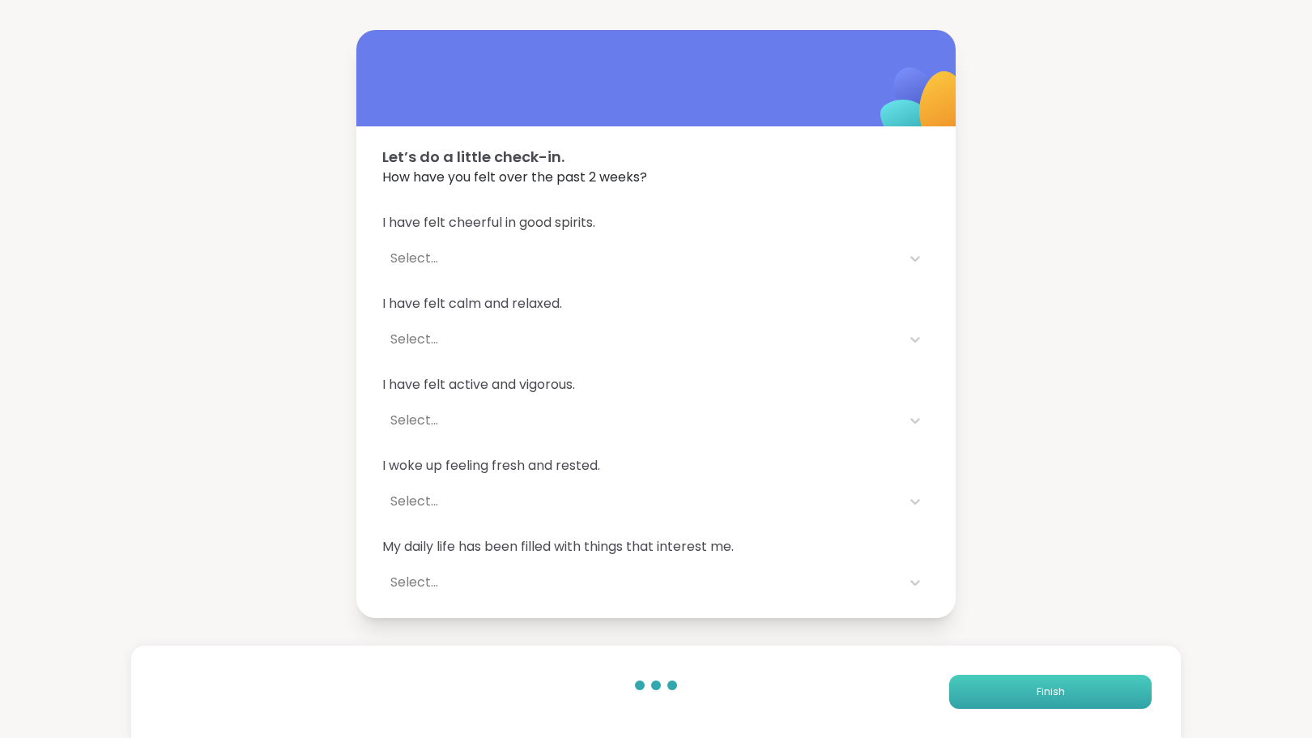
click at [1037, 690] on span "Finish" at bounding box center [1051, 691] width 28 height 15
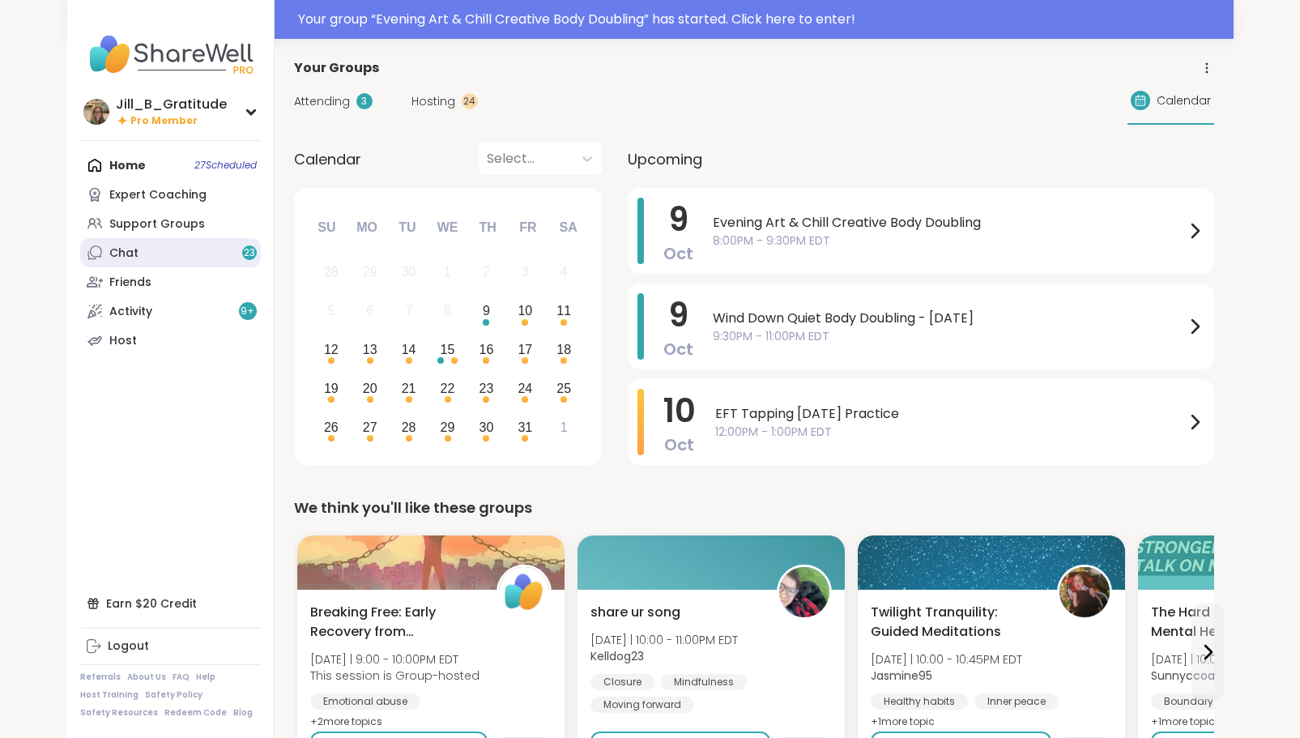
click at [169, 255] on link "Chat 23" at bounding box center [170, 252] width 181 height 29
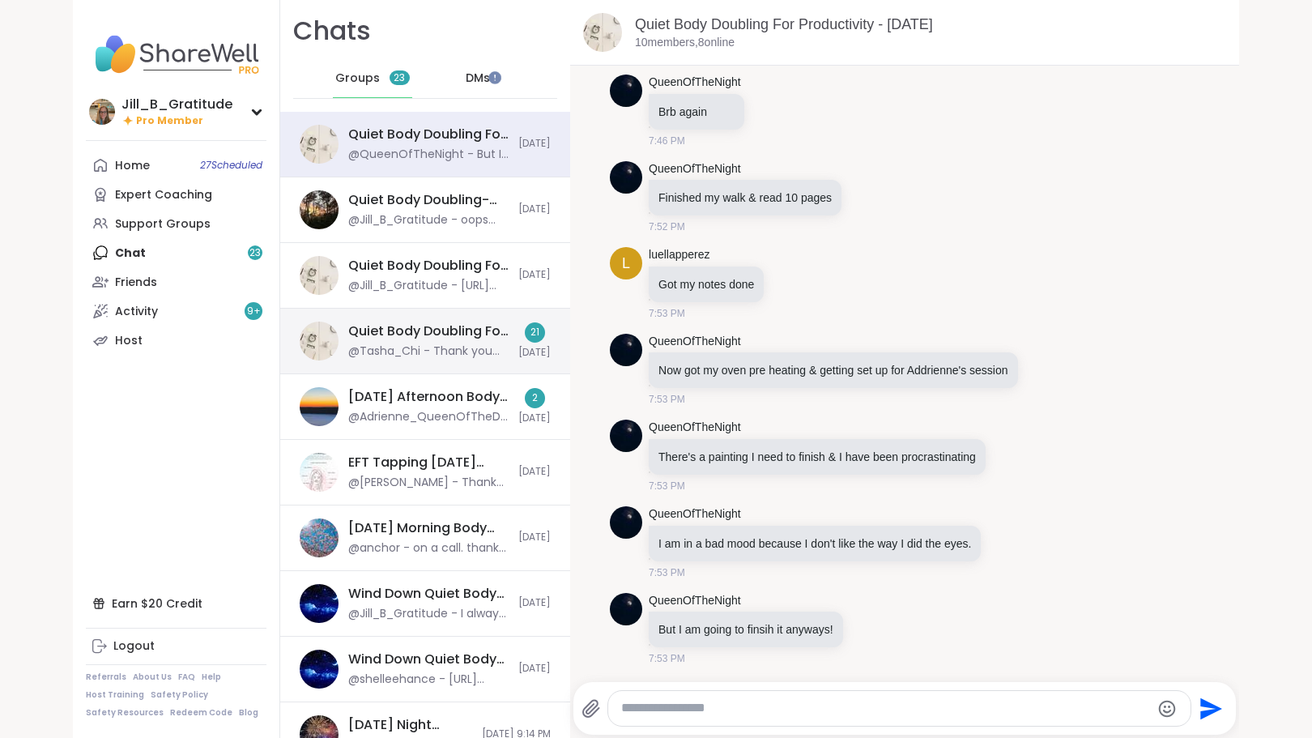
click at [389, 336] on div "Quiet Body Doubling For Productivity - [DATE]" at bounding box center [428, 331] width 160 height 18
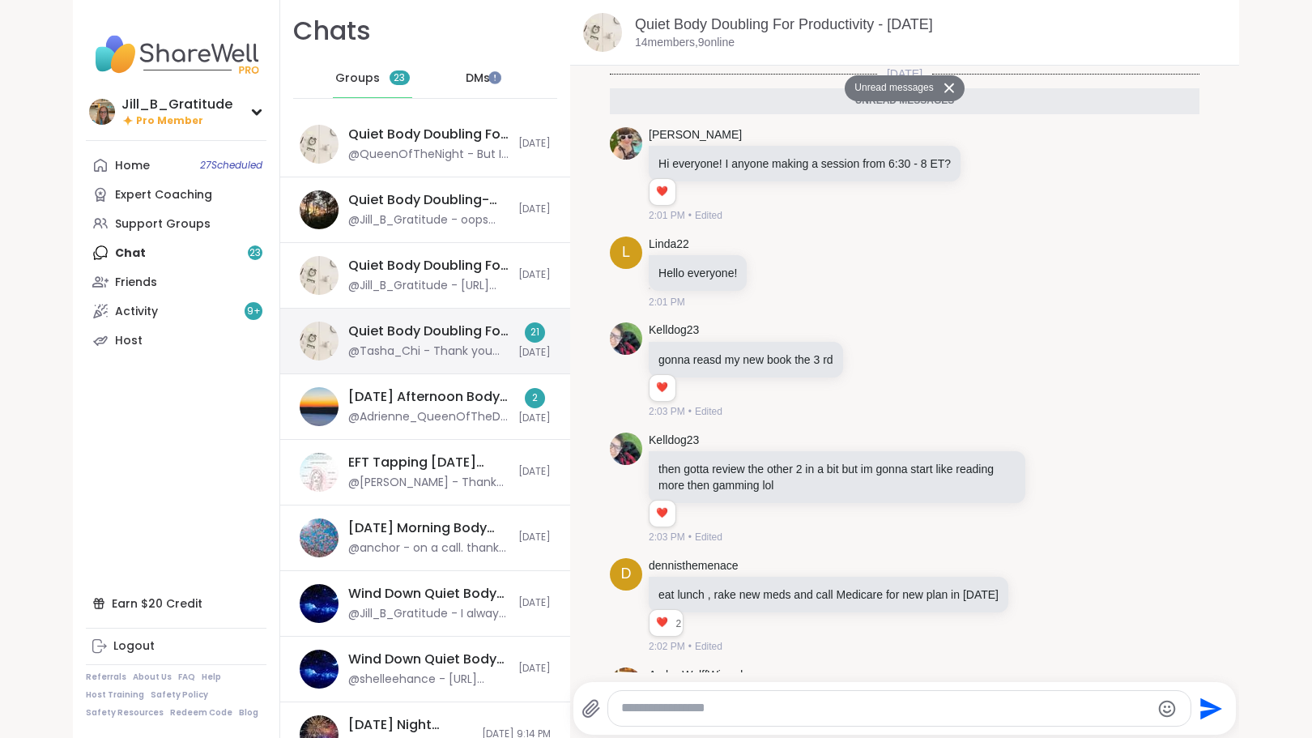
scroll to position [2203, 0]
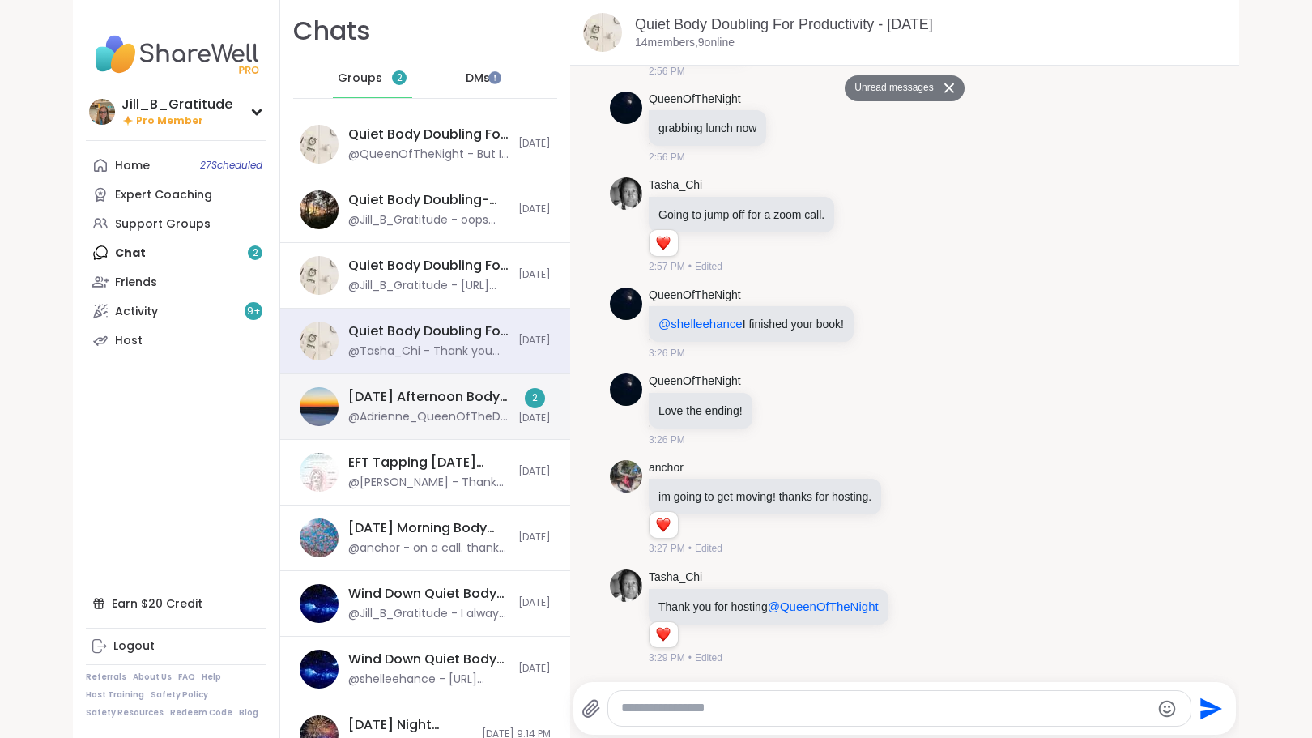
click at [407, 399] on div "[DATE] Afternoon Body Double Buddies, [DATE]" at bounding box center [428, 397] width 160 height 18
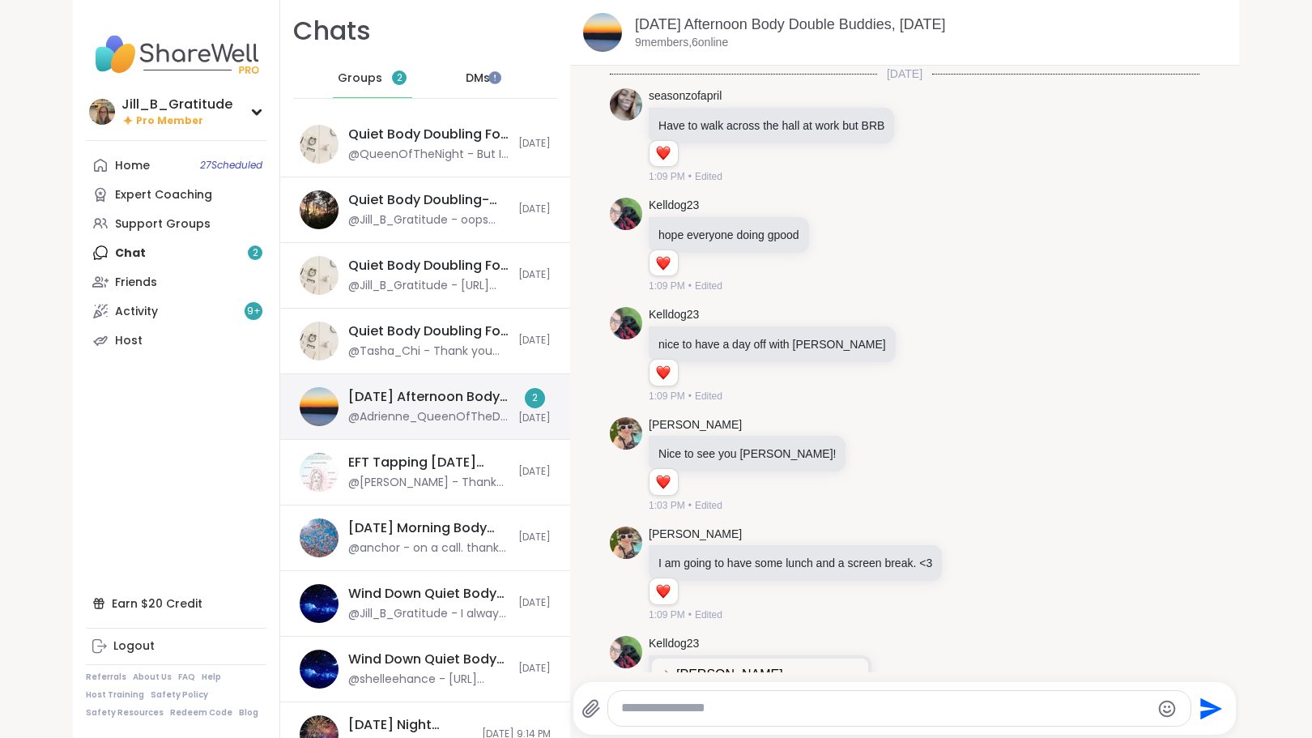
scroll to position [1313, 0]
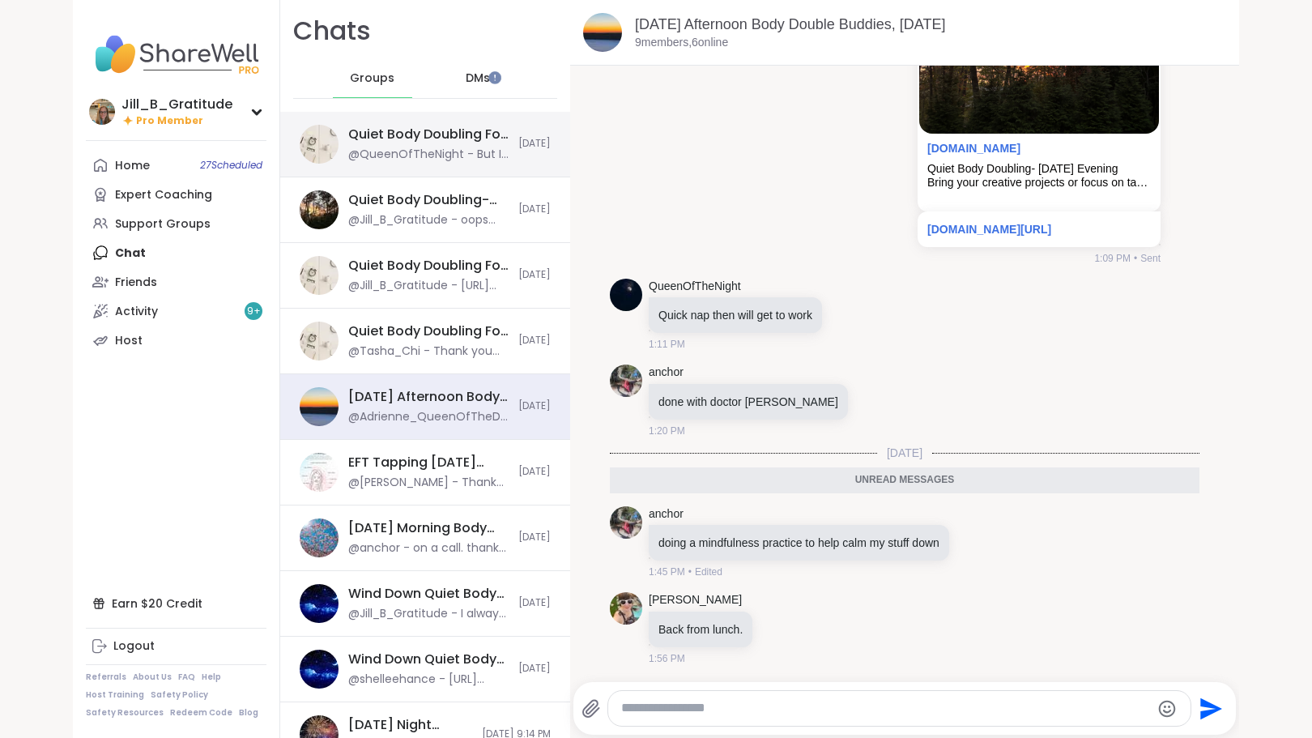
click at [414, 151] on div "@QueenOfTheNight - But I am going to finsih it anyways!" at bounding box center [428, 155] width 160 height 16
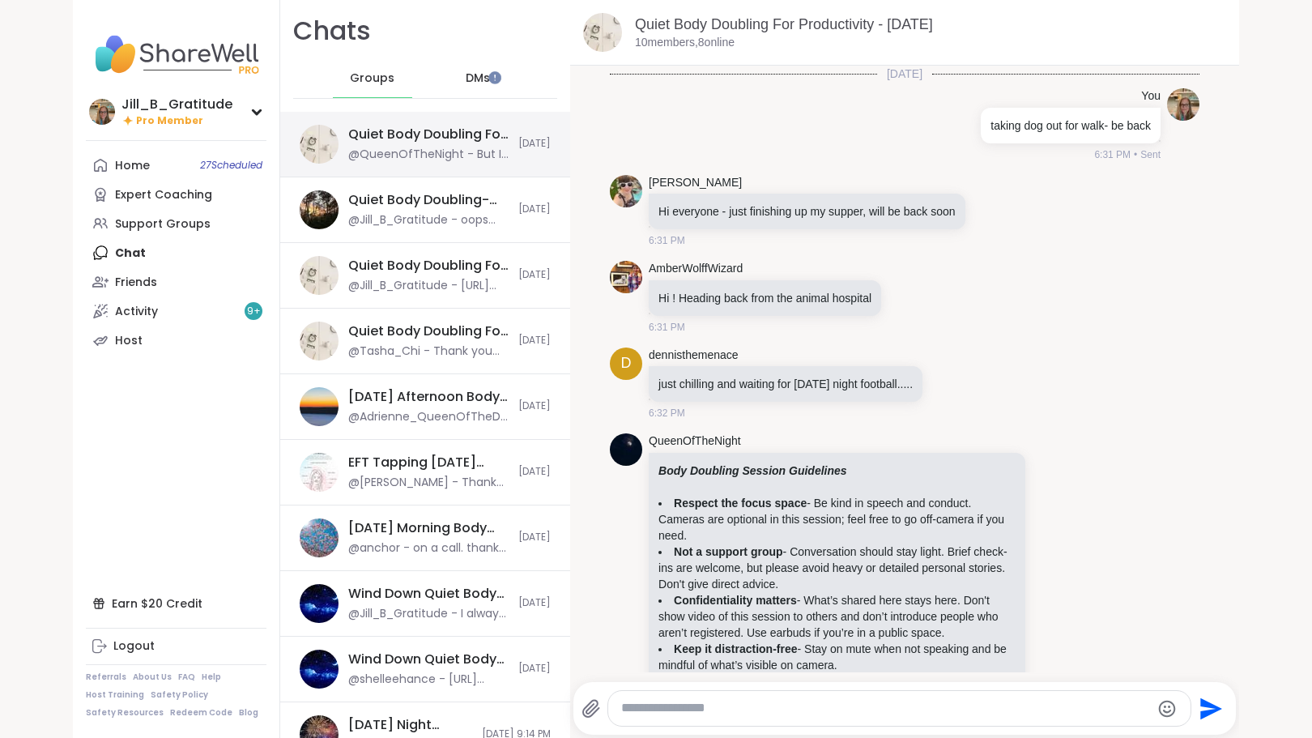
scroll to position [3460, 0]
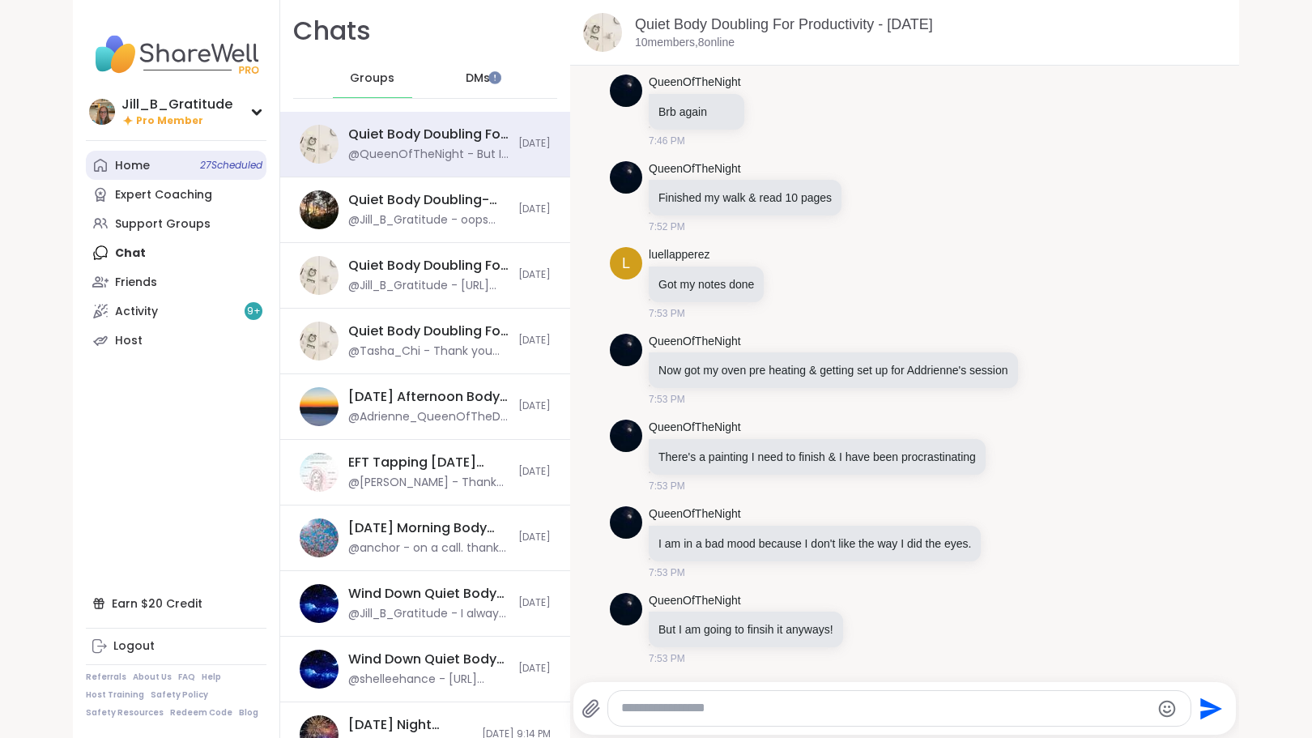
click at [146, 160] on link "Home 27 Scheduled" at bounding box center [176, 165] width 181 height 29
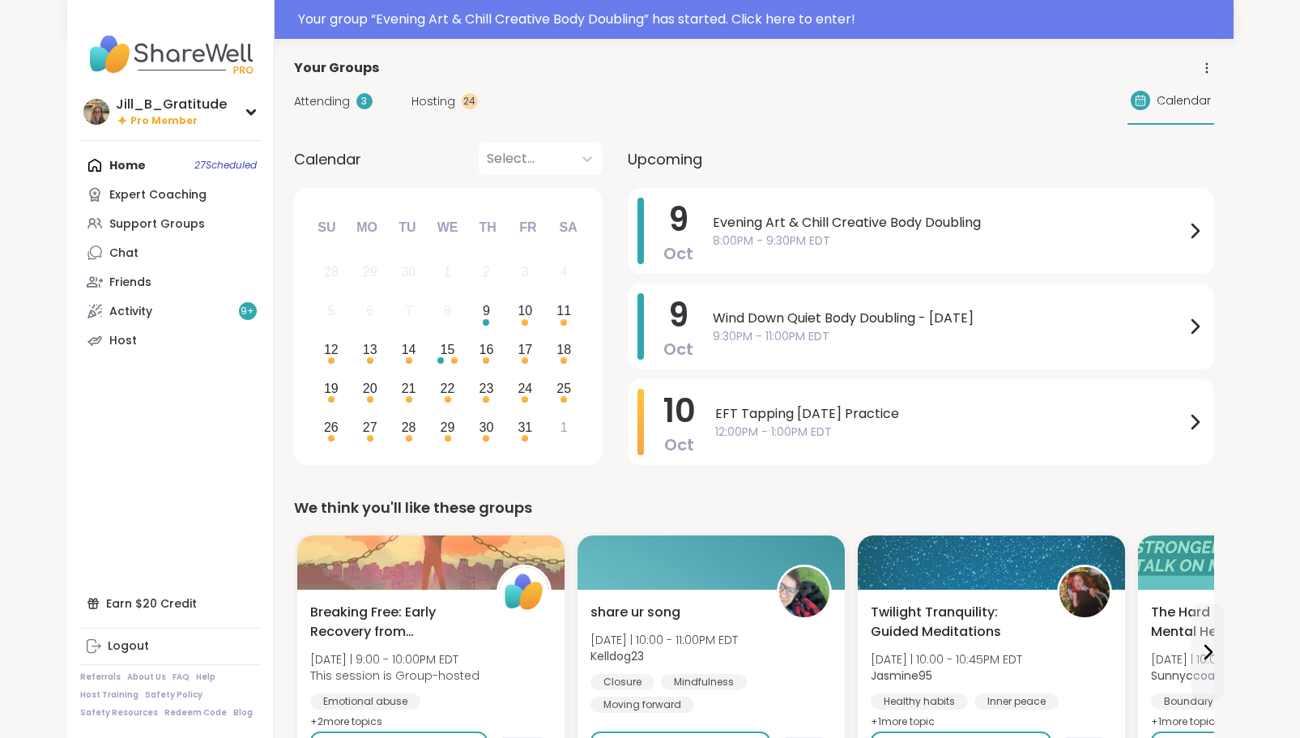
click at [447, 96] on span "Hosting" at bounding box center [433, 101] width 44 height 17
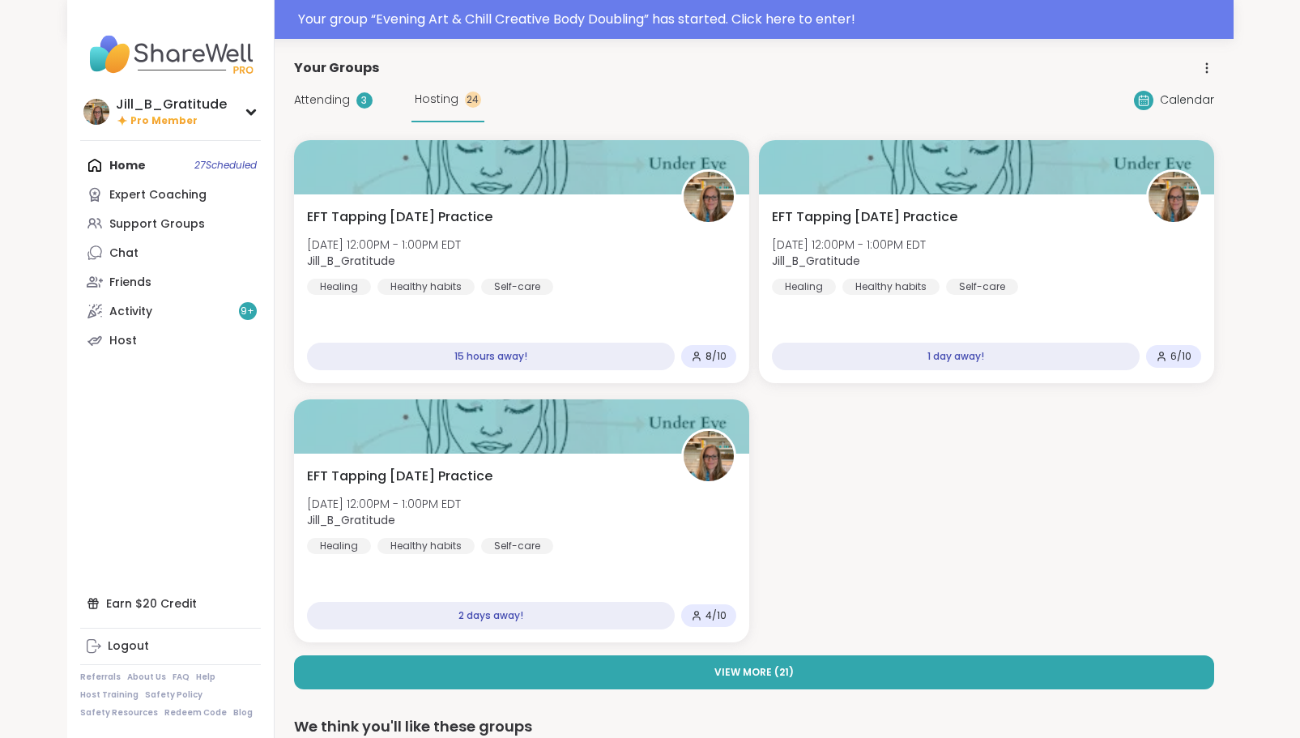
click at [325, 98] on span "Attending" at bounding box center [322, 100] width 56 height 17
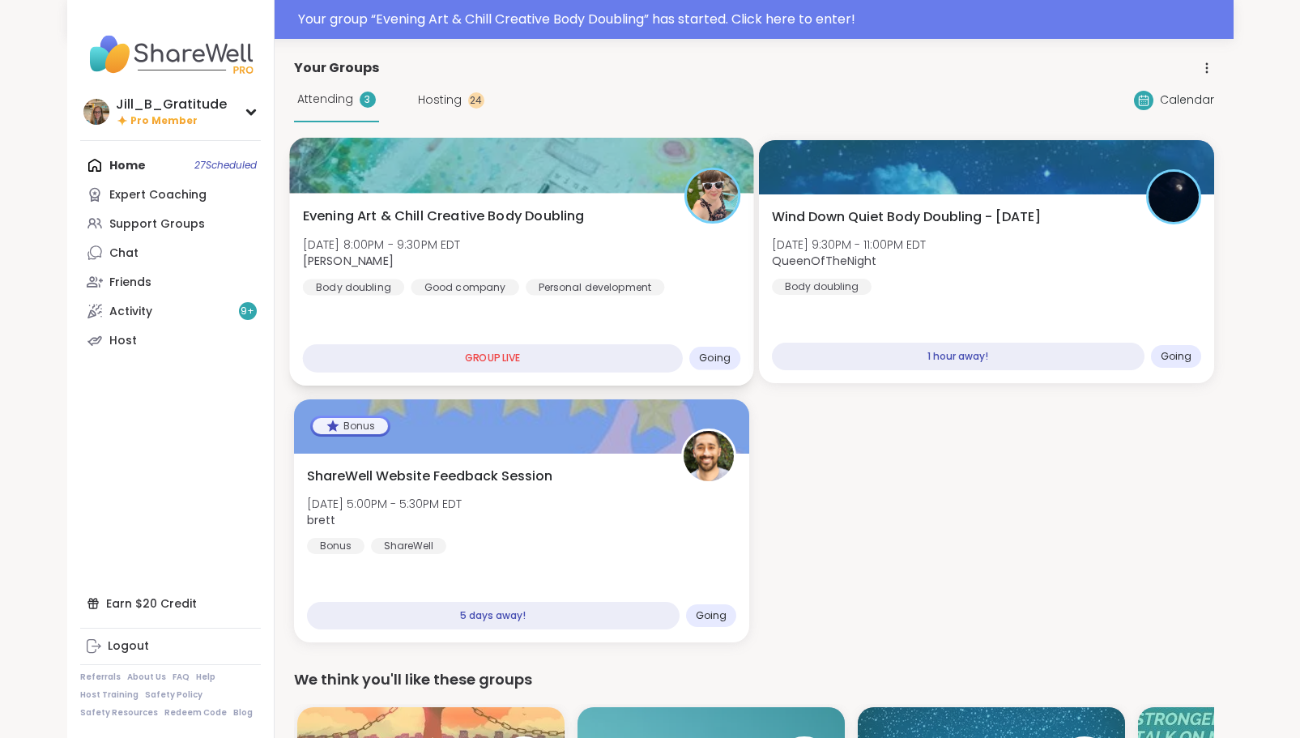
click at [682, 263] on div "Evening Art & Chill Creative Body Doubling [DATE] 8:00PM - 9:30PM EDT [PERSON_N…" at bounding box center [521, 251] width 438 height 89
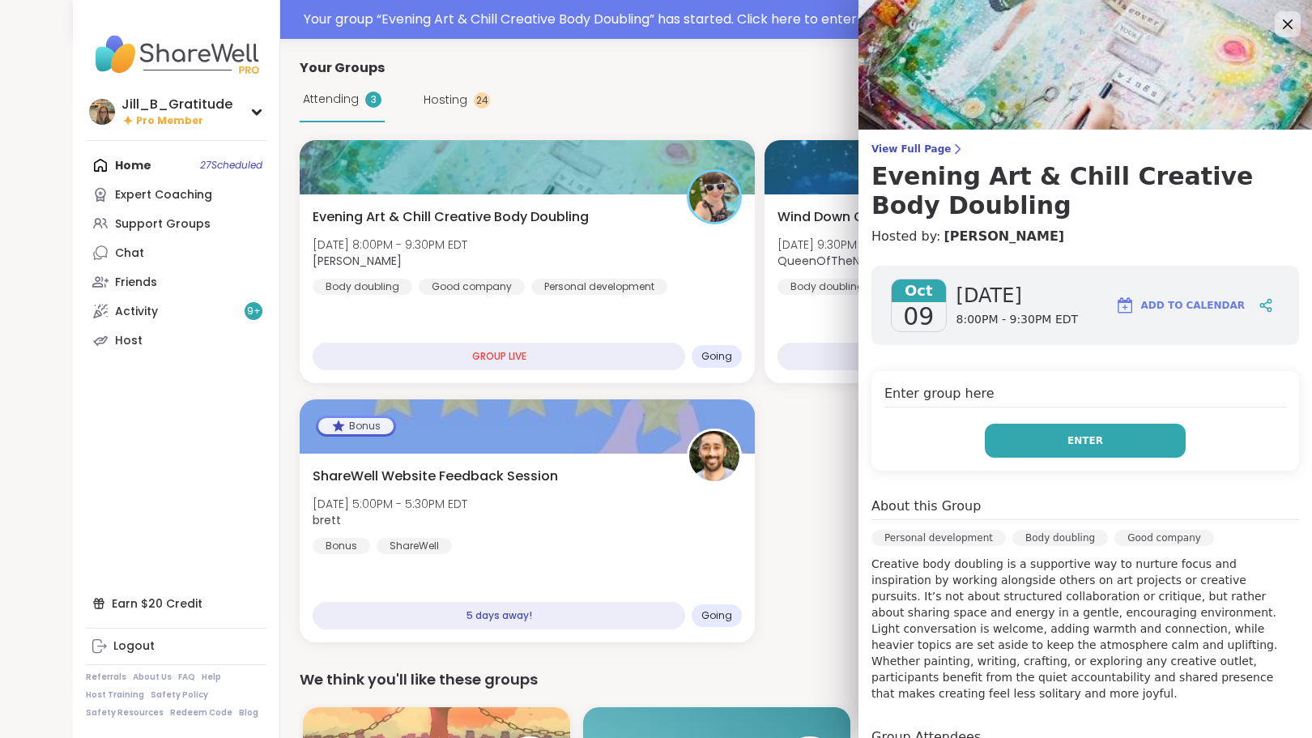
click at [1085, 433] on button "Enter" at bounding box center [1085, 441] width 201 height 34
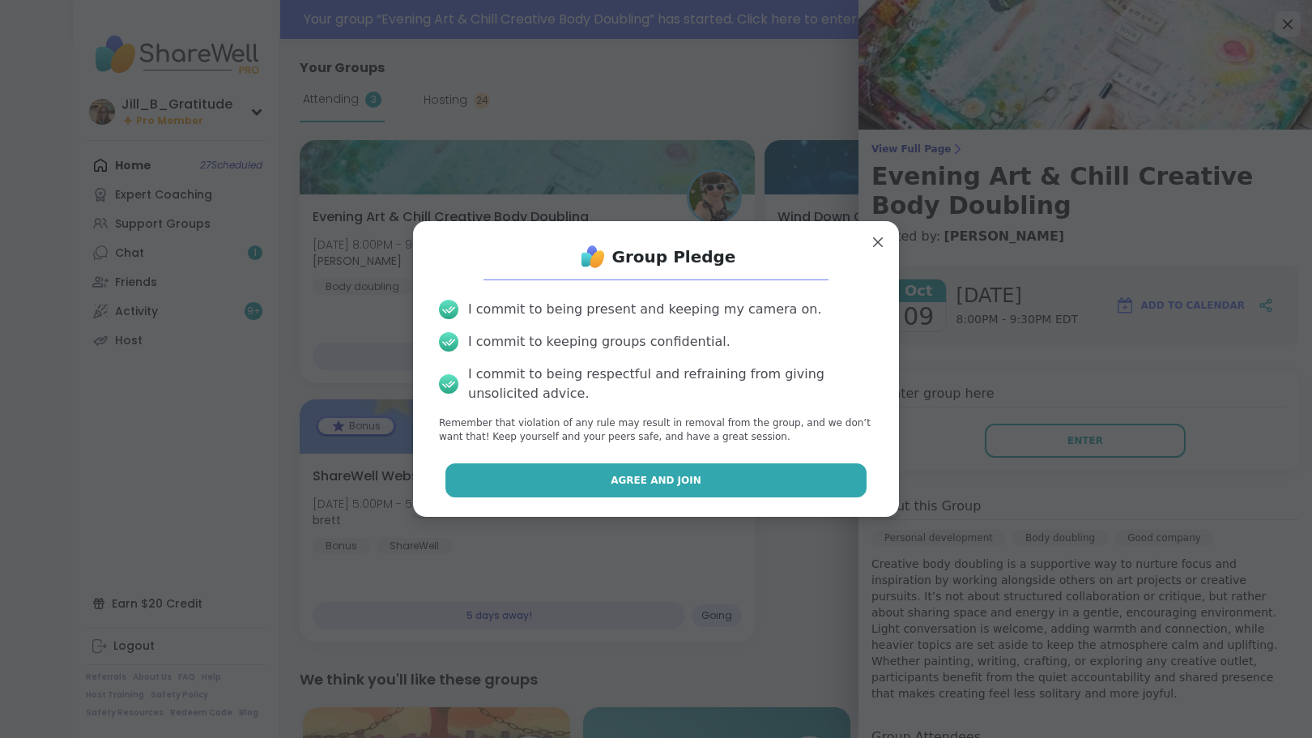
click at [671, 480] on span "Agree and Join" at bounding box center [656, 480] width 91 height 15
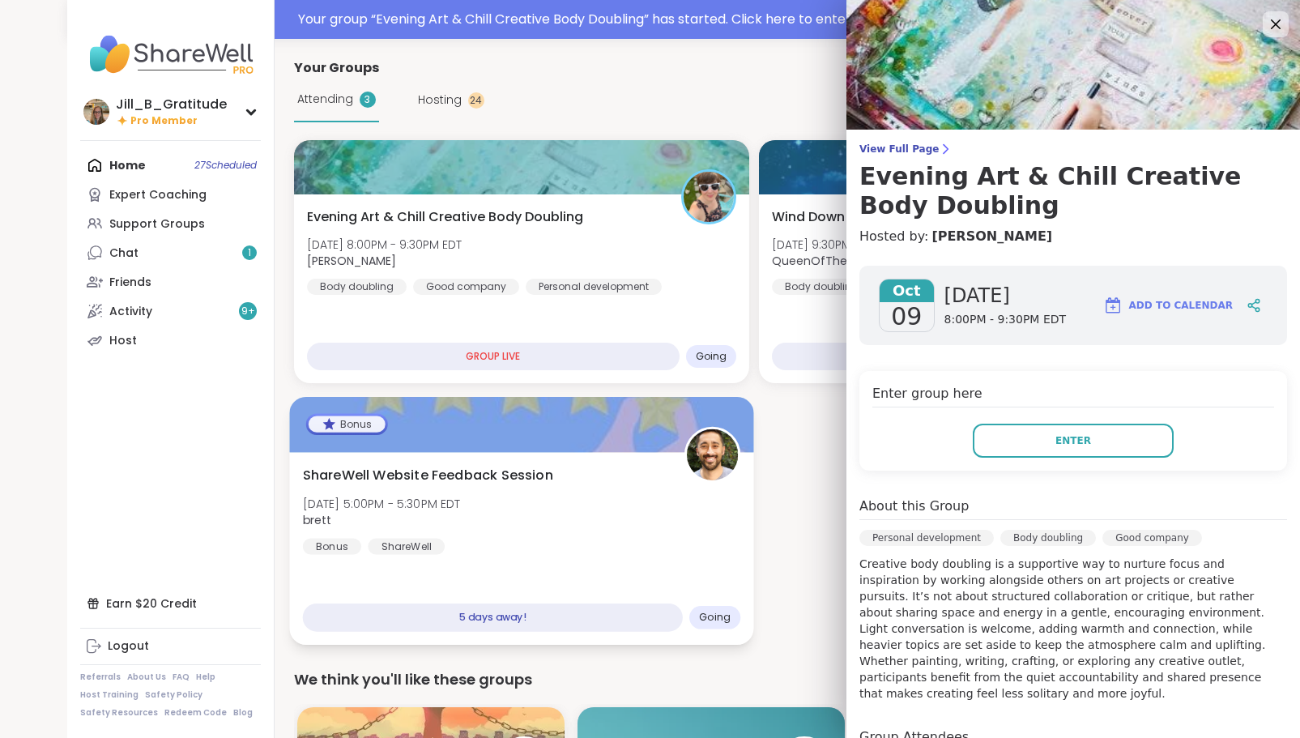
click at [671, 480] on div "ShareWell Website Feedback Session [DATE] 5:00PM - 5:30PM EDT [PERSON_NAME] Bon…" at bounding box center [521, 510] width 438 height 89
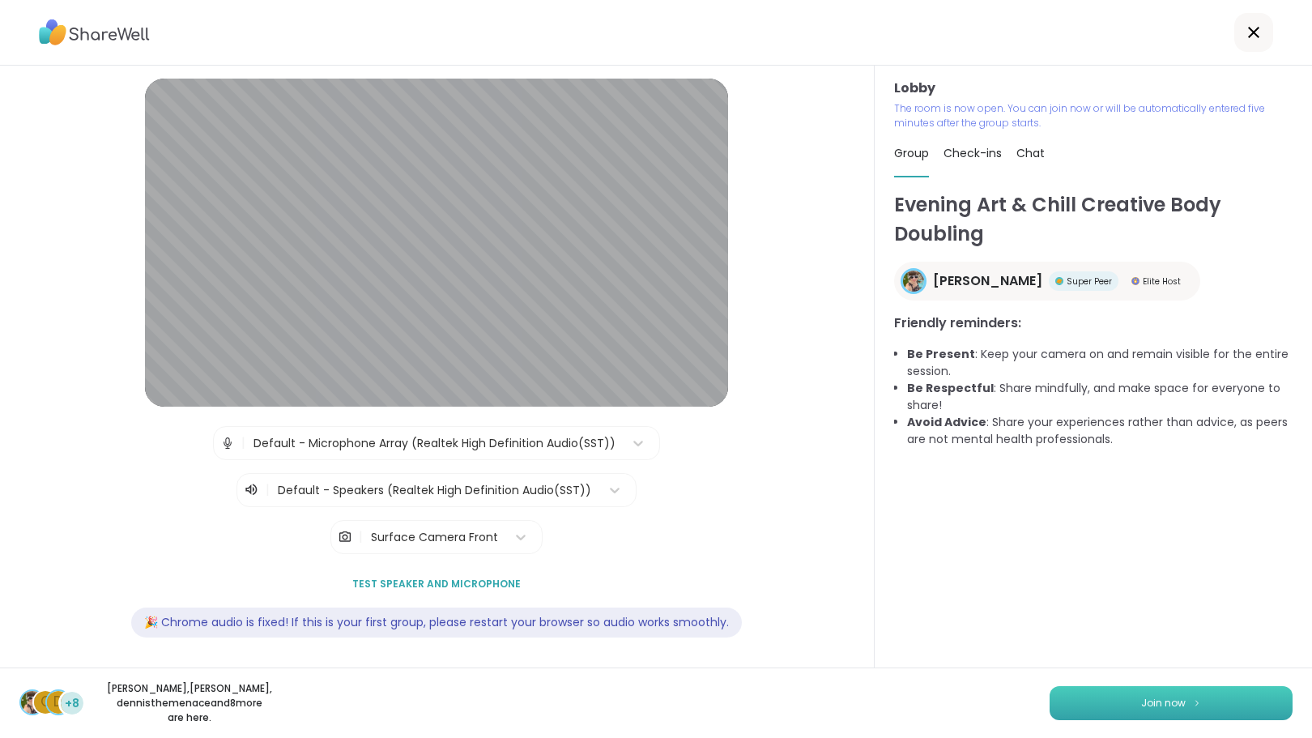
click at [1163, 708] on span "Join now" at bounding box center [1163, 703] width 45 height 15
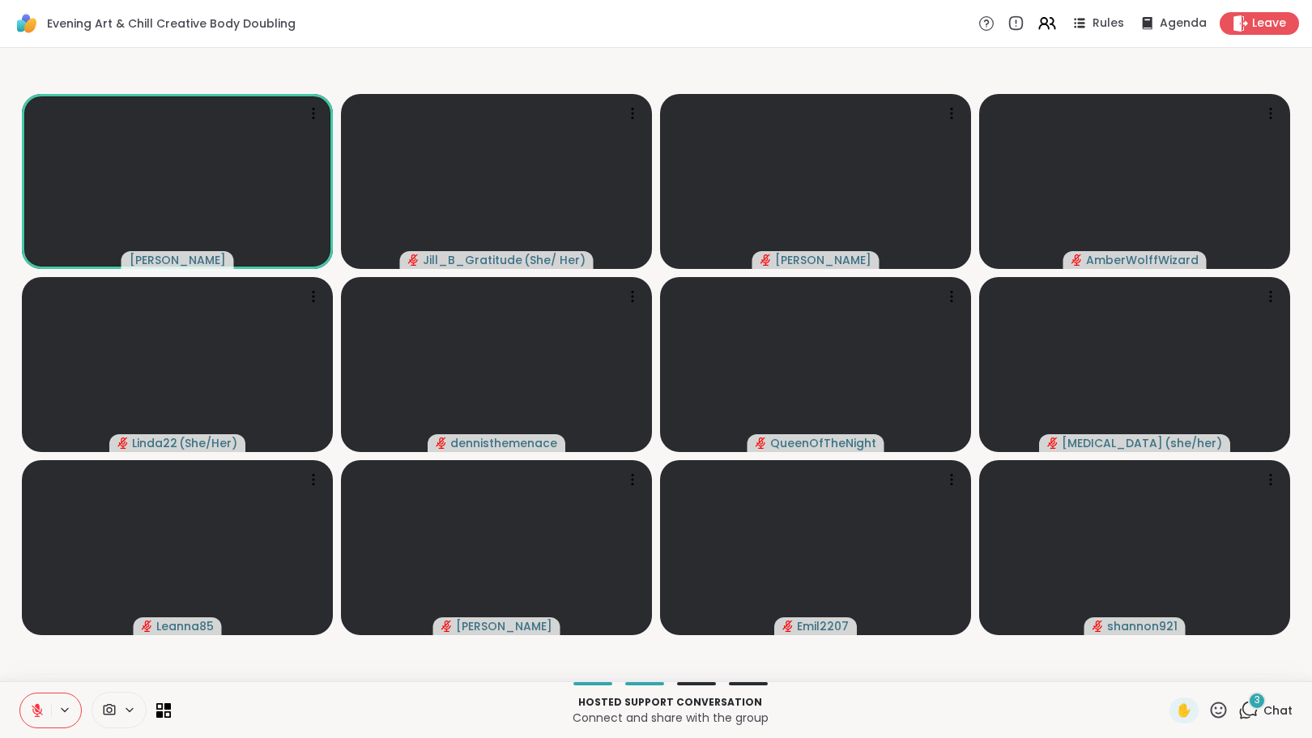
click at [1248, 707] on div "3" at bounding box center [1257, 701] width 18 height 18
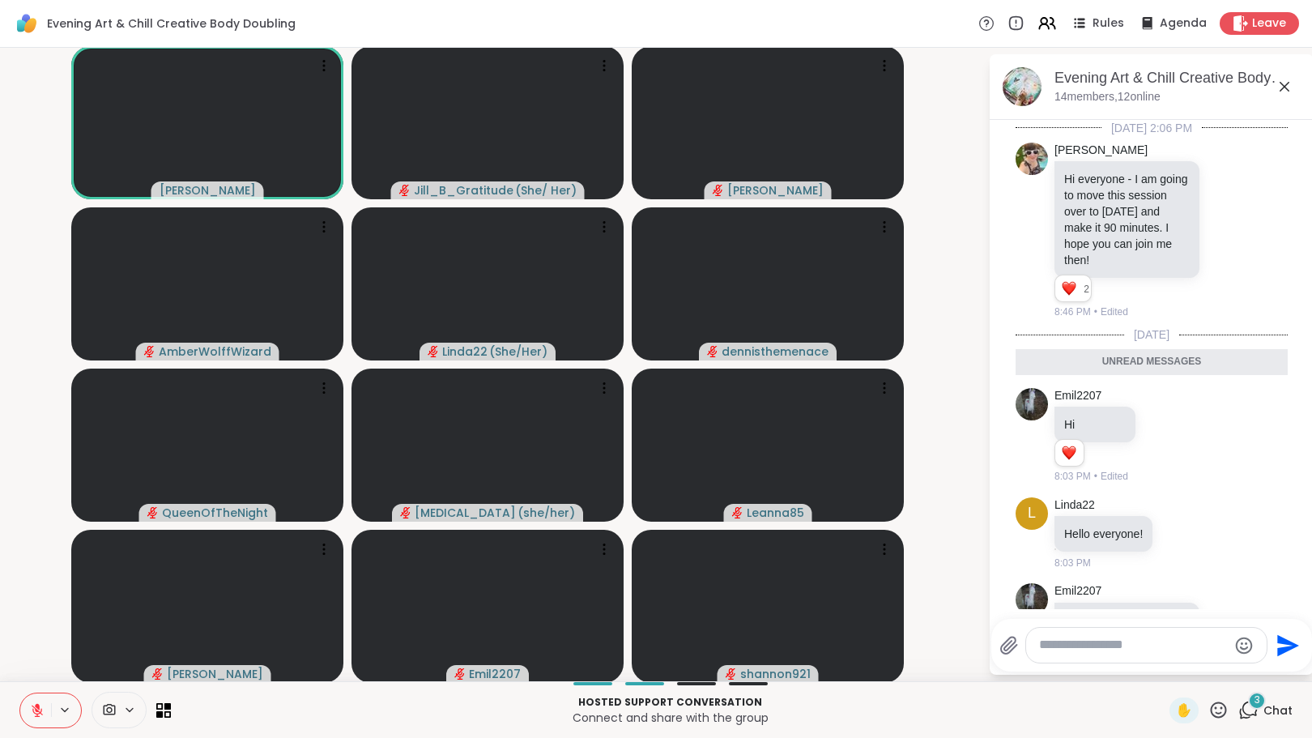
scroll to position [78, 0]
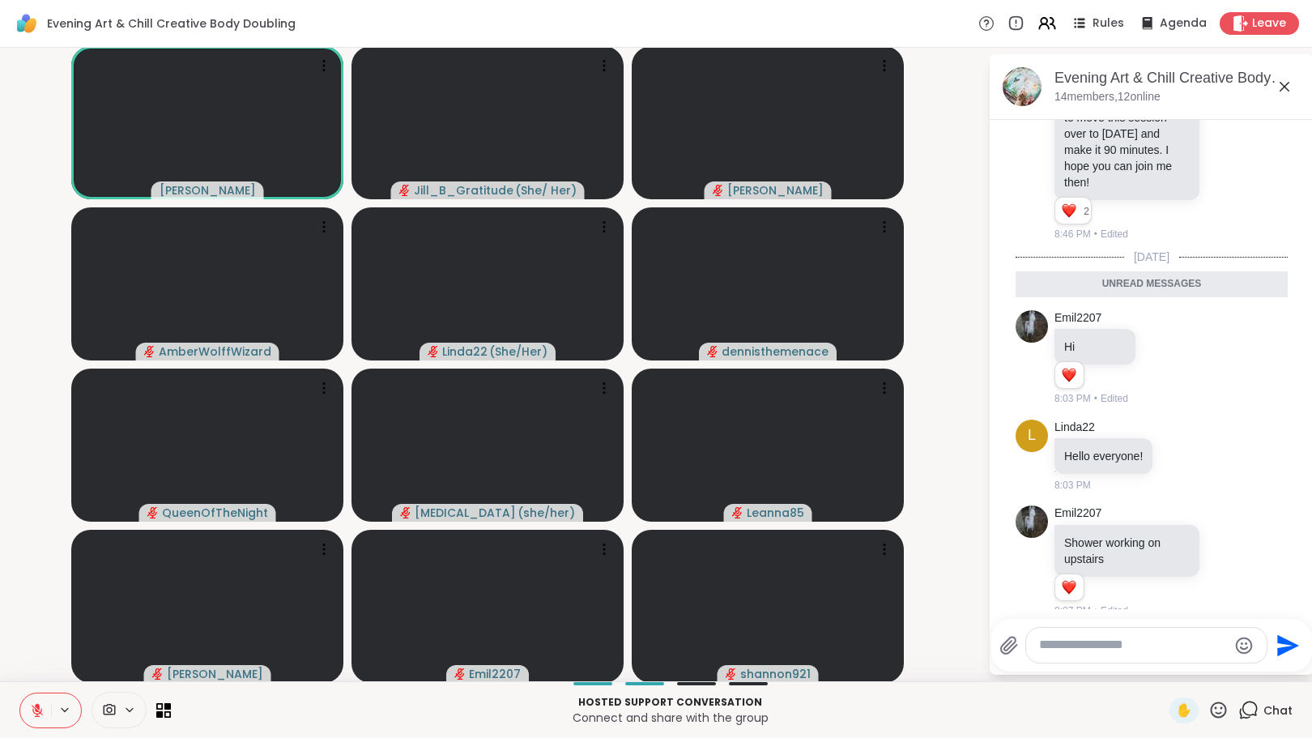
click at [1149, 644] on textarea "Type your message" at bounding box center [1133, 645] width 189 height 17
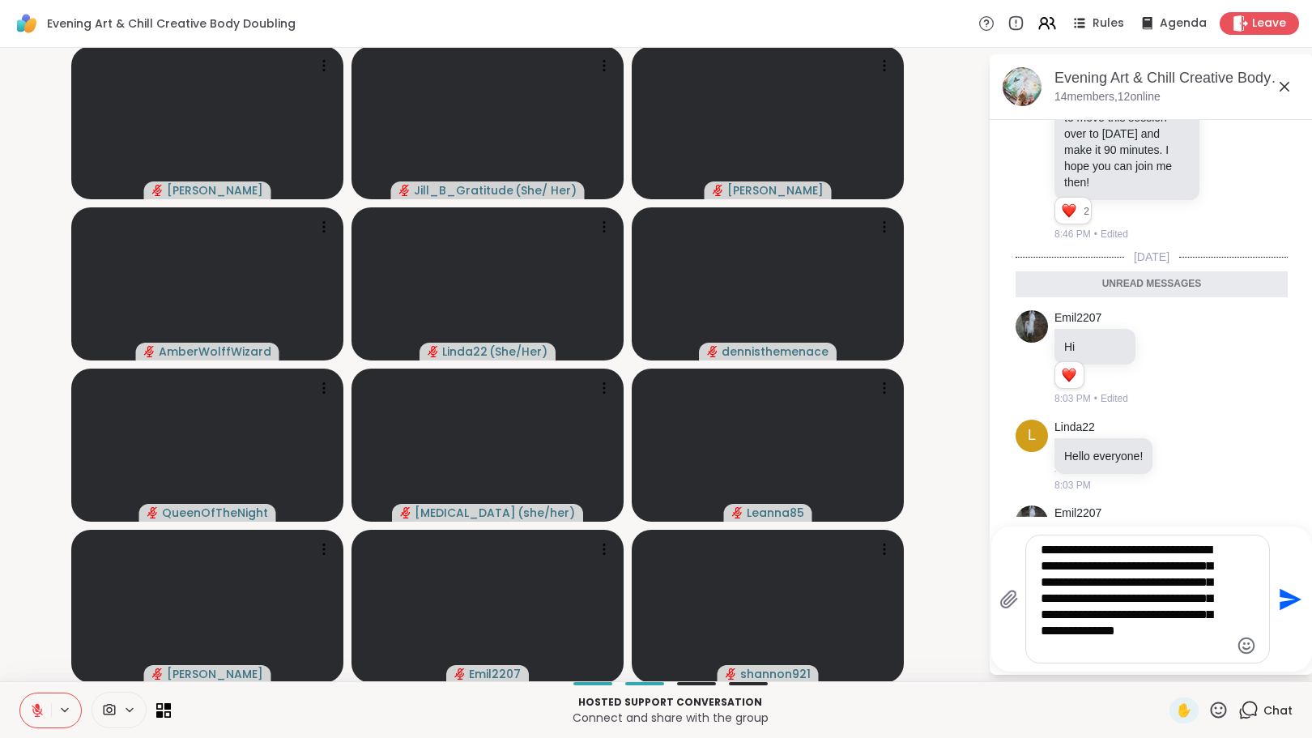
type textarea "**********"
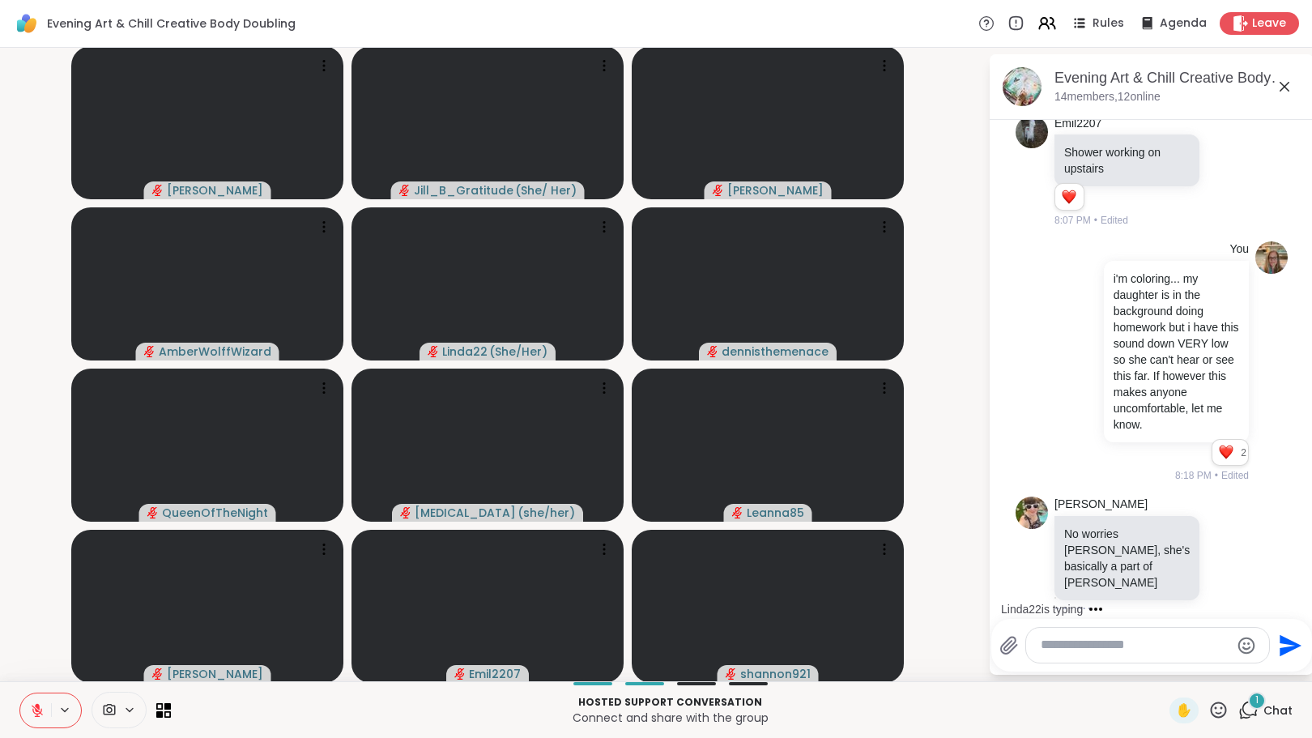
scroll to position [625, 0]
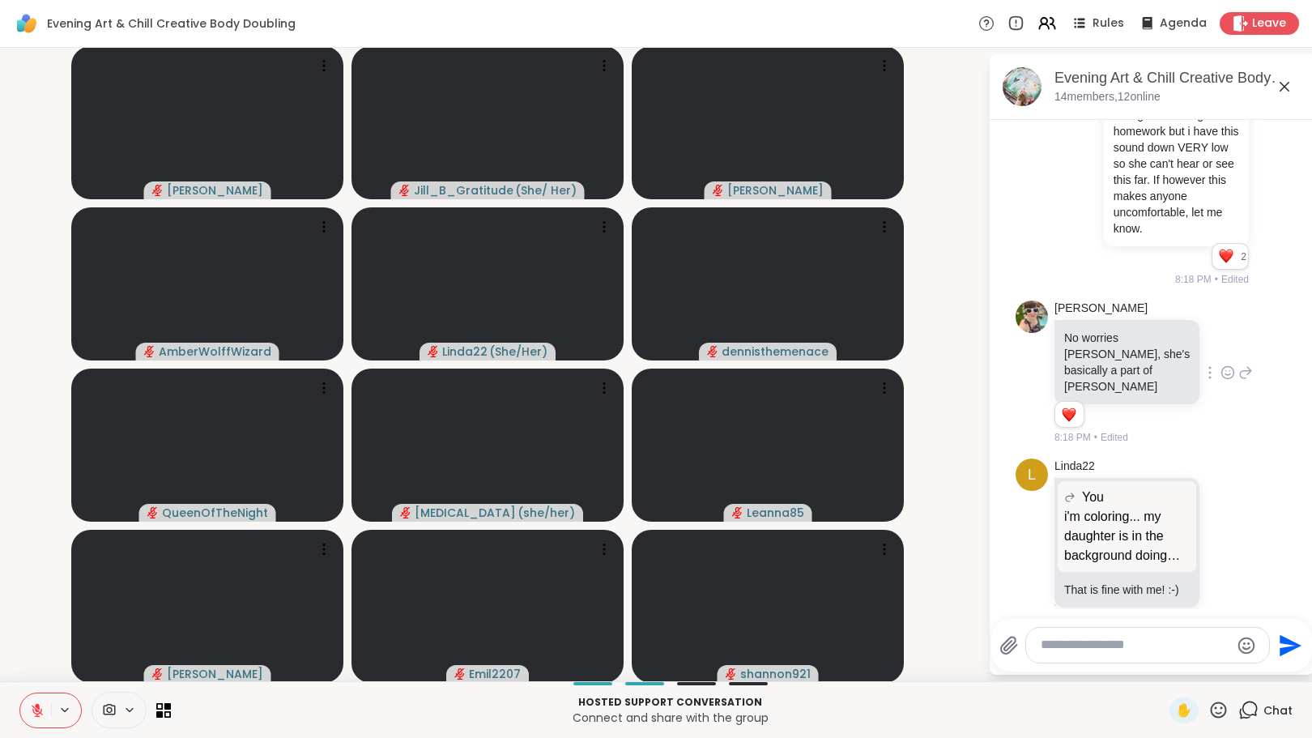
click at [1225, 373] on icon at bounding box center [1227, 374] width 5 height 2
click at [1092, 339] on div "Select Reaction: Heart" at bounding box center [1099, 346] width 15 height 15
click at [1225, 543] on icon at bounding box center [1227, 544] width 5 height 2
click at [1220, 509] on div "Select Reaction: Heart" at bounding box center [1227, 516] width 15 height 15
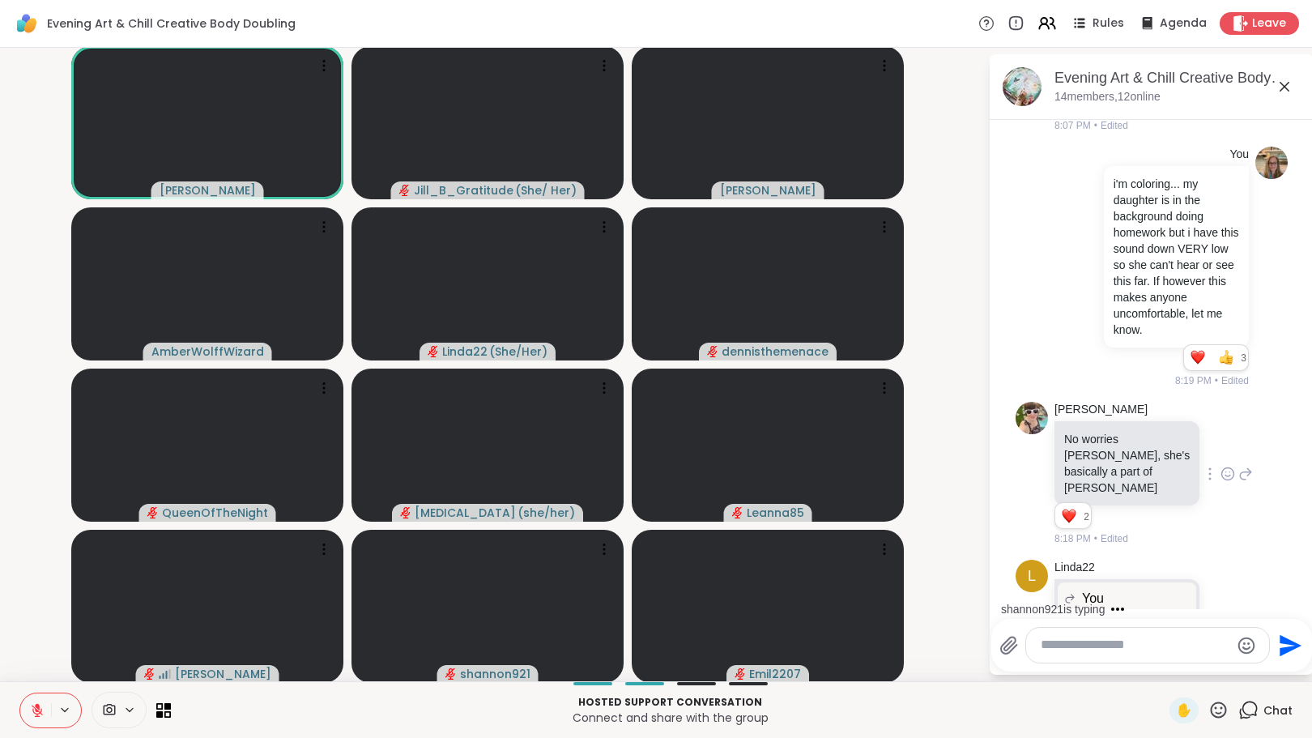
scroll to position [758, 0]
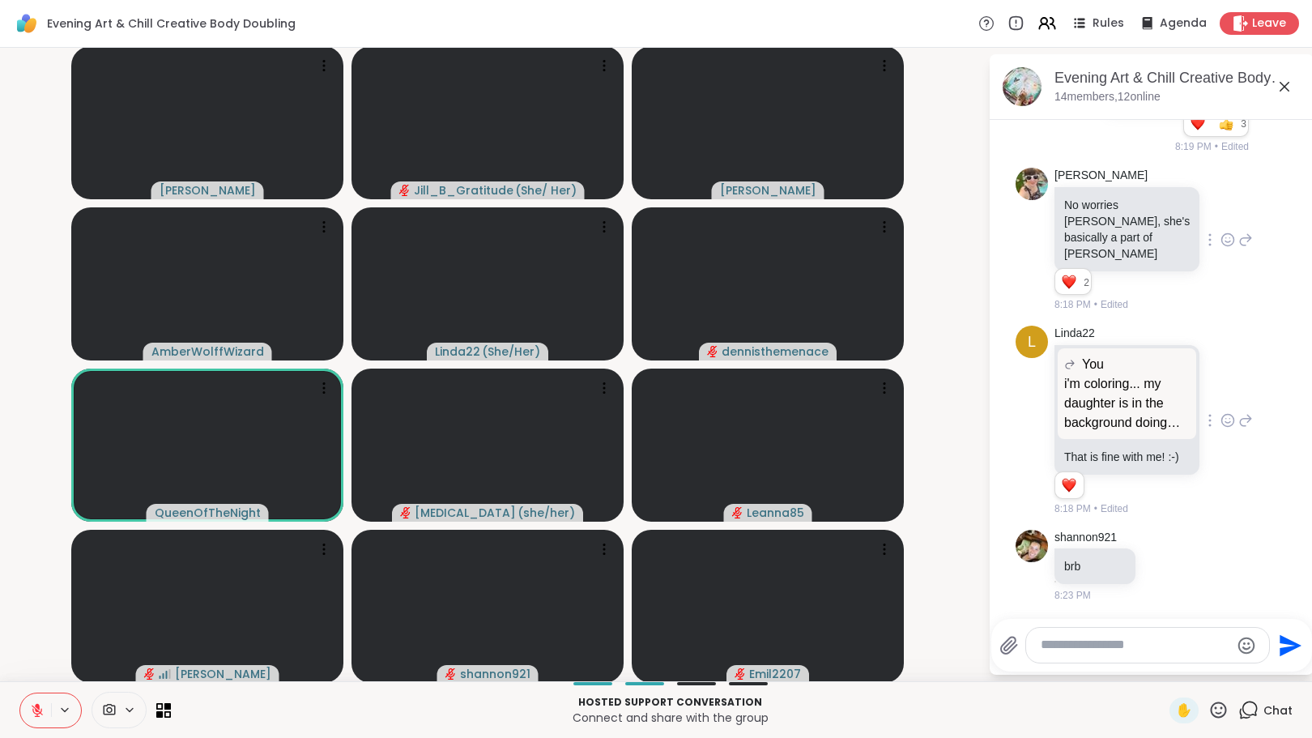
click at [1208, 707] on icon at bounding box center [1218, 710] width 20 height 20
click at [1234, 668] on span "🌟" at bounding box center [1242, 667] width 16 height 19
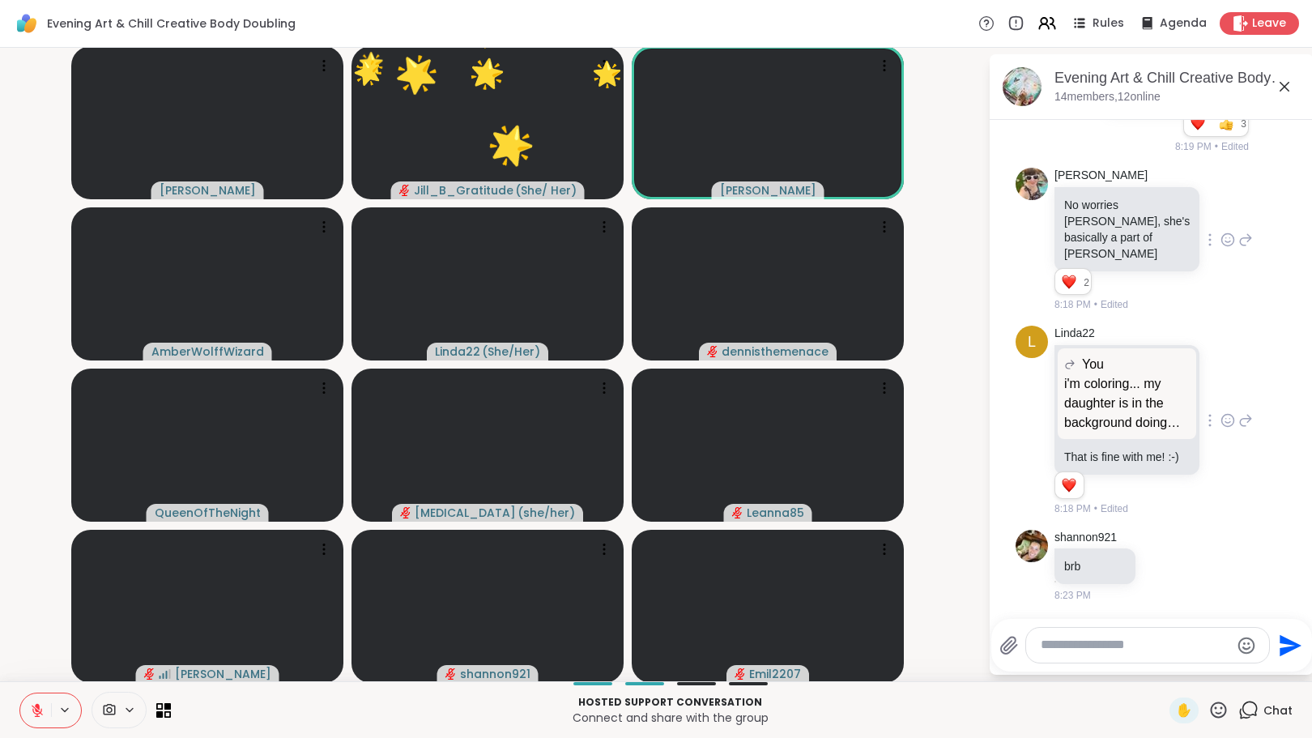
click at [1208, 714] on icon at bounding box center [1218, 710] width 20 height 20
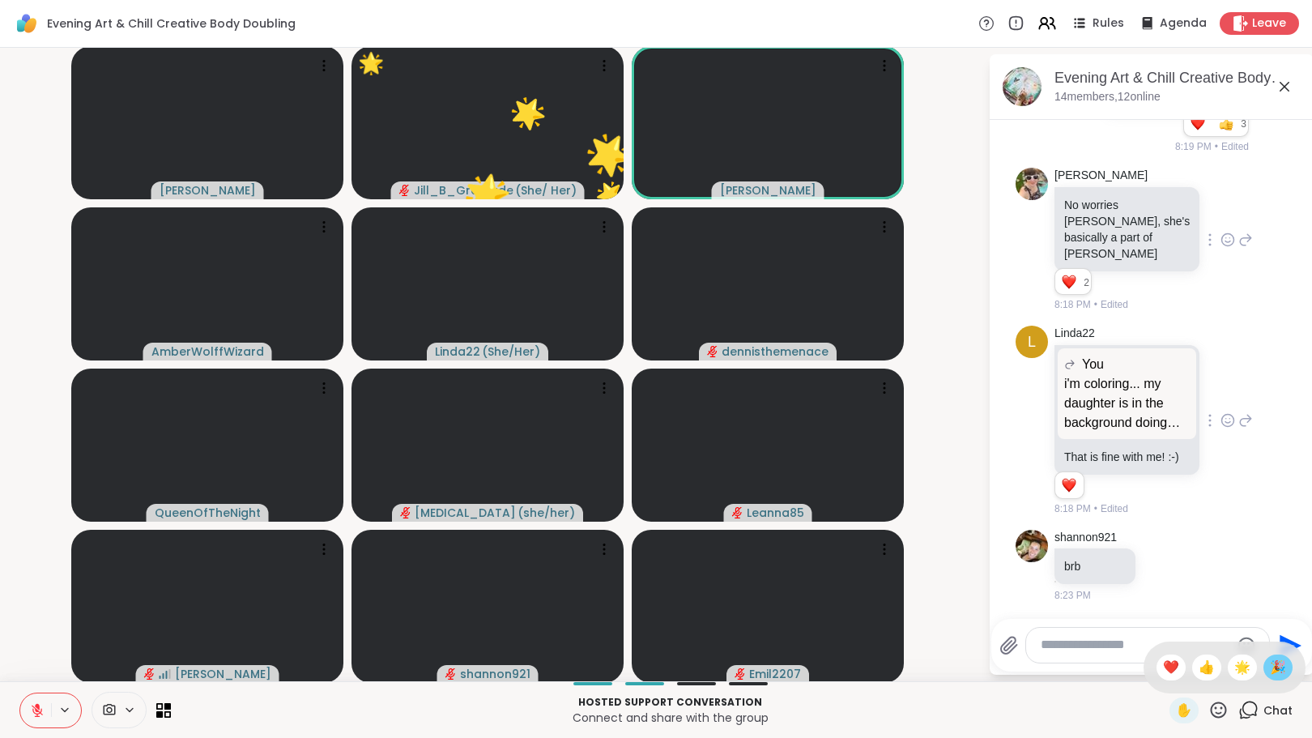
click at [1263, 670] on div "🎉" at bounding box center [1277, 667] width 29 height 26
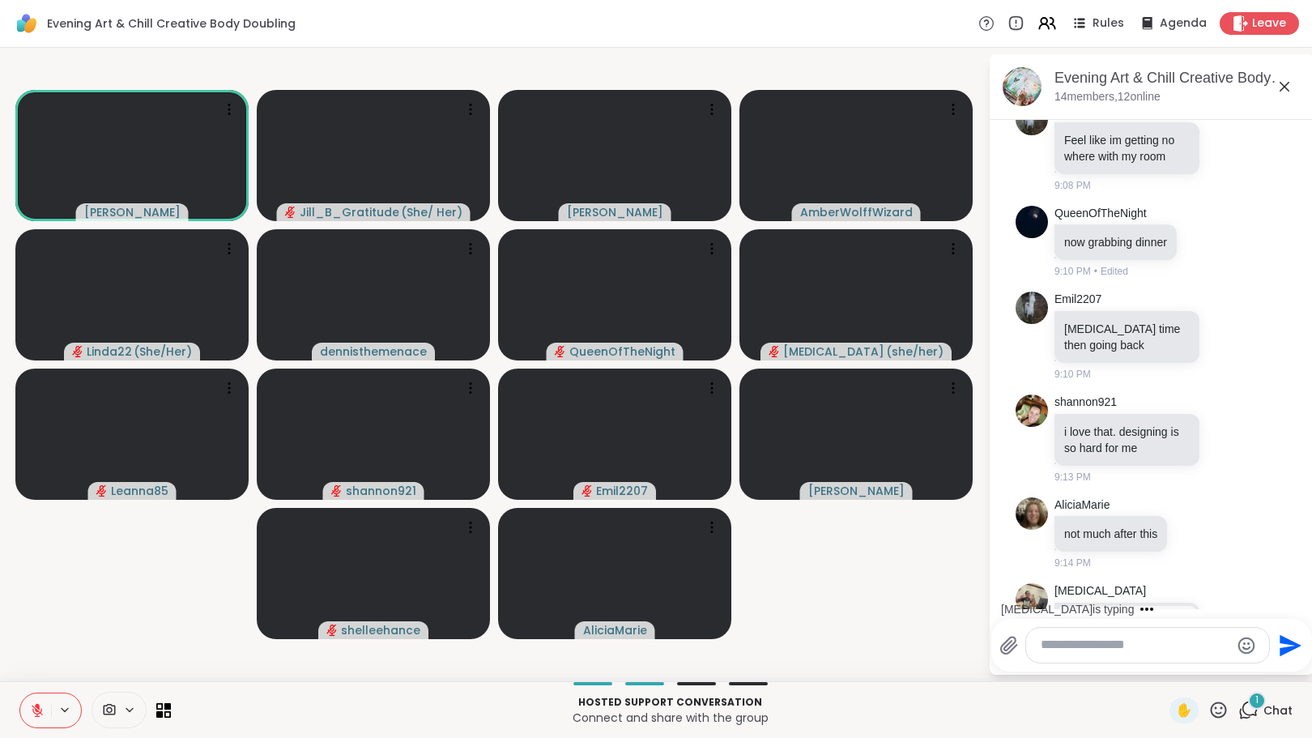
scroll to position [2107, 0]
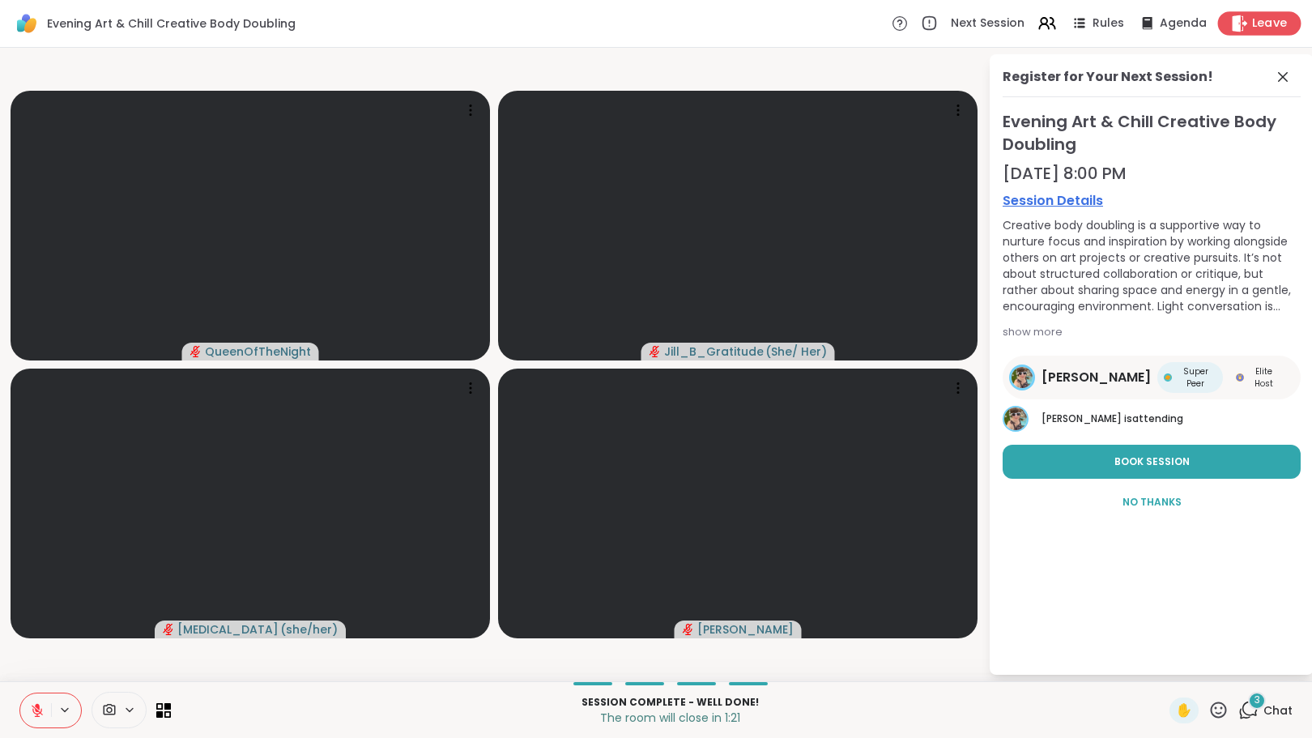
click at [1252, 26] on span "Leave" at bounding box center [1270, 23] width 36 height 17
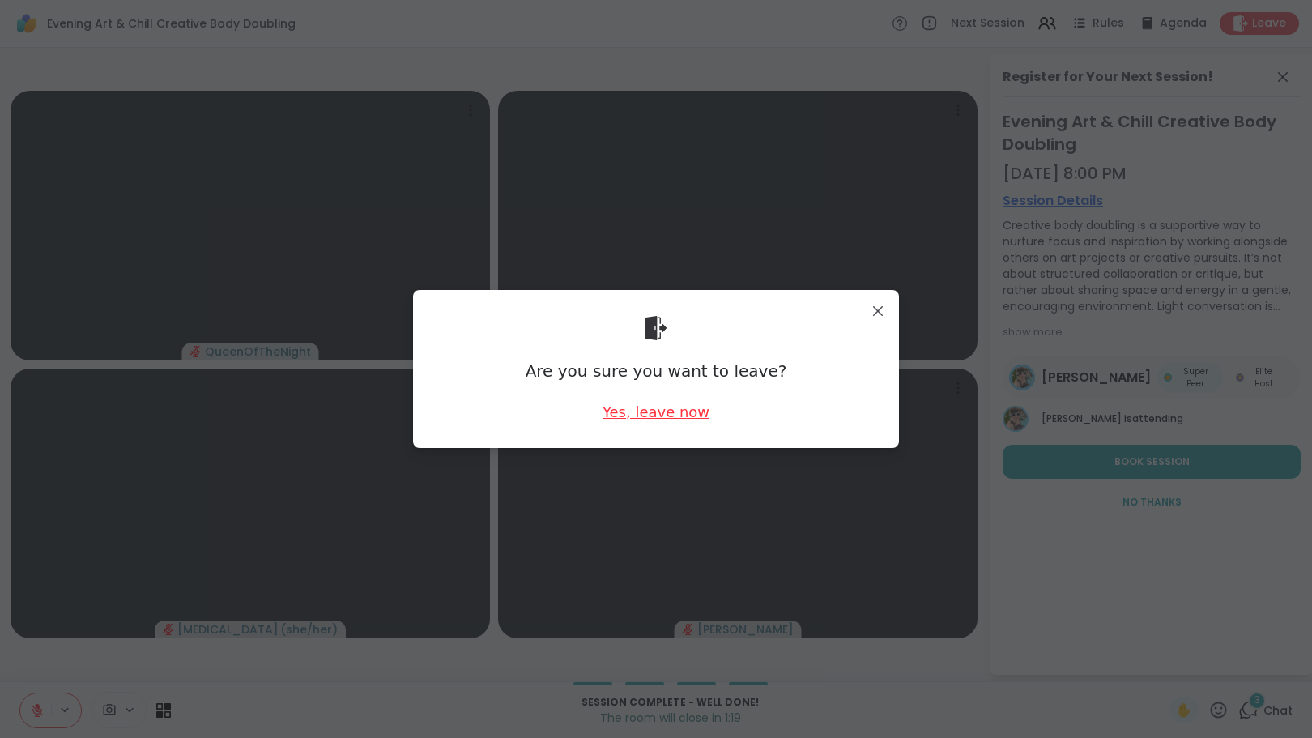
click at [641, 411] on div "Yes, leave now" at bounding box center [656, 412] width 107 height 20
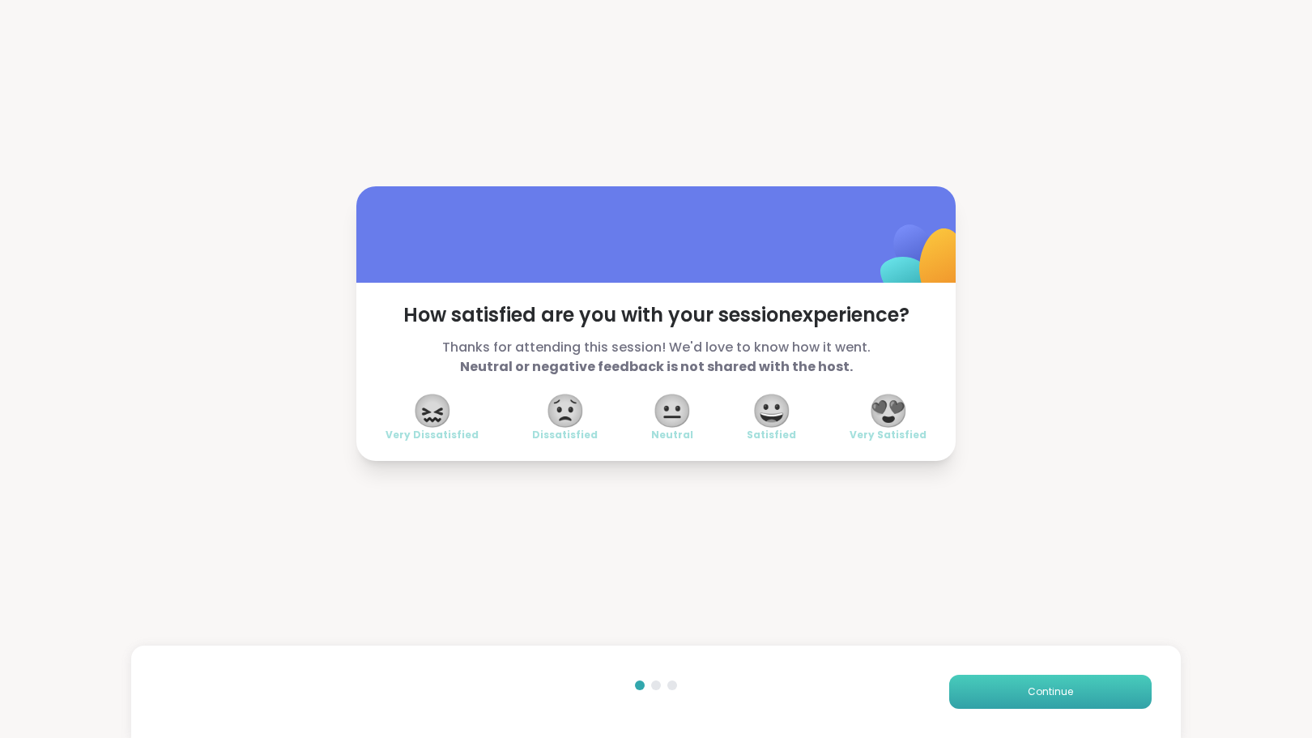
click at [1028, 689] on span "Continue" at bounding box center [1050, 691] width 45 height 15
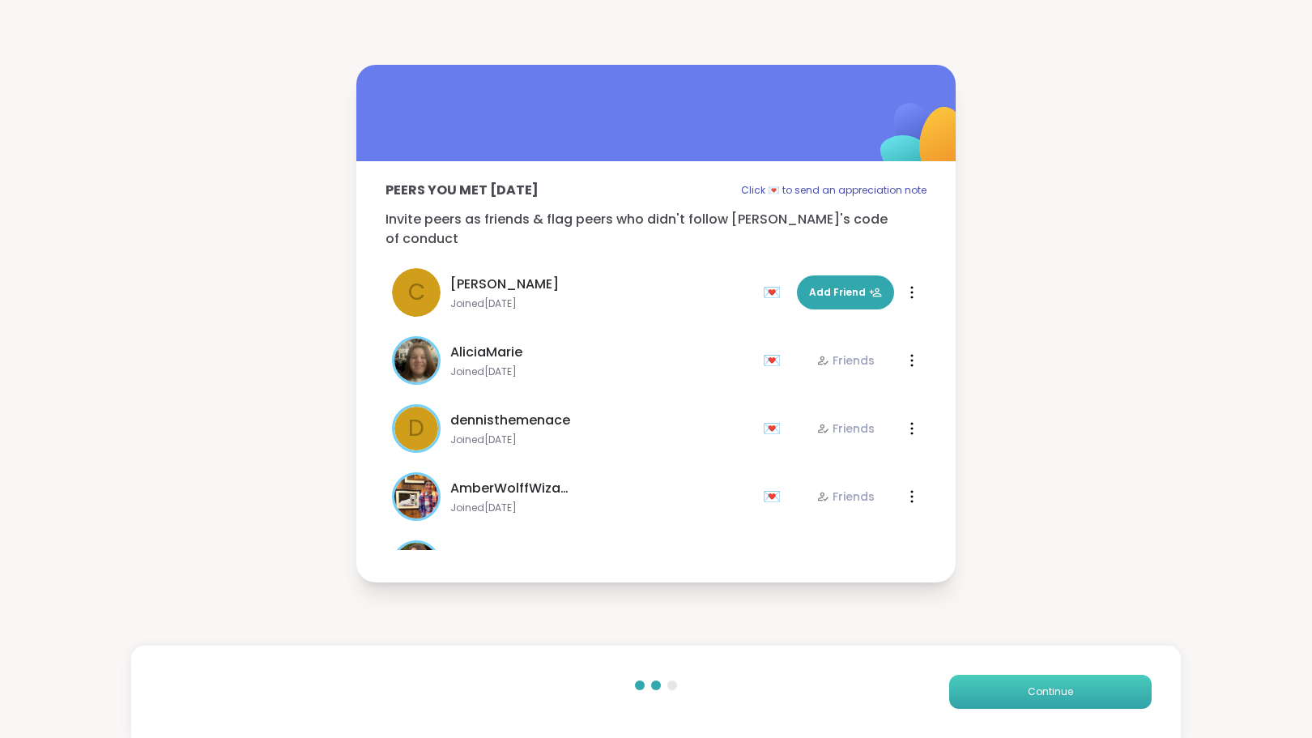
drag, startPoint x: 1021, startPoint y: 690, endPoint x: 1005, endPoint y: 692, distance: 16.4
click at [1005, 692] on button "Continue" at bounding box center [1050, 692] width 202 height 34
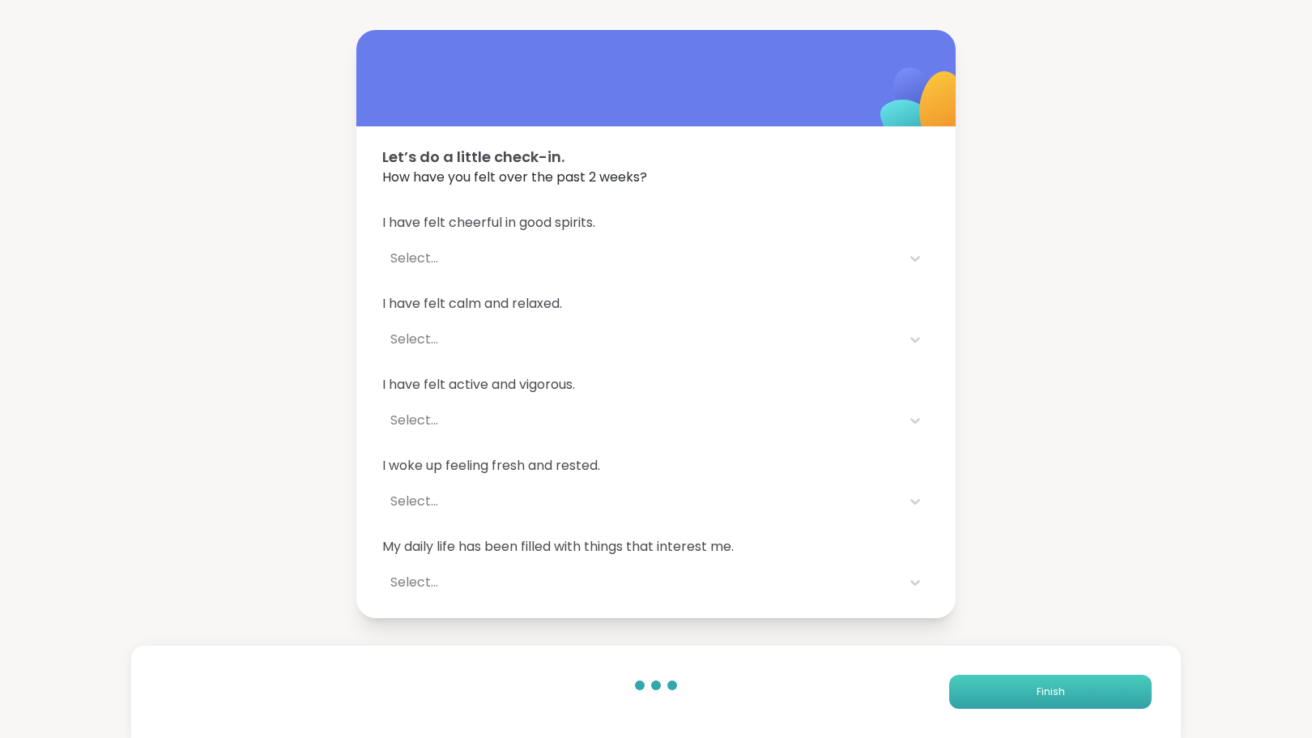
drag, startPoint x: 1005, startPoint y: 692, endPoint x: 1021, endPoint y: 696, distance: 16.7
click at [1021, 696] on button "Finish" at bounding box center [1050, 692] width 202 height 34
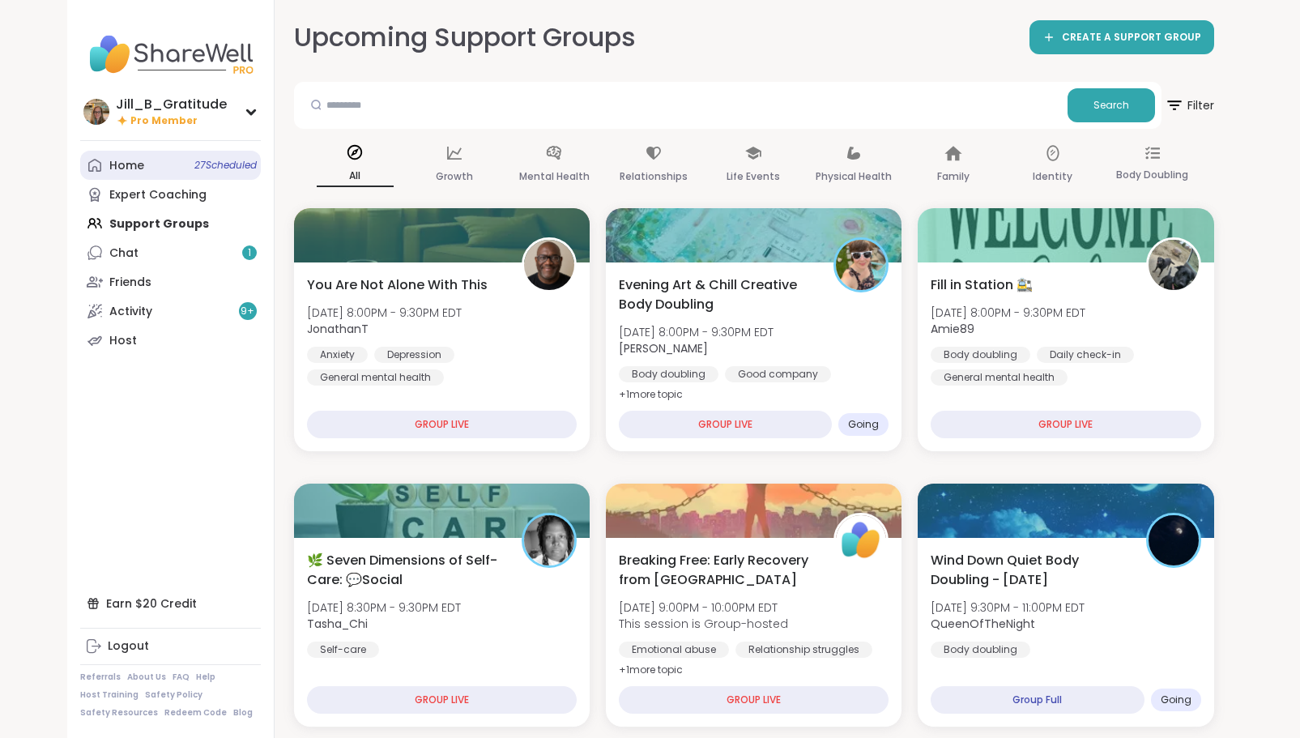
click at [198, 166] on span "27 Scheduled" at bounding box center [225, 165] width 62 height 13
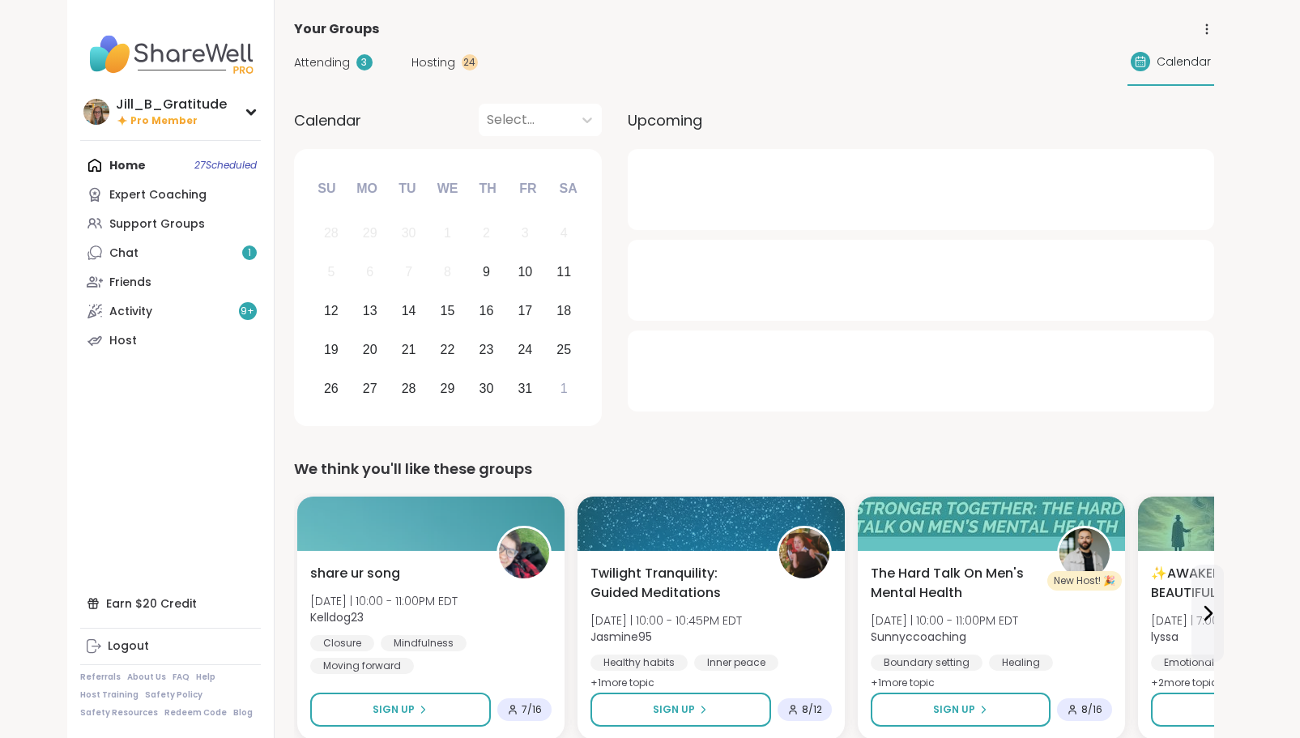
click at [346, 54] on span "Attending" at bounding box center [322, 62] width 56 height 17
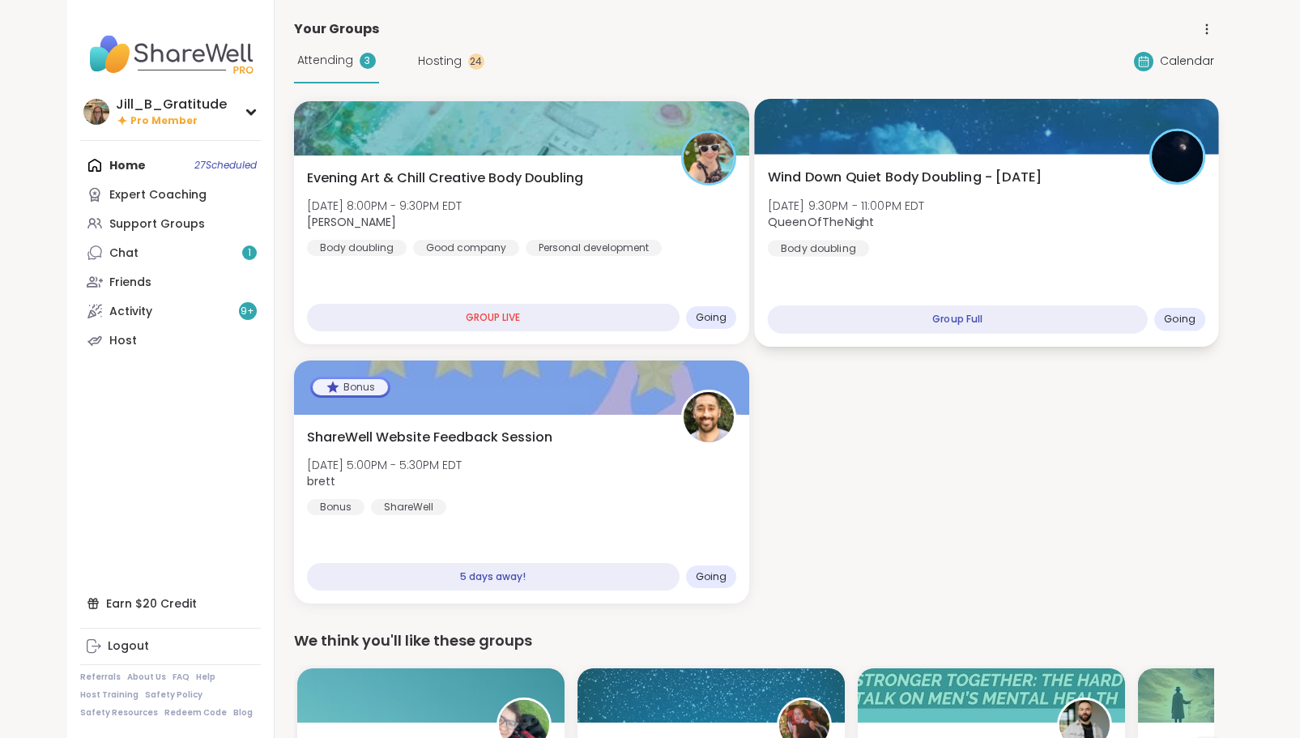
click at [1009, 232] on div "Wind Down Quiet Body Doubling - [DATE] [DATE] 9:30PM - 11:00PM EDT QueenOfTheNi…" at bounding box center [986, 212] width 438 height 89
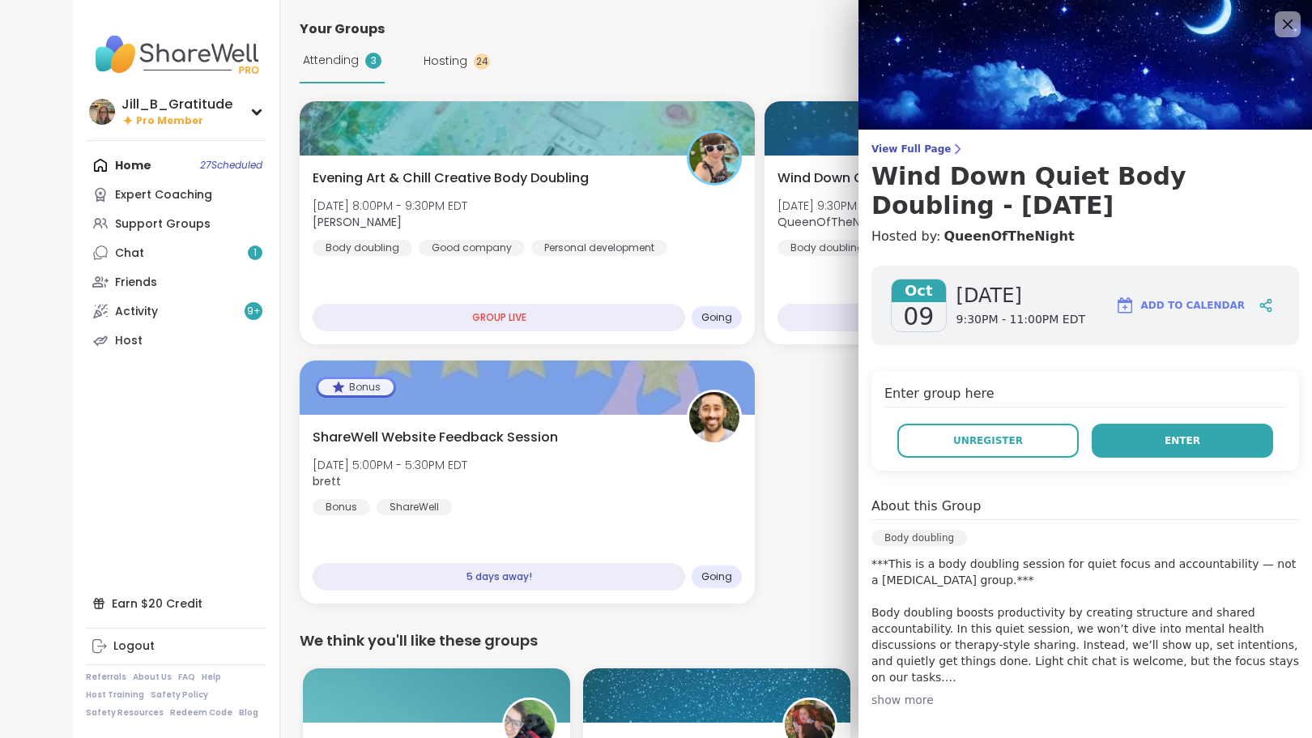
click at [1141, 441] on button "Enter" at bounding box center [1182, 441] width 181 height 34
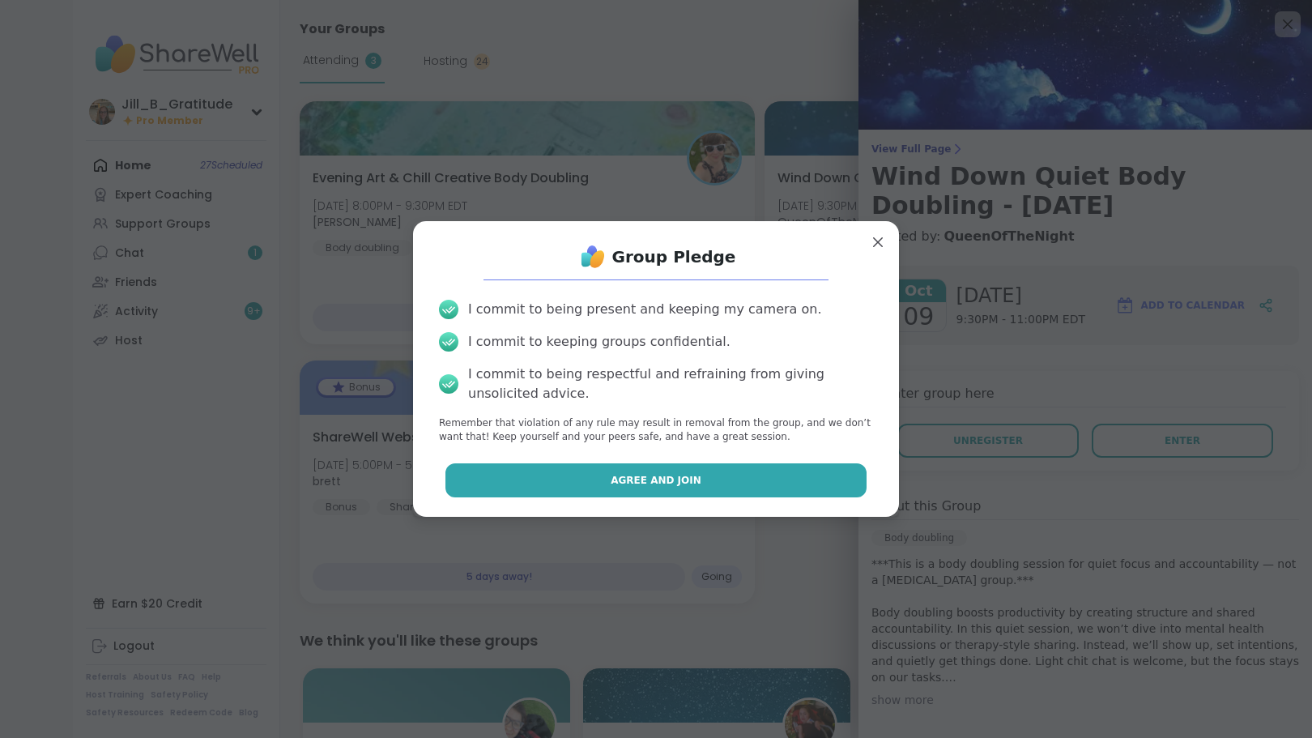
click at [693, 472] on button "Agree and Join" at bounding box center [656, 480] width 422 height 34
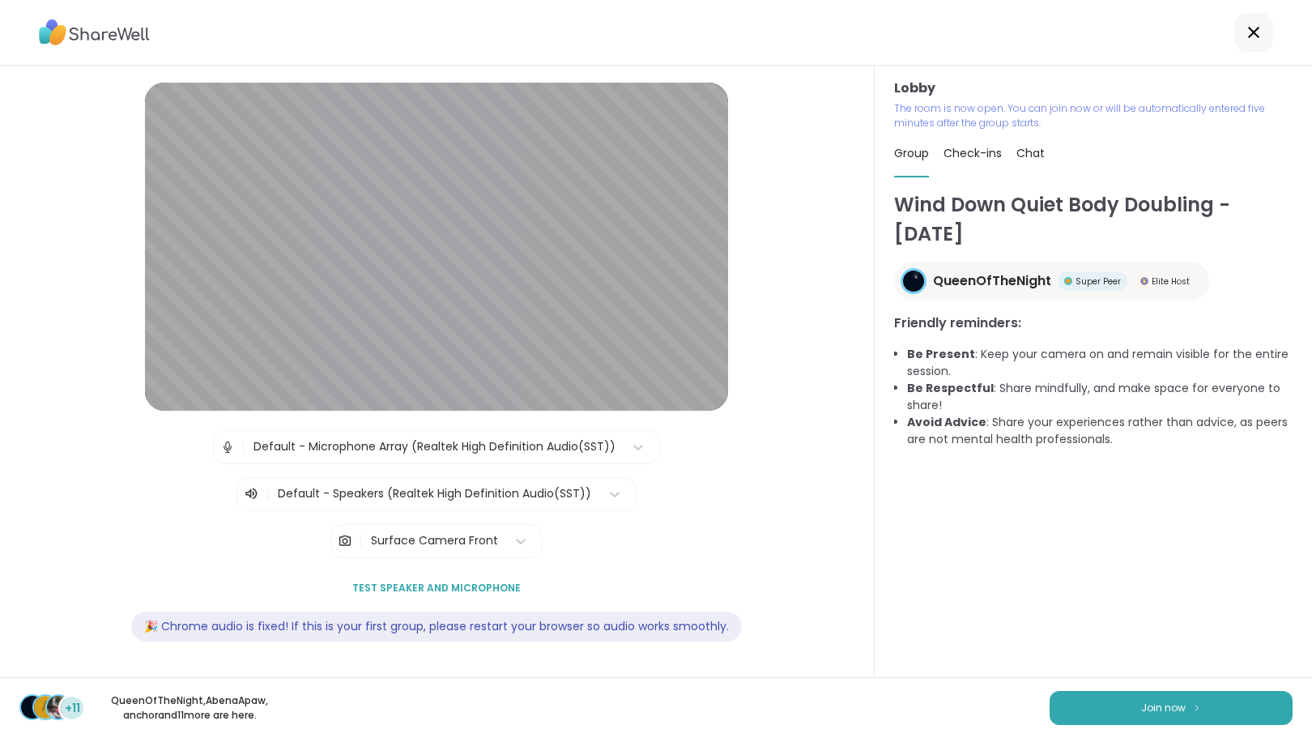
click at [1020, 211] on h1 "Wind Down Quiet Body Doubling - [DATE]" at bounding box center [1093, 219] width 398 height 58
click at [1131, 699] on button "Join now" at bounding box center [1171, 708] width 243 height 34
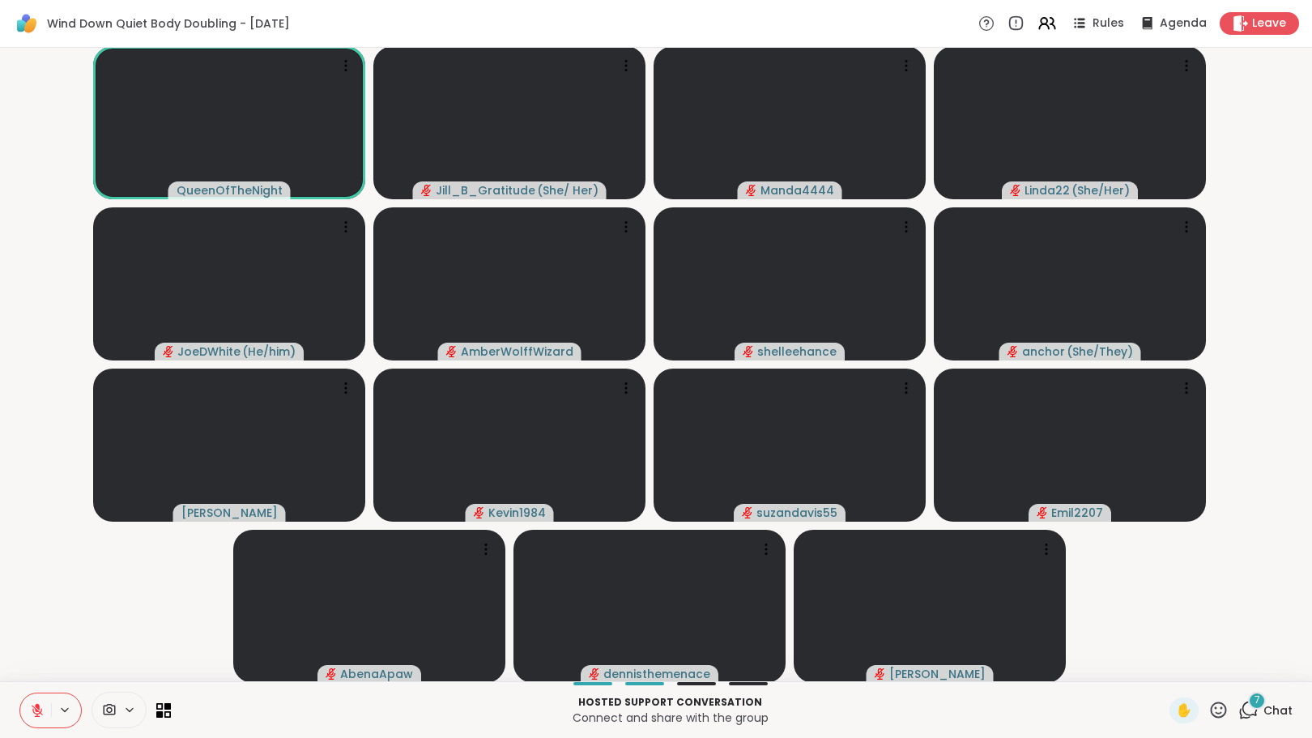
click at [34, 707] on icon at bounding box center [37, 710] width 11 height 11
